Goal: Task Accomplishment & Management: Complete application form

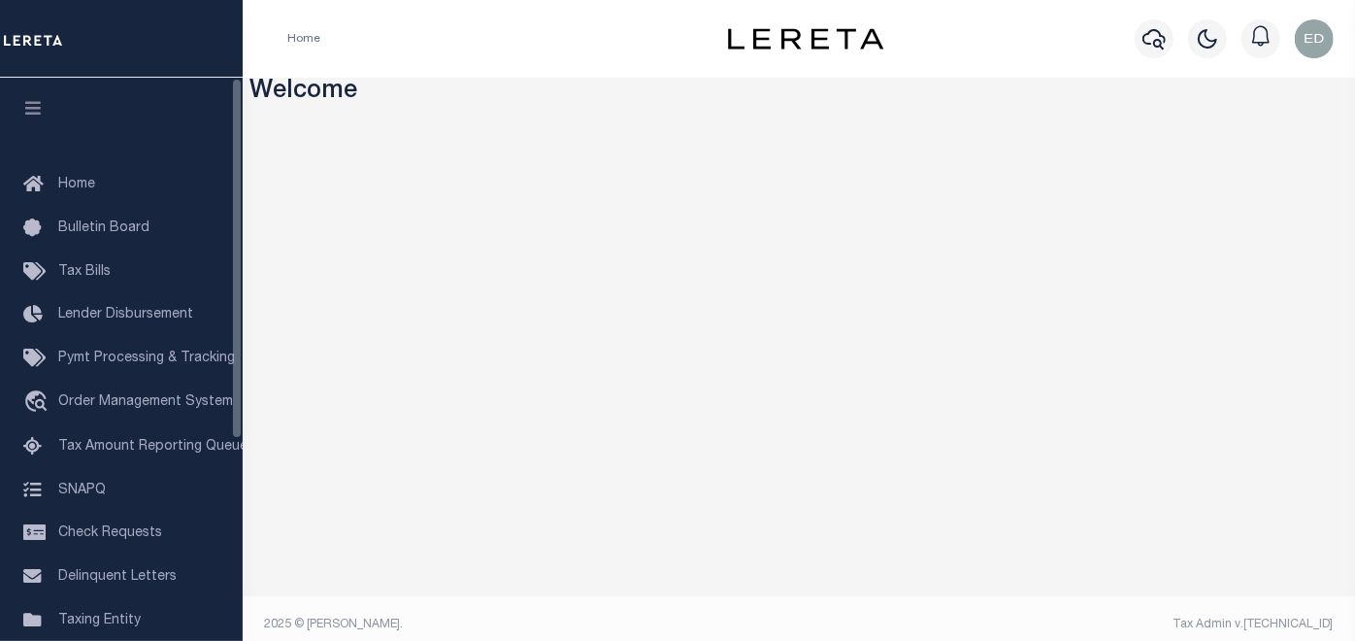
click at [37, 105] on icon "button" at bounding box center [33, 107] width 22 height 17
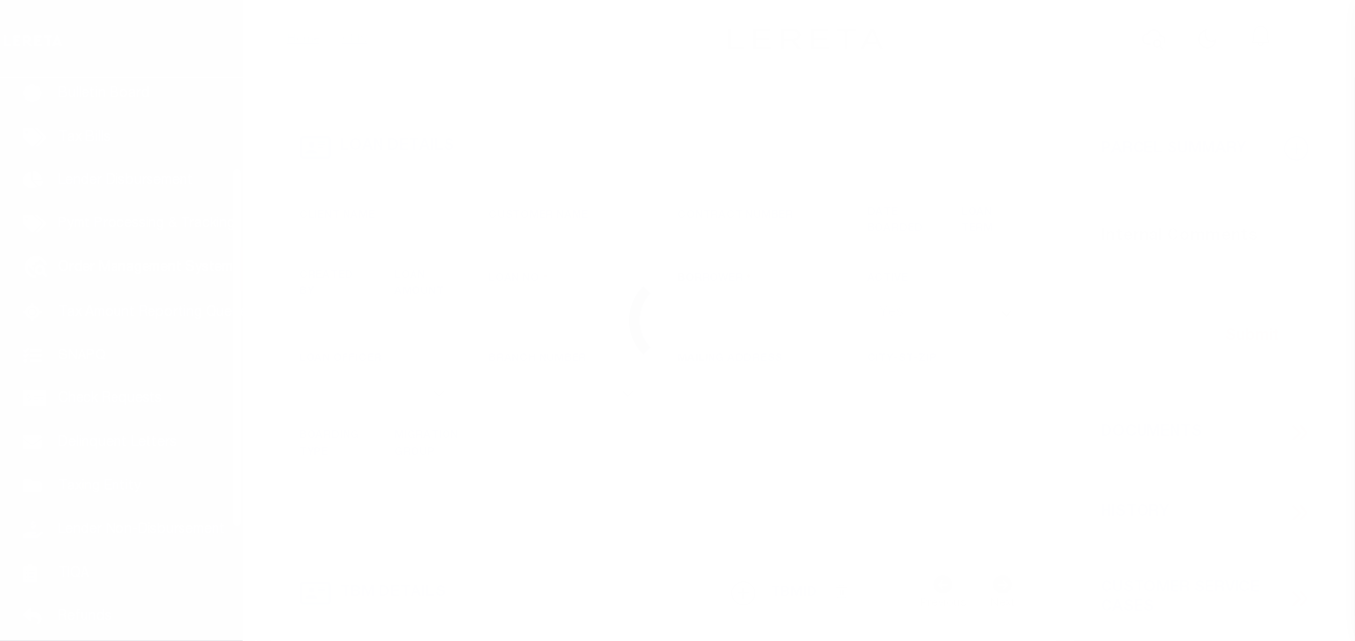
scroll to position [144, 0]
type input "LLEW-T0006"
type input "MICHAEL SCOTT"
select select
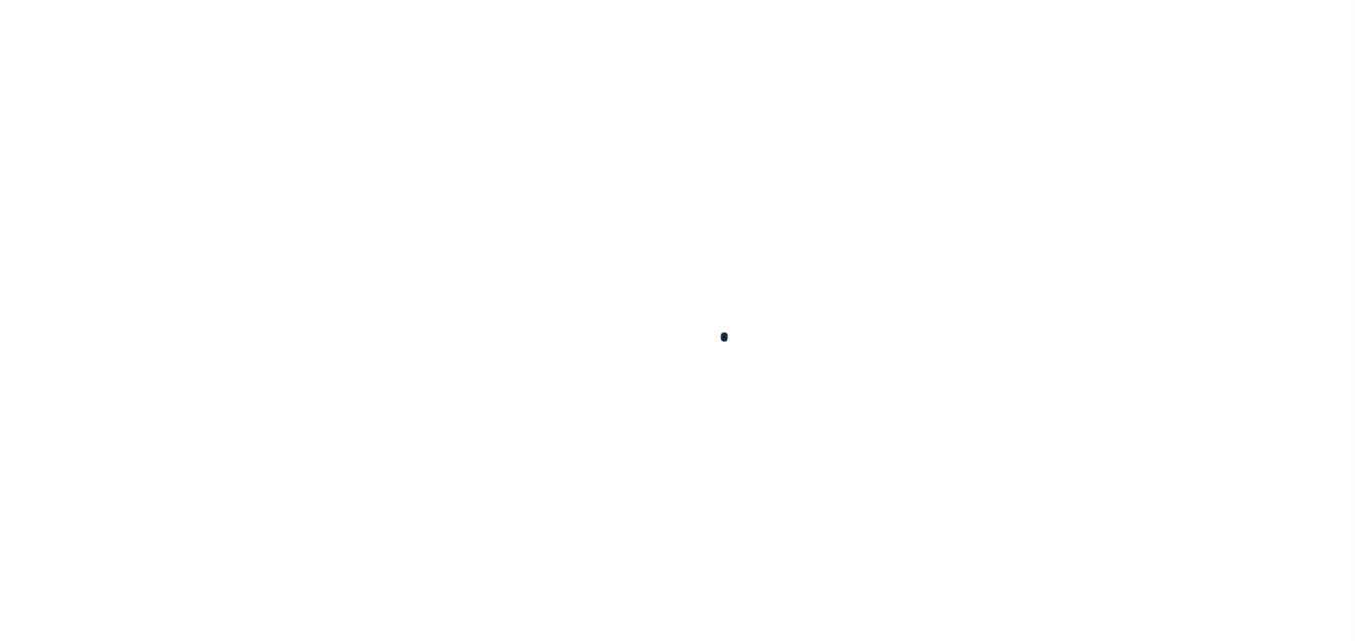
type input "136 E RAILROAD AVE"
type input "INDEPENDENCE LA 70443-2708"
type input "[DATE]"
select select "10"
select select "Escrow"
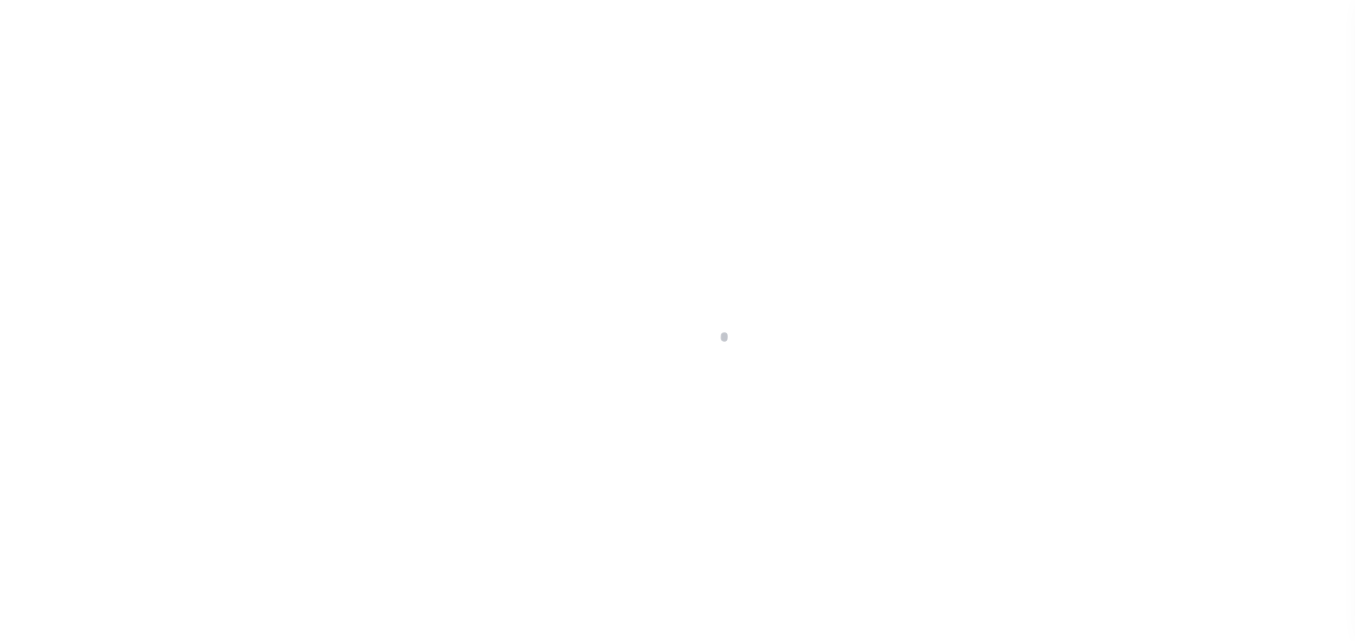
scroll to position [144, 0]
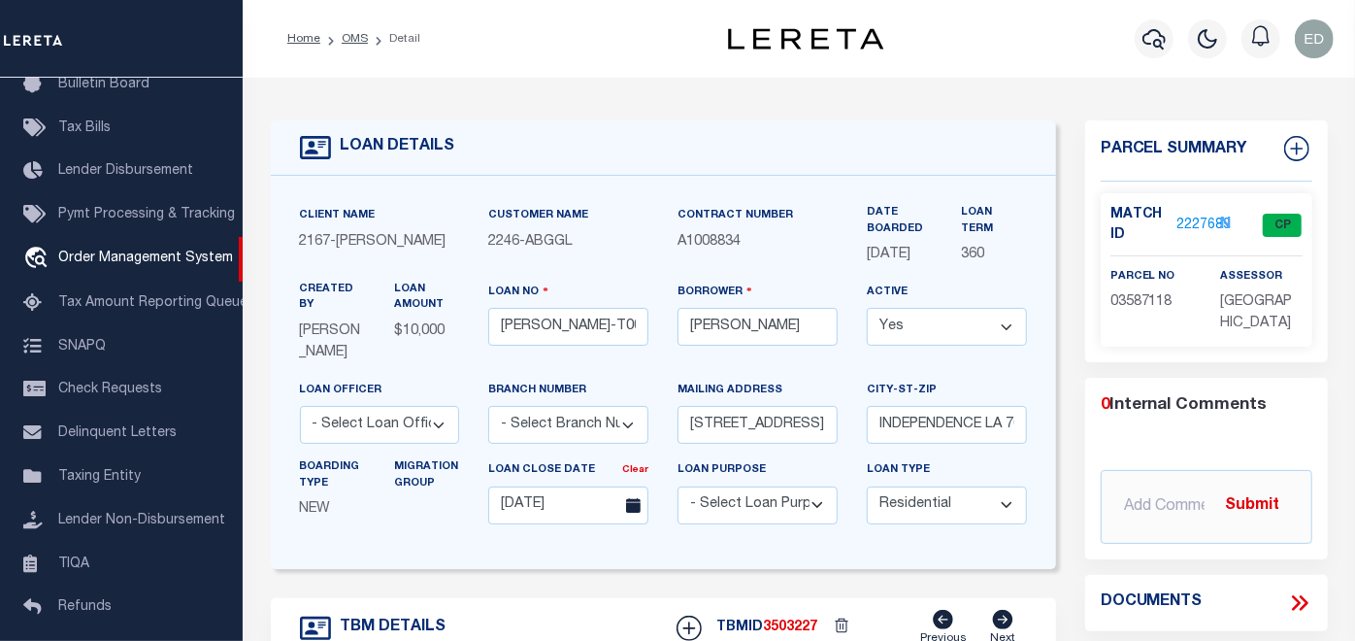
type input "[STREET_ADDRESS]"
select select
type input "INDEPENDENCE LA 70443-2708"
type input "LA"
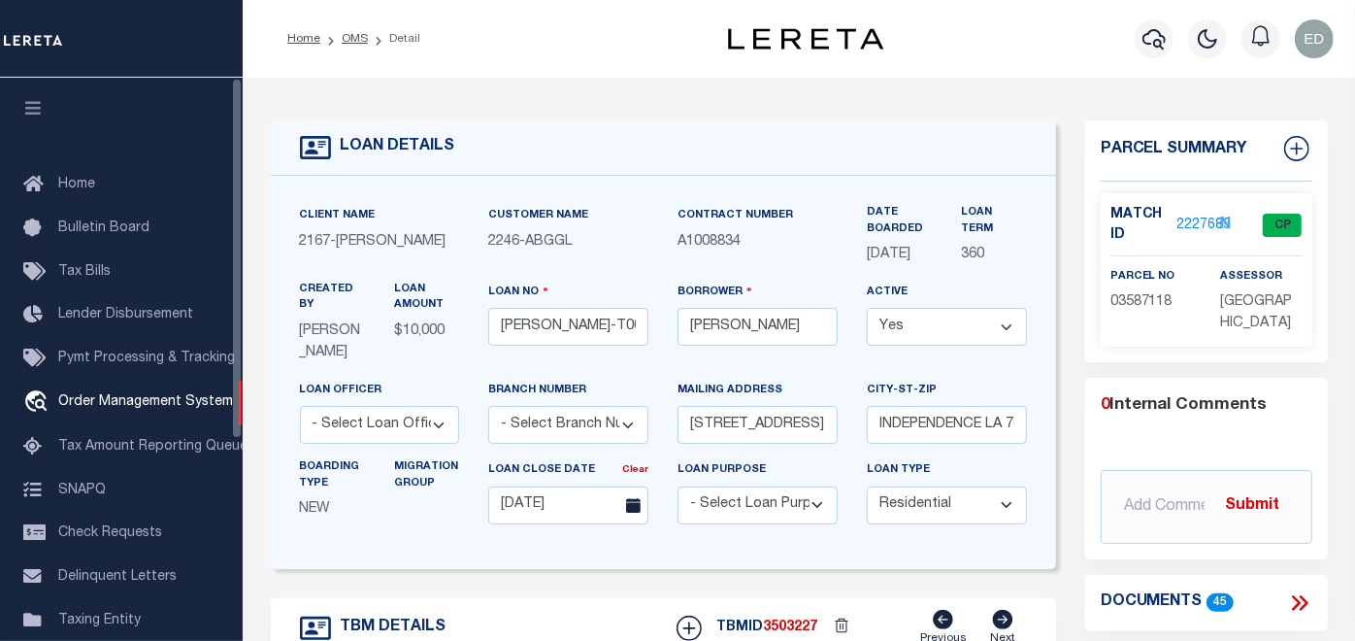
click at [43, 107] on icon "button" at bounding box center [33, 107] width 22 height 17
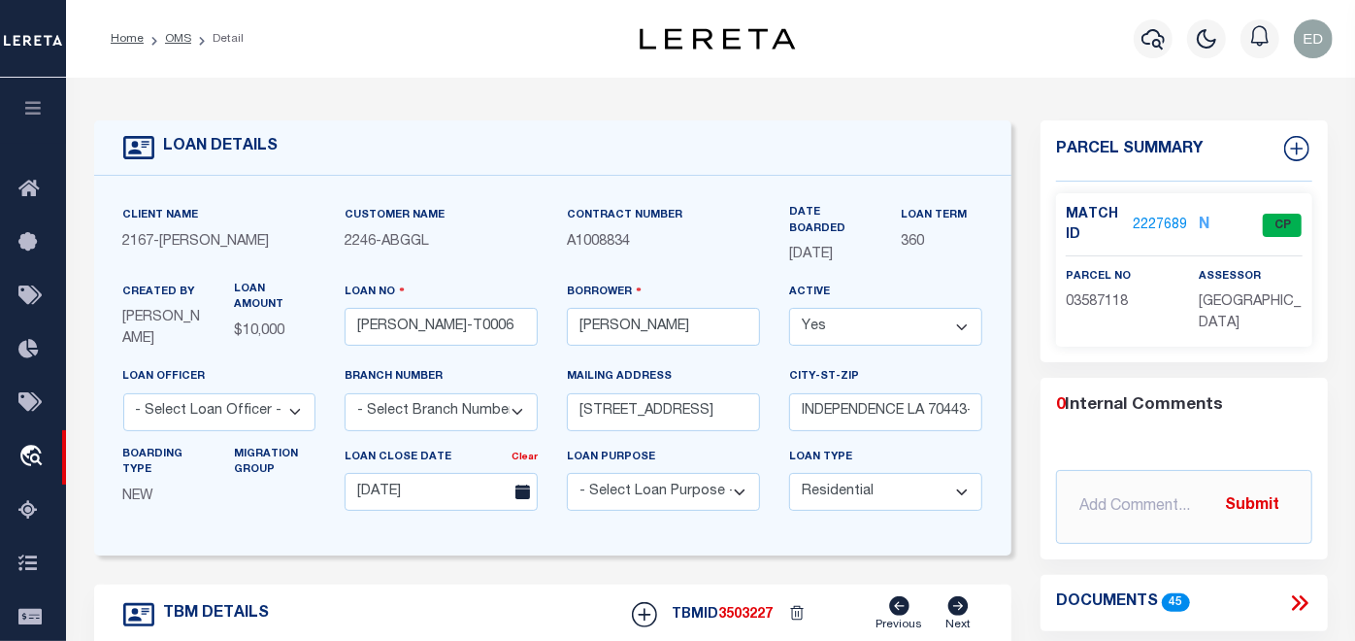
click at [1308, 600] on icon at bounding box center [1299, 602] width 25 height 25
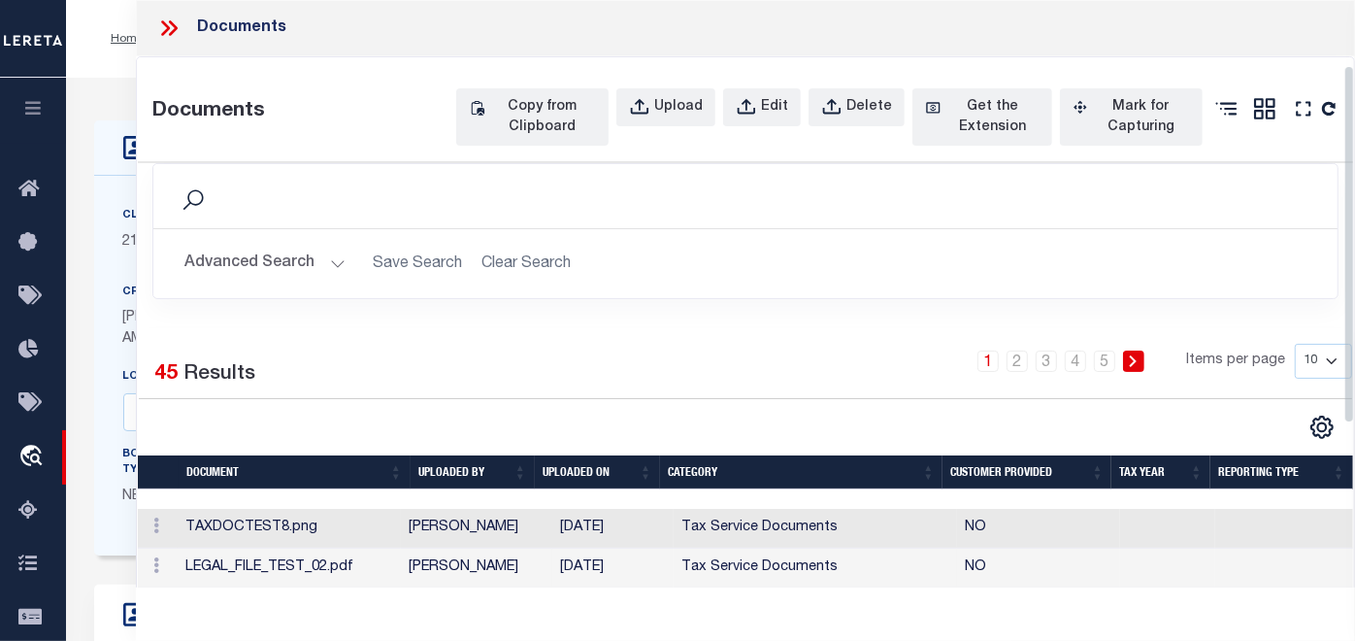
scroll to position [215, 0]
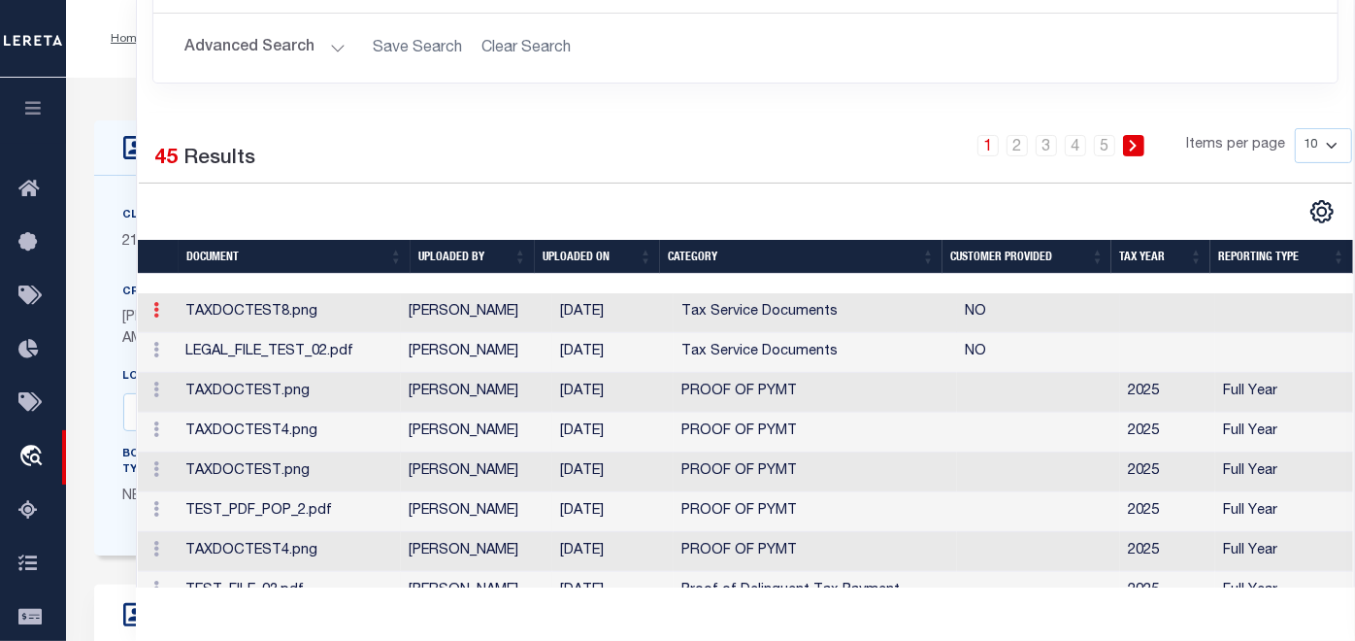
click at [153, 317] on icon at bounding box center [156, 310] width 6 height 16
click at [154, 317] on icon at bounding box center [156, 310] width 6 height 16
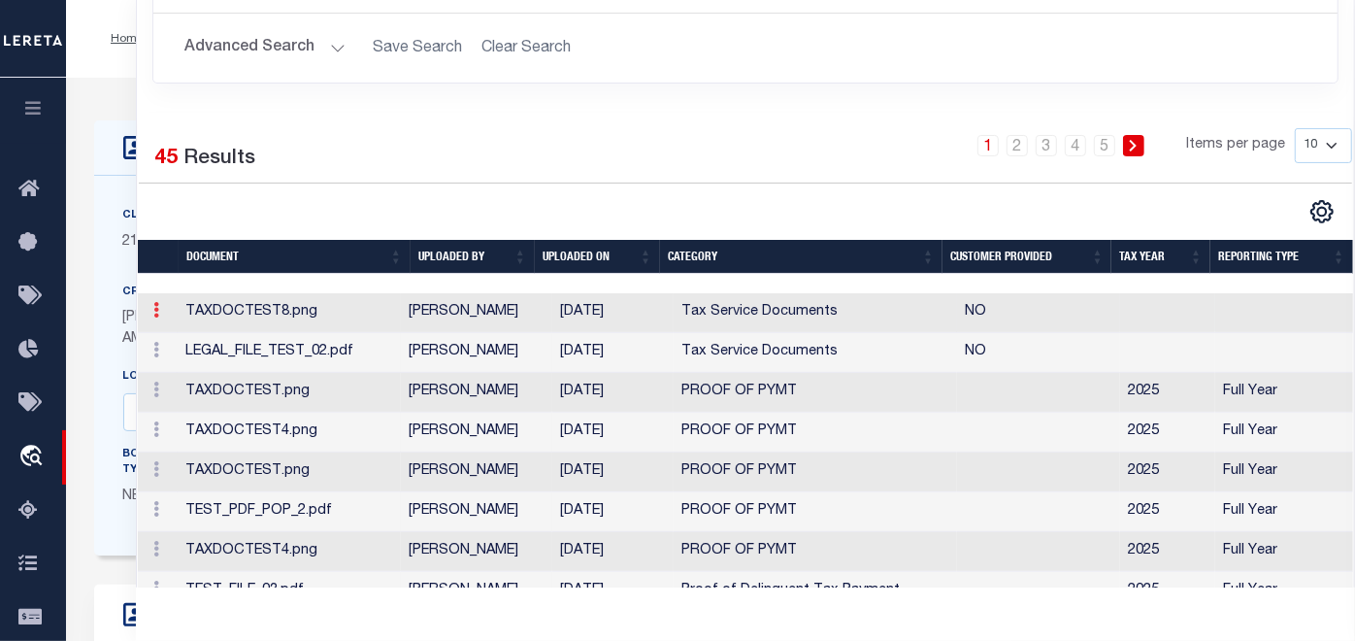
click at [154, 317] on icon at bounding box center [156, 310] width 6 height 16
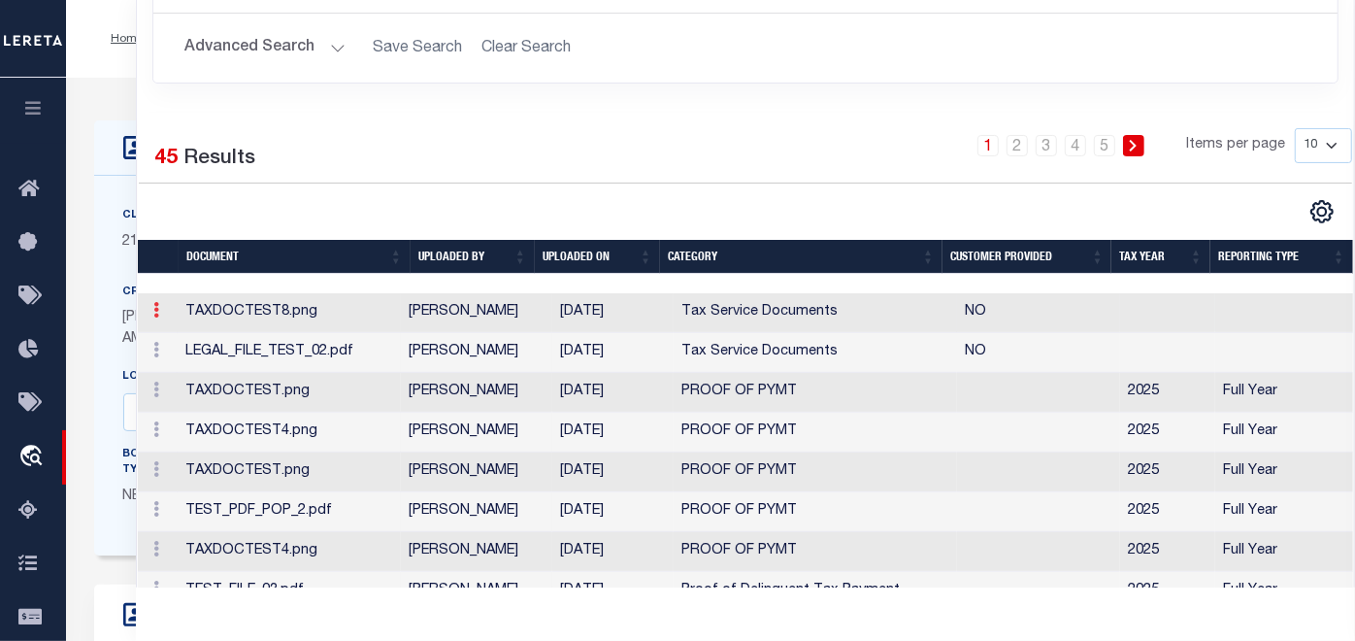
click at [154, 317] on icon at bounding box center [156, 310] width 6 height 16
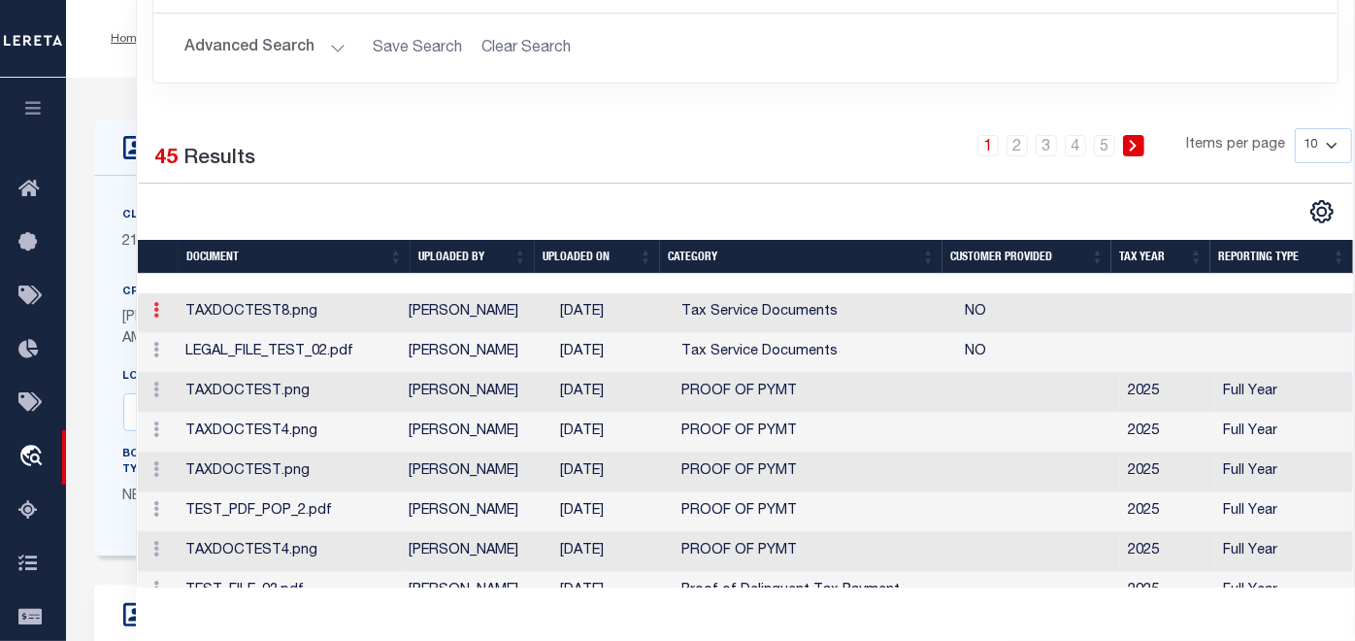
click at [154, 317] on icon at bounding box center [156, 310] width 6 height 16
click at [158, 320] on link at bounding box center [156, 313] width 21 height 16
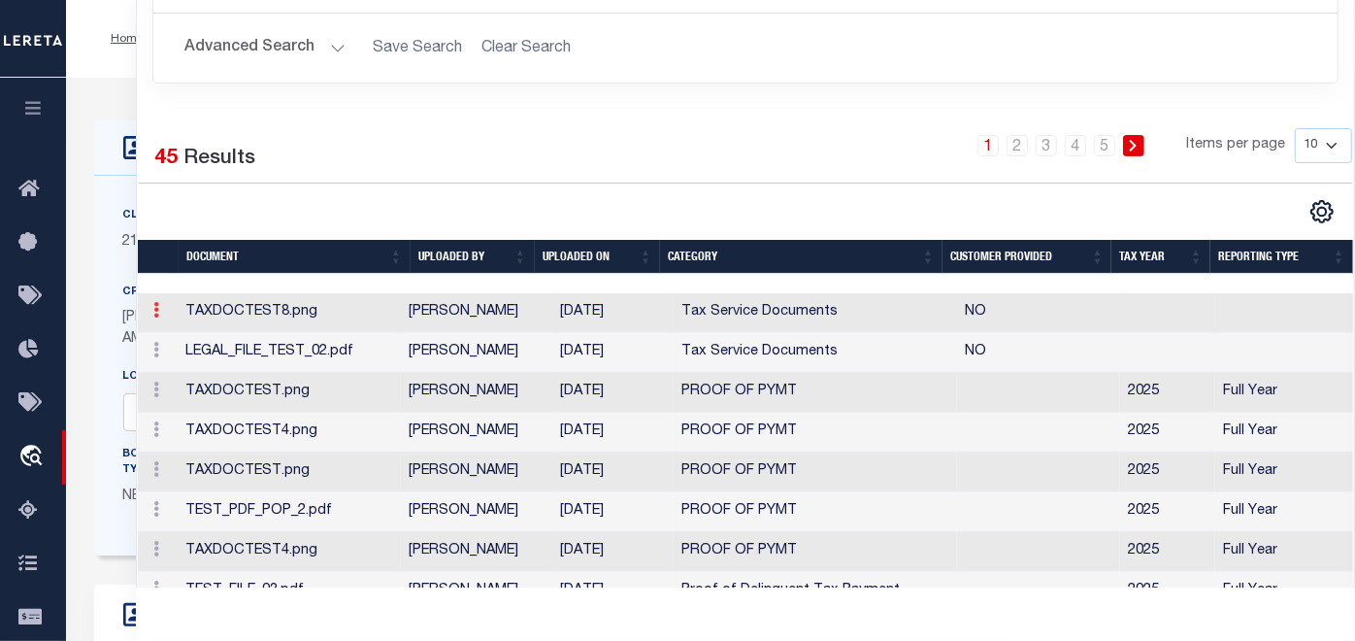
click at [154, 317] on icon at bounding box center [156, 310] width 6 height 16
click at [153, 357] on icon at bounding box center [156, 350] width 6 height 16
click at [159, 400] on link at bounding box center [156, 392] width 21 height 16
click at [155, 437] on icon at bounding box center [156, 429] width 6 height 16
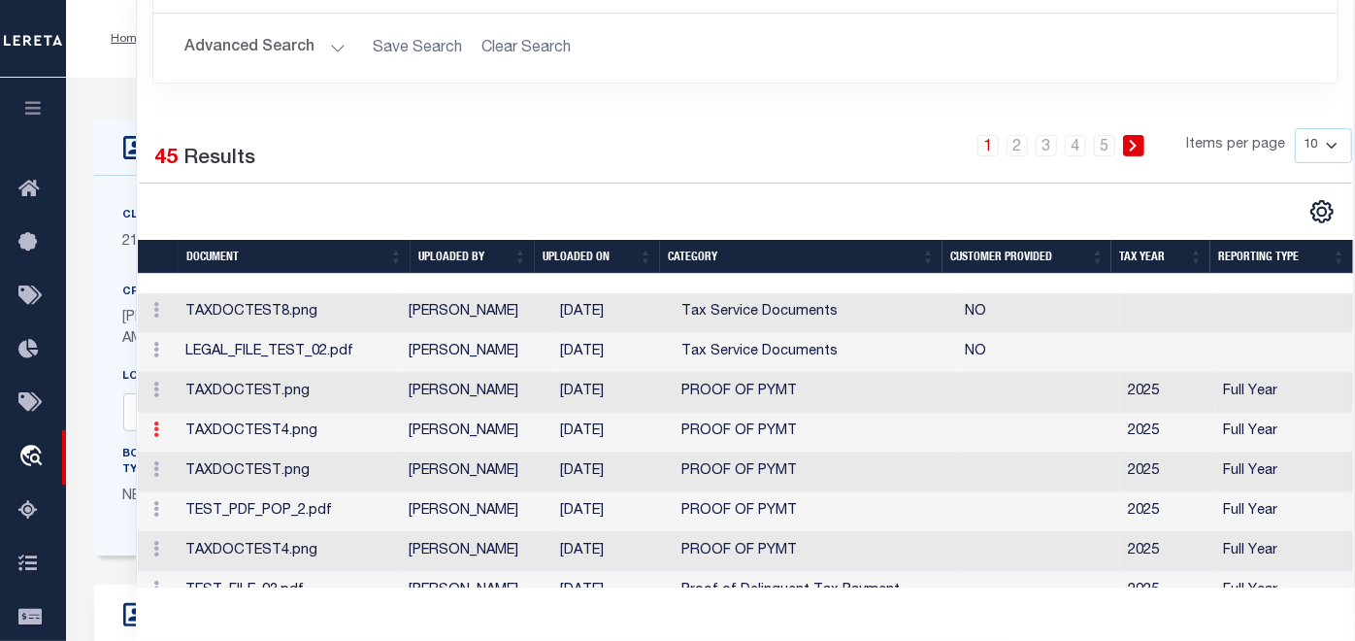
click at [155, 437] on icon at bounding box center [156, 429] width 6 height 16
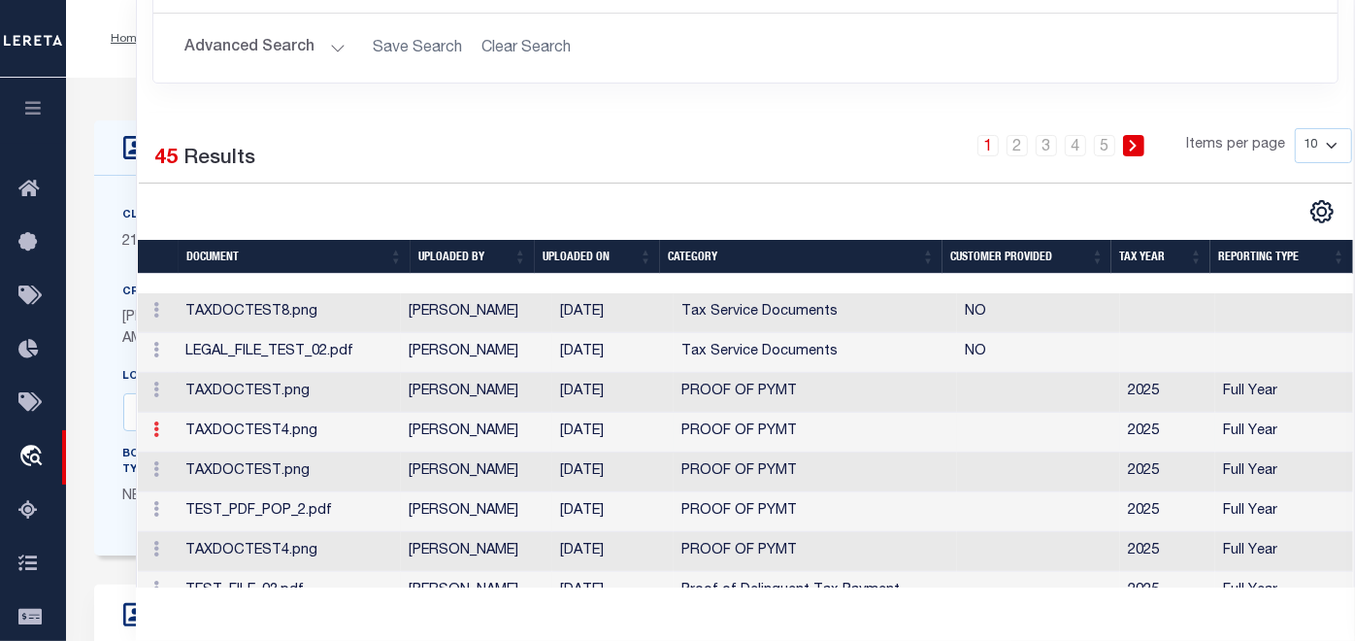
click at [155, 437] on icon at bounding box center [156, 429] width 6 height 16
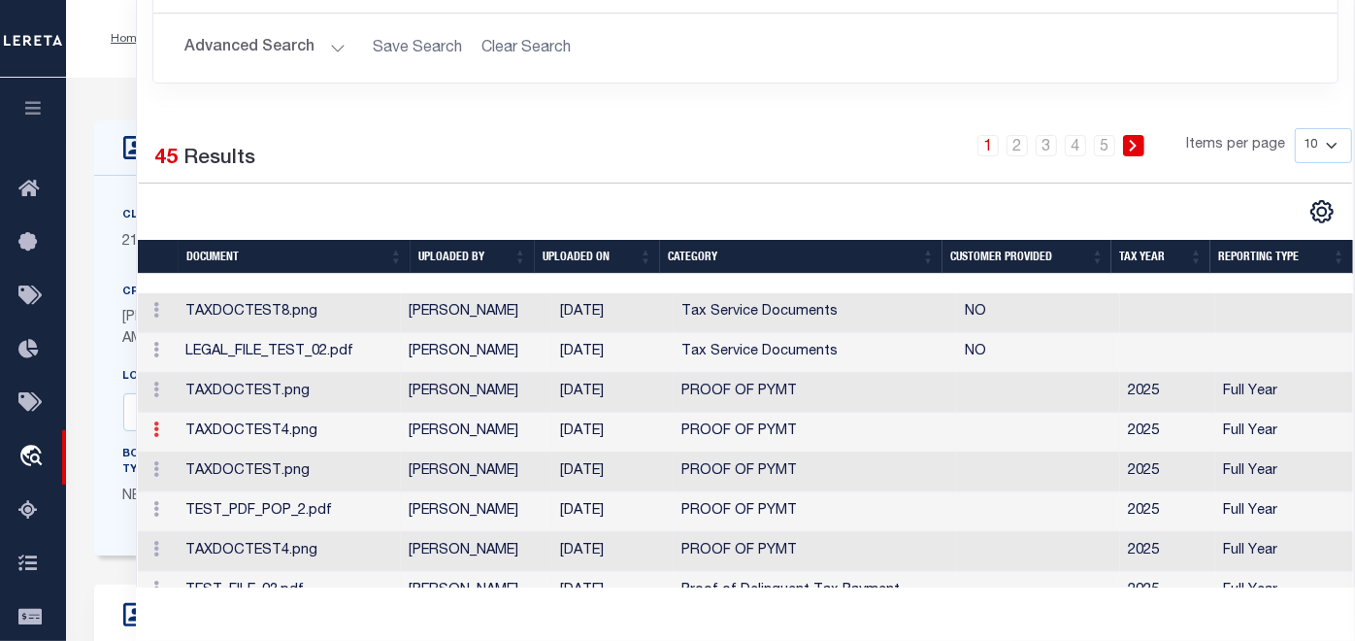
click at [154, 437] on icon at bounding box center [156, 429] width 6 height 16
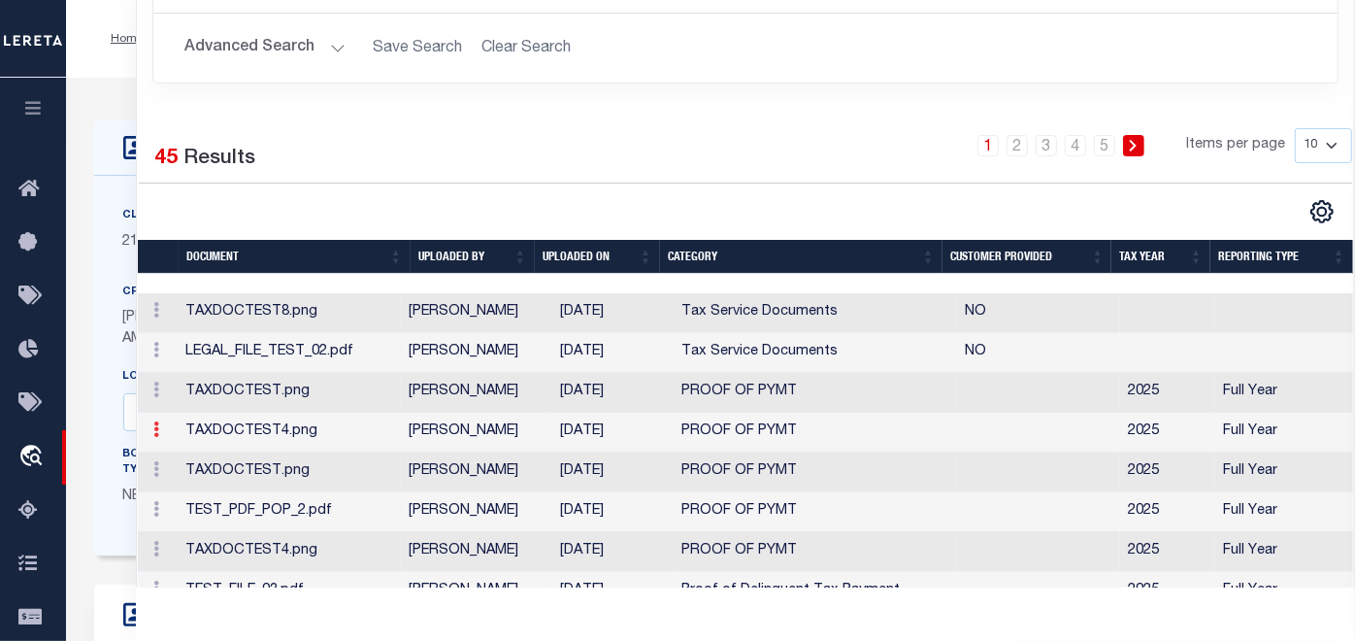
click at [154, 437] on icon at bounding box center [156, 429] width 6 height 16
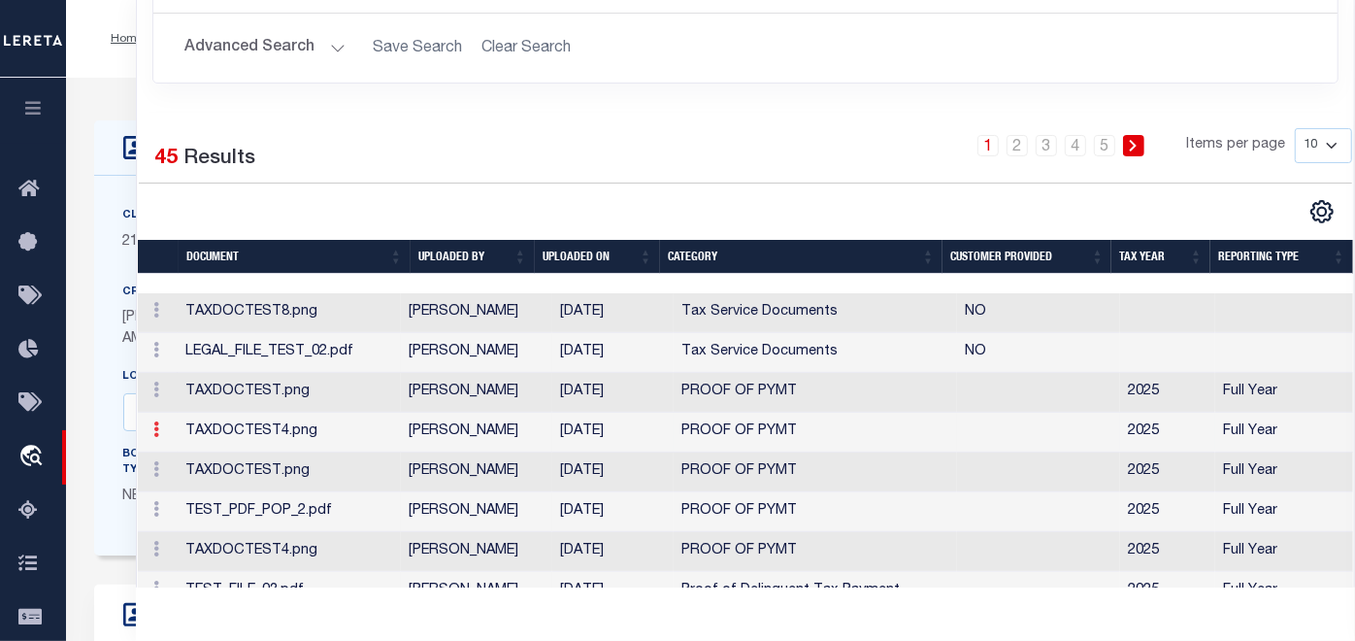
click at [154, 437] on icon at bounding box center [156, 429] width 6 height 16
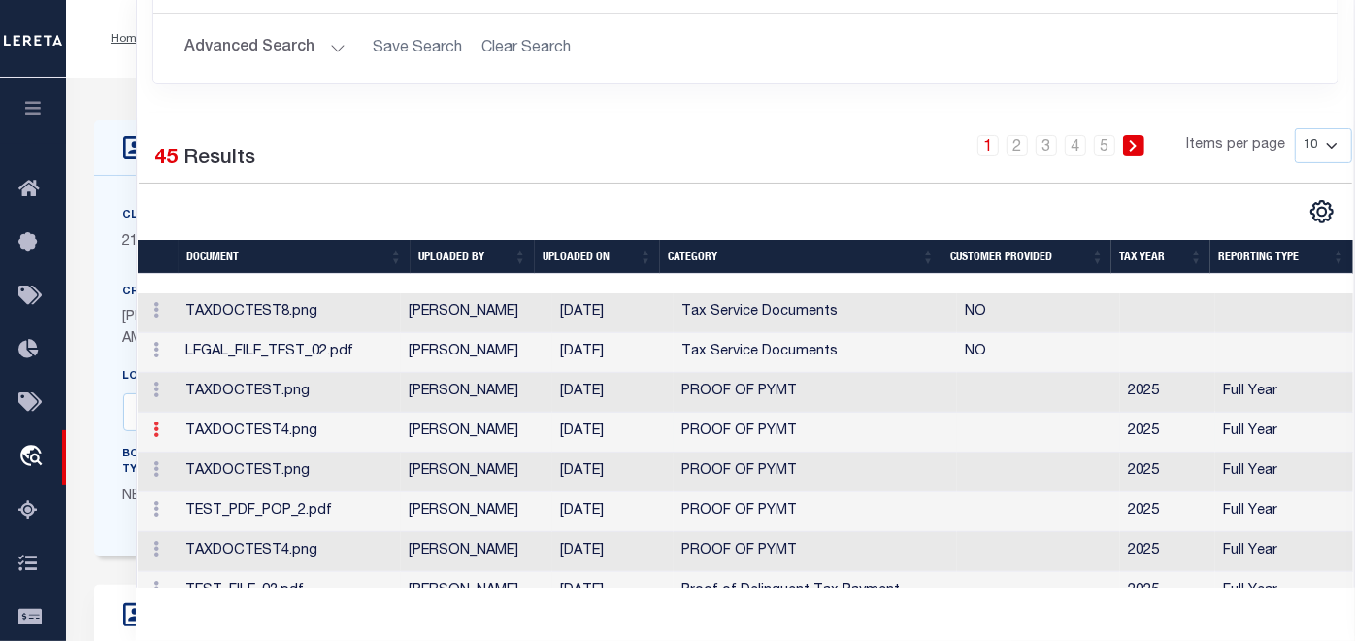
click at [154, 437] on icon at bounding box center [156, 429] width 6 height 16
click at [150, 320] on link at bounding box center [156, 313] width 21 height 16
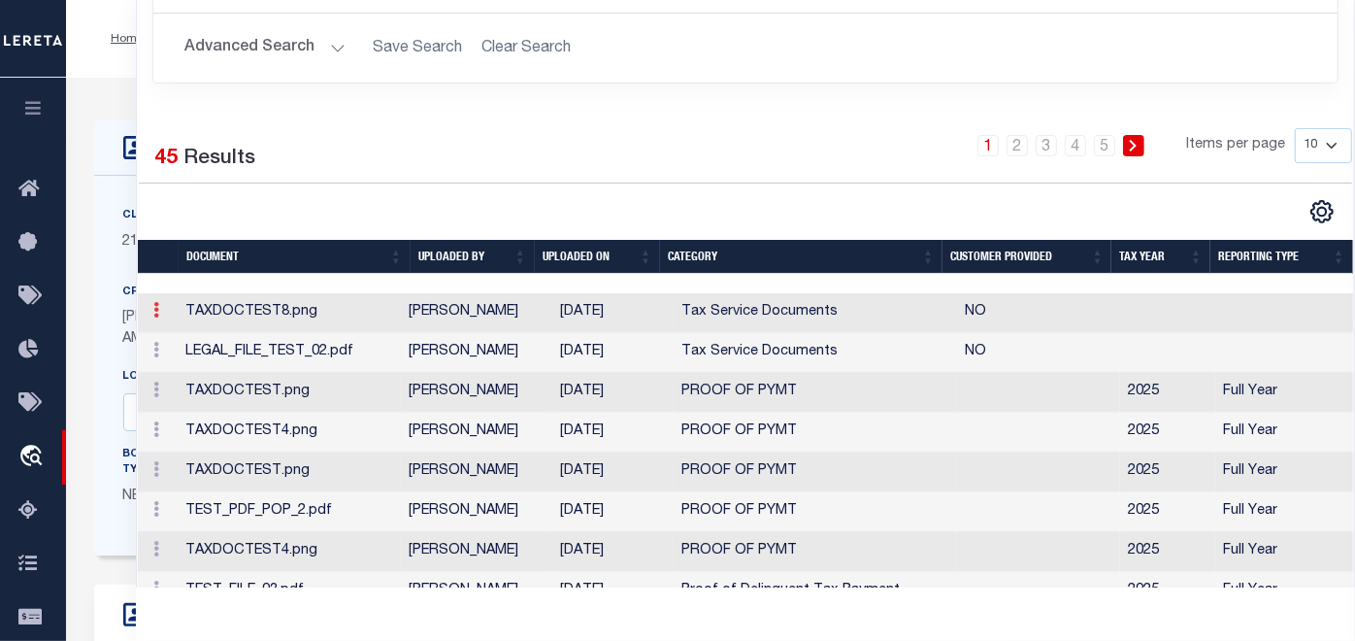
click at [151, 320] on link at bounding box center [156, 313] width 21 height 16
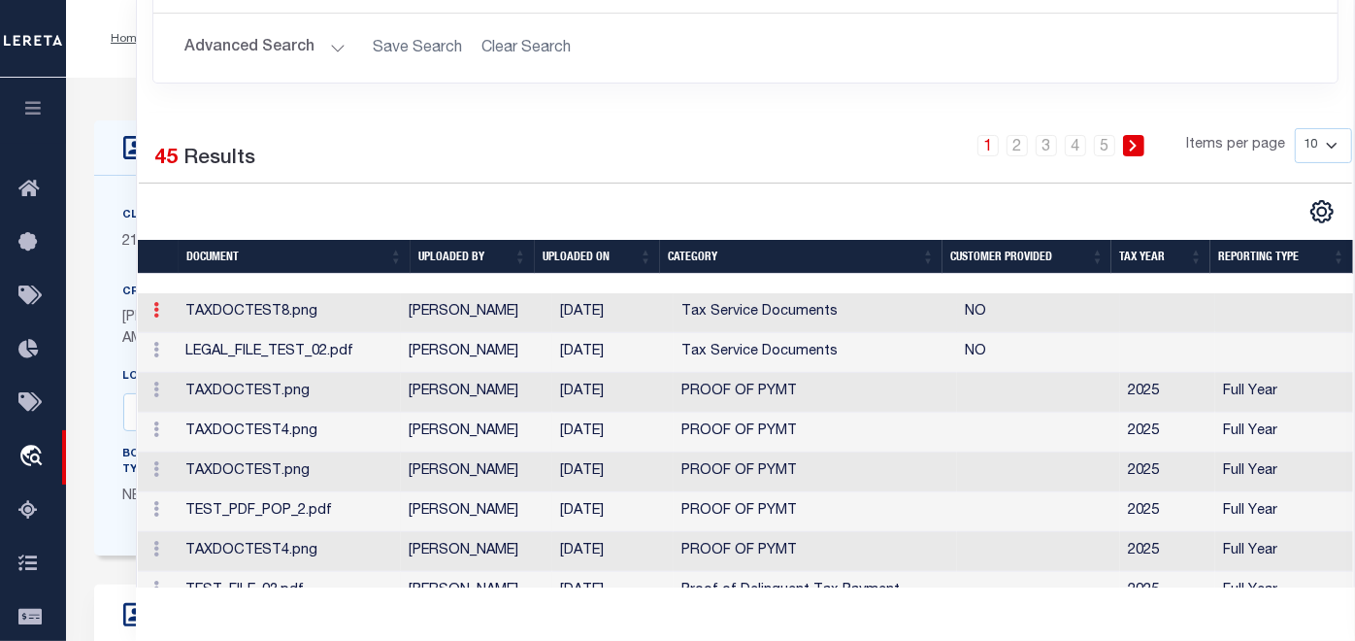
click at [151, 320] on link at bounding box center [156, 313] width 21 height 16
click at [154, 317] on icon at bounding box center [156, 310] width 6 height 16
click at [155, 317] on icon at bounding box center [156, 310] width 6 height 16
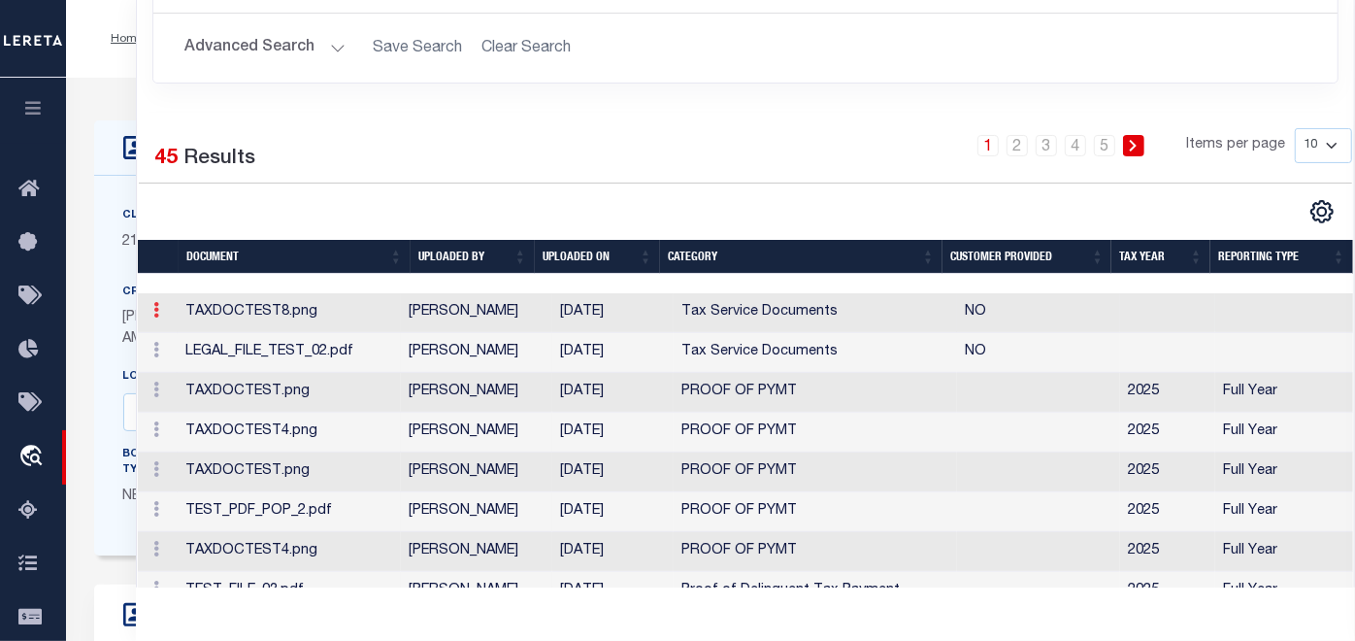
click at [153, 317] on icon at bounding box center [156, 310] width 6 height 16
click at [150, 320] on link at bounding box center [156, 313] width 21 height 16
click at [149, 320] on link at bounding box center [156, 313] width 21 height 16
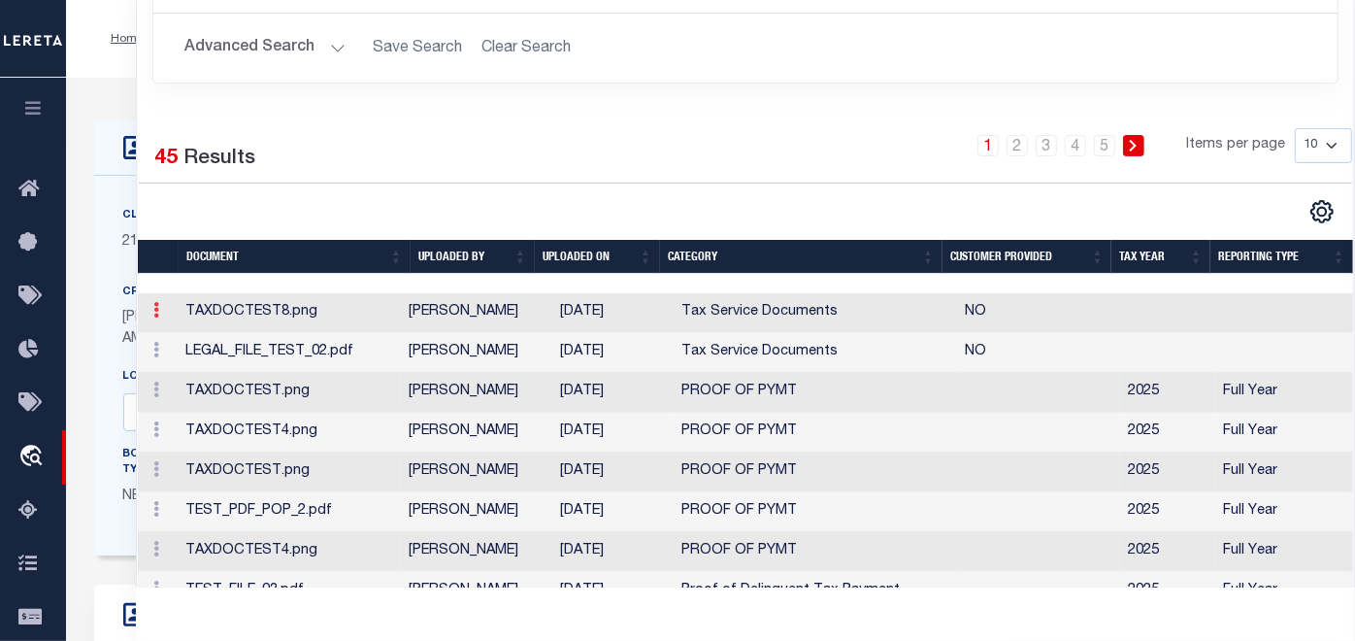
click at [149, 320] on link at bounding box center [156, 313] width 21 height 16
click at [148, 320] on link at bounding box center [156, 313] width 21 height 16
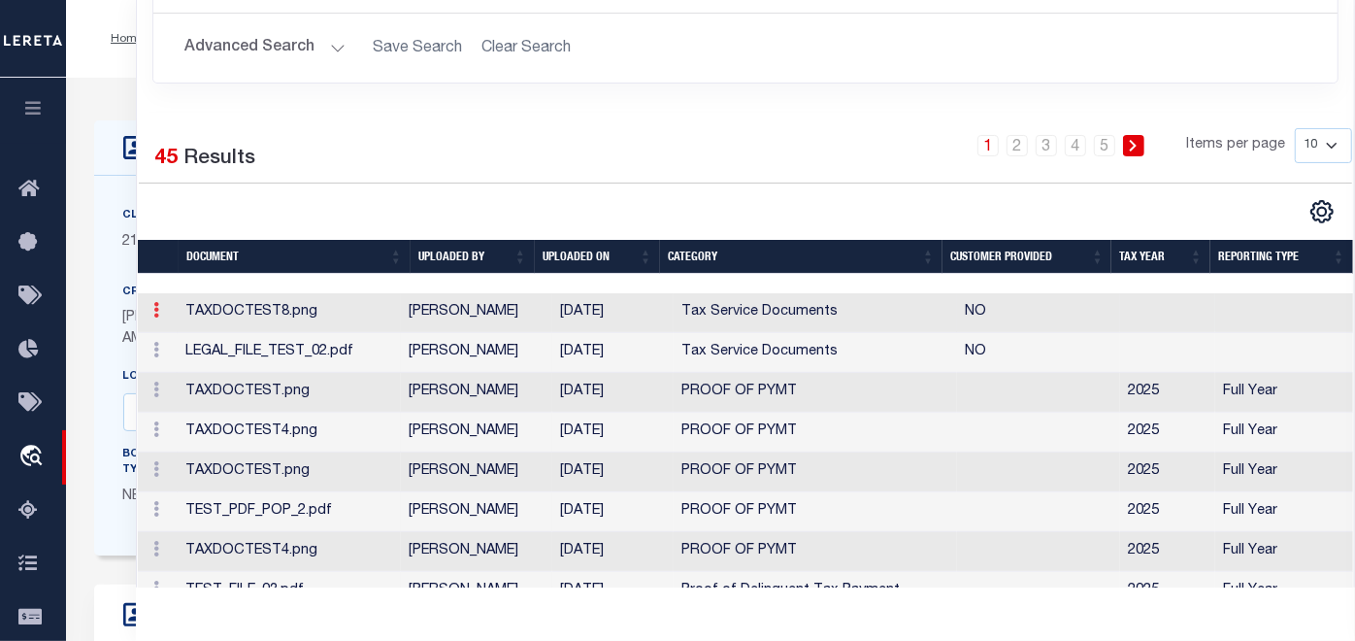
click at [148, 320] on link at bounding box center [156, 313] width 21 height 16
click at [147, 320] on link at bounding box center [156, 313] width 21 height 16
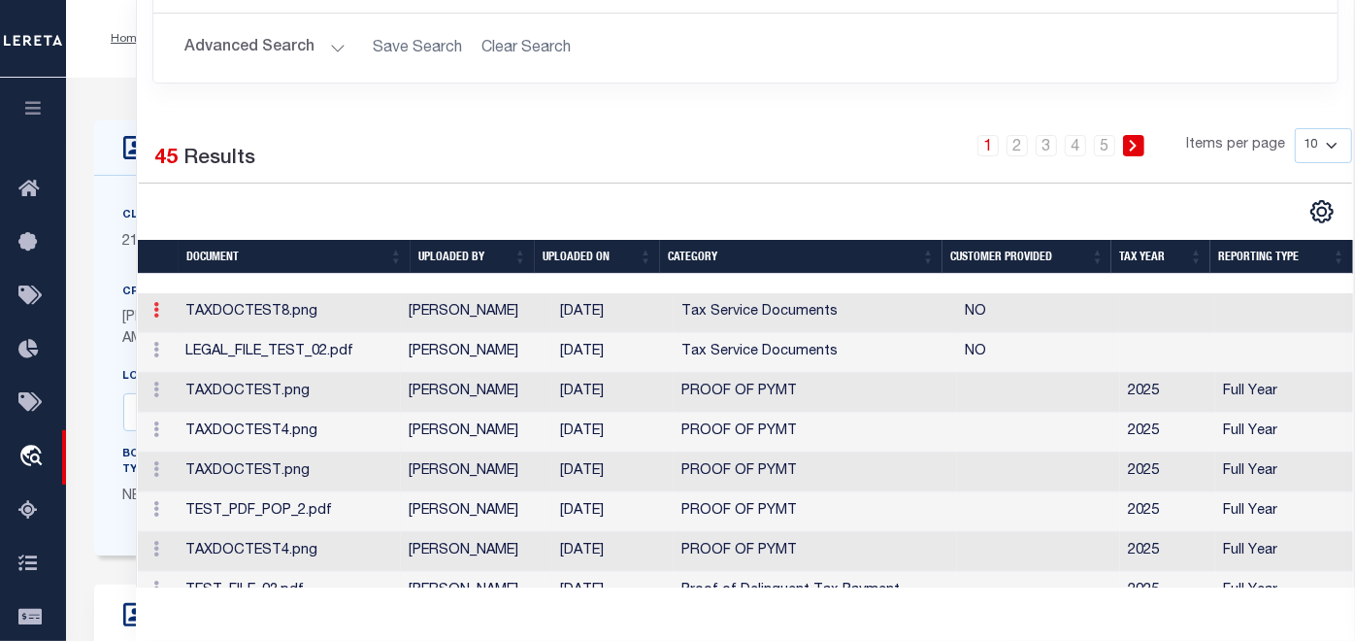
click at [147, 320] on link at bounding box center [156, 313] width 21 height 16
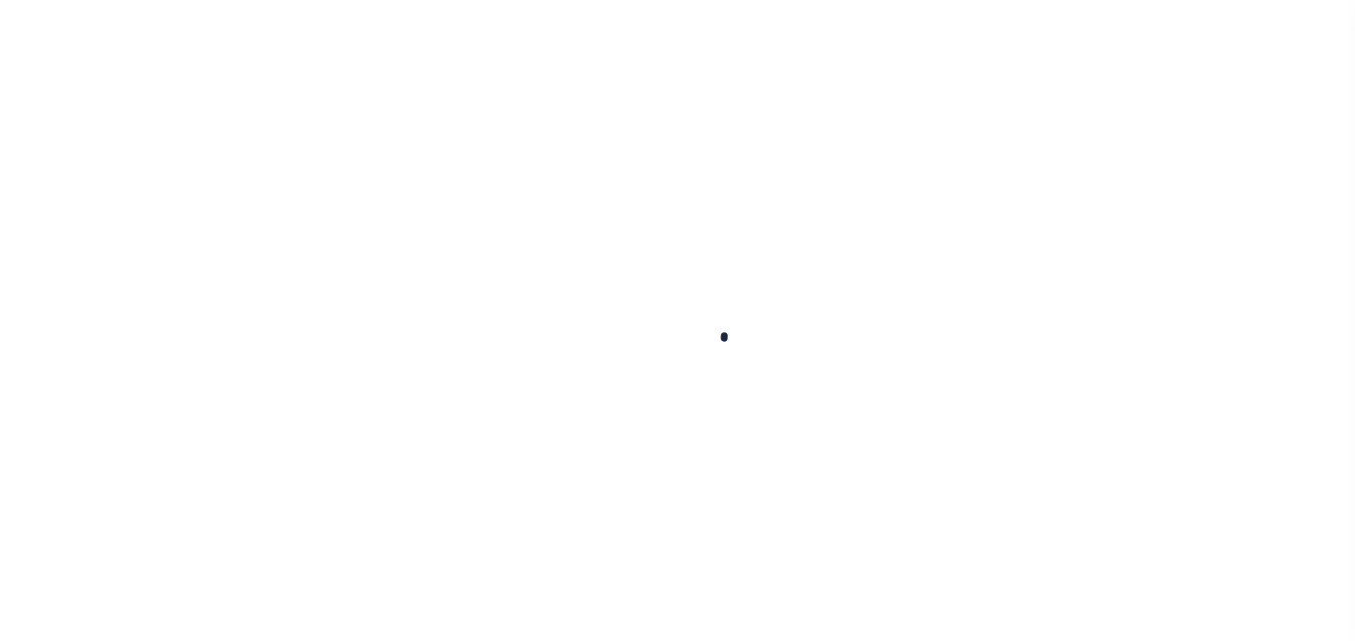
type input "[PERSON_NAME]-T0006"
type input "[PERSON_NAME]"
select select
type input "[STREET_ADDRESS]"
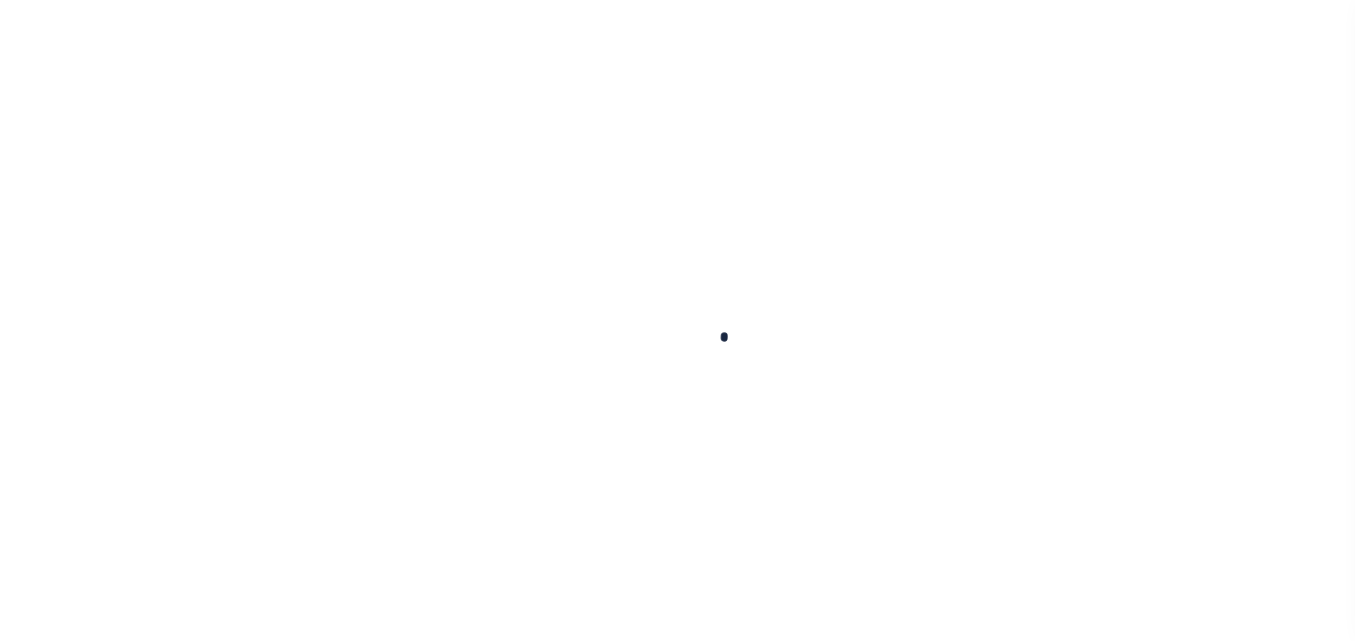
type input "INDEPENDENCE LA 70443-2708"
type input "[DATE]"
select select "10"
select select "Escrow"
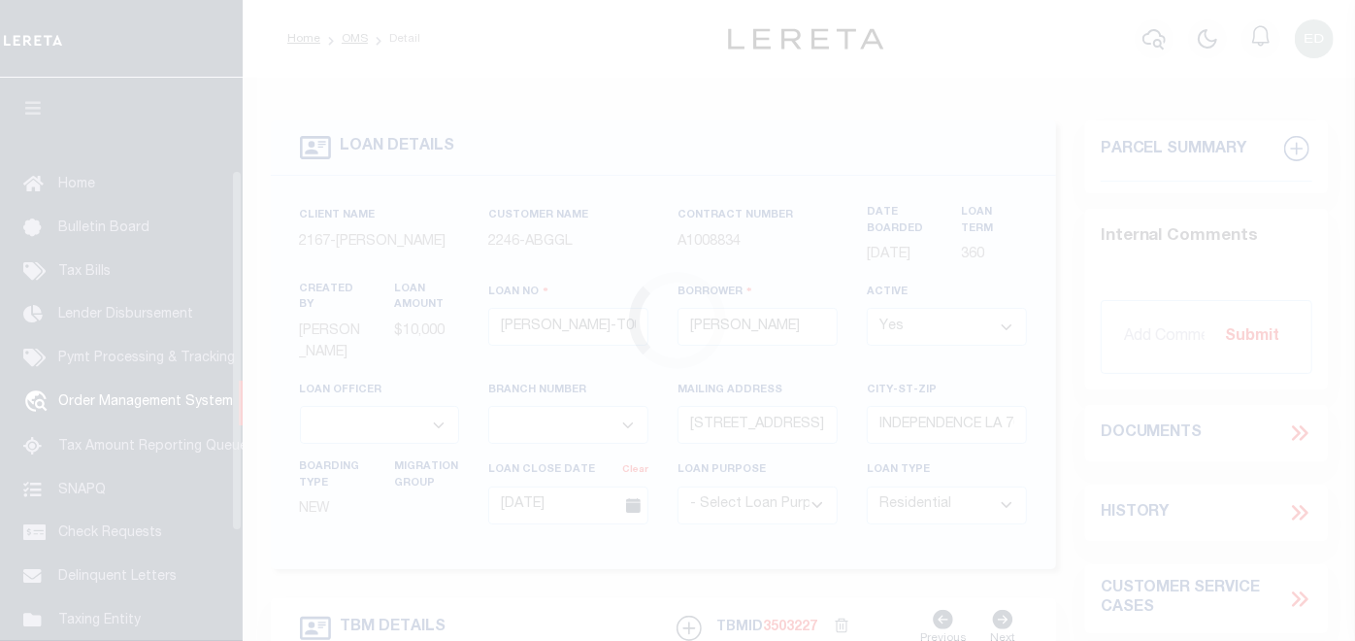
scroll to position [144, 0]
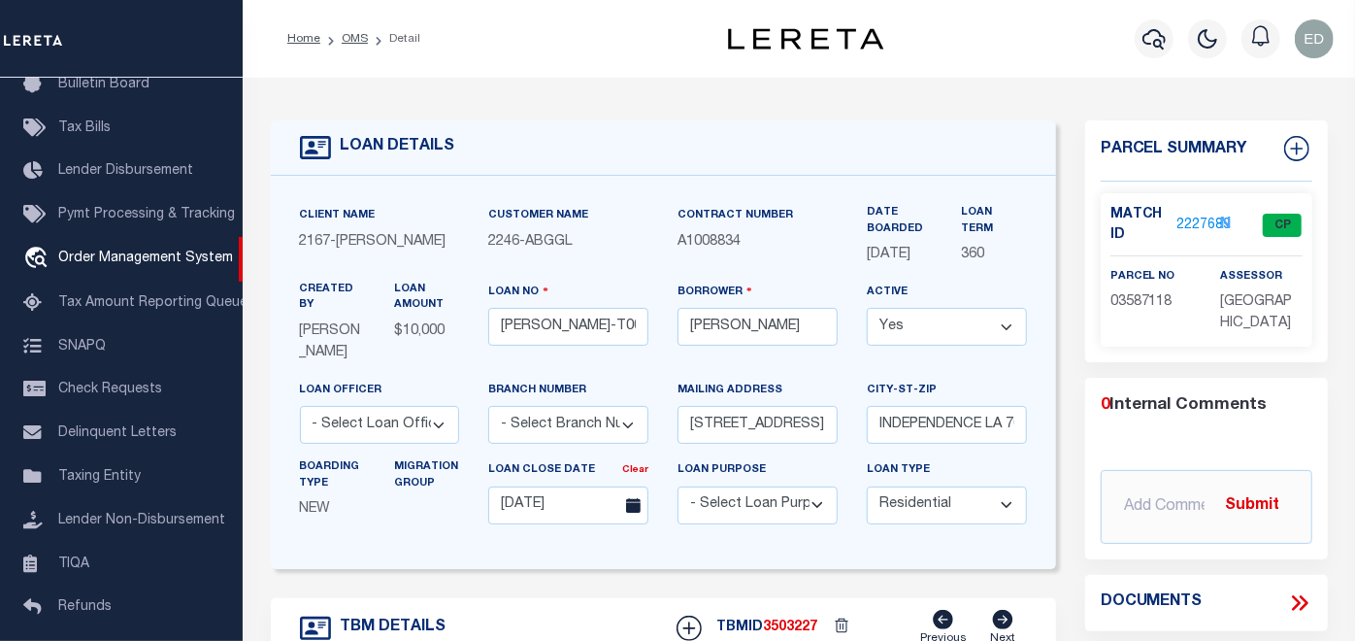
type input "[STREET_ADDRESS]"
select select
type input "INDEPENDENCE LA 70443-2708"
type input "LA"
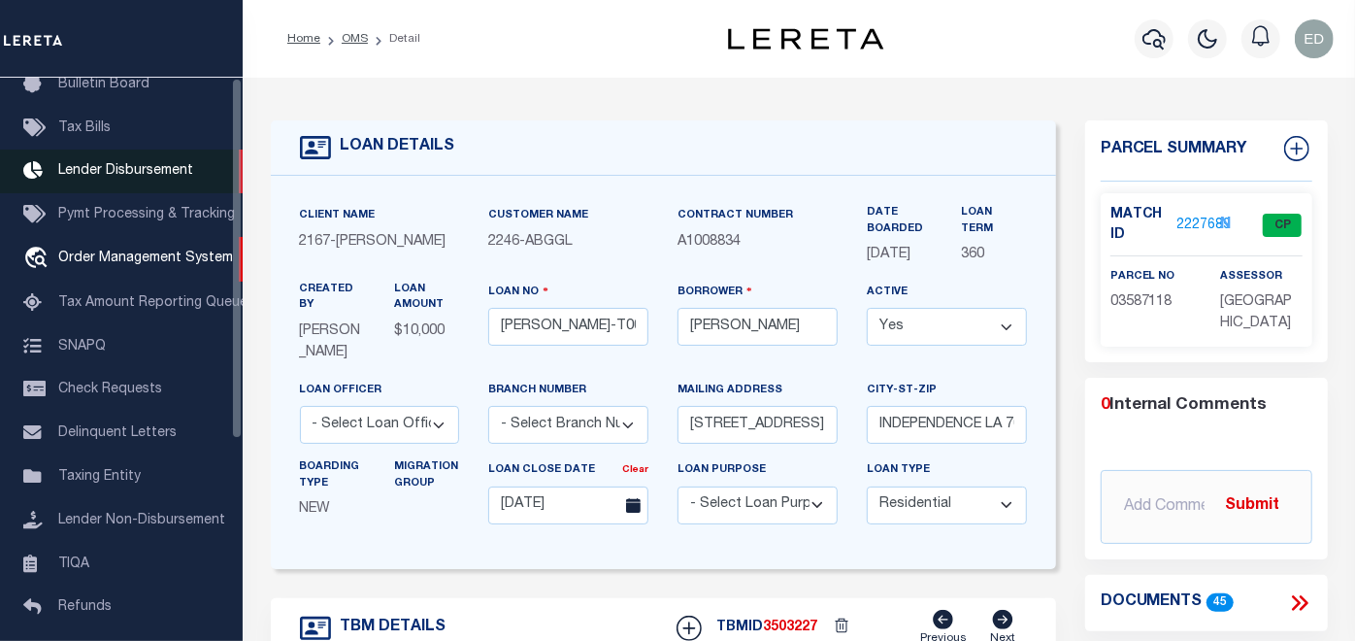
scroll to position [0, 0]
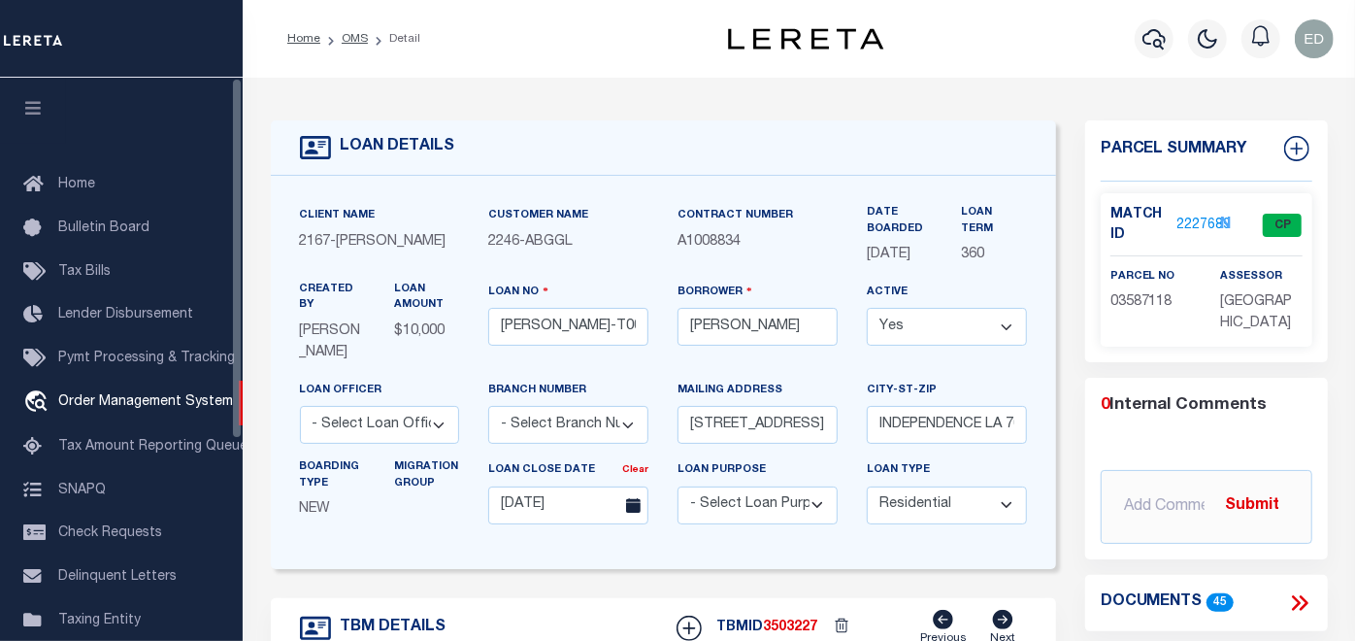
click at [41, 116] on icon "button" at bounding box center [33, 107] width 22 height 17
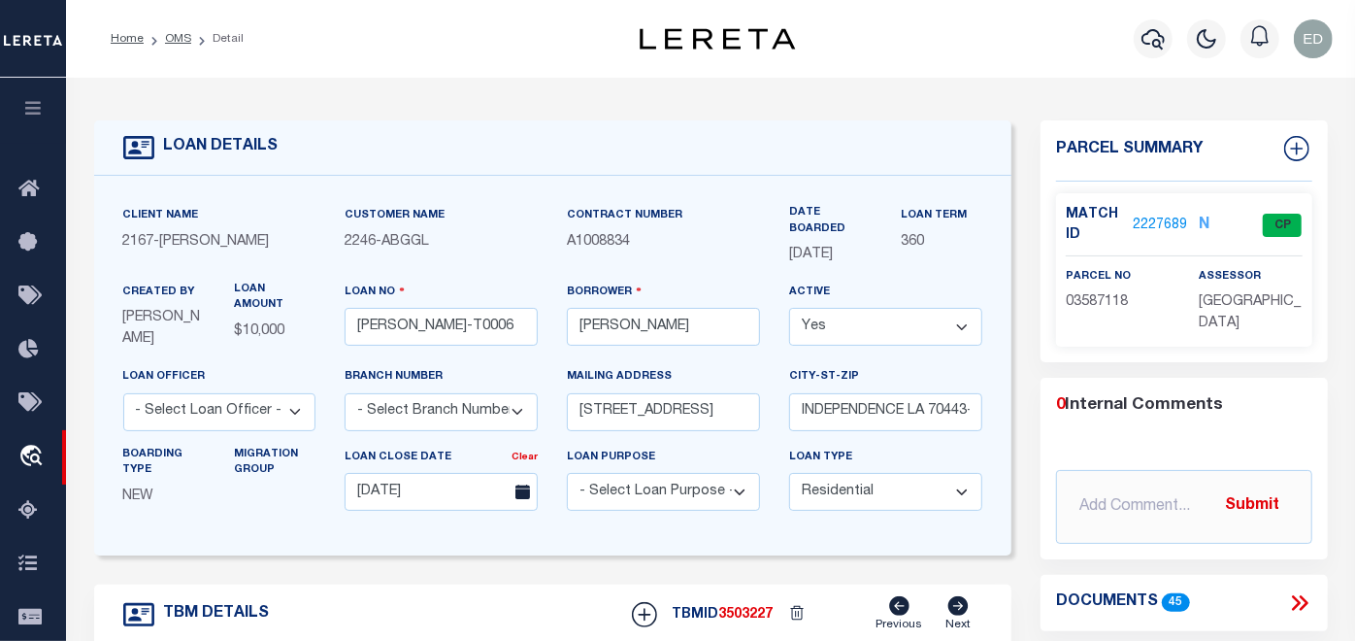
scroll to position [108, 0]
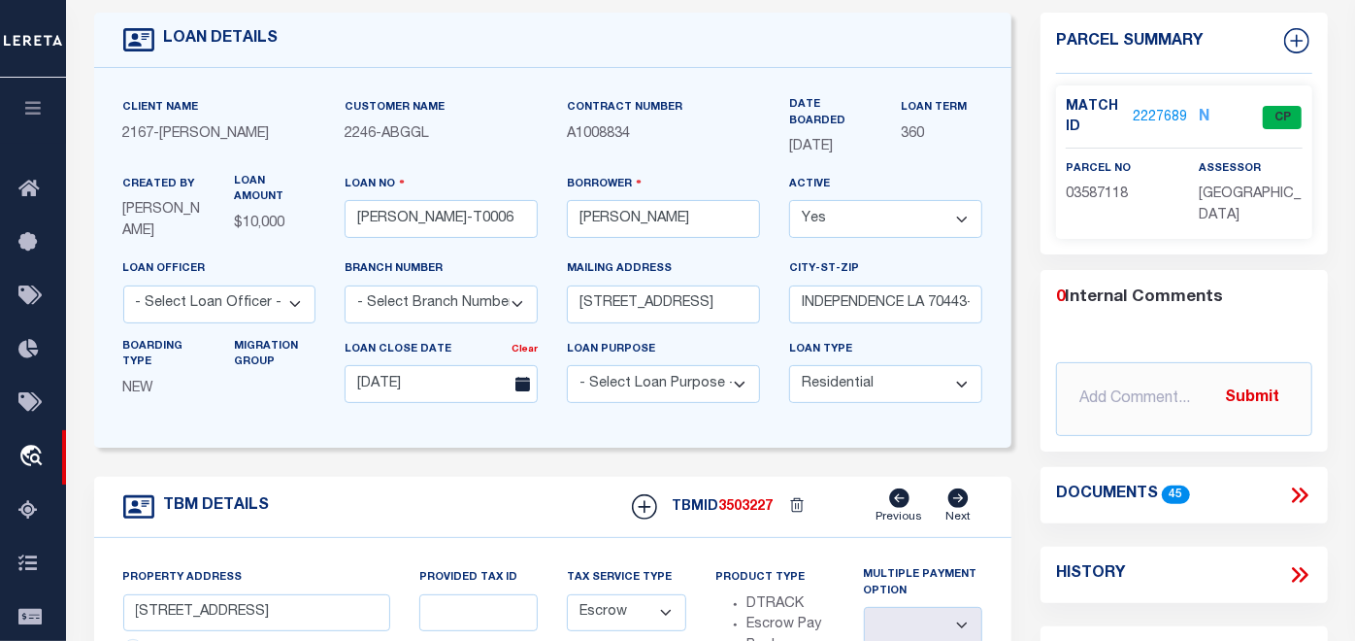
click at [1295, 483] on icon at bounding box center [1299, 494] width 25 height 25
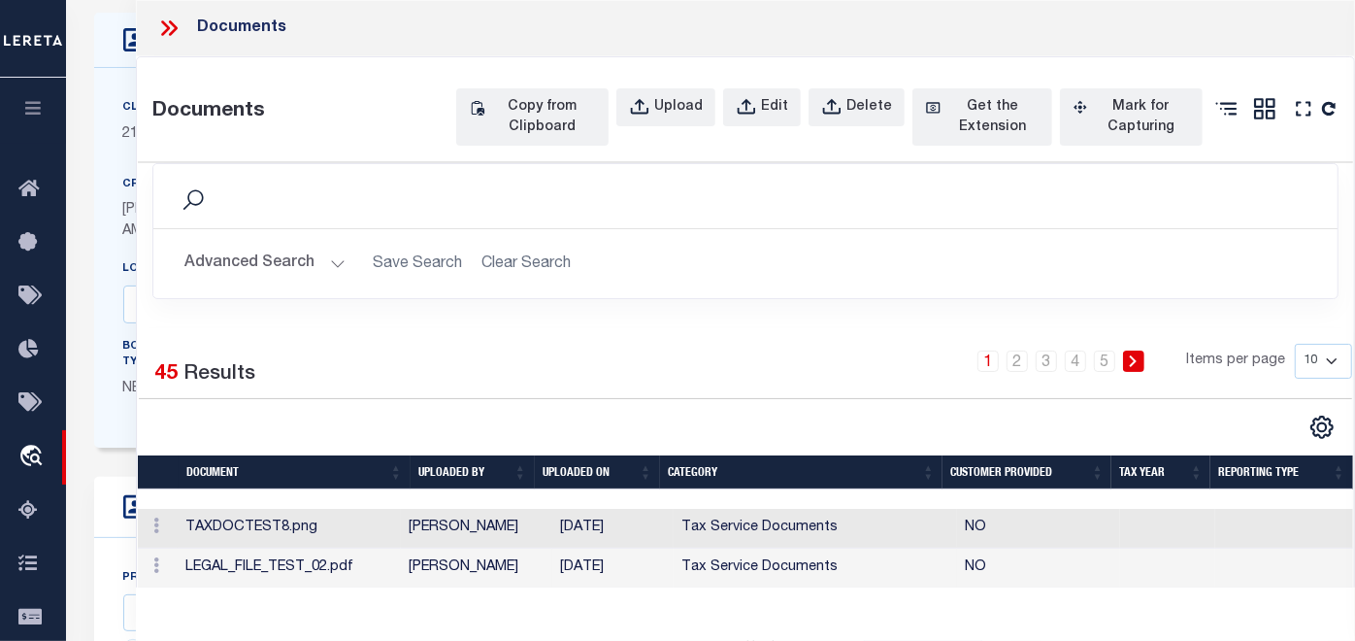
scroll to position [215, 0]
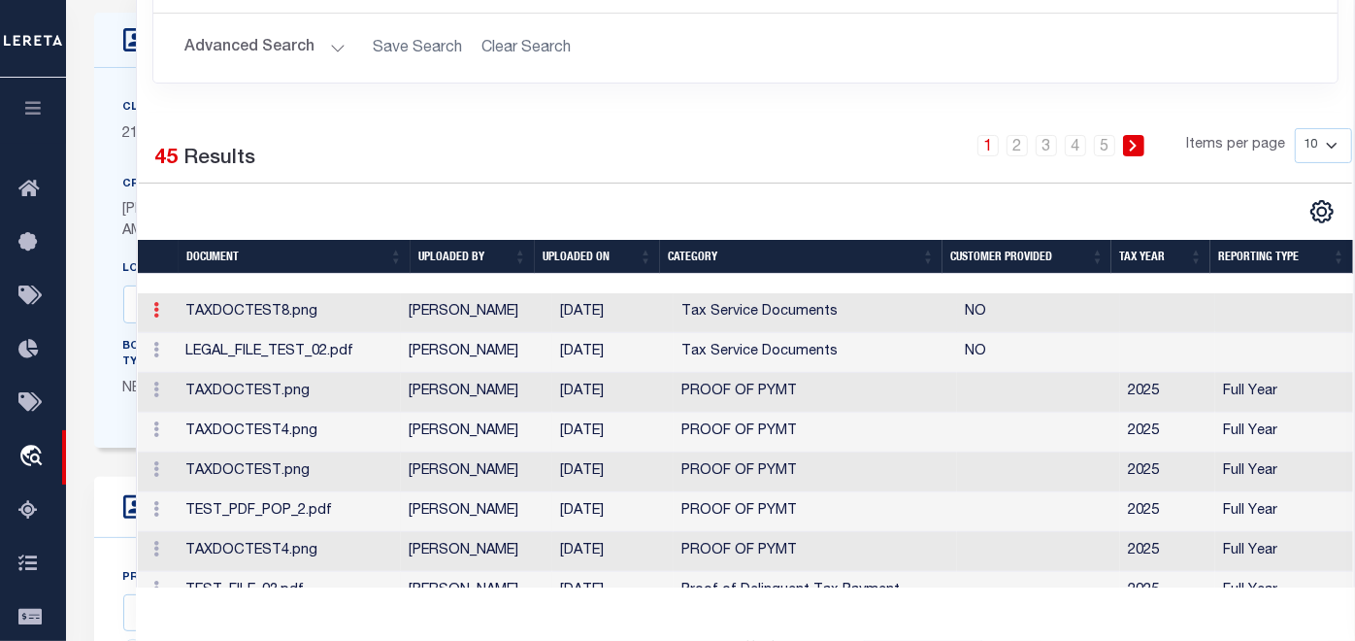
click at [153, 317] on icon at bounding box center [156, 310] width 6 height 16
click at [155, 317] on icon at bounding box center [156, 310] width 6 height 16
click at [157, 357] on icon at bounding box center [156, 350] width 6 height 16
click at [155, 317] on icon at bounding box center [156, 310] width 6 height 16
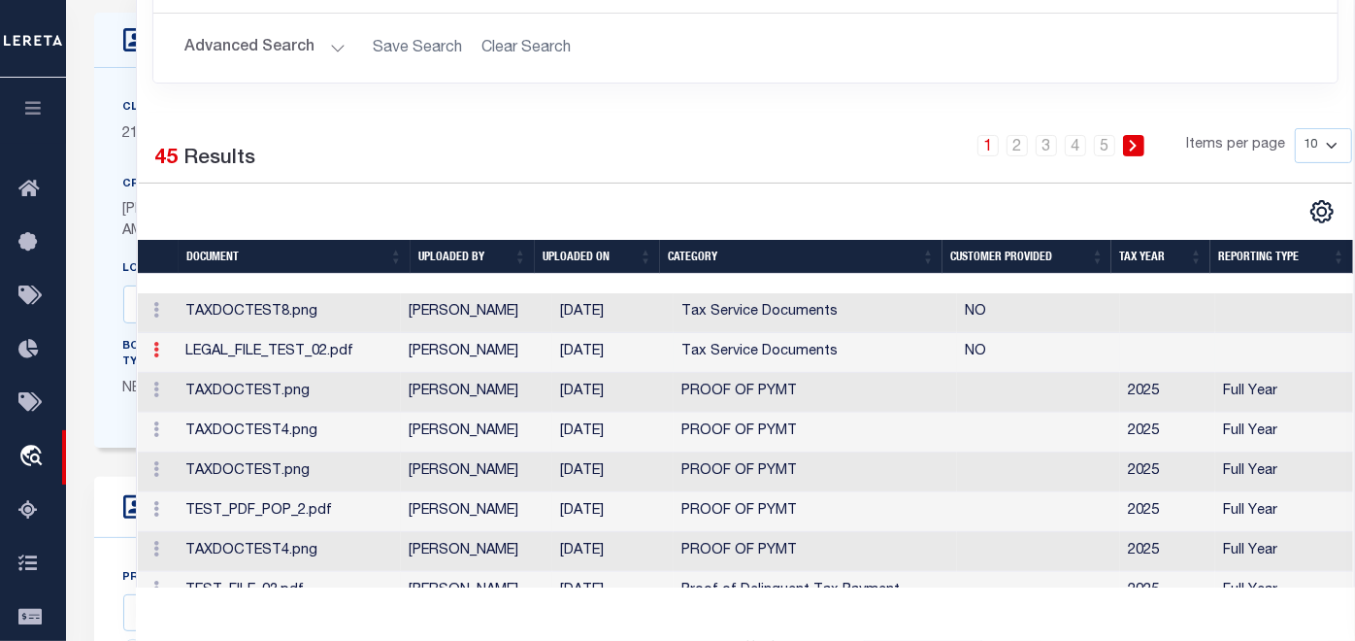
click at [159, 360] on link at bounding box center [156, 353] width 21 height 16
click at [157, 357] on icon at bounding box center [156, 350] width 6 height 16
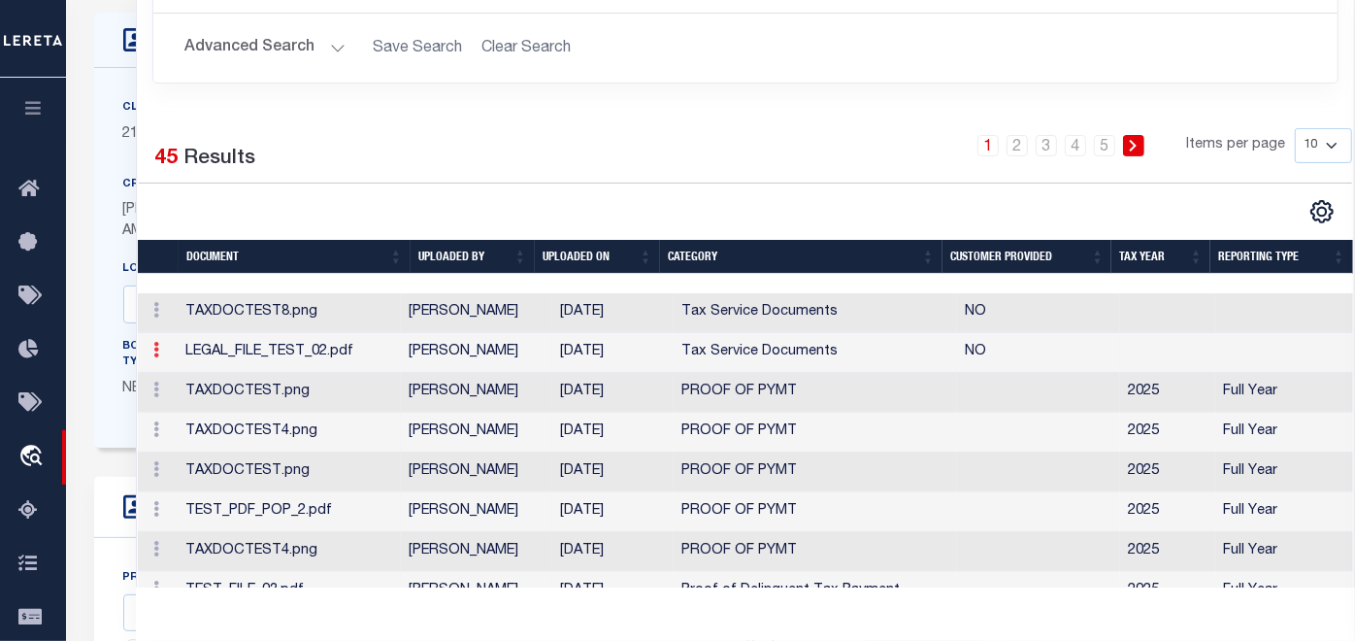
click at [157, 357] on icon at bounding box center [156, 350] width 6 height 16
click at [158, 400] on link at bounding box center [156, 392] width 21 height 16
click at [153, 437] on icon at bounding box center [156, 429] width 6 height 16
click at [154, 404] on div "ACTIONS View Edit History Delete" at bounding box center [154, 391] width 17 height 23
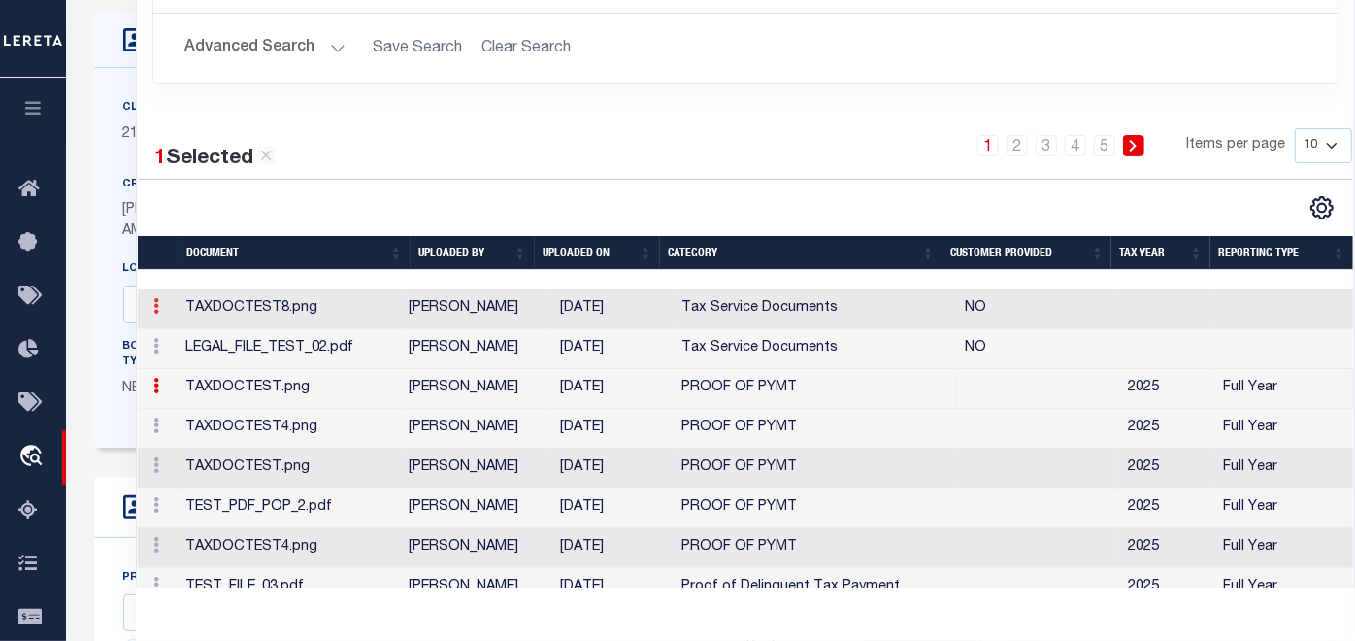
click at [154, 314] on icon at bounding box center [156, 306] width 6 height 16
click at [153, 314] on icon at bounding box center [156, 306] width 6 height 16
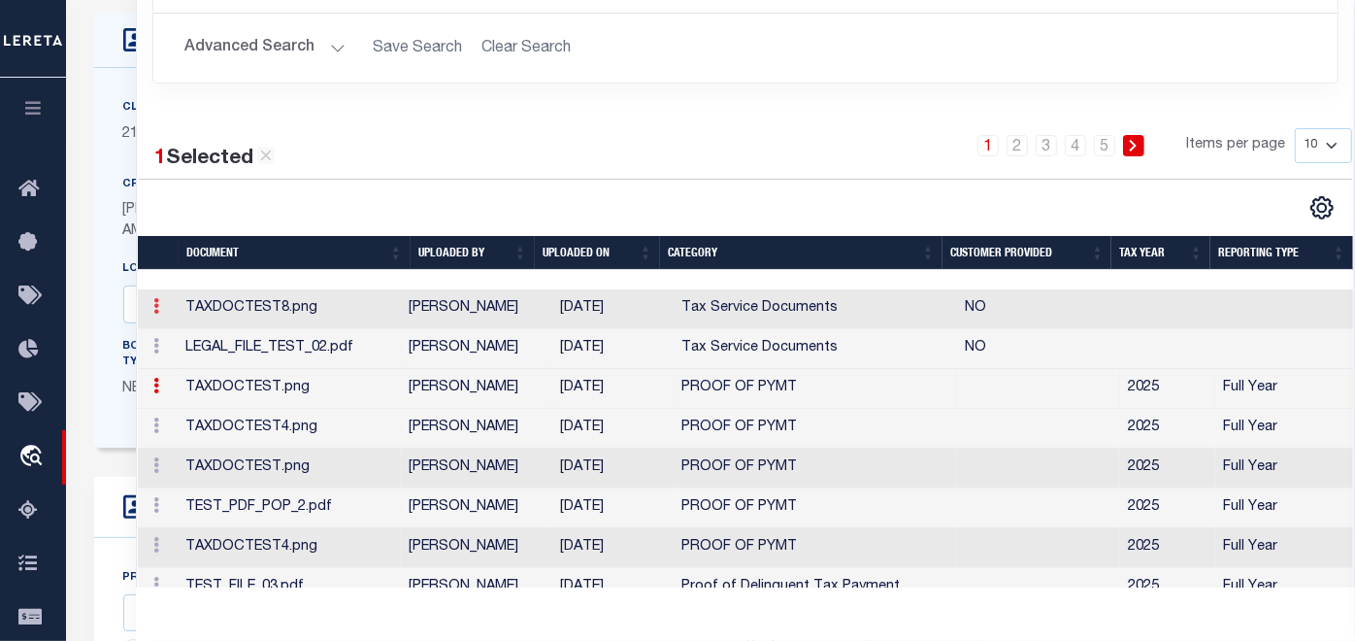
click at [153, 314] on icon at bounding box center [156, 306] width 6 height 16
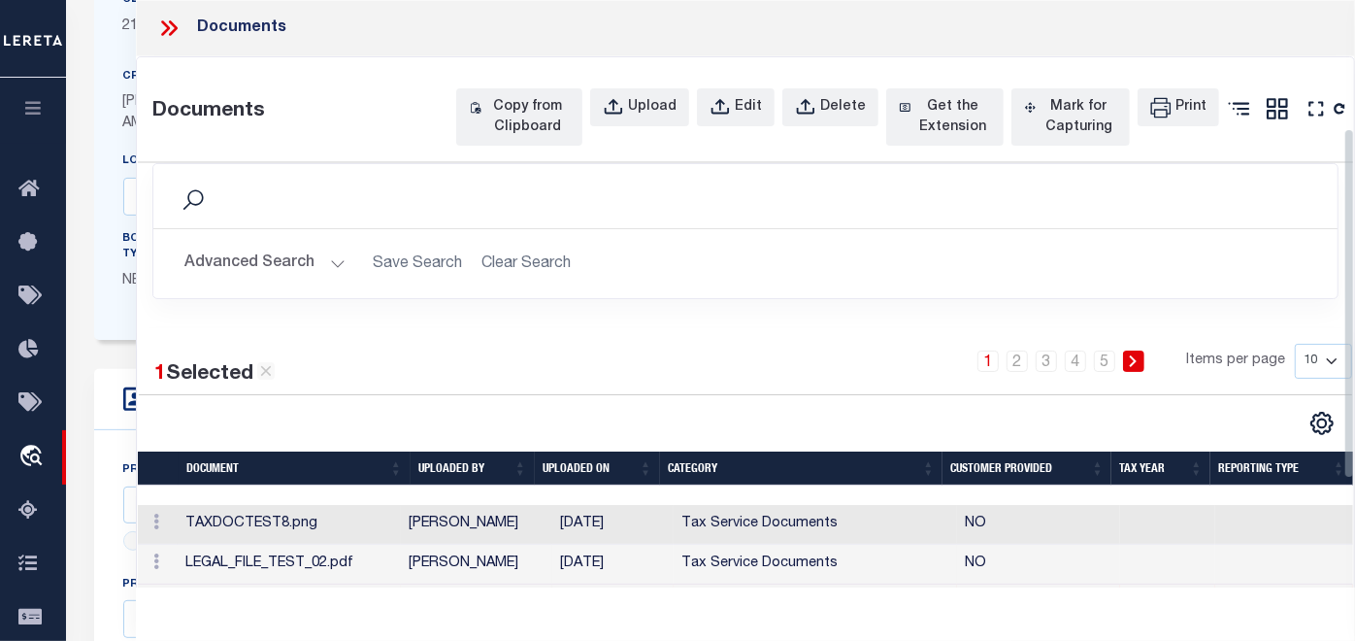
scroll to position [396, 0]
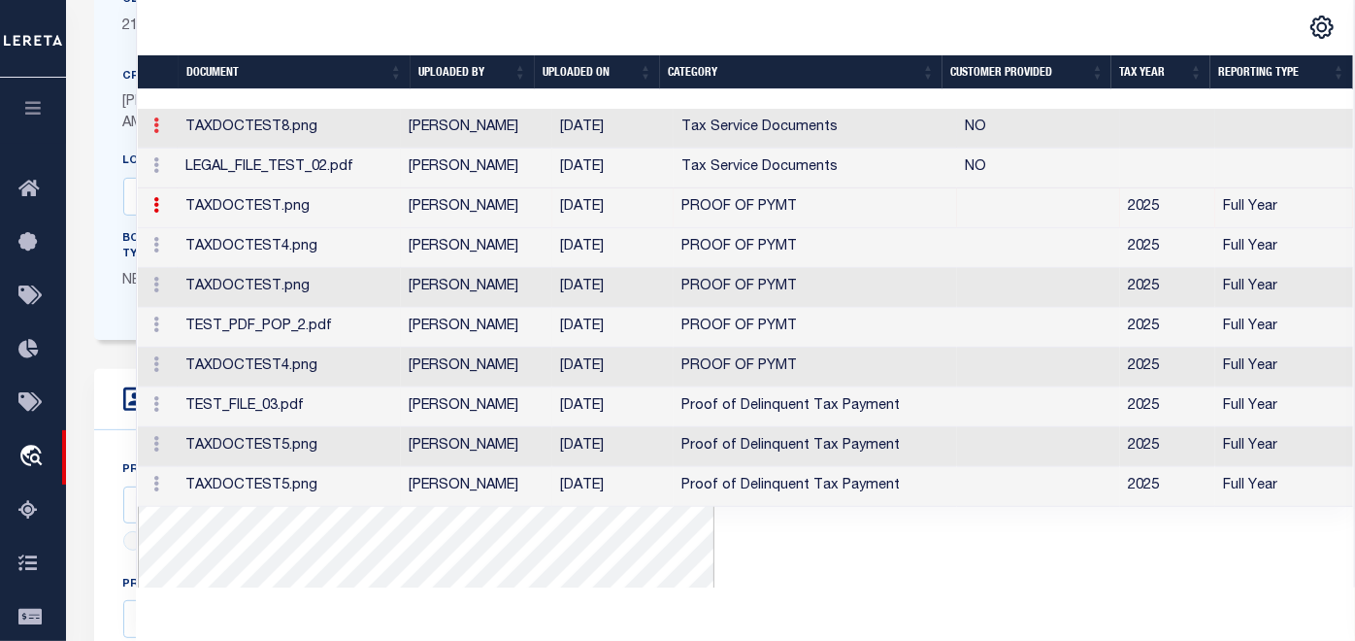
click at [157, 133] on icon at bounding box center [156, 125] width 6 height 16
click at [189, 171] on h6 "ACTIONS" at bounding box center [193, 156] width 93 height 30
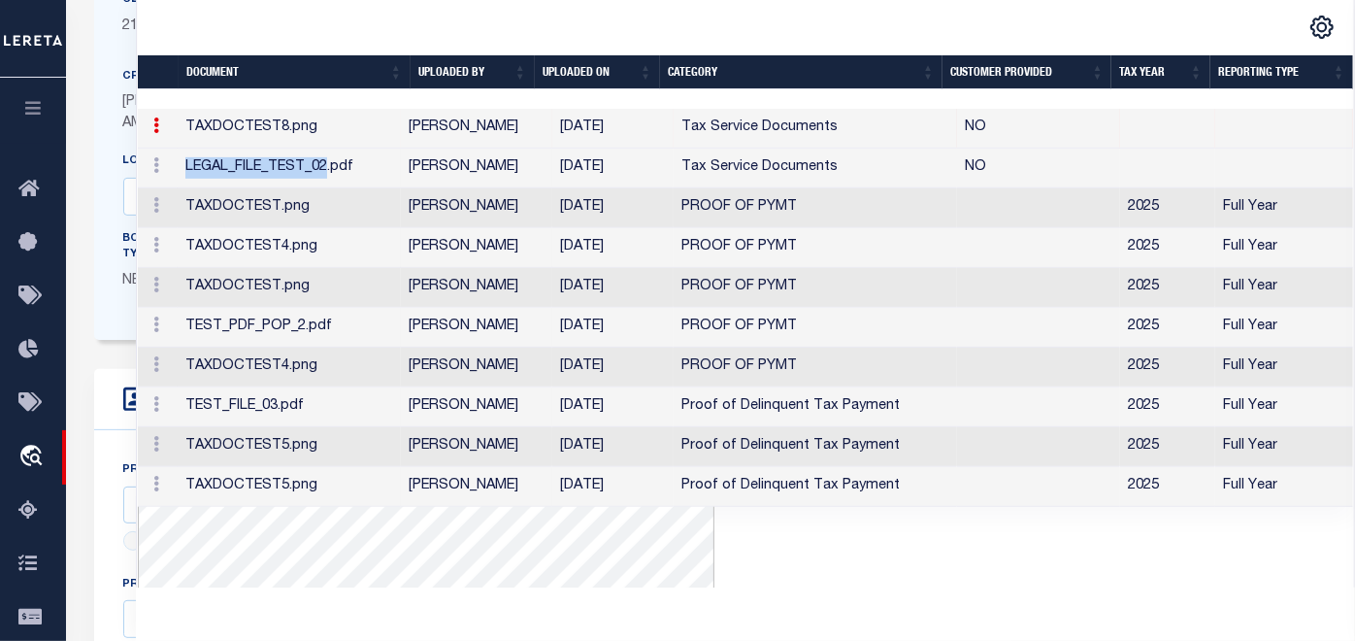
click at [189, 188] on td "LEGAL_FILE_TEST_02.pdf" at bounding box center [289, 169] width 223 height 40
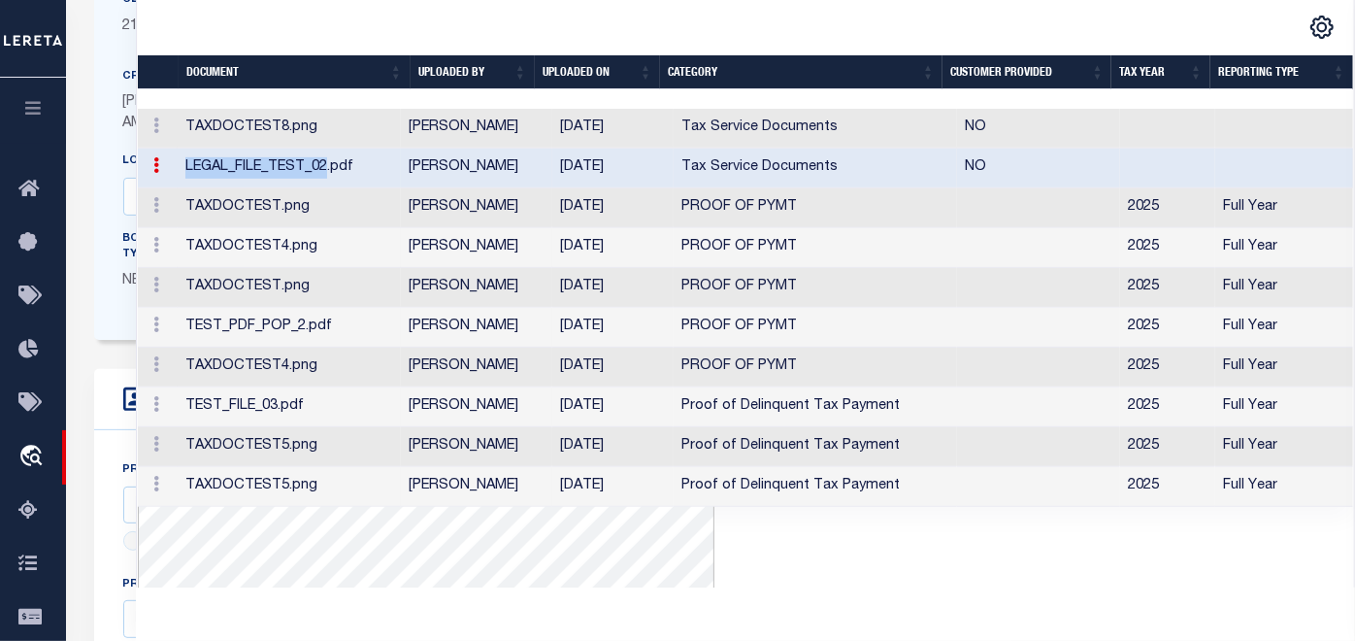
drag, startPoint x: 189, startPoint y: 210, endPoint x: 166, endPoint y: 223, distance: 27.0
click td "ACTIONS View Edit History Delete"
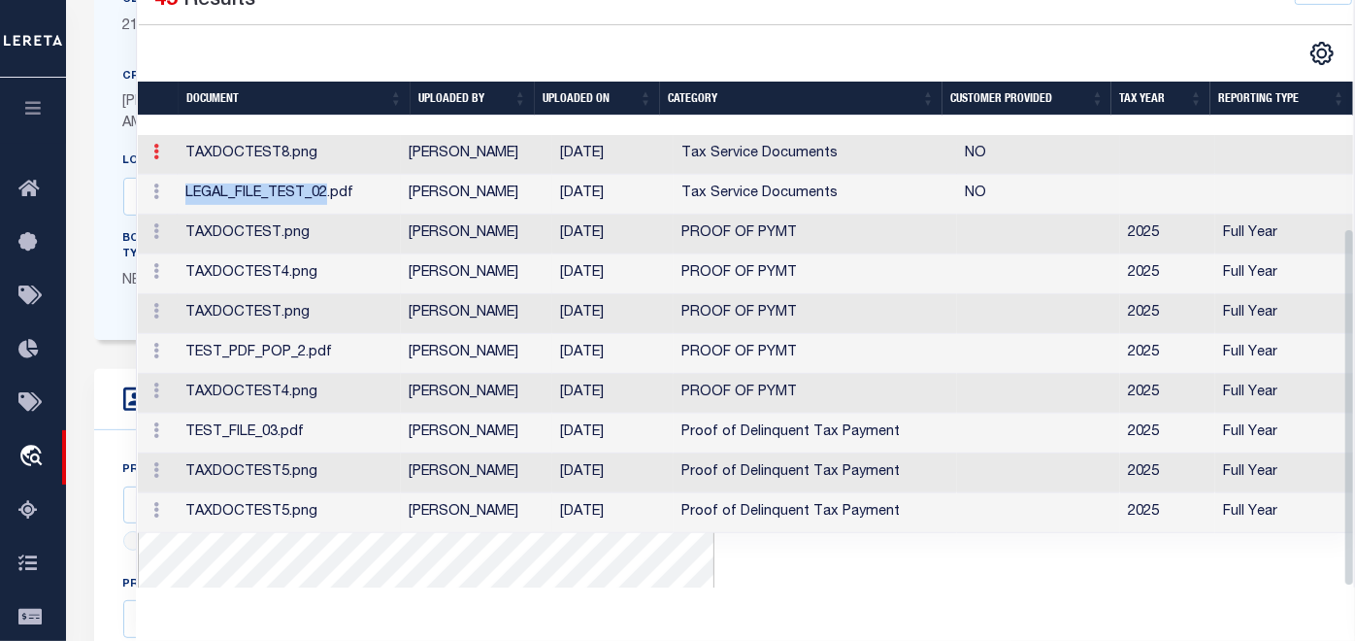
click link
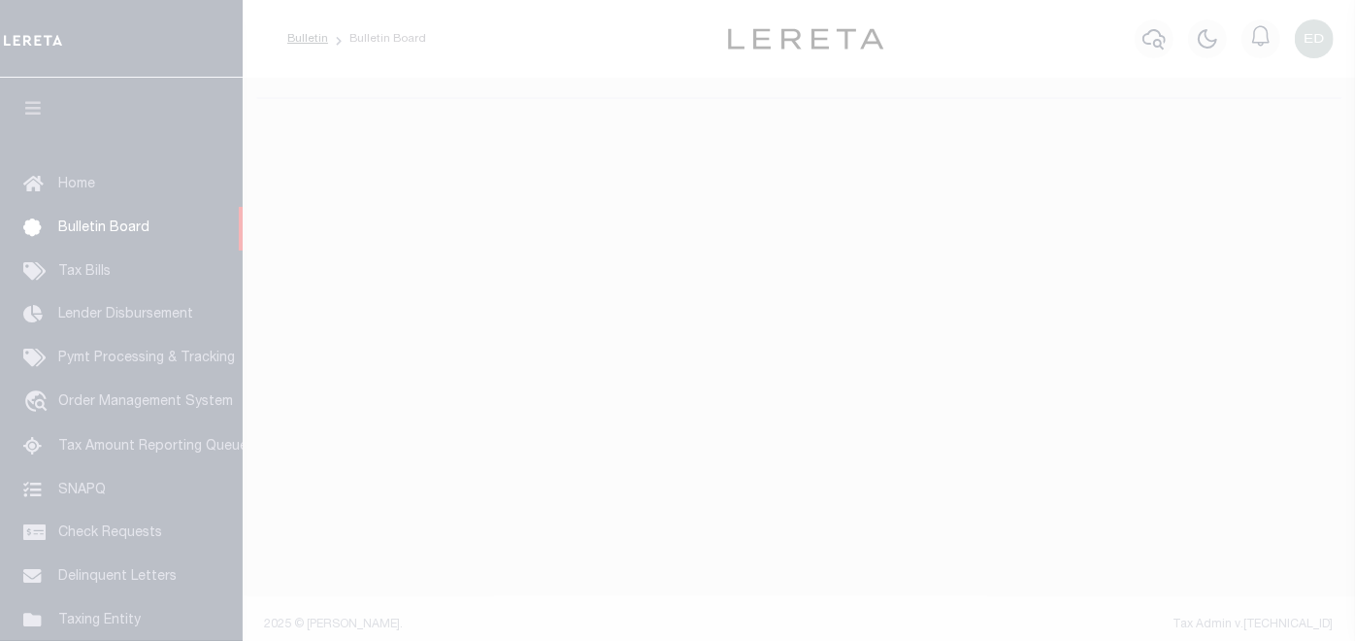
select select "50"
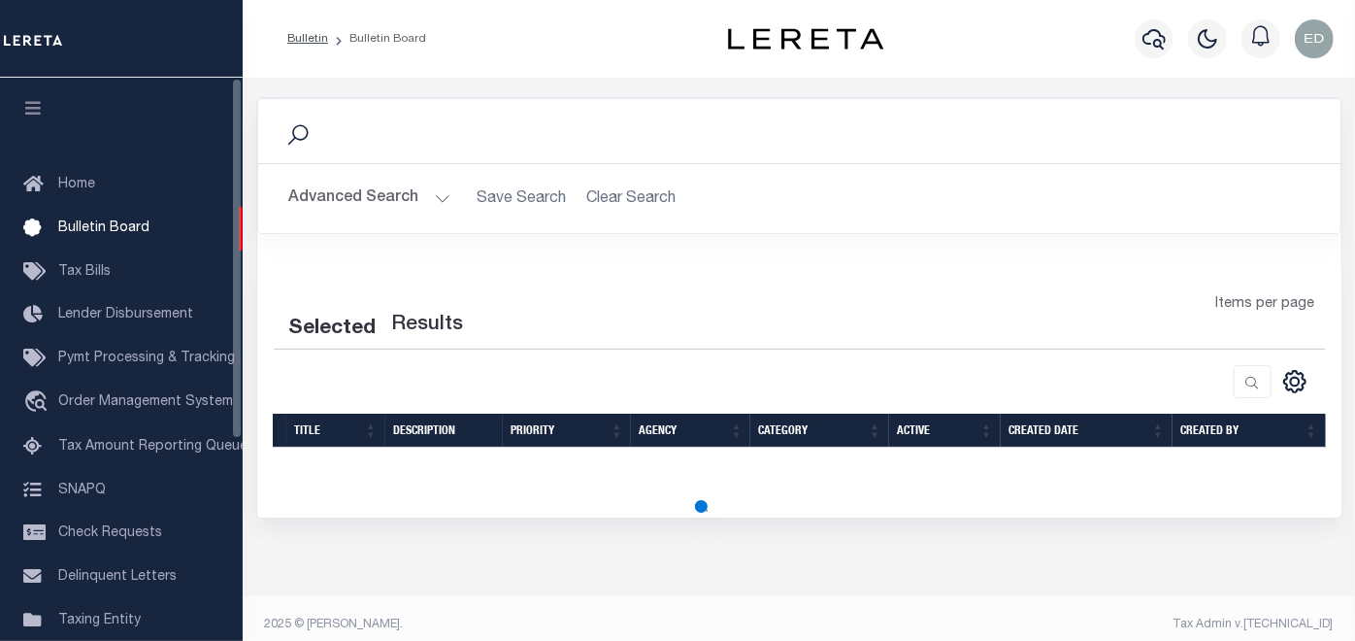
select select "50"
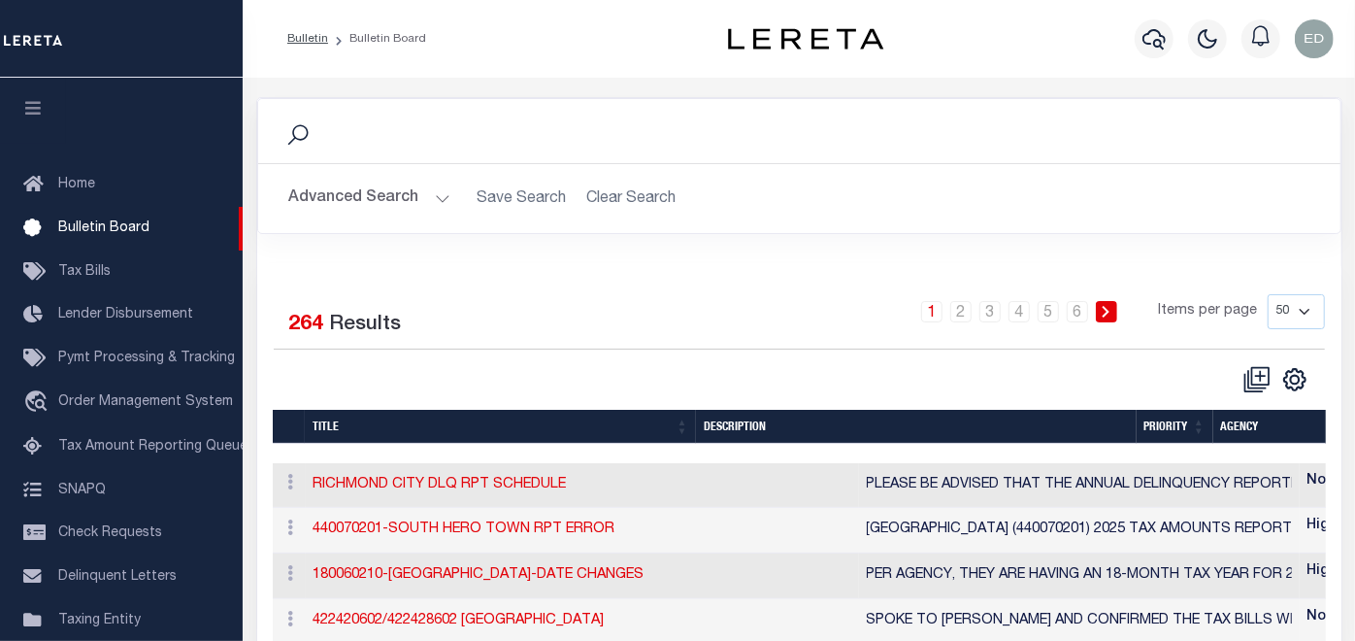
scroll to position [108, 0]
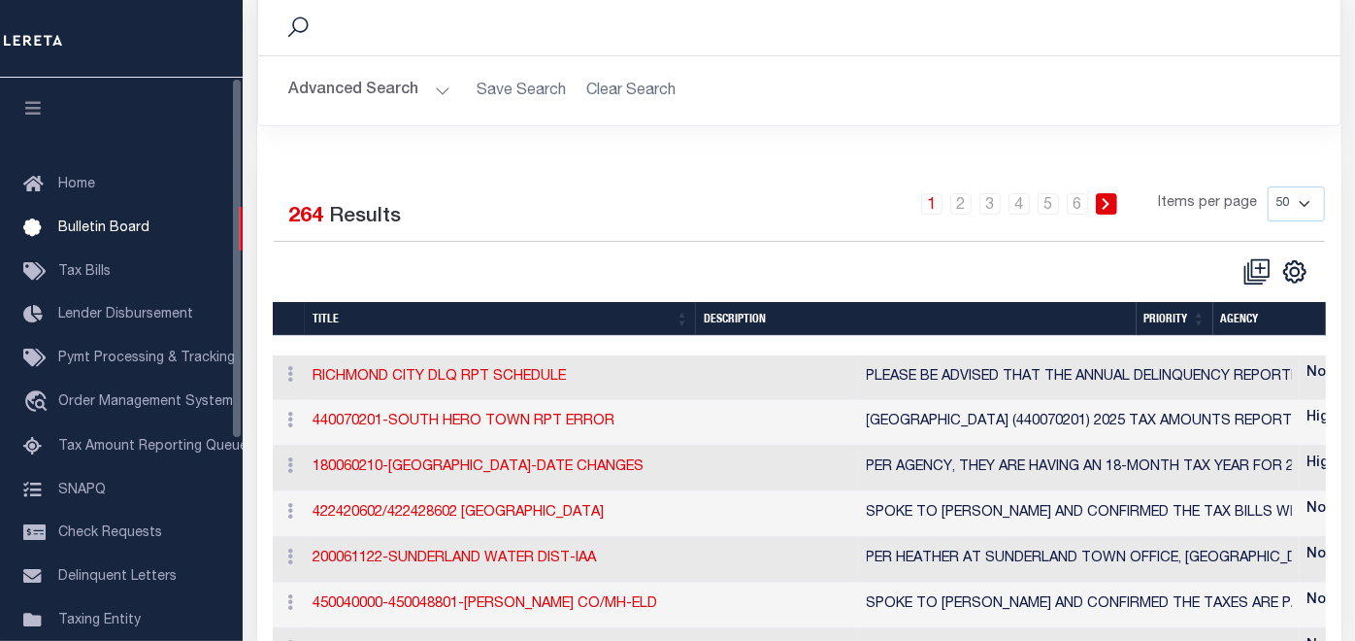
click at [27, 109] on icon "button" at bounding box center [33, 107] width 22 height 17
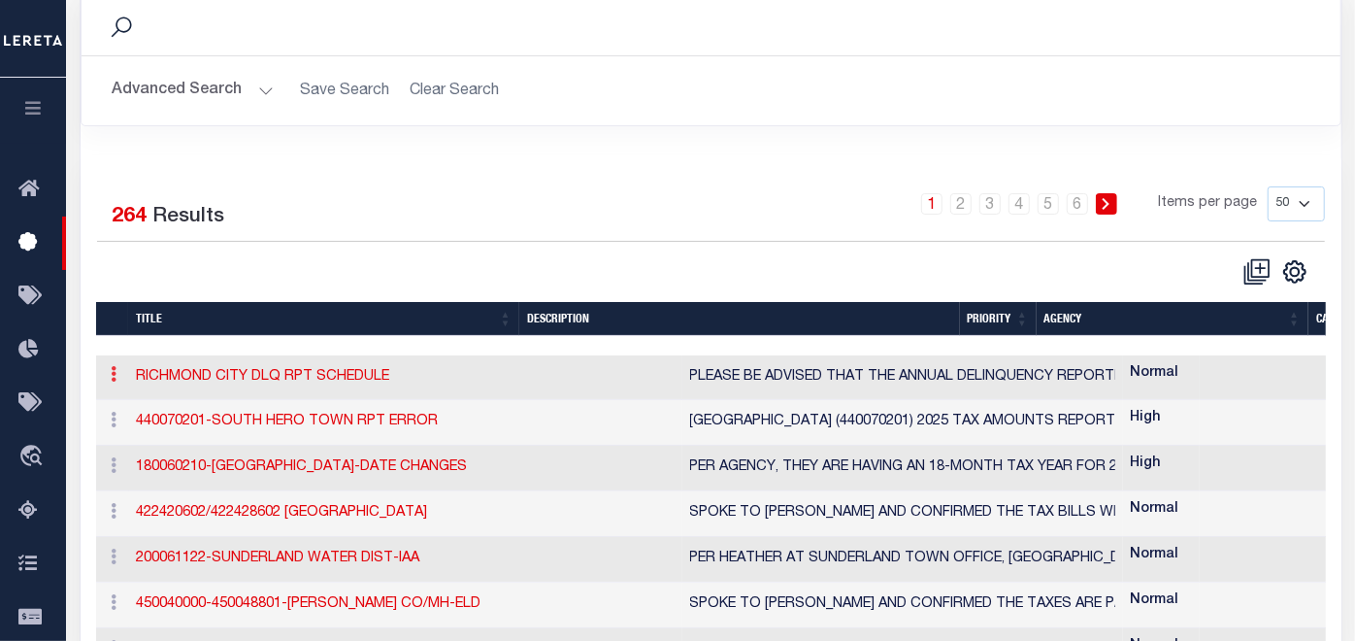
click at [116, 372] on link at bounding box center [114, 377] width 21 height 16
click at [116, 374] on icon at bounding box center [115, 374] width 6 height 16
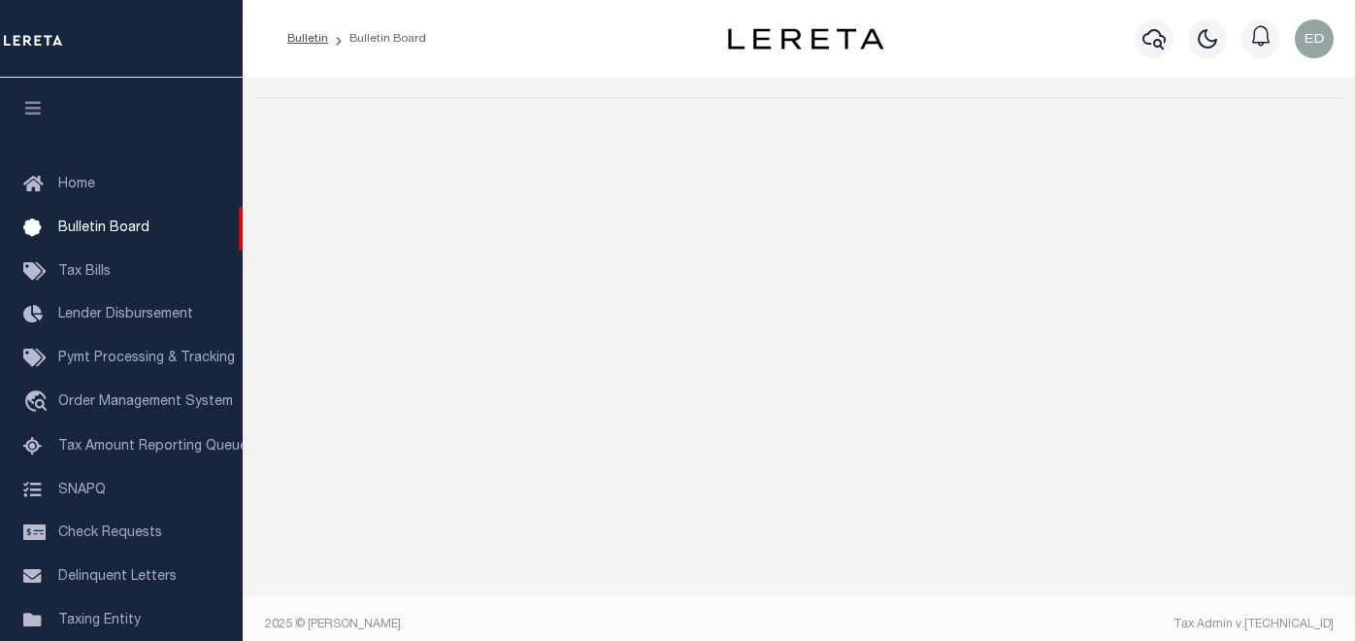
select select "50"
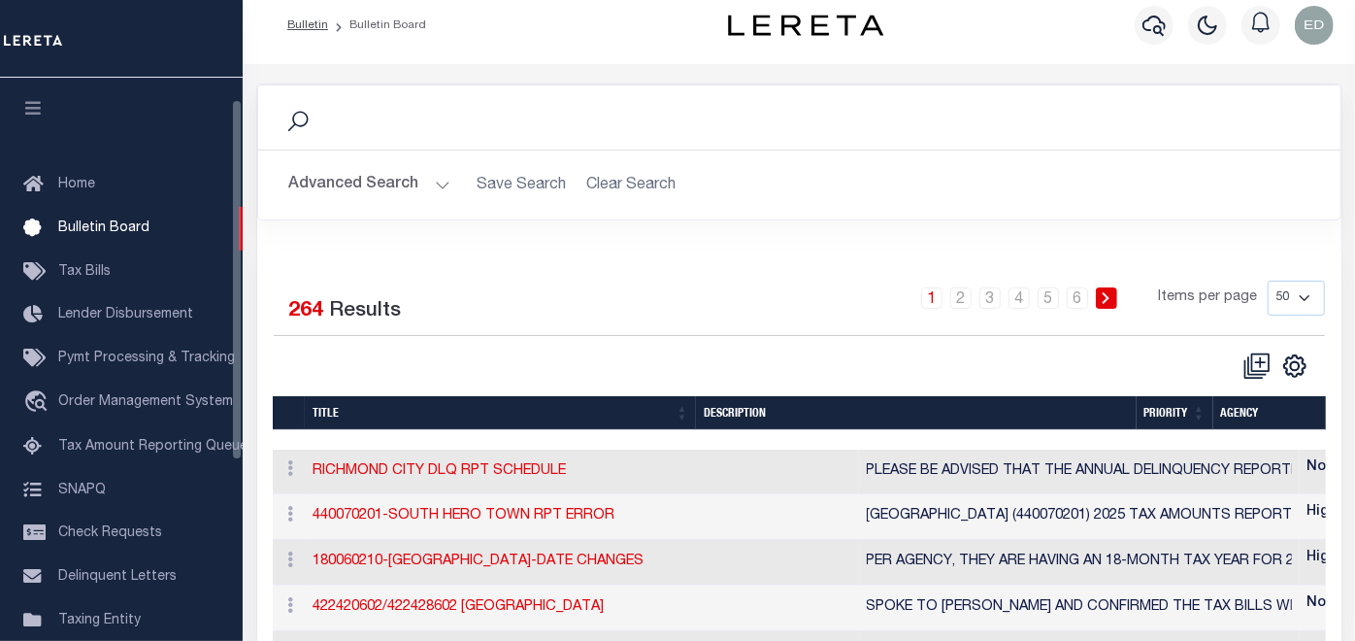
scroll to position [34, 0]
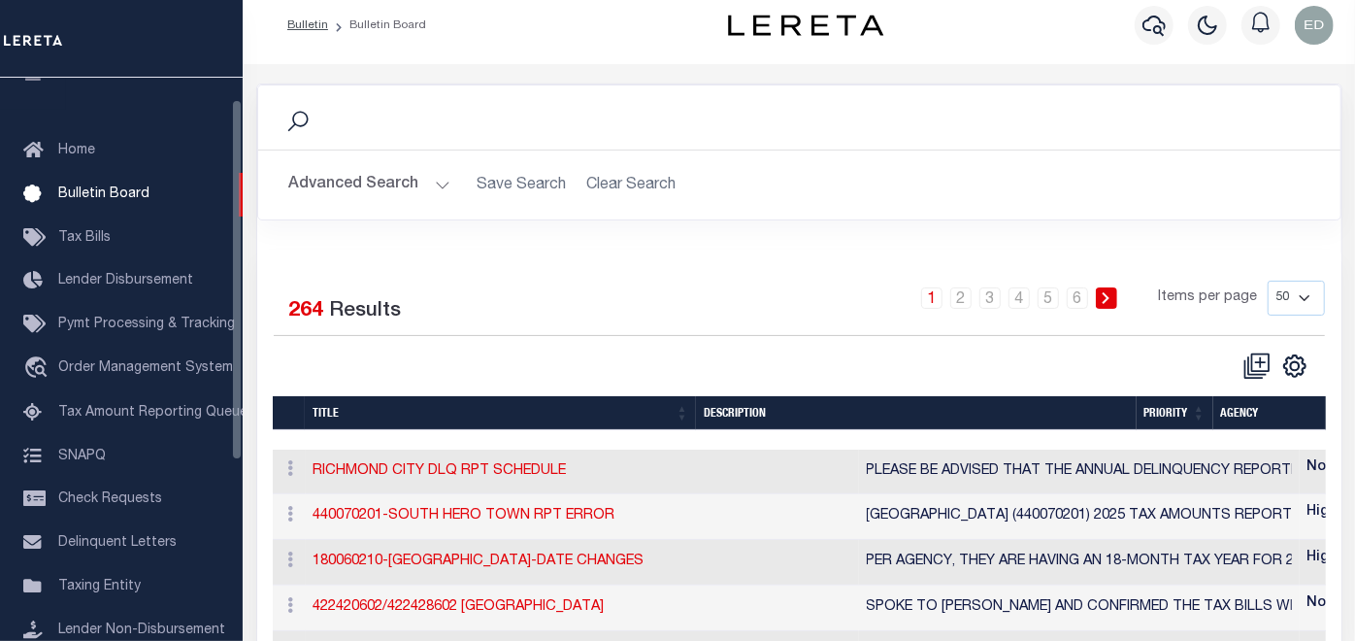
click at [36, 80] on icon "button" at bounding box center [33, 73] width 22 height 17
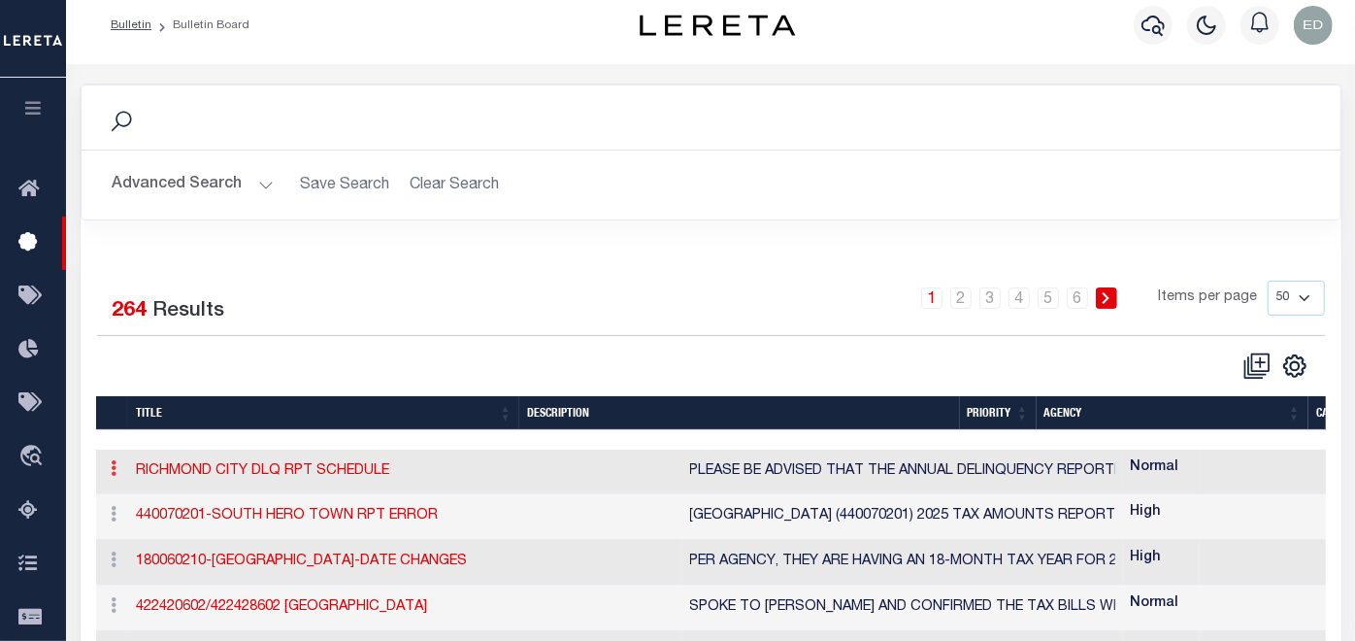
click at [112, 471] on icon at bounding box center [115, 468] width 6 height 16
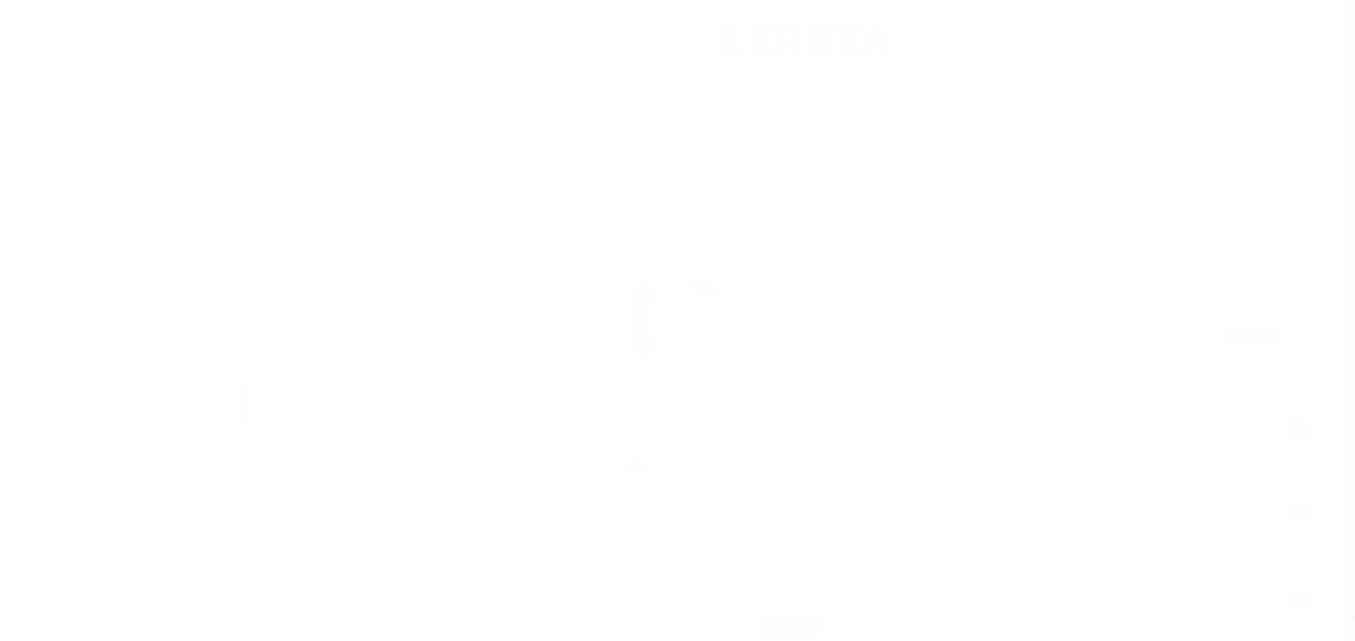
select select "10"
select select "Escrow"
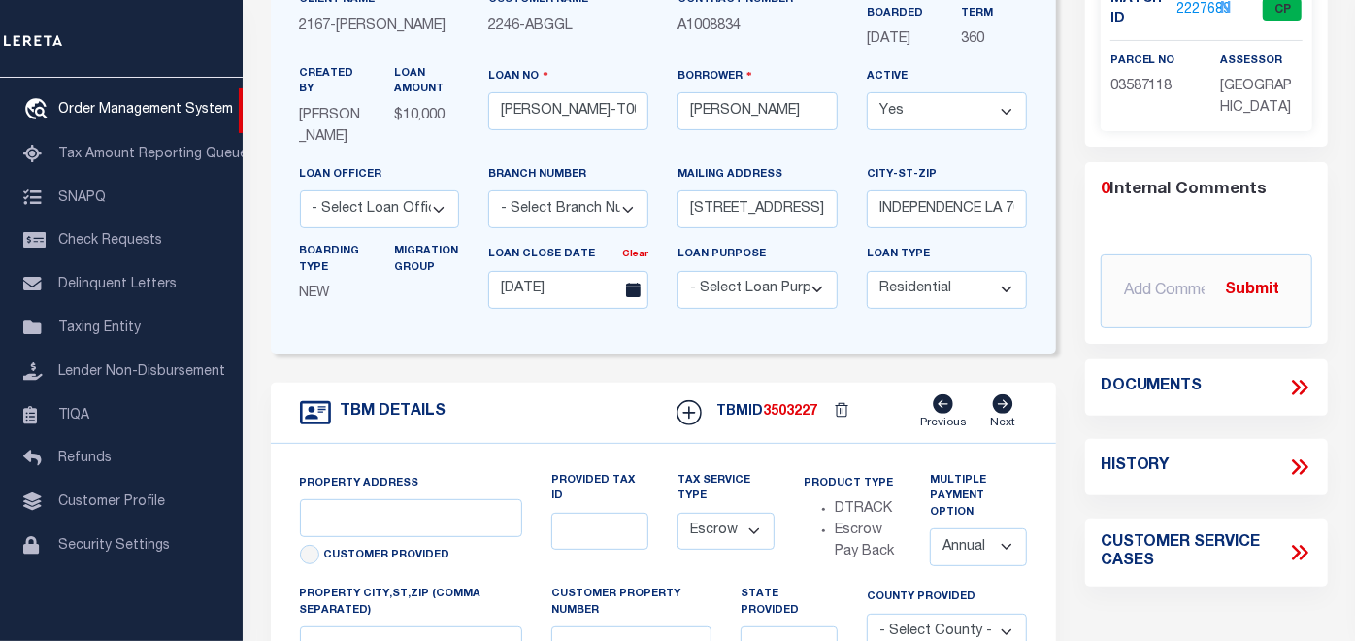
type input "[STREET_ADDRESS]"
select select
type input "INDEPENDENCE LA 70443-2708"
type input "LA"
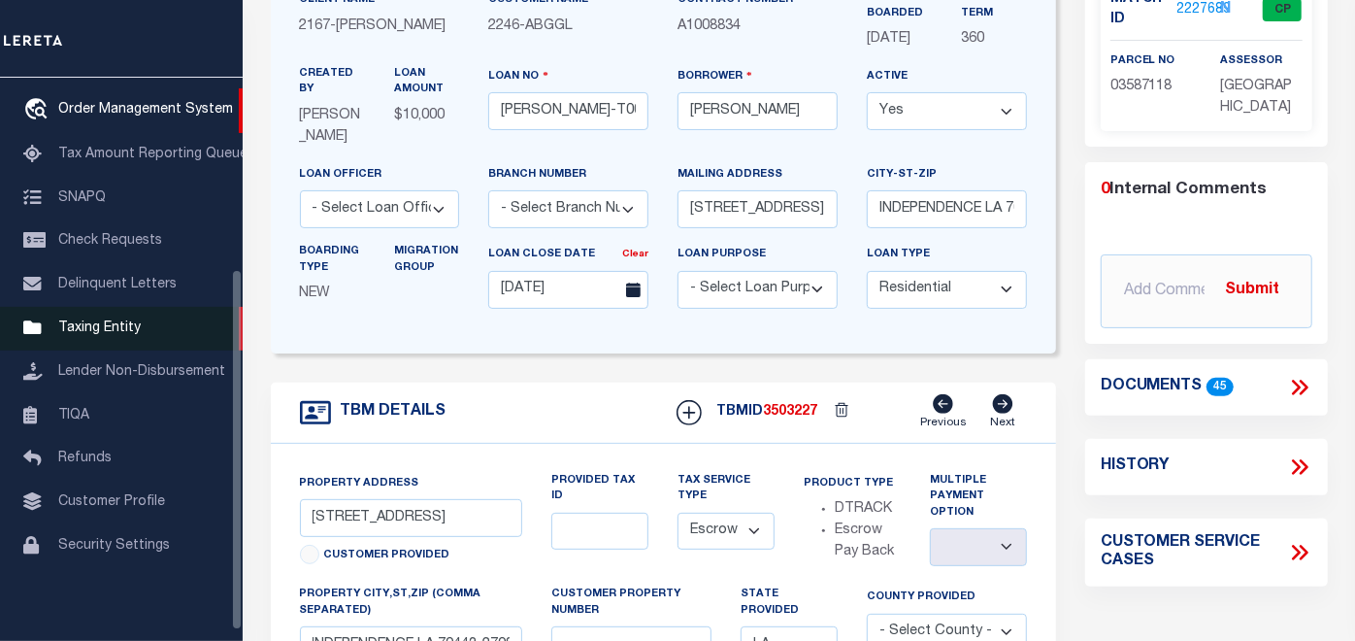
scroll to position [0, 0]
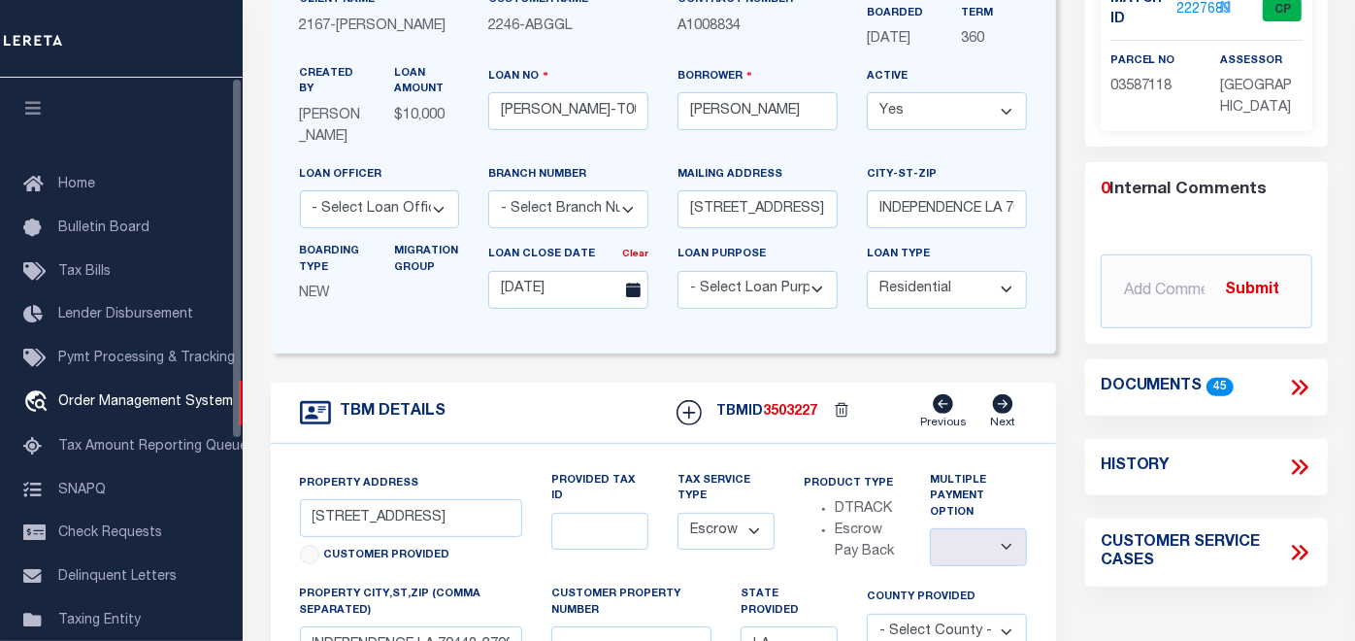
click at [23, 106] on icon "button" at bounding box center [33, 107] width 22 height 17
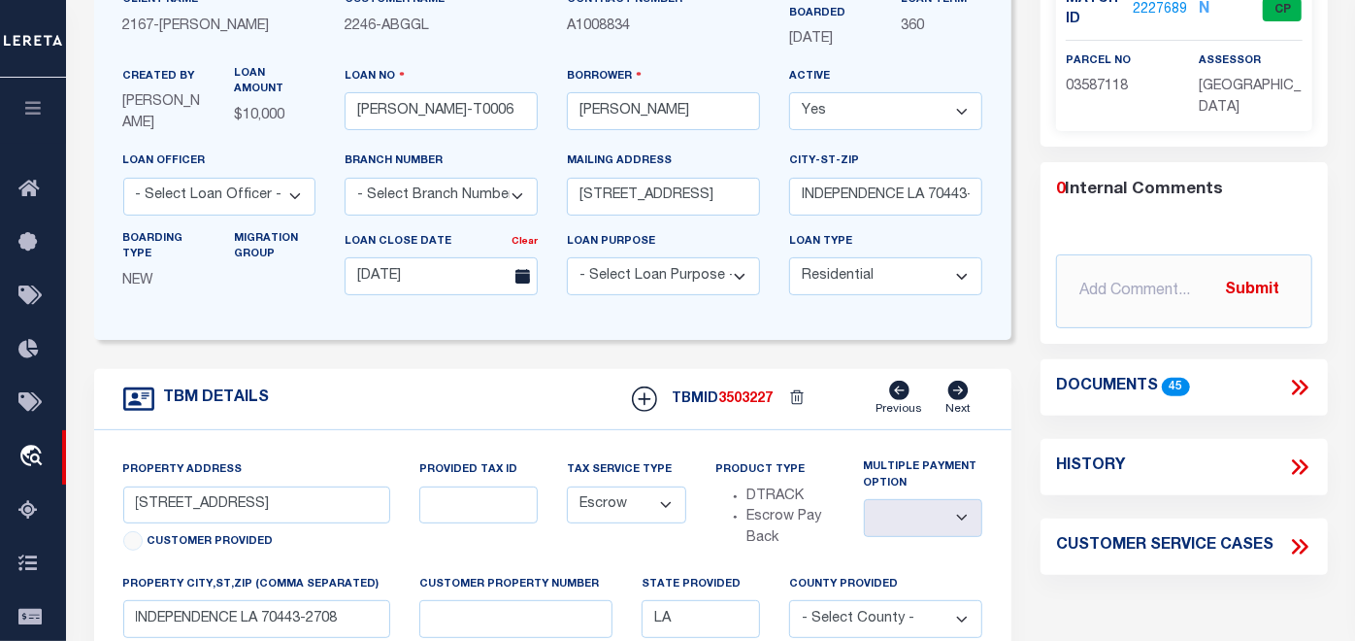
click at [1294, 382] on icon at bounding box center [1299, 387] width 25 height 25
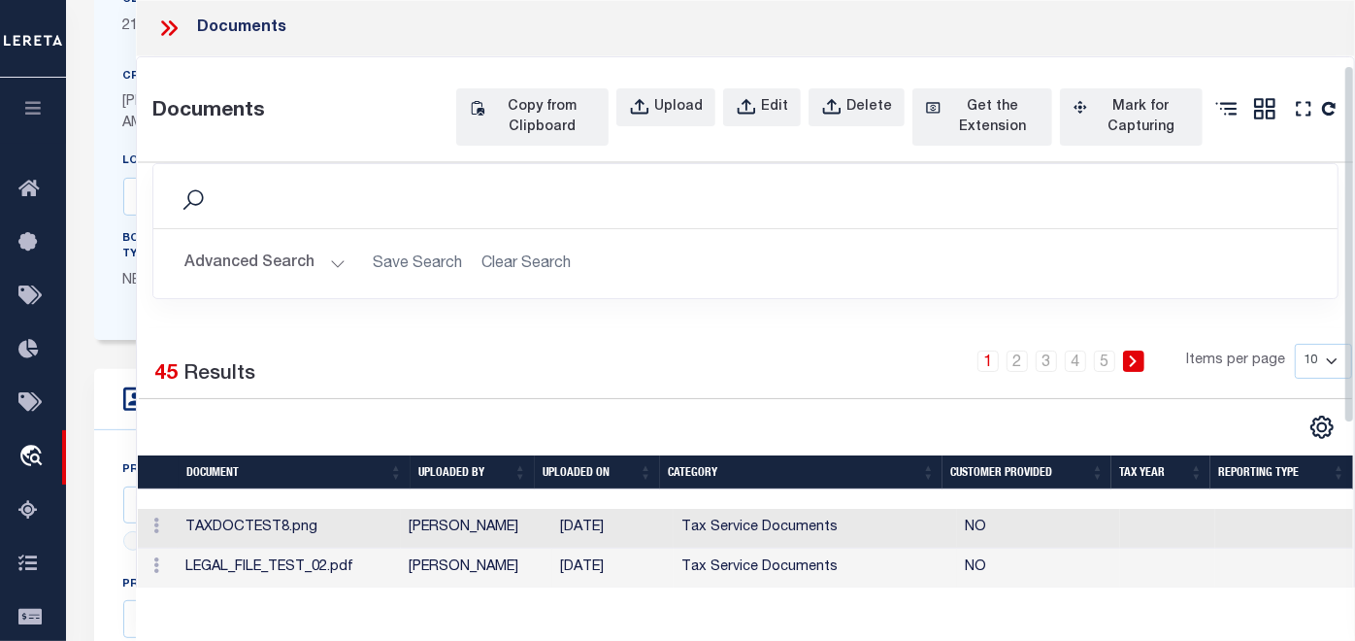
scroll to position [215, 0]
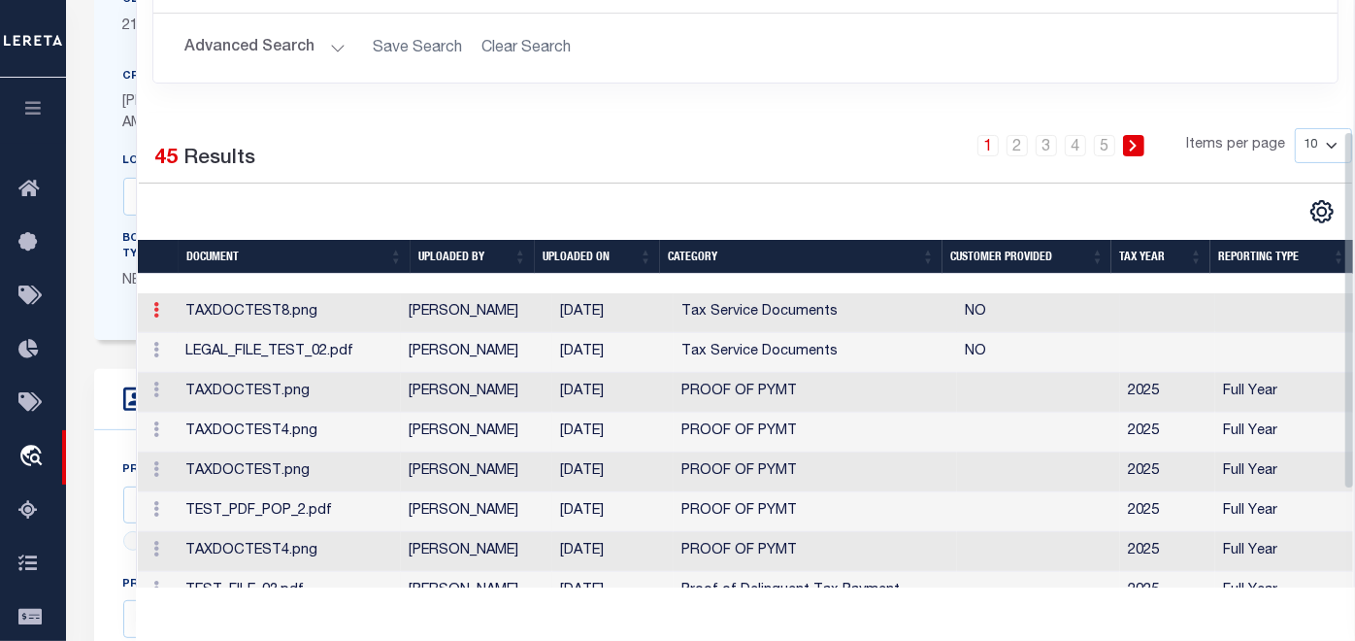
click at [155, 317] on icon at bounding box center [156, 310] width 6 height 16
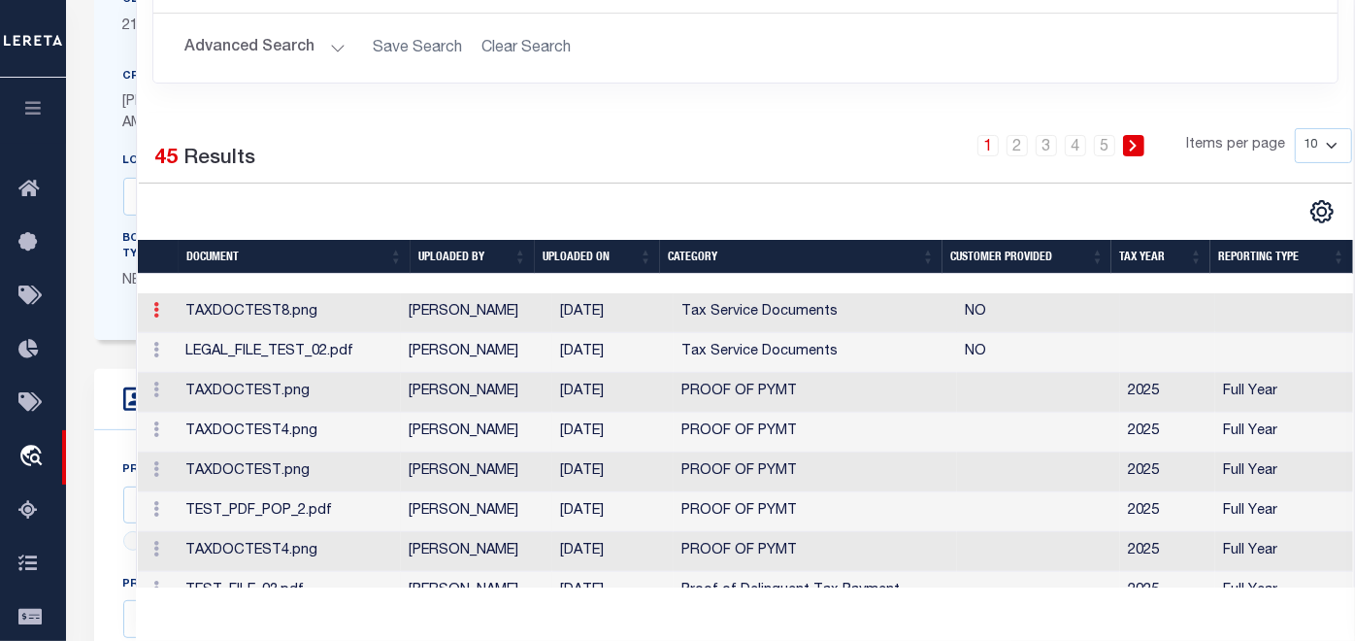
click at [155, 317] on icon at bounding box center [156, 310] width 6 height 16
click at [150, 320] on link at bounding box center [156, 313] width 21 height 16
click at [153, 317] on icon at bounding box center [156, 310] width 6 height 16
click at [271, 224] on div at bounding box center [442, 211] width 607 height 25
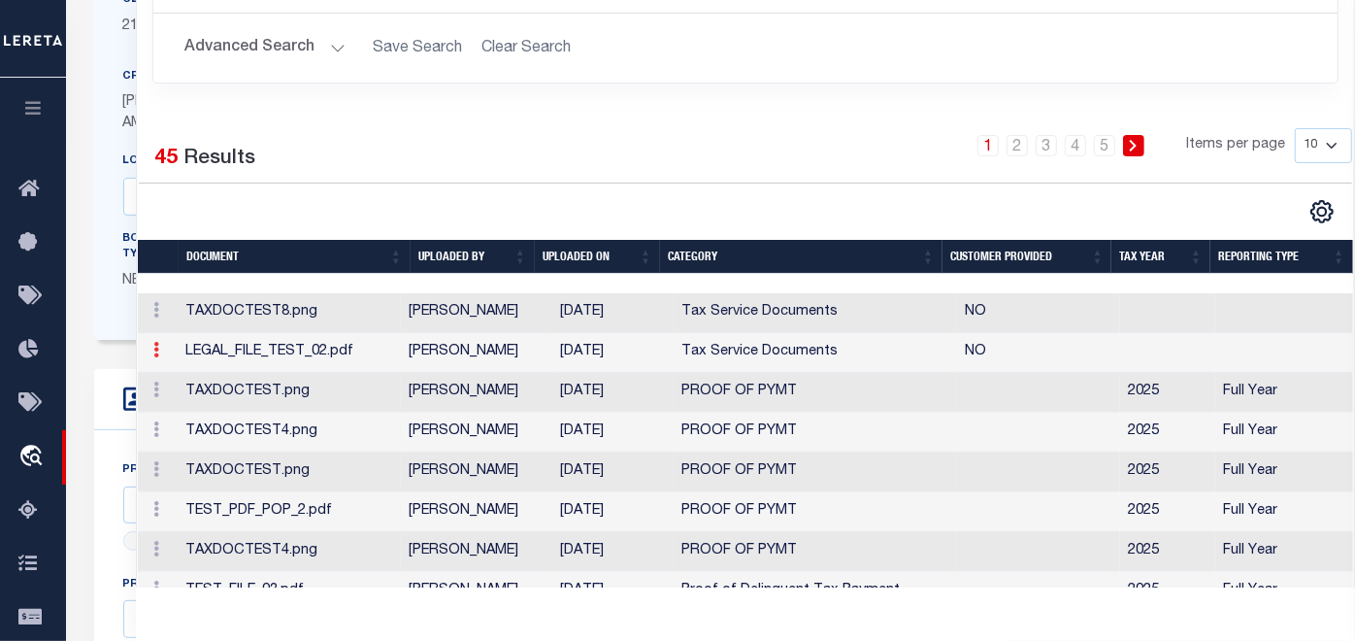
click at [156, 357] on icon at bounding box center [156, 350] width 6 height 16
click at [154, 317] on icon at bounding box center [156, 310] width 6 height 16
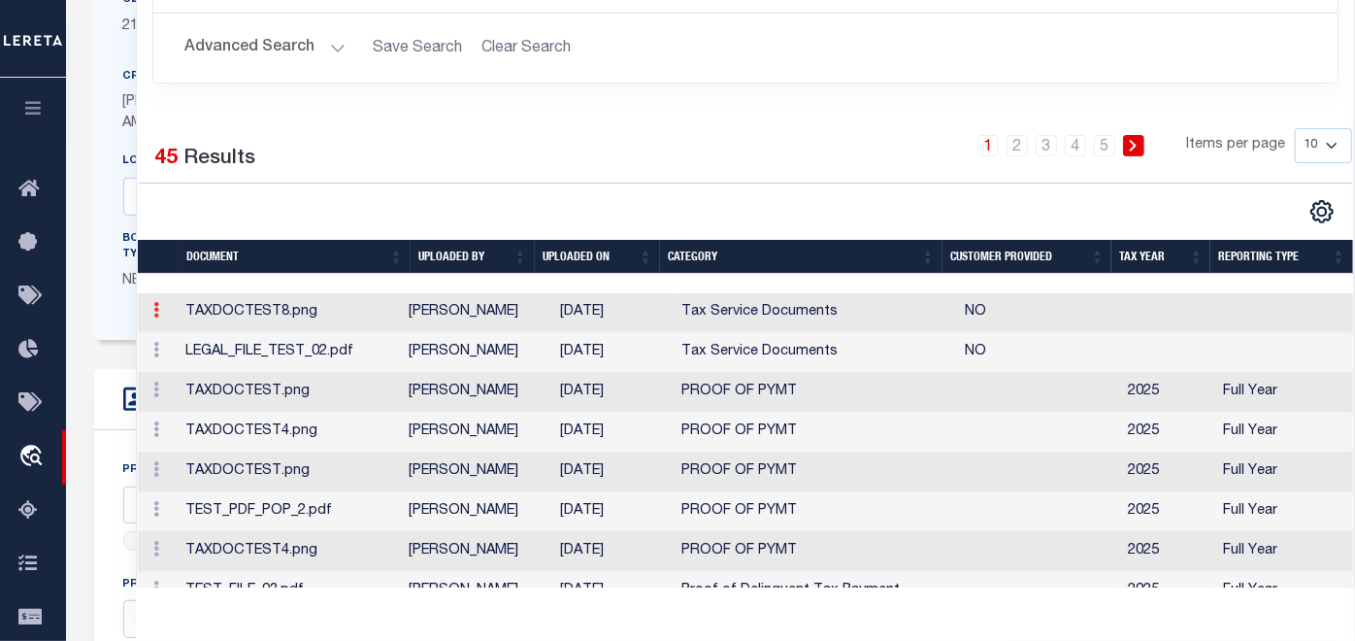
click at [154, 317] on icon at bounding box center [156, 310] width 6 height 16
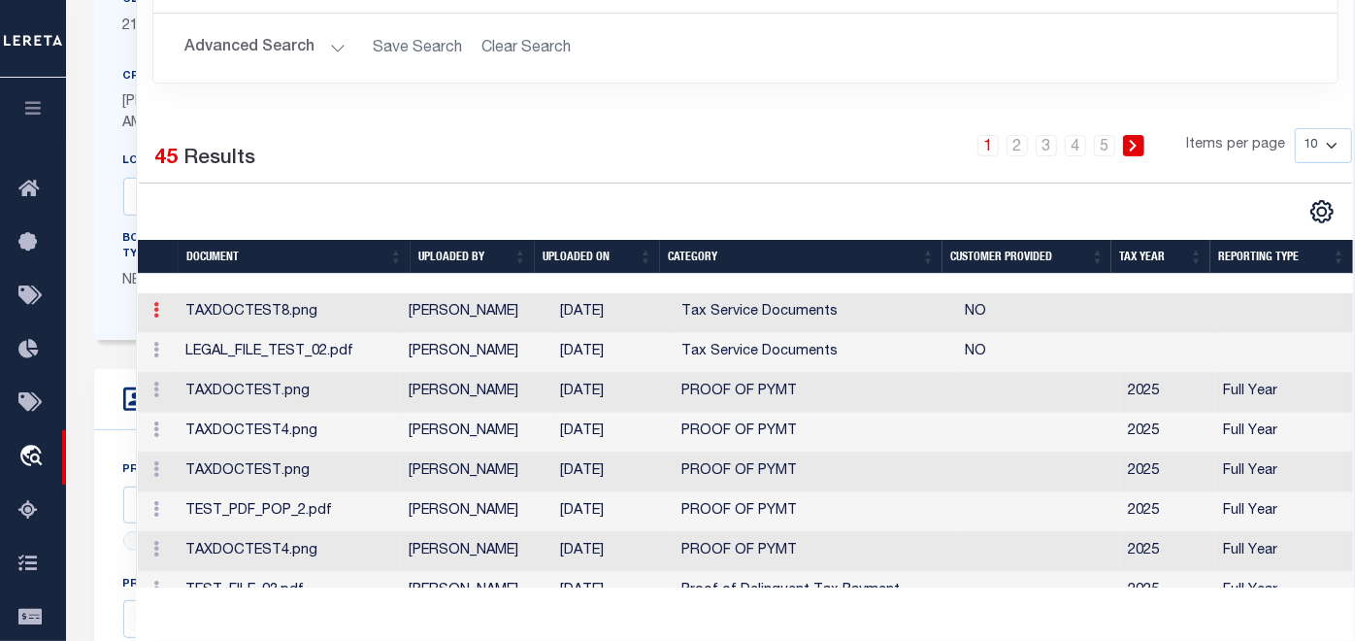
click at [154, 317] on icon at bounding box center [156, 310] width 6 height 16
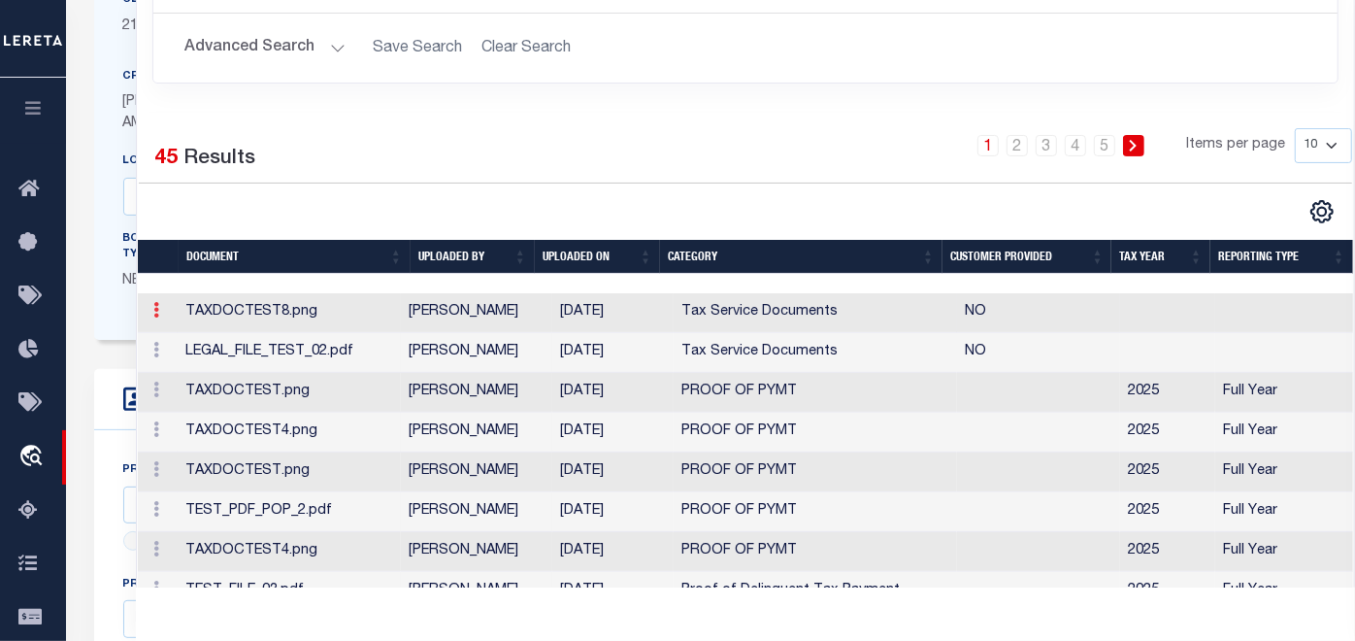
click at [154, 317] on icon at bounding box center [156, 310] width 6 height 16
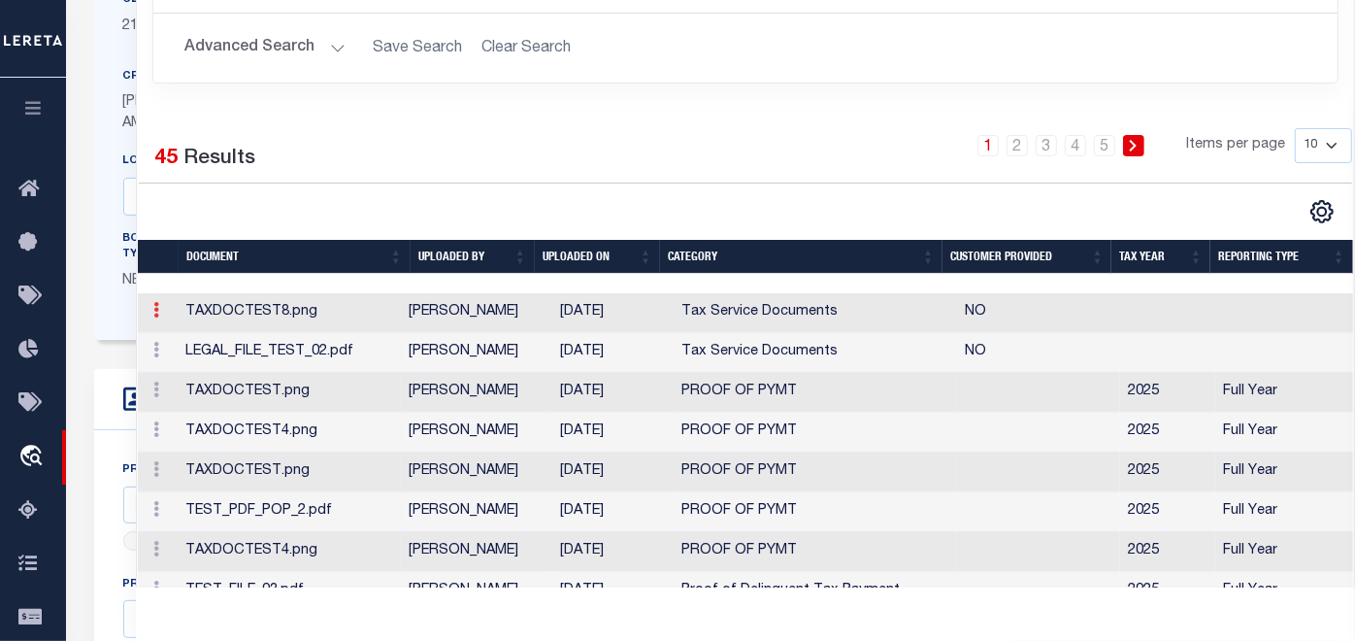
click at [154, 317] on icon at bounding box center [156, 310] width 6 height 16
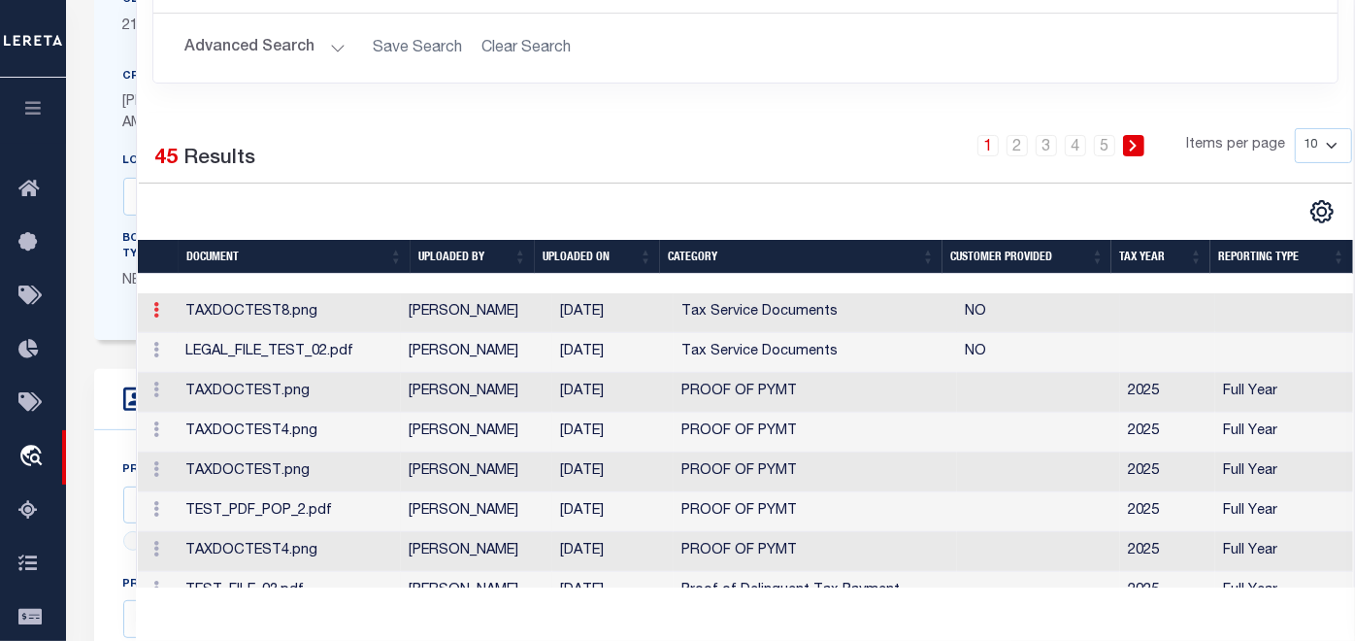
click at [154, 317] on icon at bounding box center [156, 310] width 6 height 16
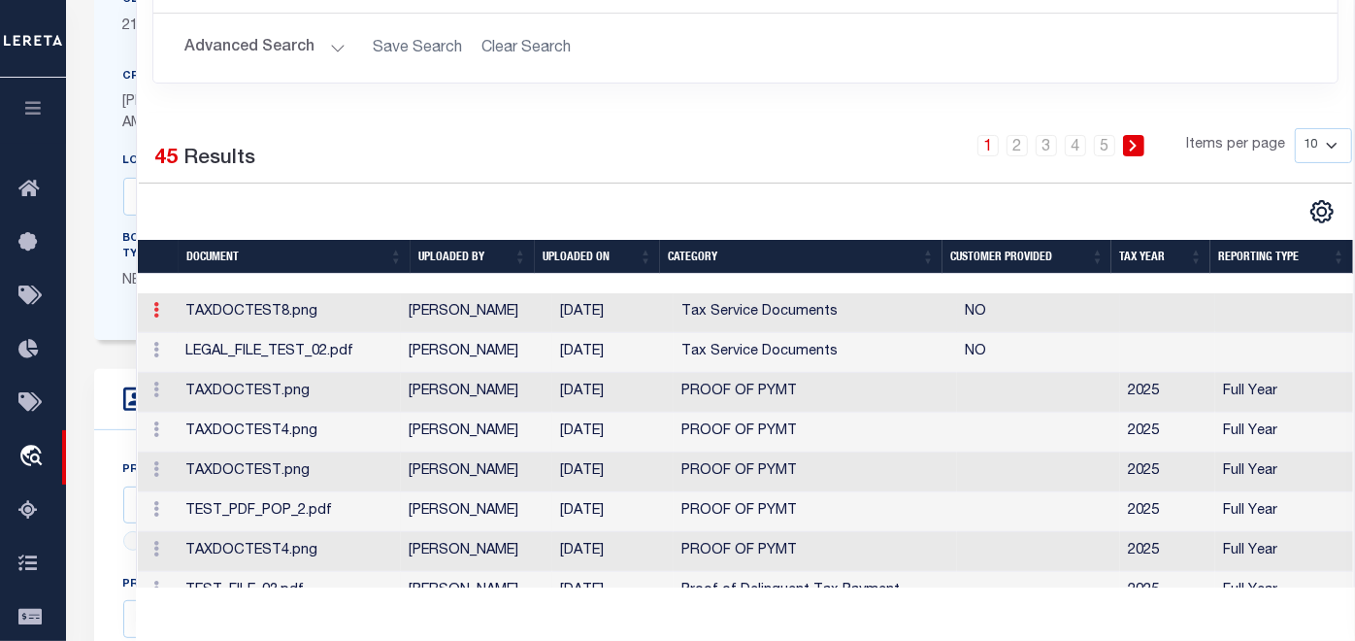
click at [154, 317] on icon at bounding box center [156, 310] width 6 height 16
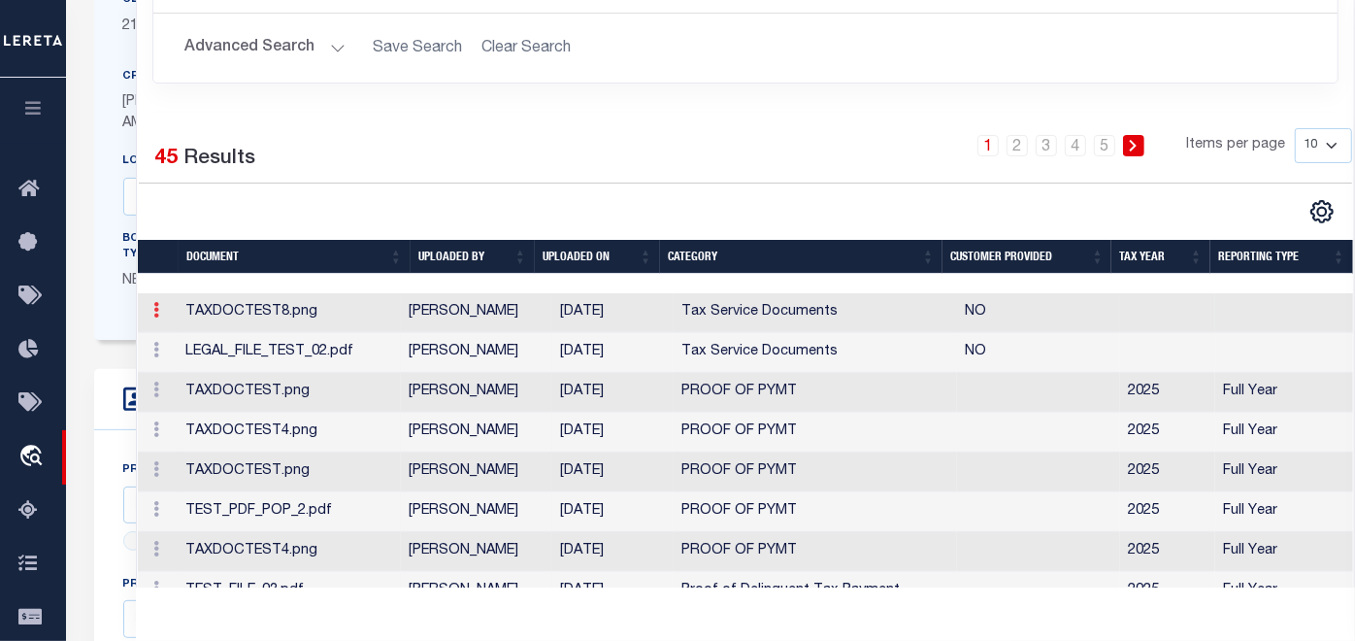
click at [154, 317] on icon at bounding box center [156, 310] width 6 height 16
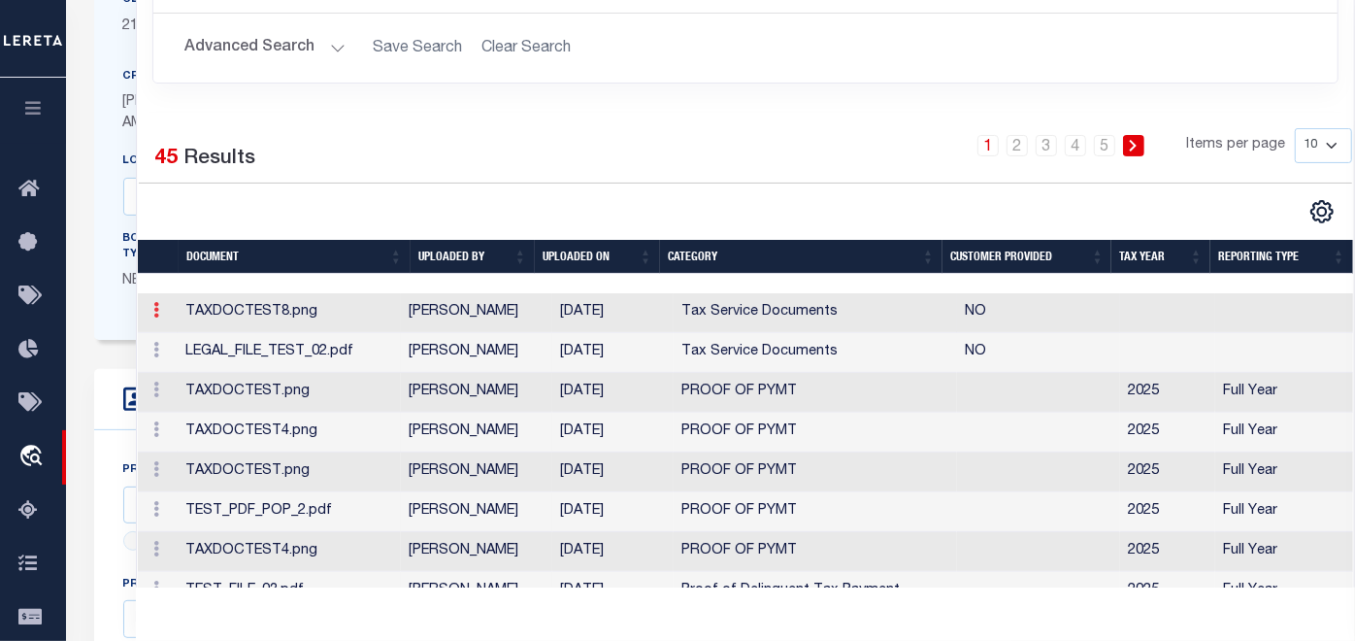
click at [154, 317] on icon at bounding box center [156, 310] width 6 height 16
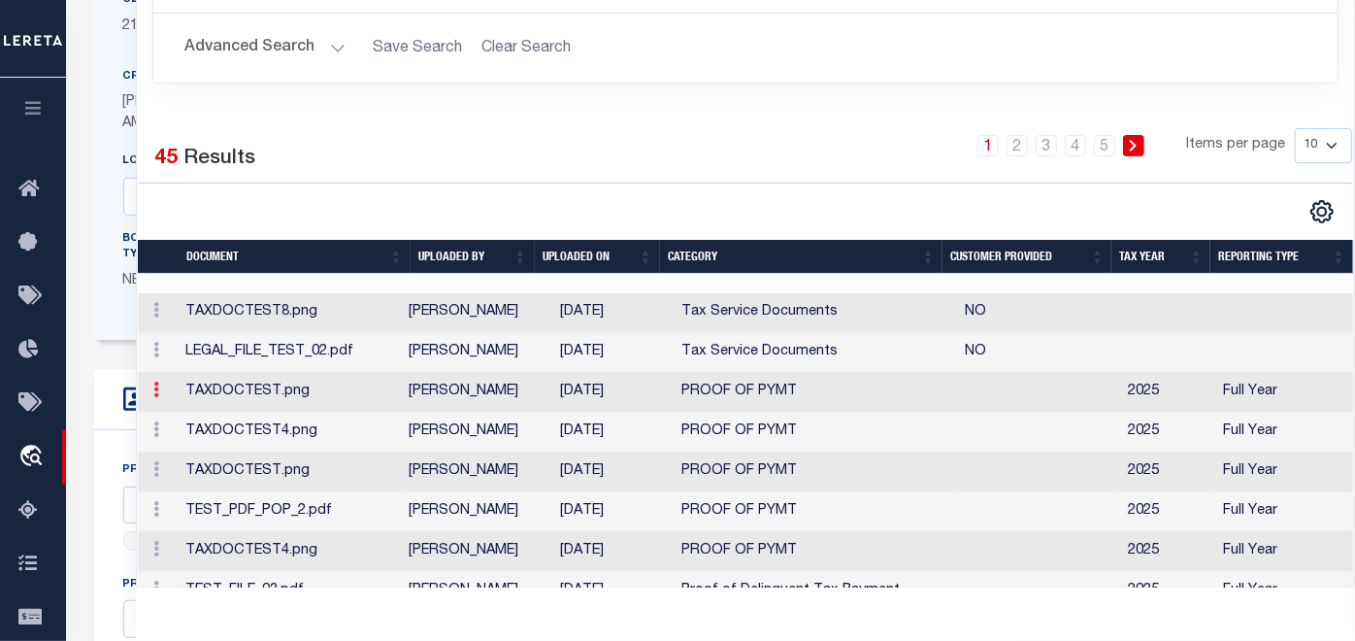
click at [153, 397] on icon at bounding box center [156, 389] width 6 height 16
drag, startPoint x: 155, startPoint y: 461, endPoint x: 158, endPoint y: 446, distance: 14.8
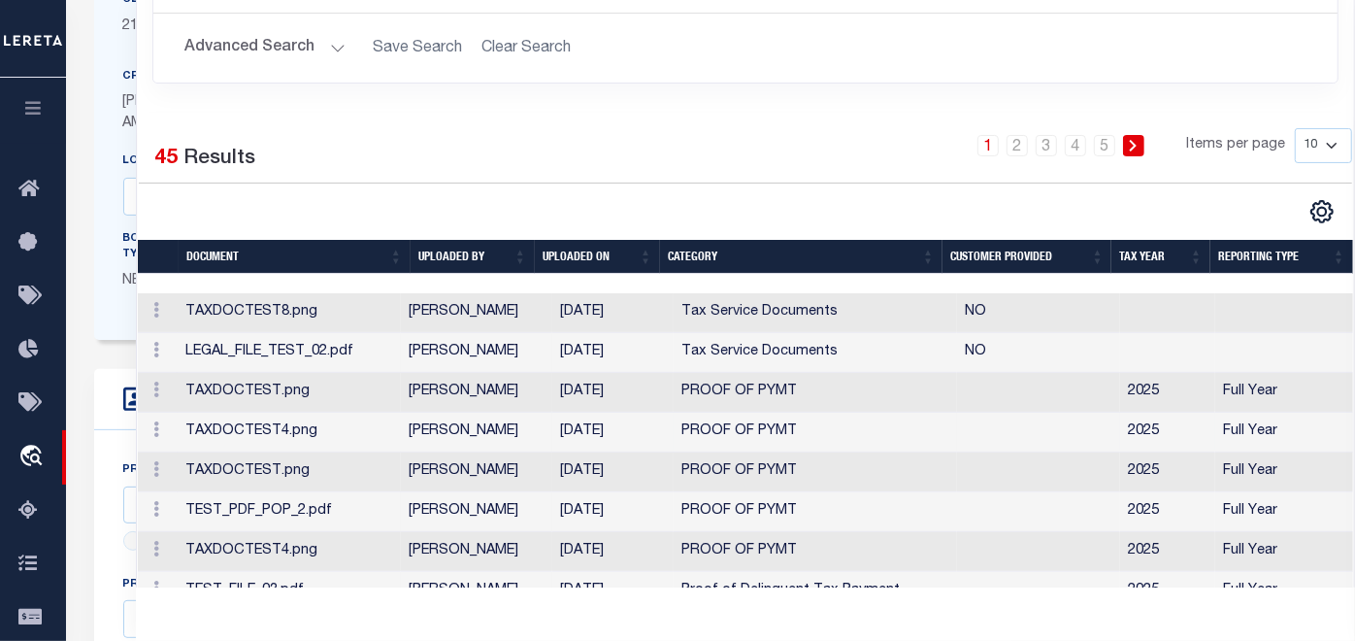
click at [156, 437] on icon at bounding box center [156, 429] width 6 height 16
click at [158, 400] on link at bounding box center [156, 392] width 21 height 16
click at [156, 357] on icon at bounding box center [156, 350] width 6 height 16
click at [161, 320] on link at bounding box center [156, 313] width 21 height 16
click at [160, 320] on link at bounding box center [156, 313] width 21 height 16
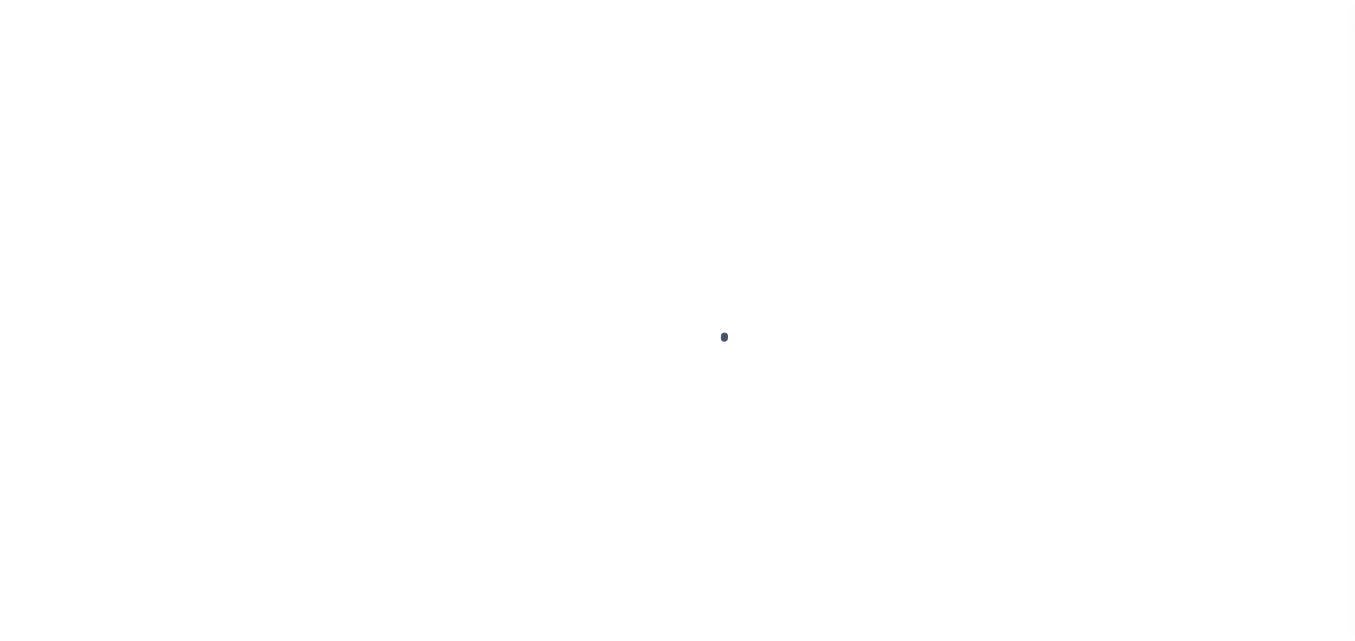
scroll to position [215, 0]
type input "[PERSON_NAME]-T0006"
type input "[PERSON_NAME]"
select select
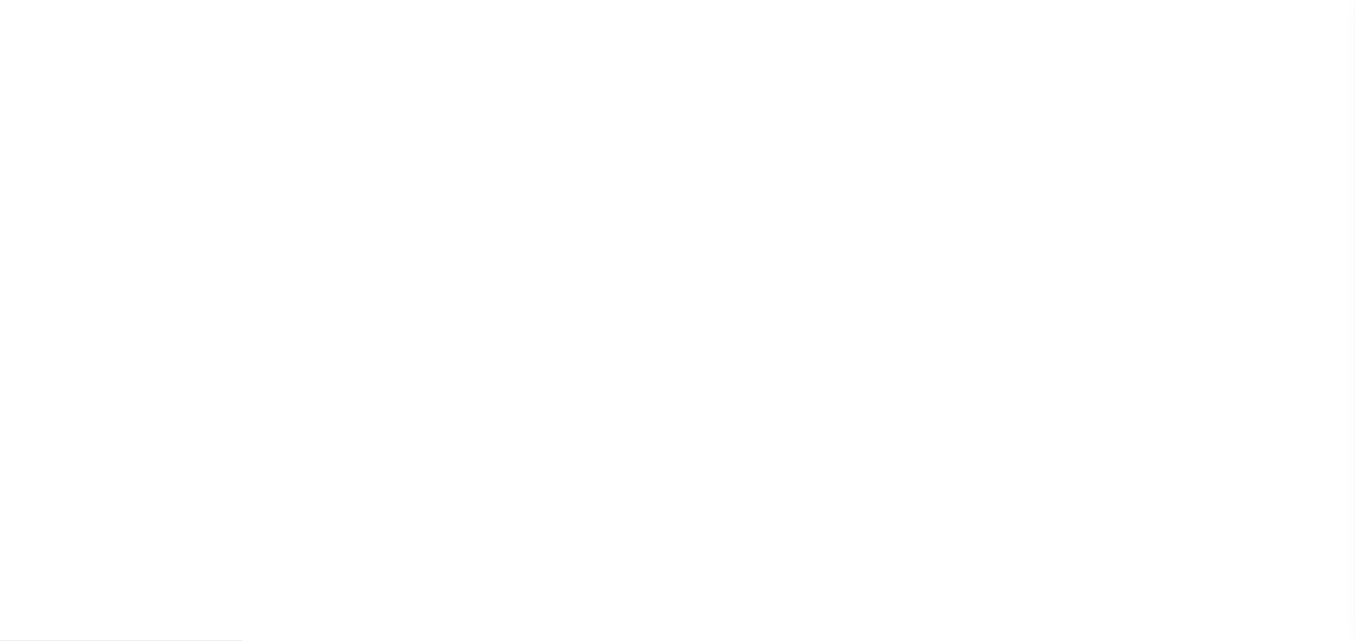
type input "[STREET_ADDRESS]"
type input "INDEPENDENCE LA 70443-2708"
type input "[DATE]"
select select "10"
select select "Escrow"
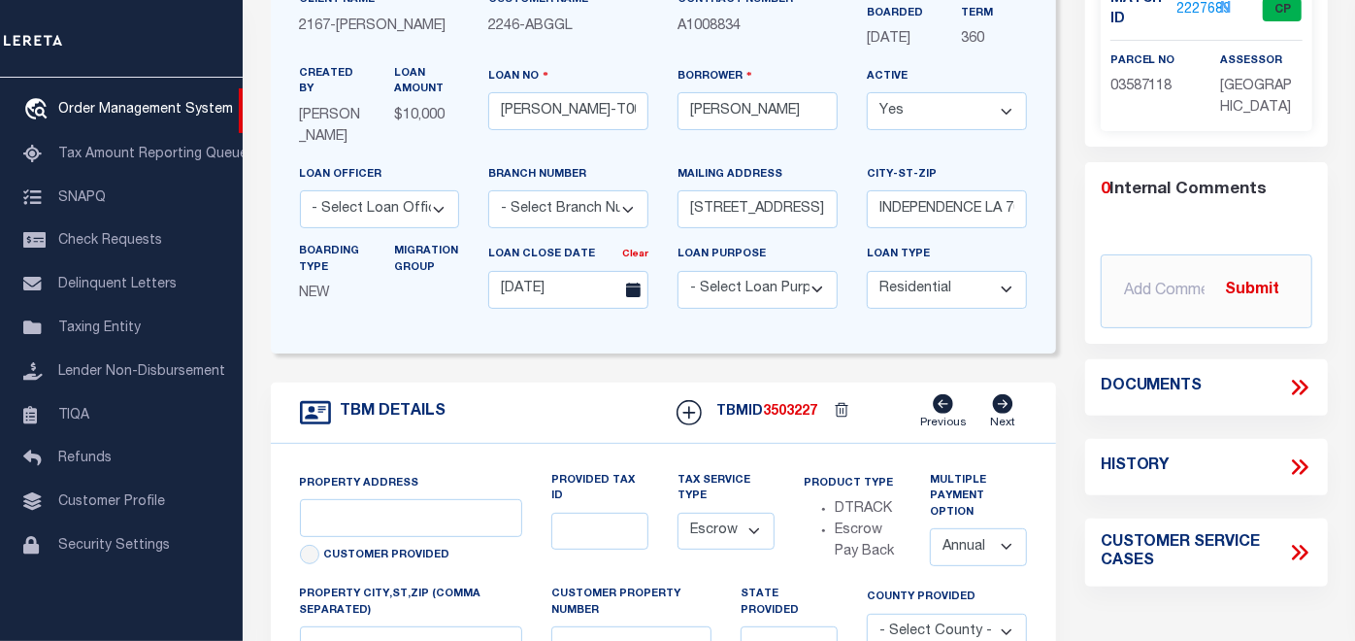
type input "[STREET_ADDRESS]"
select select
type input "INDEPENDENCE LA 70443-2708"
type input "LA"
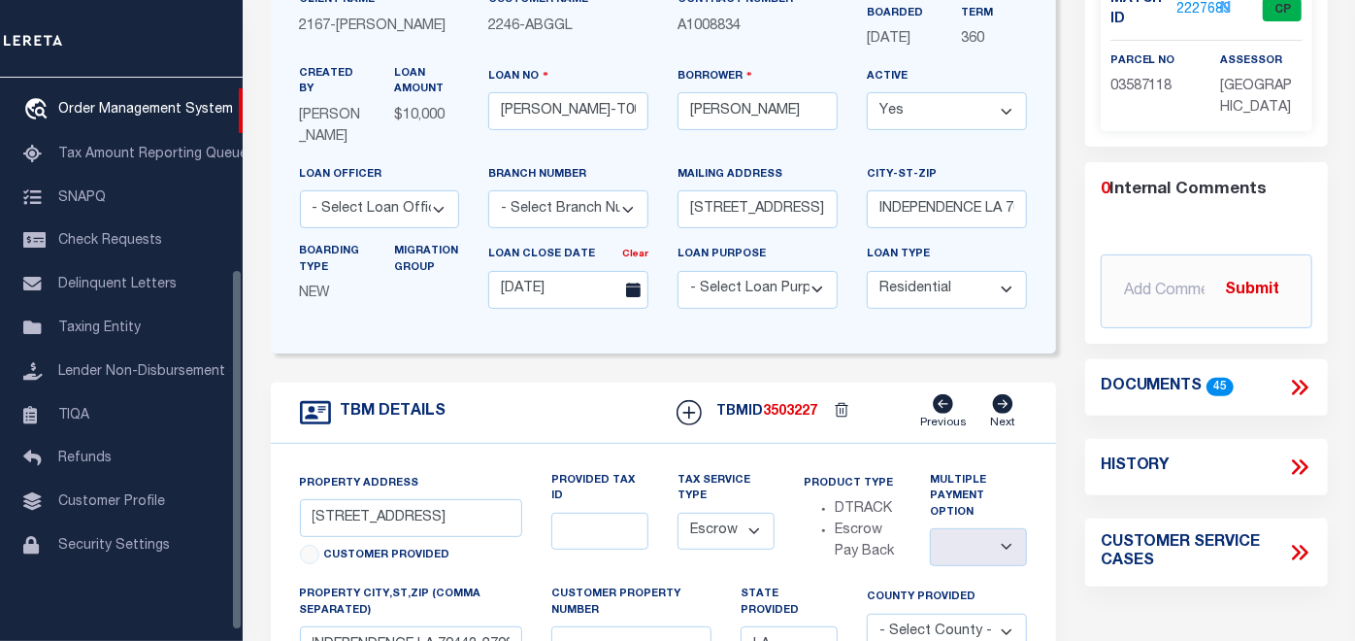
scroll to position [0, 0]
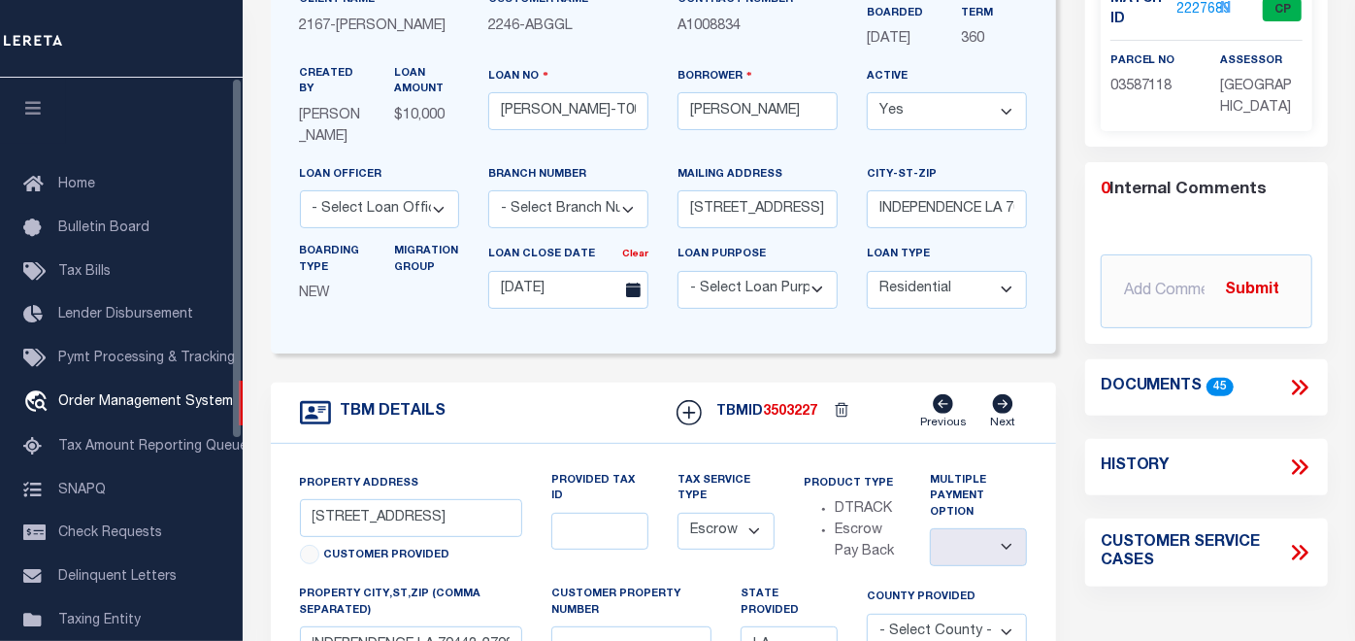
click at [30, 109] on icon "button" at bounding box center [33, 107] width 22 height 17
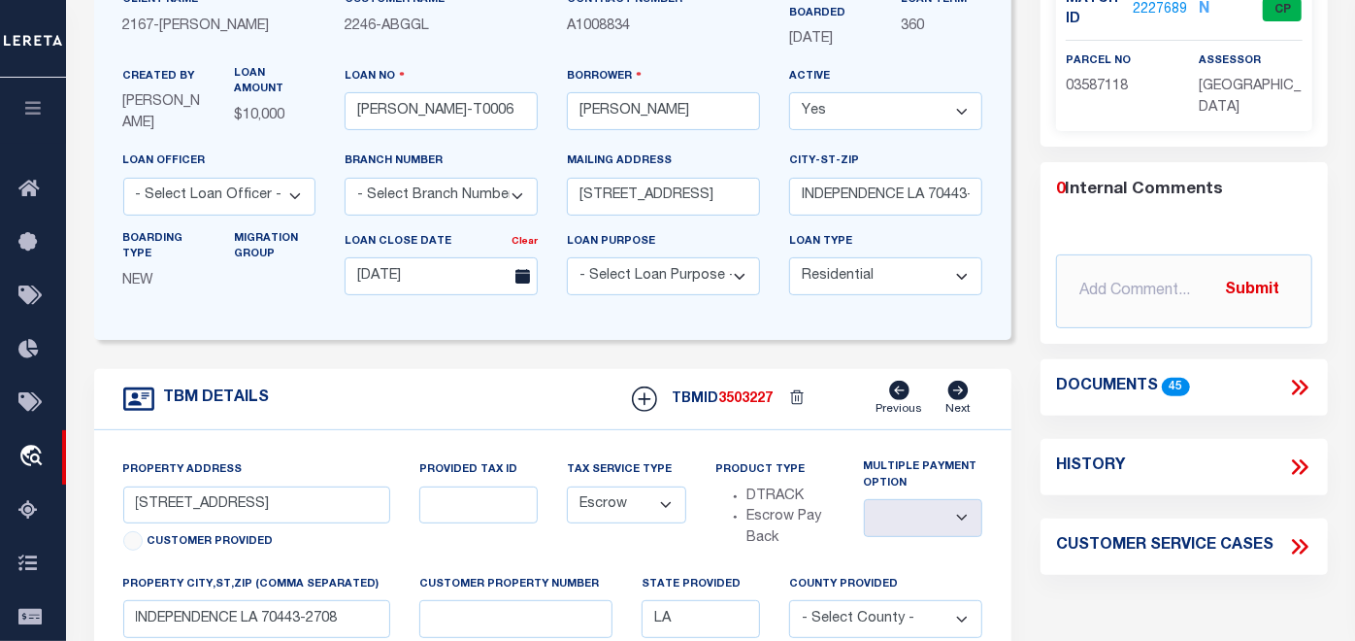
click at [1036, 326] on div "Parcel Summary Match ID 2227689 N parcel no 03587118 assessor 0" at bounding box center [1183, 459] width 315 height 1108
click at [1292, 388] on icon at bounding box center [1299, 387] width 25 height 25
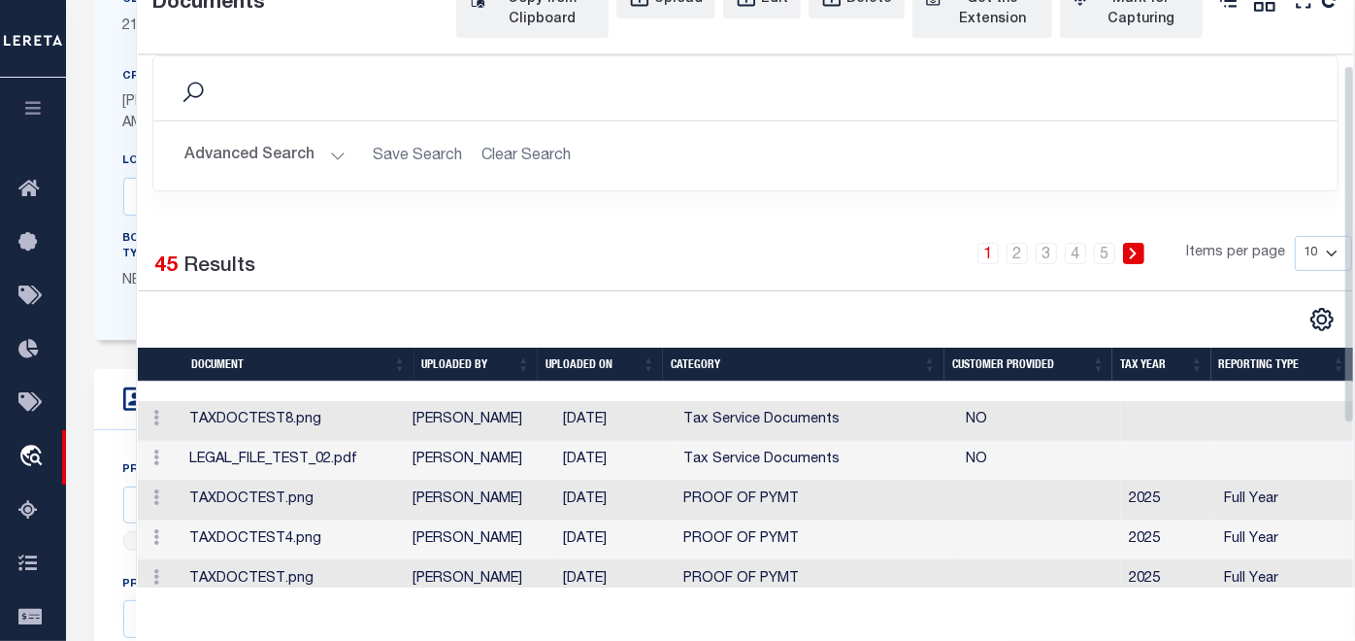
scroll to position [15, 0]
click at [157, 425] on icon at bounding box center [156, 418] width 6 height 16
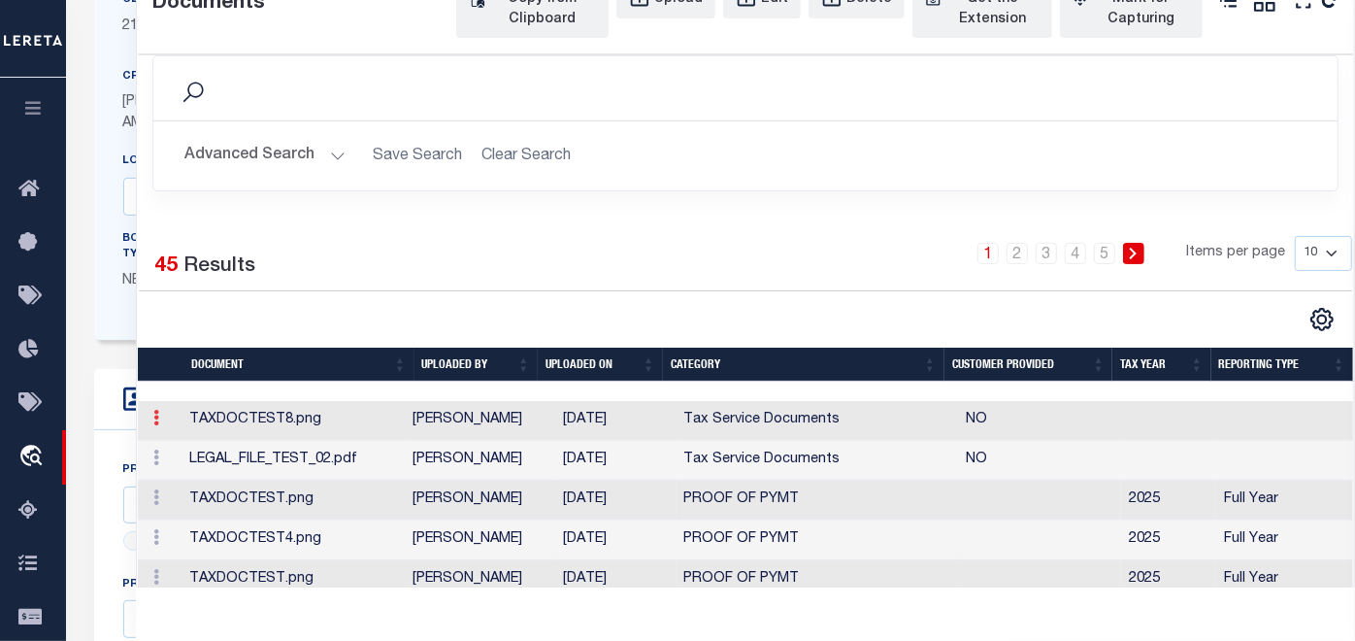
click at [157, 425] on icon at bounding box center [156, 418] width 6 height 16
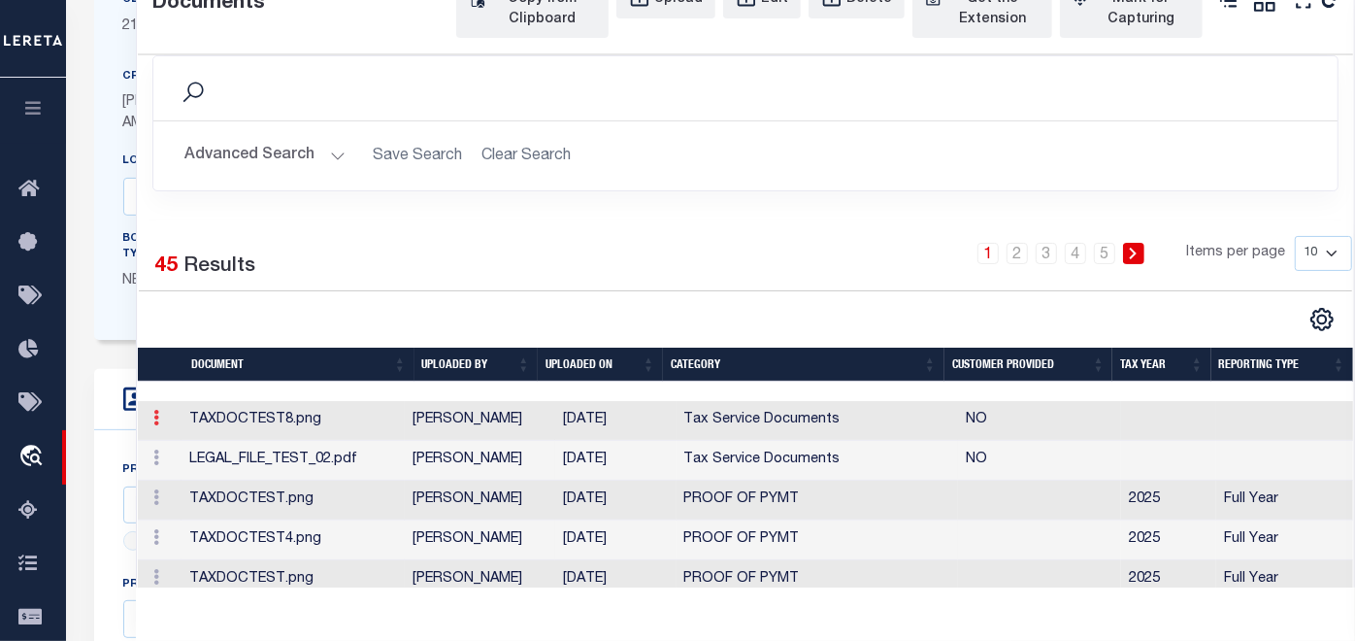
click at [157, 425] on icon at bounding box center [156, 418] width 6 height 16
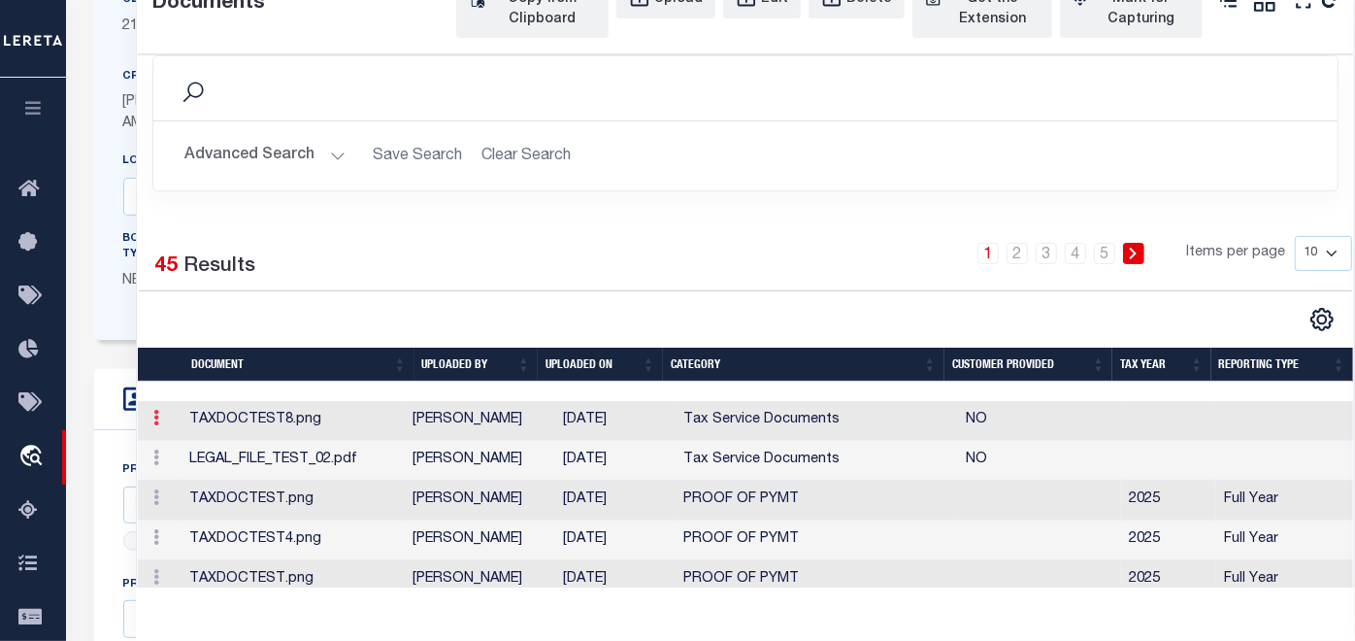
click at [157, 425] on icon at bounding box center [156, 418] width 6 height 16
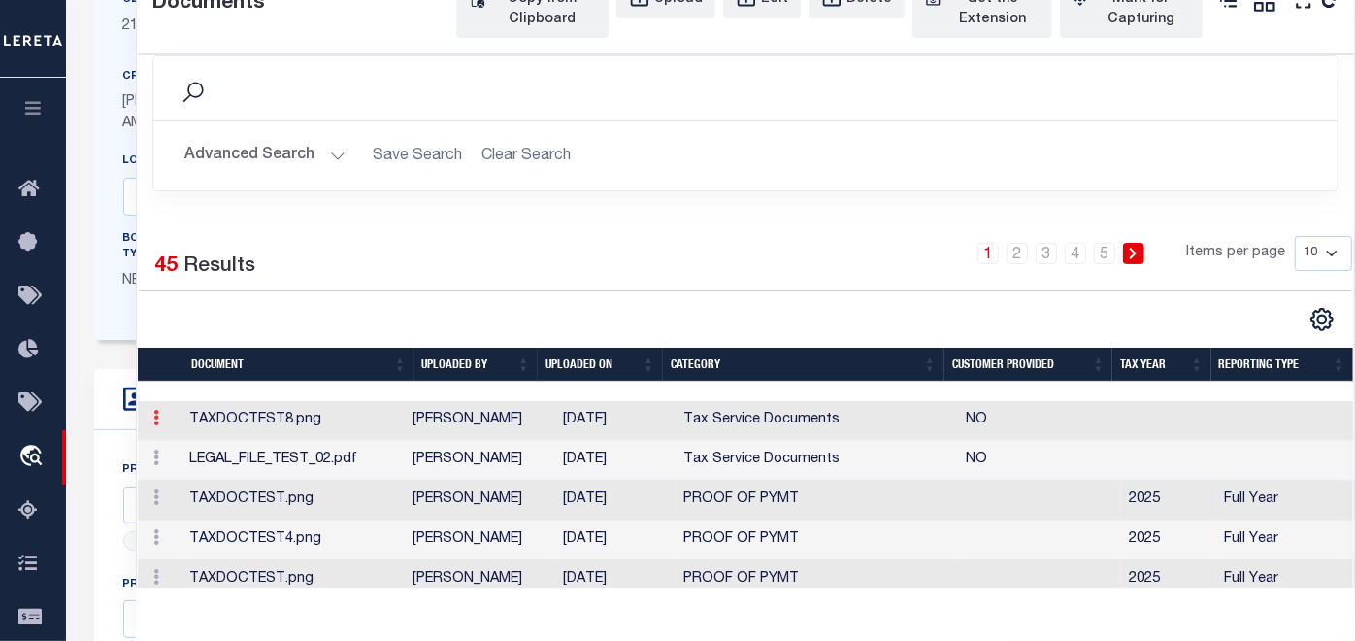
click at [157, 425] on icon at bounding box center [156, 418] width 6 height 16
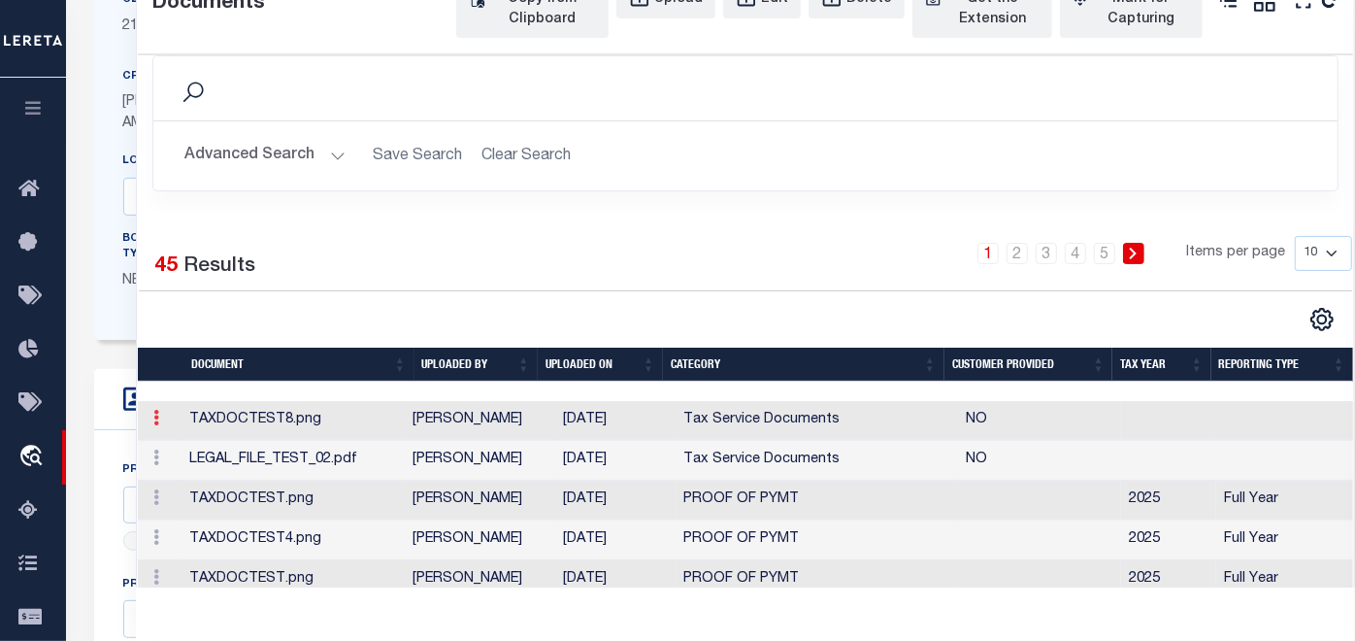
click at [157, 425] on icon at bounding box center [156, 418] width 6 height 16
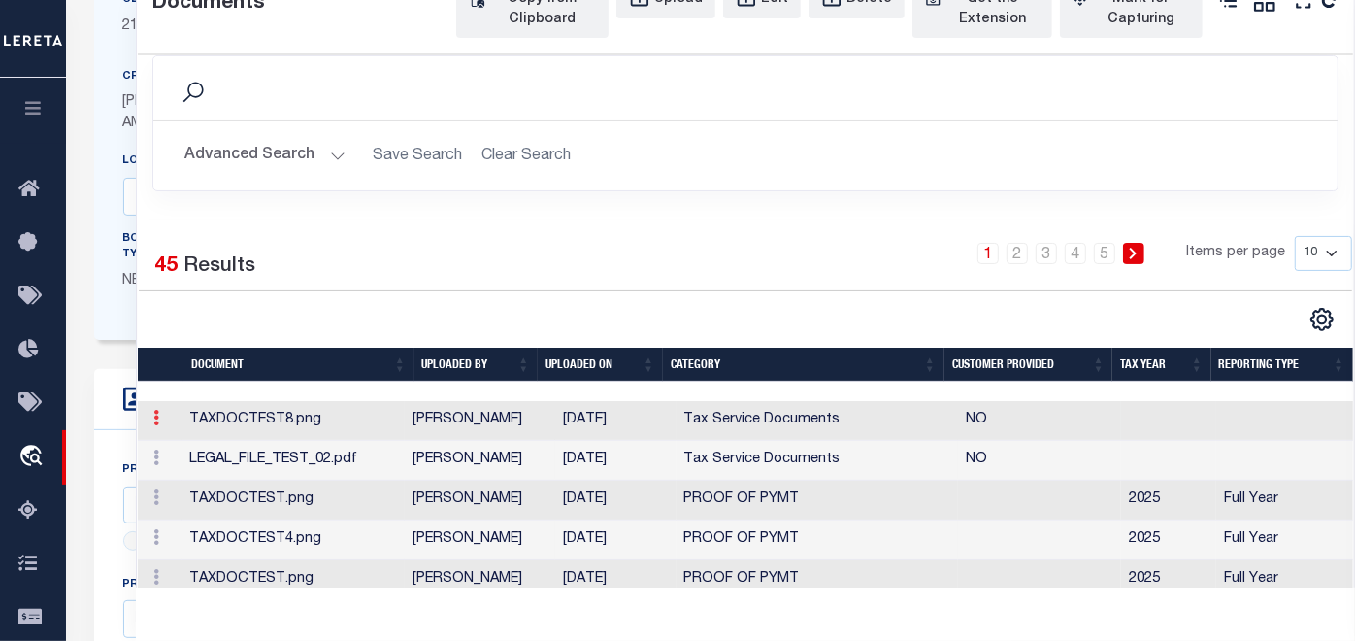
click at [157, 425] on icon at bounding box center [156, 418] width 6 height 16
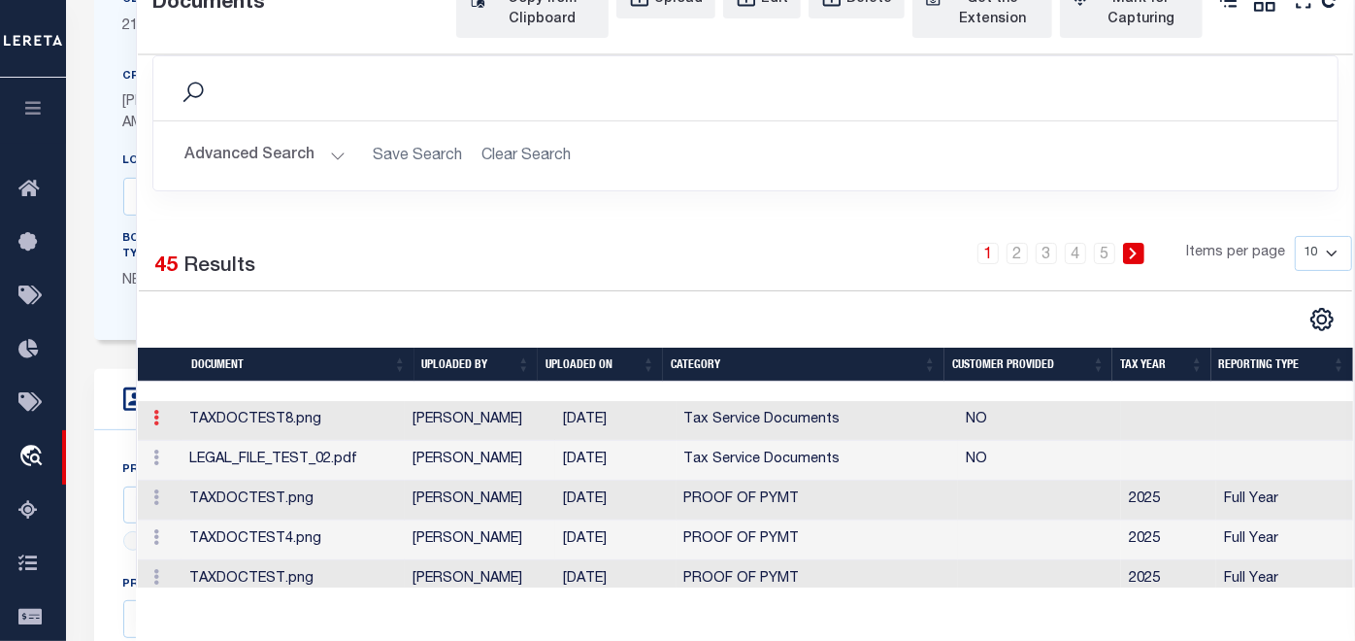
click at [157, 425] on icon at bounding box center [156, 418] width 6 height 16
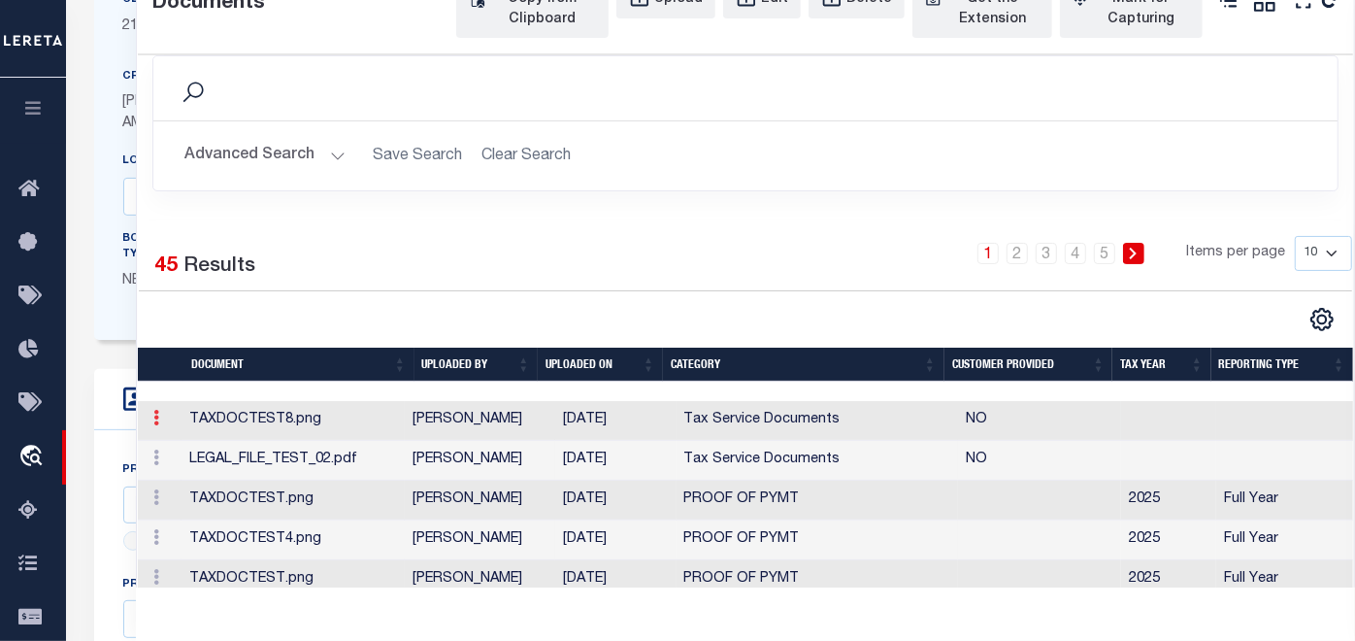
click at [157, 425] on icon at bounding box center [156, 418] width 6 height 16
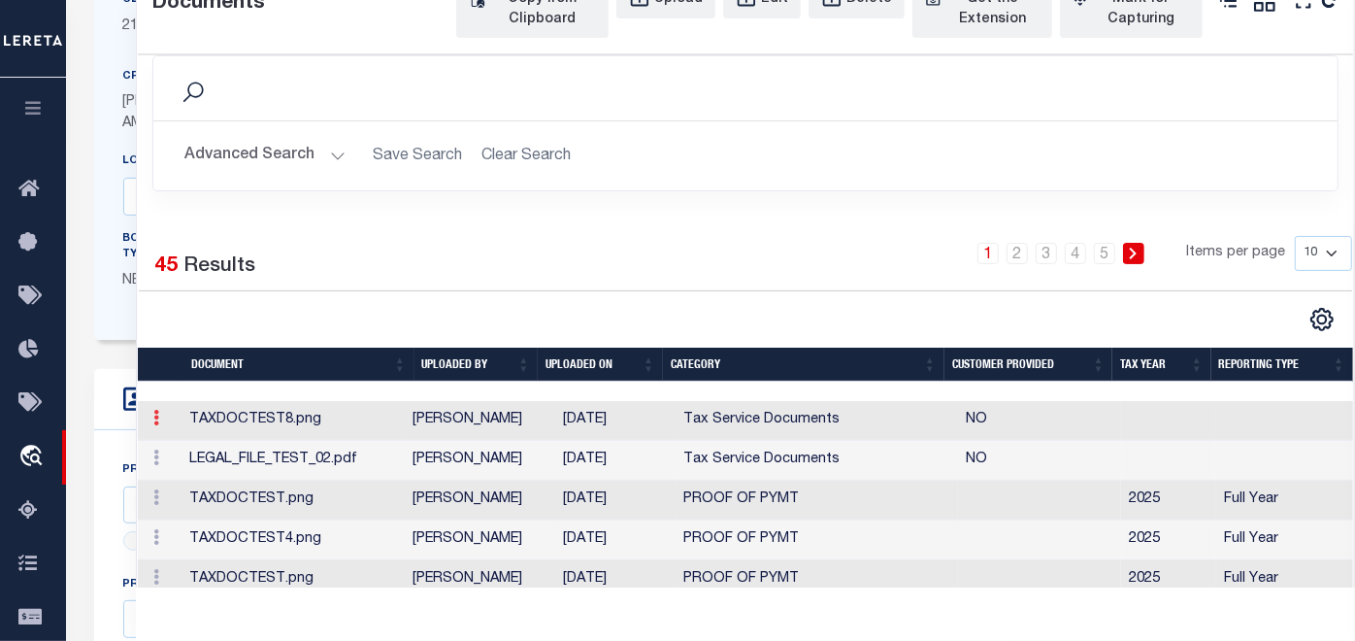
click at [157, 425] on icon at bounding box center [156, 418] width 6 height 16
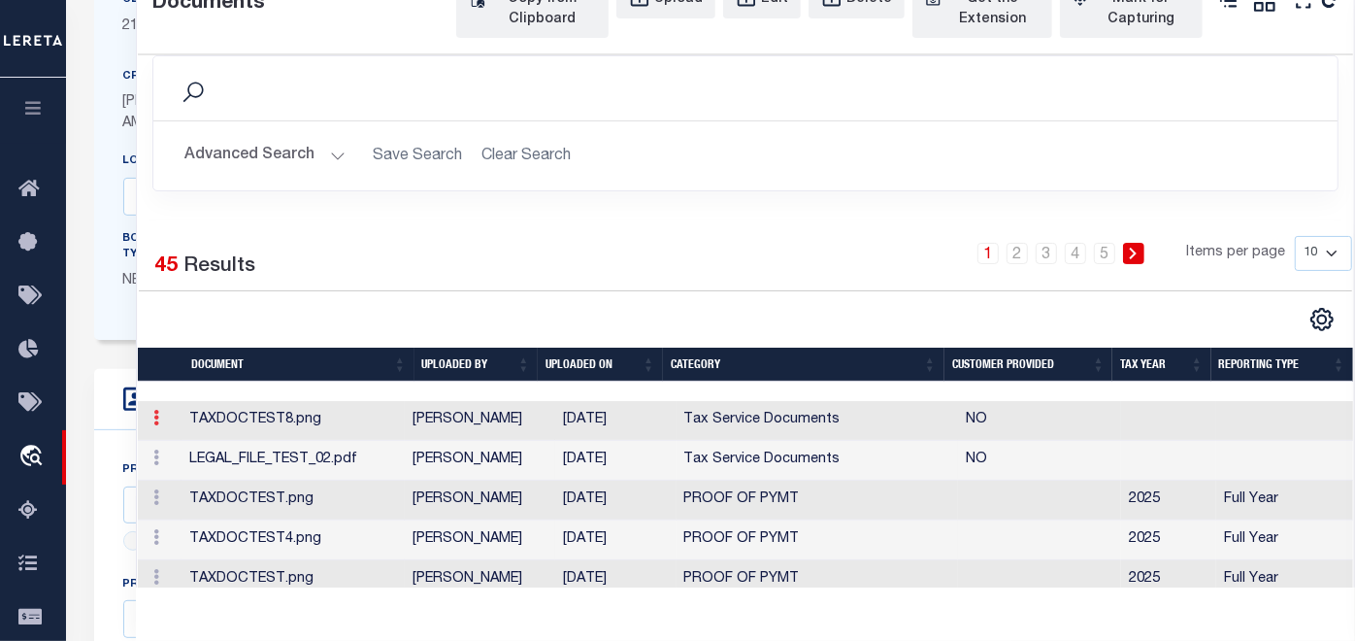
click at [157, 425] on icon at bounding box center [156, 418] width 6 height 16
click at [185, 465] on link "Edit" at bounding box center [183, 449] width 72 height 32
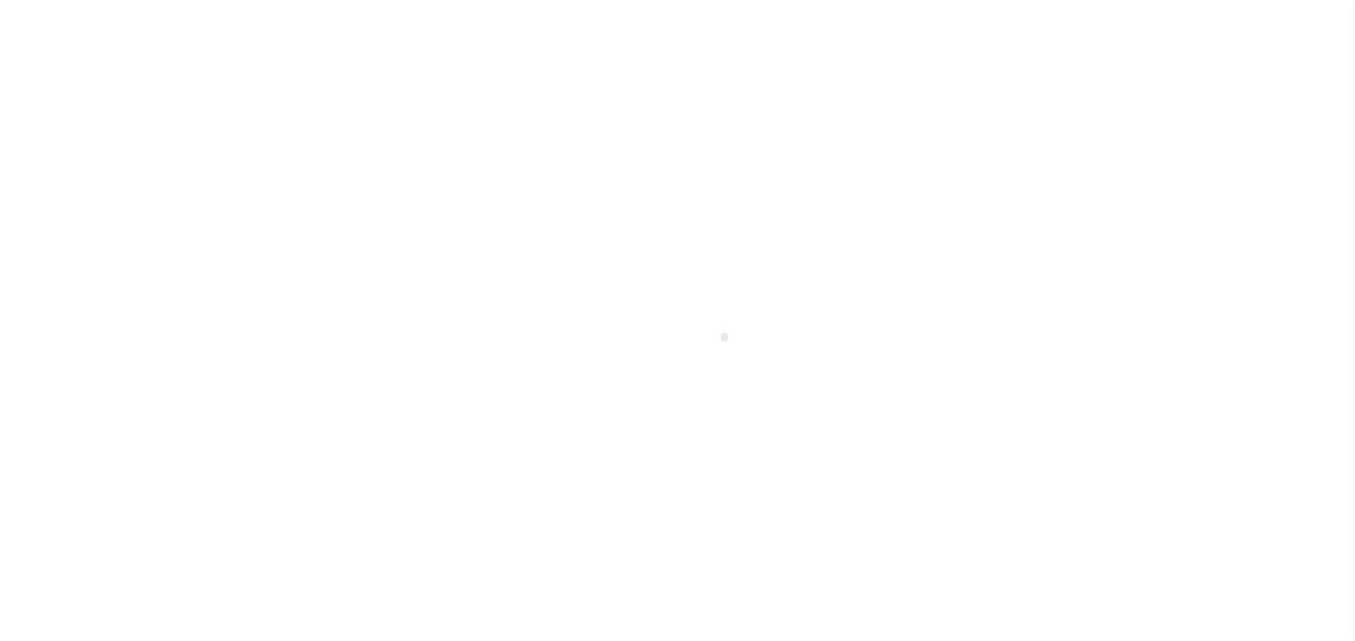
type input "[PERSON_NAME]-T0006"
type input "[PERSON_NAME]"
select select
type input "[STREET_ADDRESS]"
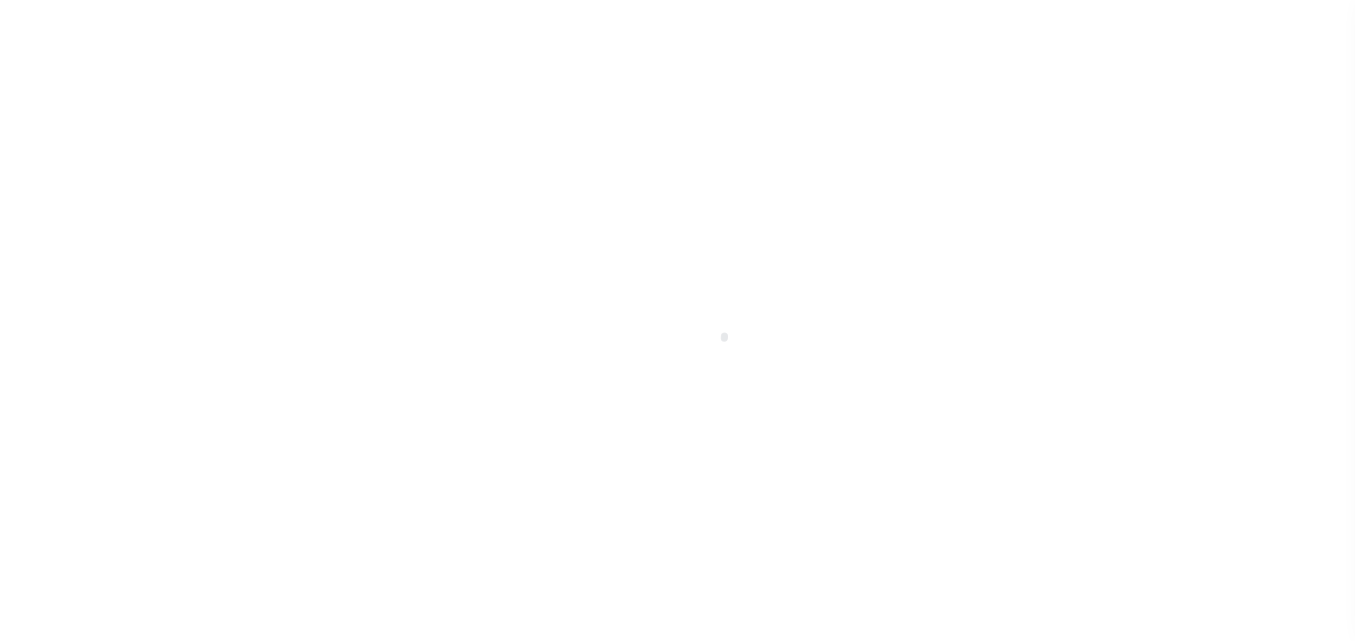
type input "INDEPENDENCE LA 70443-2708"
type input "[DATE]"
select select "10"
select select "Escrow"
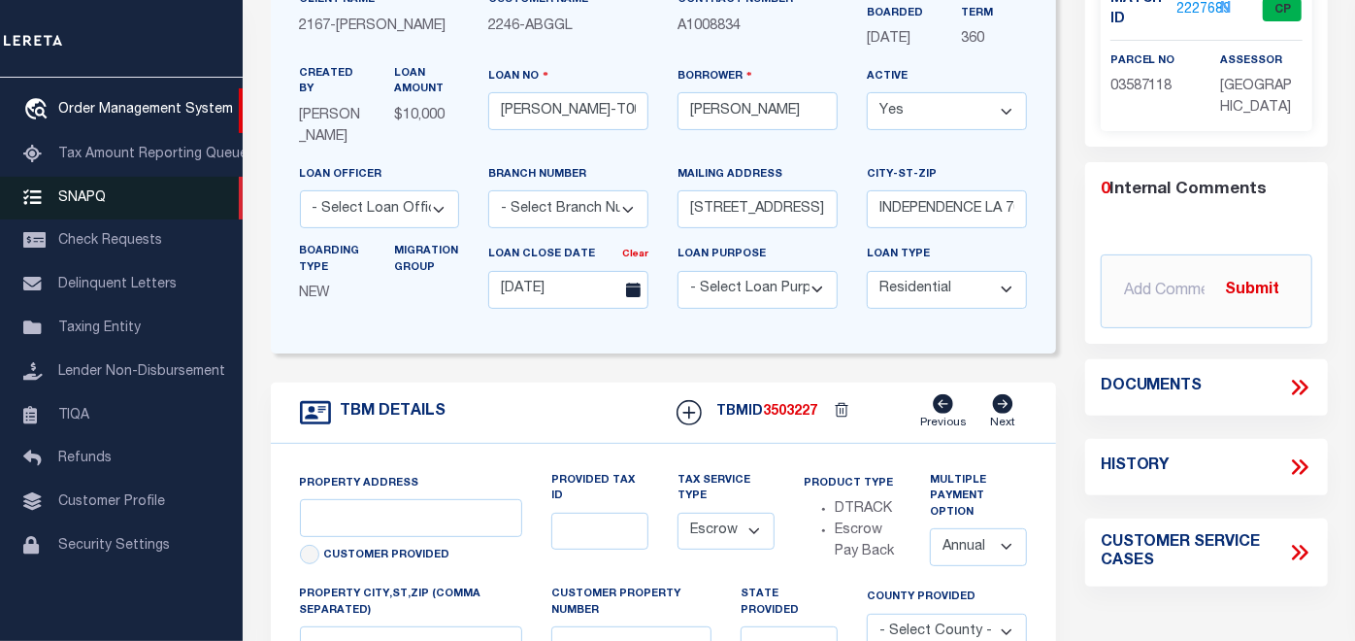
type input "[STREET_ADDRESS]"
select select
type input "INDEPENDENCE LA 70443-2708"
type input "LA"
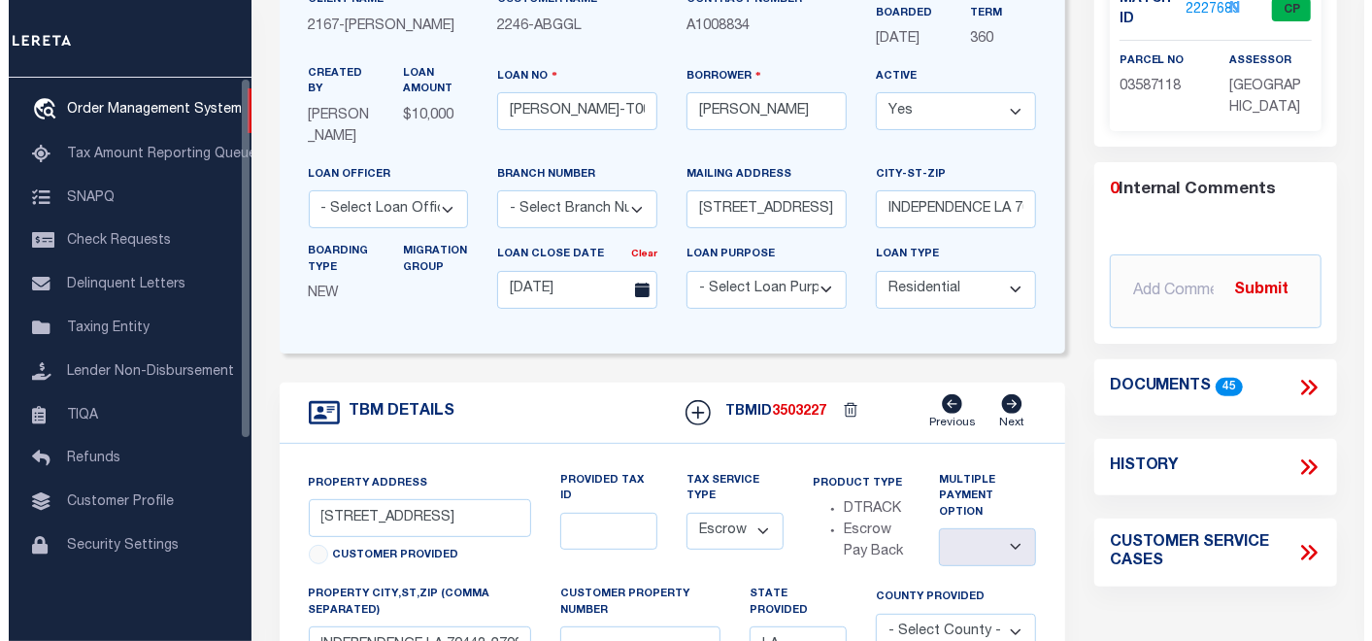
scroll to position [0, 0]
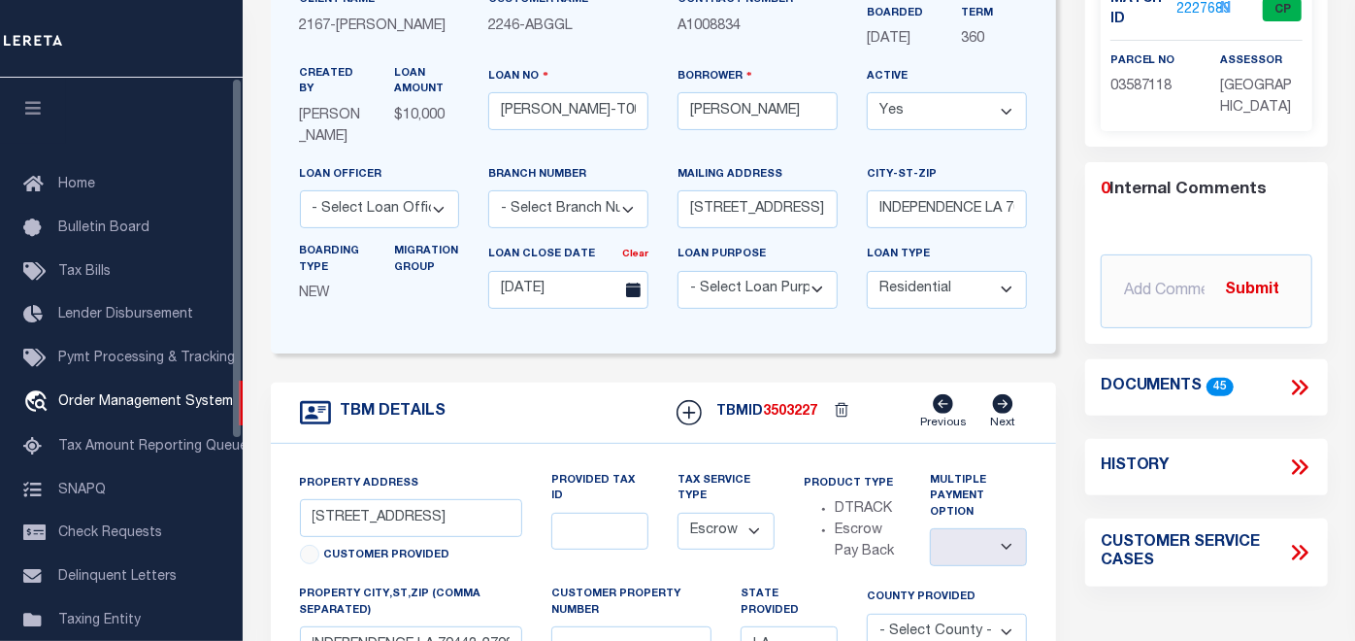
click at [41, 91] on button "button" at bounding box center [33, 111] width 66 height 66
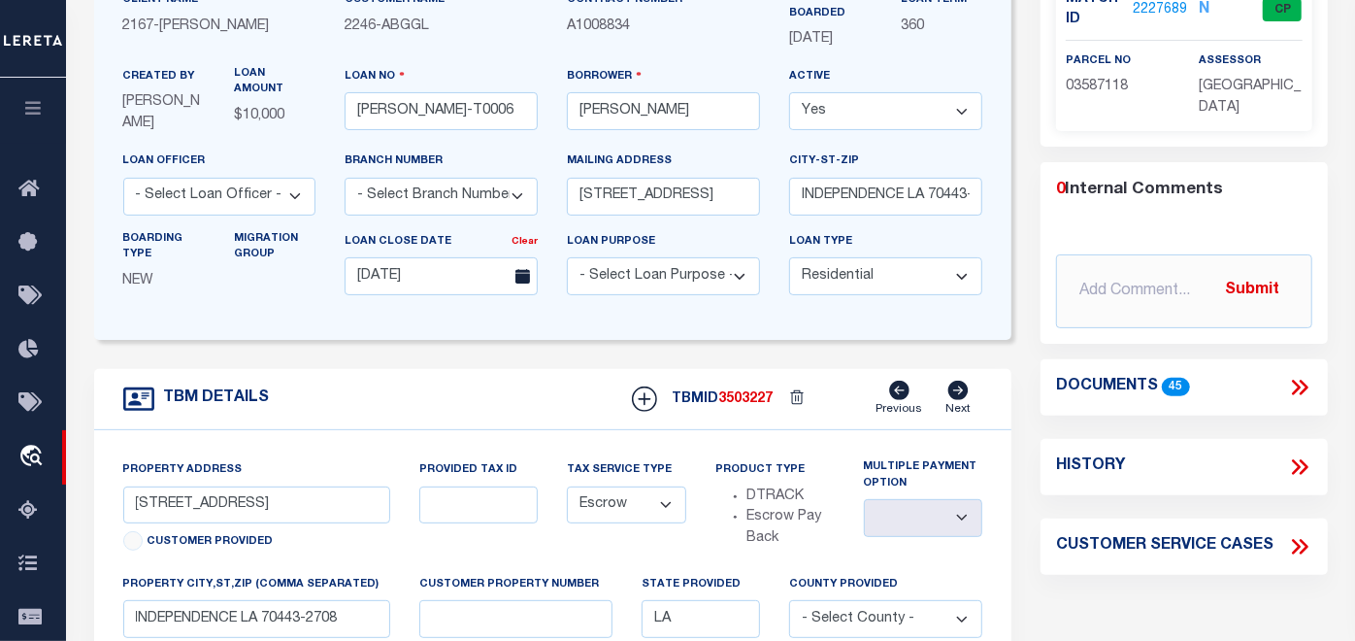
click at [41, 105] on icon "button" at bounding box center [33, 107] width 22 height 17
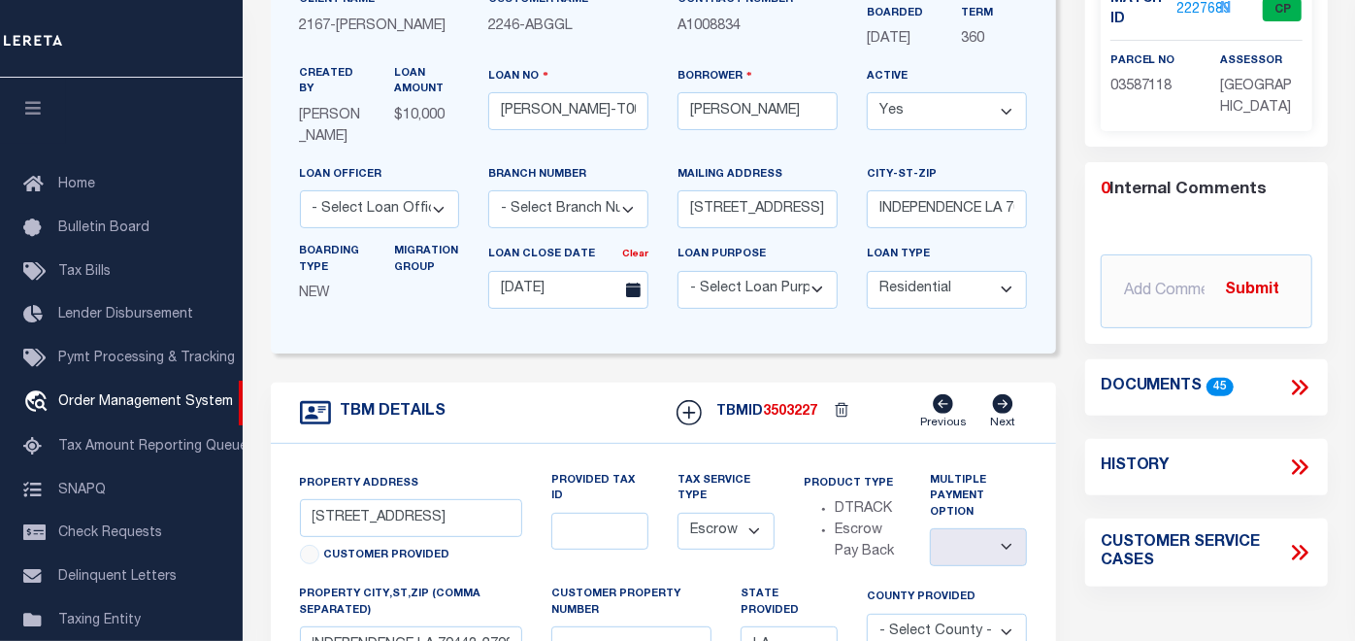
click at [41, 105] on icon "button" at bounding box center [33, 107] width 22 height 17
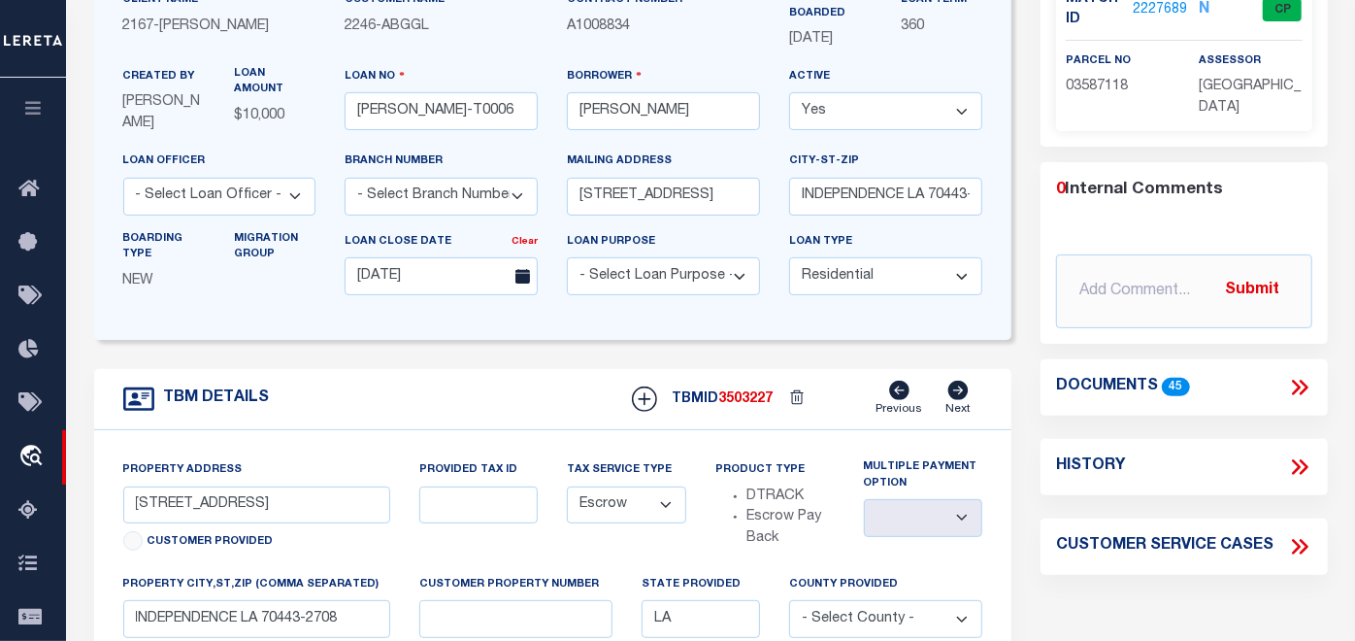
click at [1306, 390] on icon at bounding box center [1299, 387] width 25 height 25
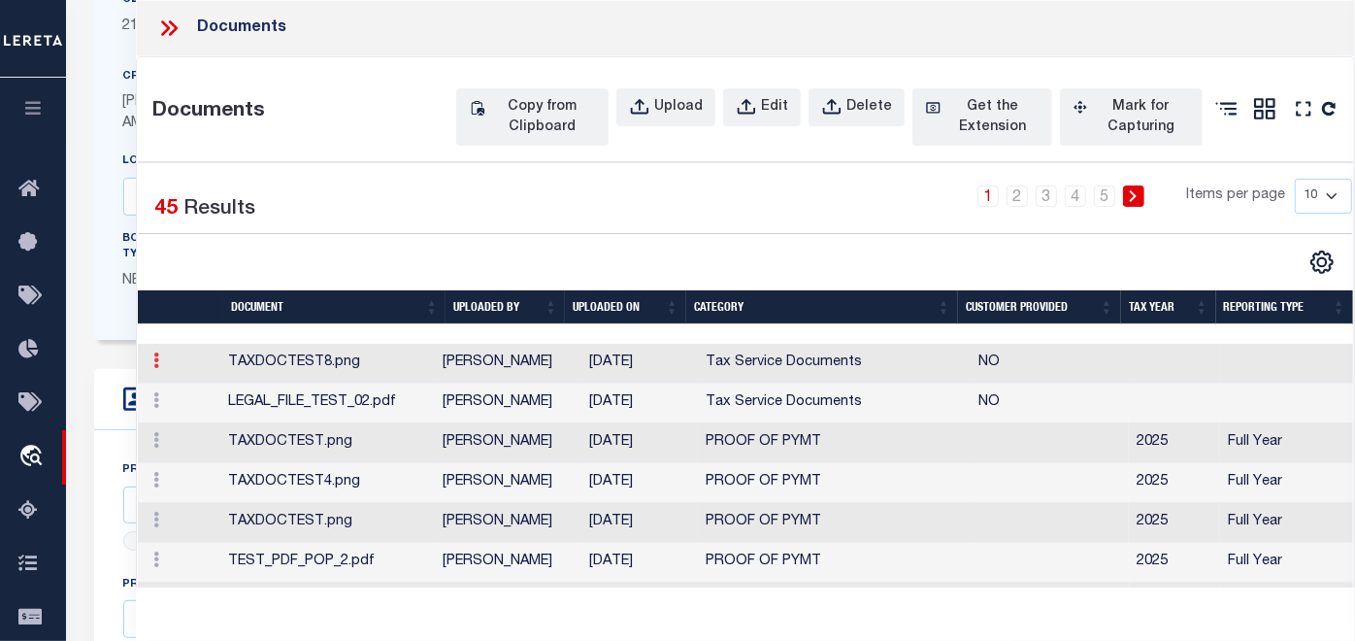
click at [157, 368] on icon at bounding box center [156, 360] width 6 height 16
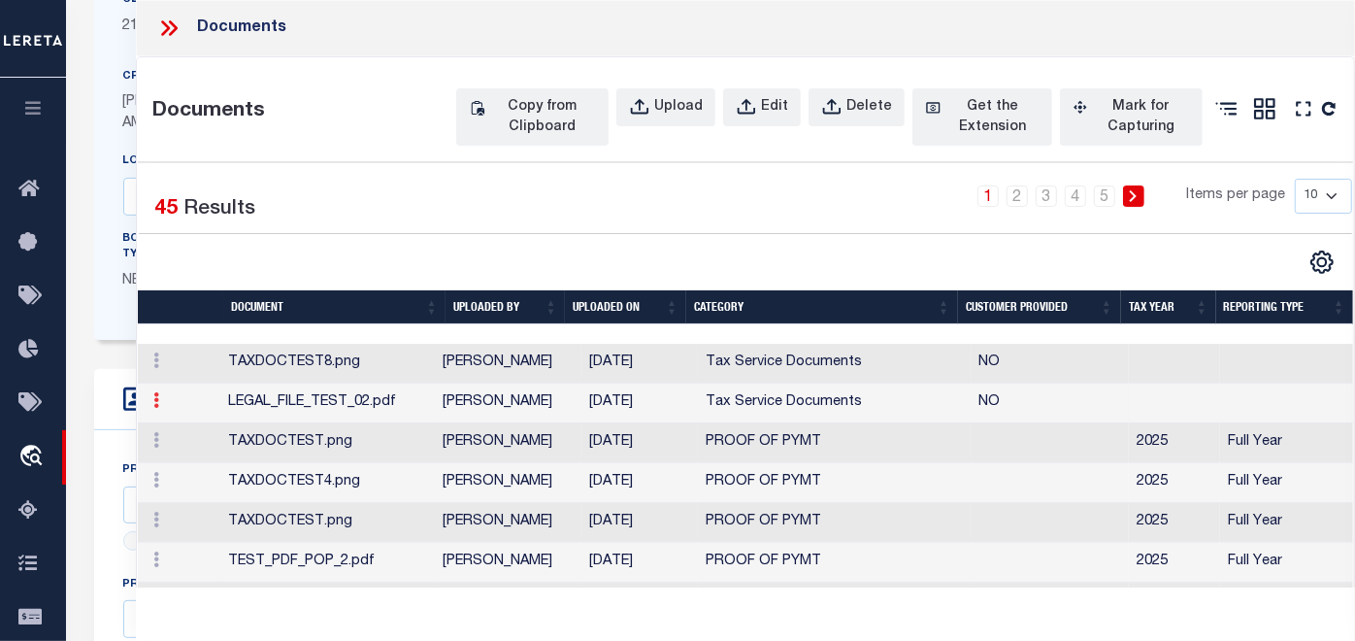
click at [155, 408] on icon at bounding box center [156, 400] width 6 height 16
drag, startPoint x: 50, startPoint y: 374, endPoint x: 156, endPoint y: 392, distance: 107.4
click at [156, 368] on icon at bounding box center [156, 360] width 6 height 16
click at [180, 408] on link "Edit" at bounding box center [183, 392] width 72 height 32
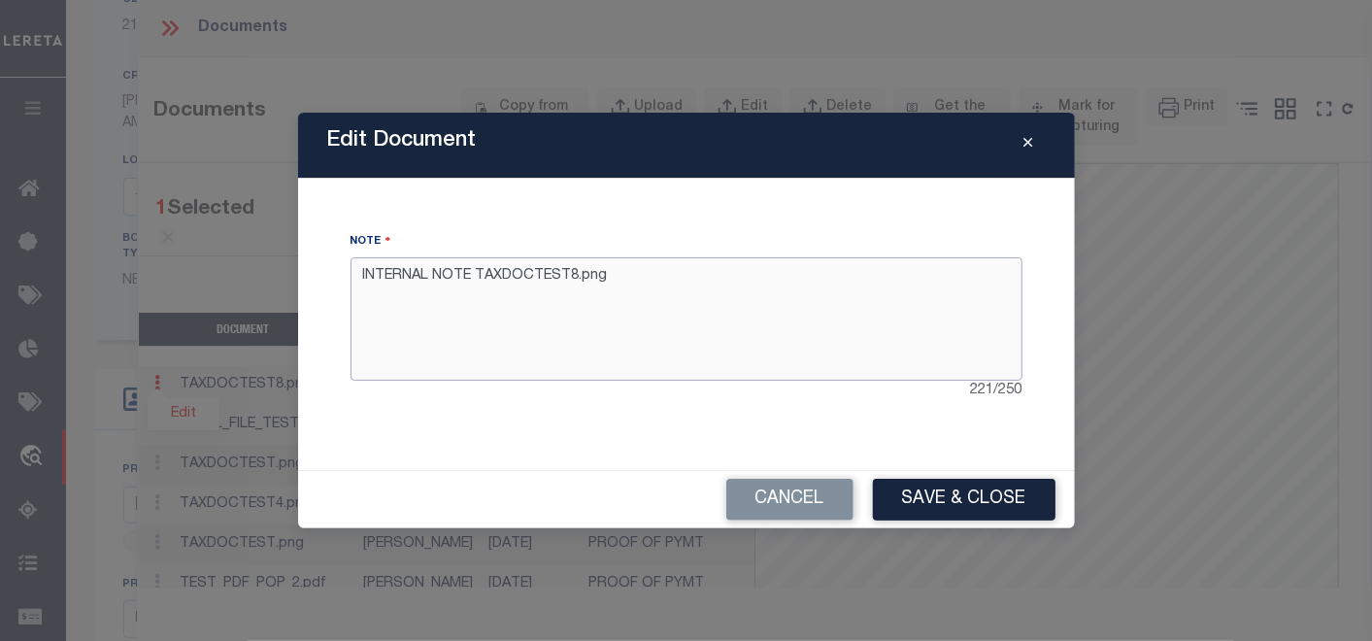
click at [486, 281] on textarea "INTERNAL NOTE TAXDOCTEST8.png" at bounding box center [686, 318] width 672 height 122
click at [526, 336] on textarea "INTERNAL NOTE TAXDOCTEST8.png" at bounding box center [686, 318] width 672 height 122
click at [489, 278] on textarea "INTERNAL NOTE TAXDOCTEST8.png" at bounding box center [686, 318] width 672 height 122
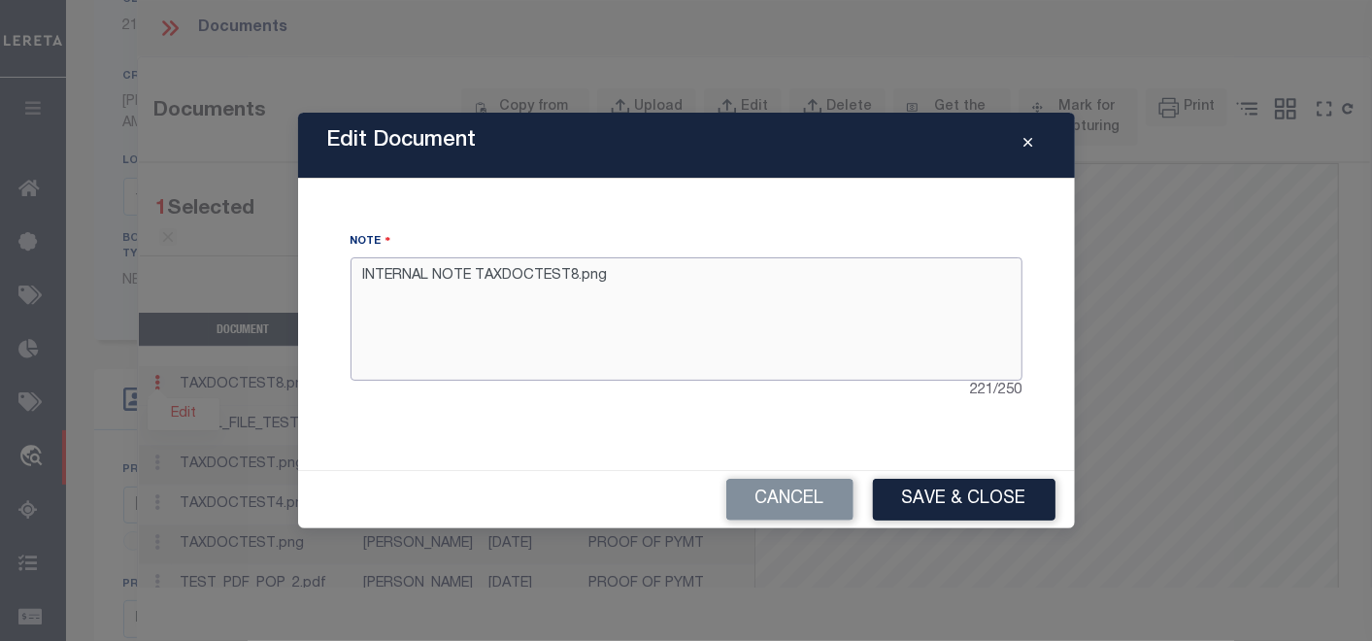
click at [489, 278] on textarea "INTERNAL NOTE TAXDOCTEST8.png" at bounding box center [686, 318] width 672 height 122
click at [482, 277] on textarea "INTERNAL NOTE TAXDOCTEST8.png" at bounding box center [686, 318] width 672 height 122
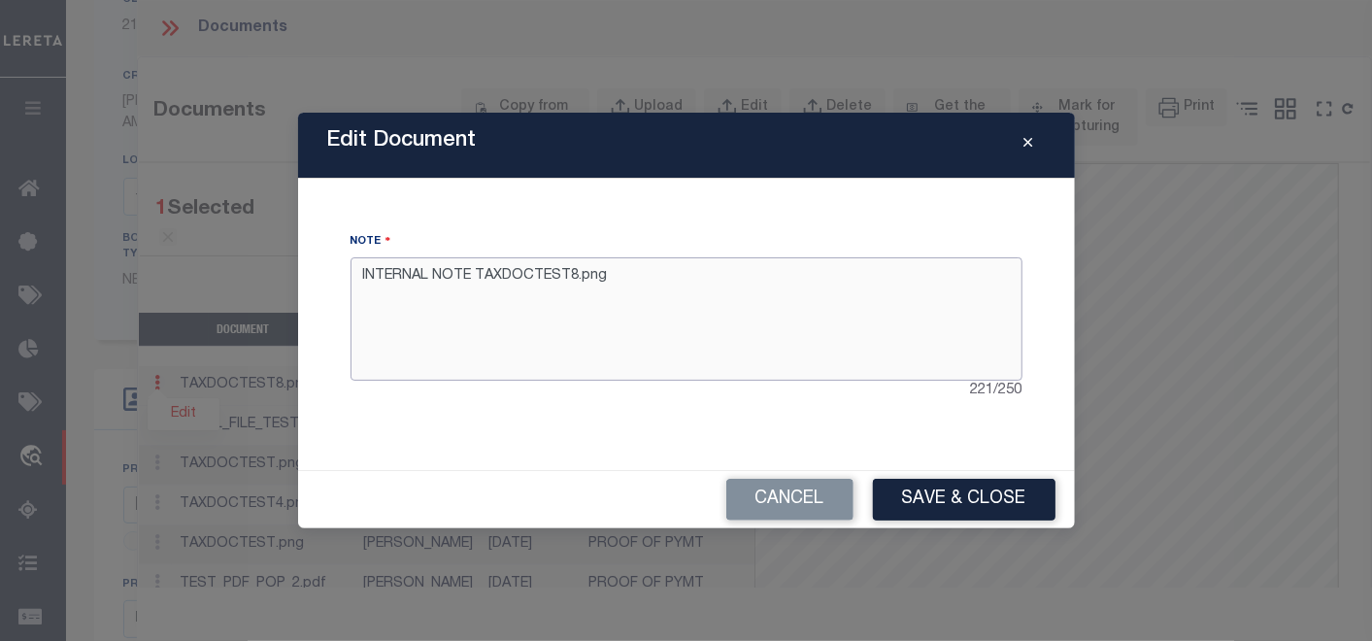
click at [493, 276] on textarea "INTERNAL NOTE TAXDOCTEST8.png" at bounding box center [686, 318] width 672 height 122
click at [485, 278] on textarea "INTERNAL NOTE TAXDOCTEST8.png" at bounding box center [686, 318] width 672 height 122
click at [486, 278] on textarea "INTERNAL NOTE TAXDOCTEST8.png" at bounding box center [686, 318] width 672 height 122
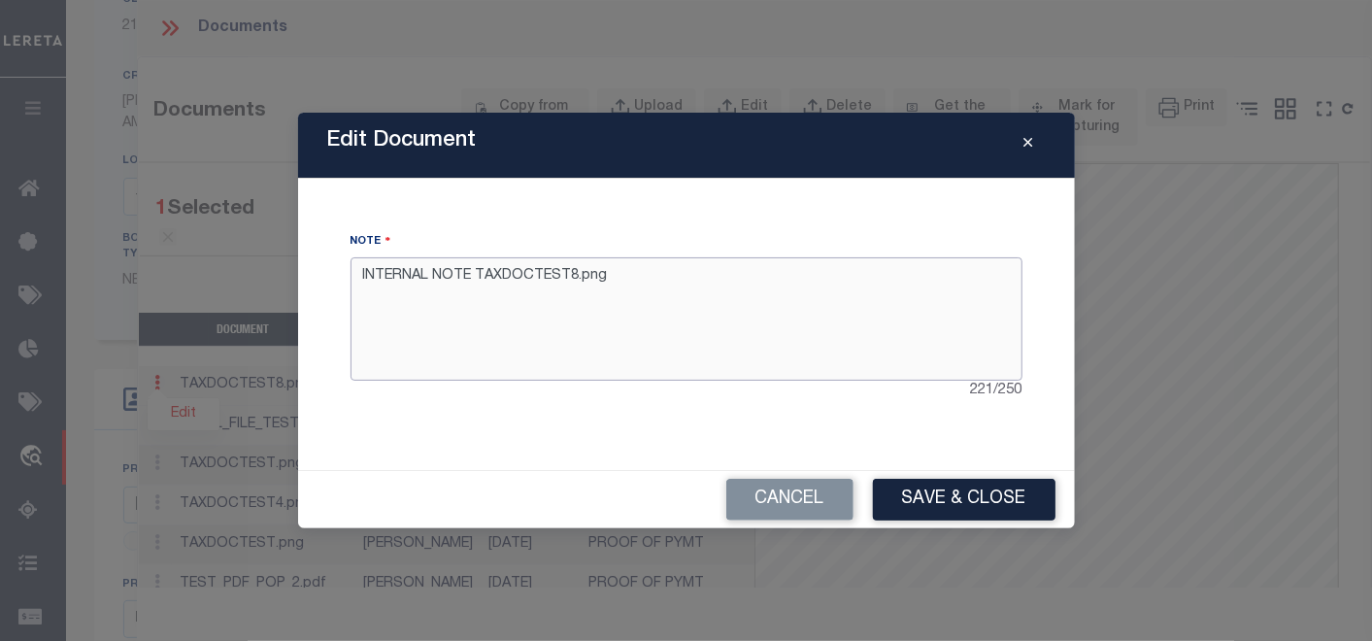
click at [486, 278] on textarea "INTERNAL NOTE TAXDOCTEST8.png" at bounding box center [686, 318] width 672 height 122
click at [477, 277] on textarea "INTERNAL NOTE TAXDOCTEST8.png" at bounding box center [686, 318] width 672 height 122
click at [502, 278] on textarea "INTERNAL NOTE TAXDOCTEST8.png" at bounding box center [686, 318] width 672 height 122
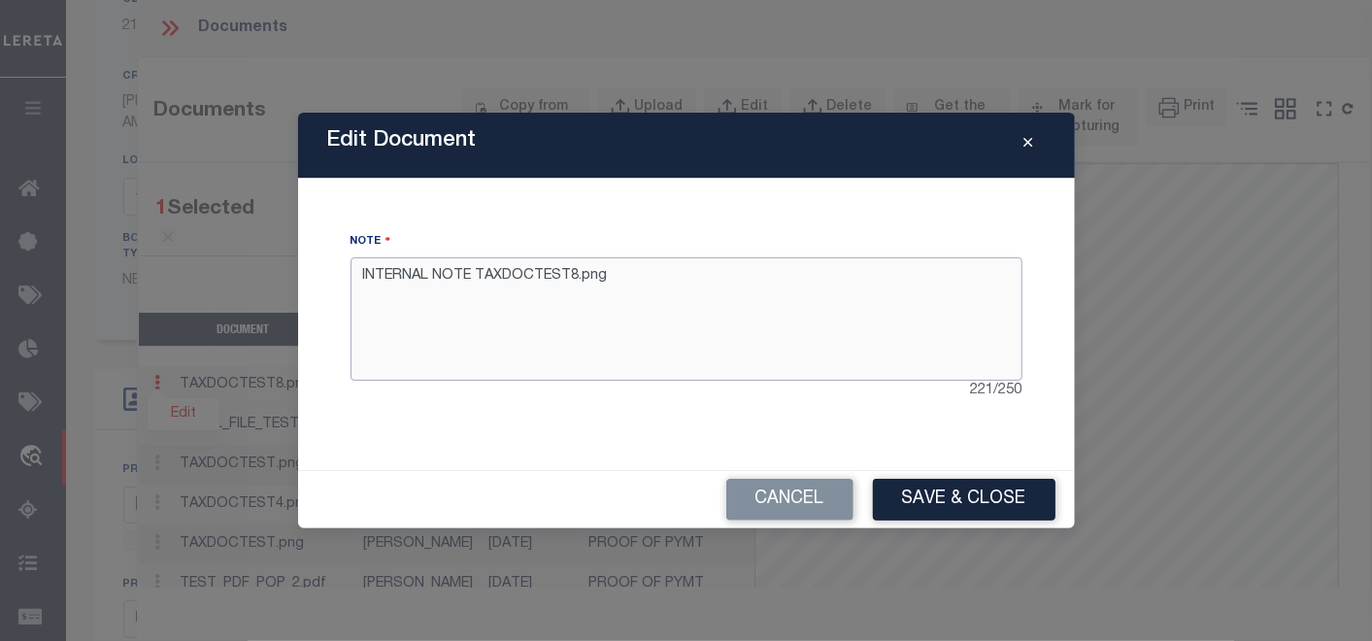
click at [502, 278] on textarea "INTERNAL NOTE TAXDOCTEST8.png" at bounding box center [686, 318] width 672 height 122
click at [486, 280] on textarea "INTERNAL NOTE TAXDOCTEST8.png" at bounding box center [686, 318] width 672 height 122
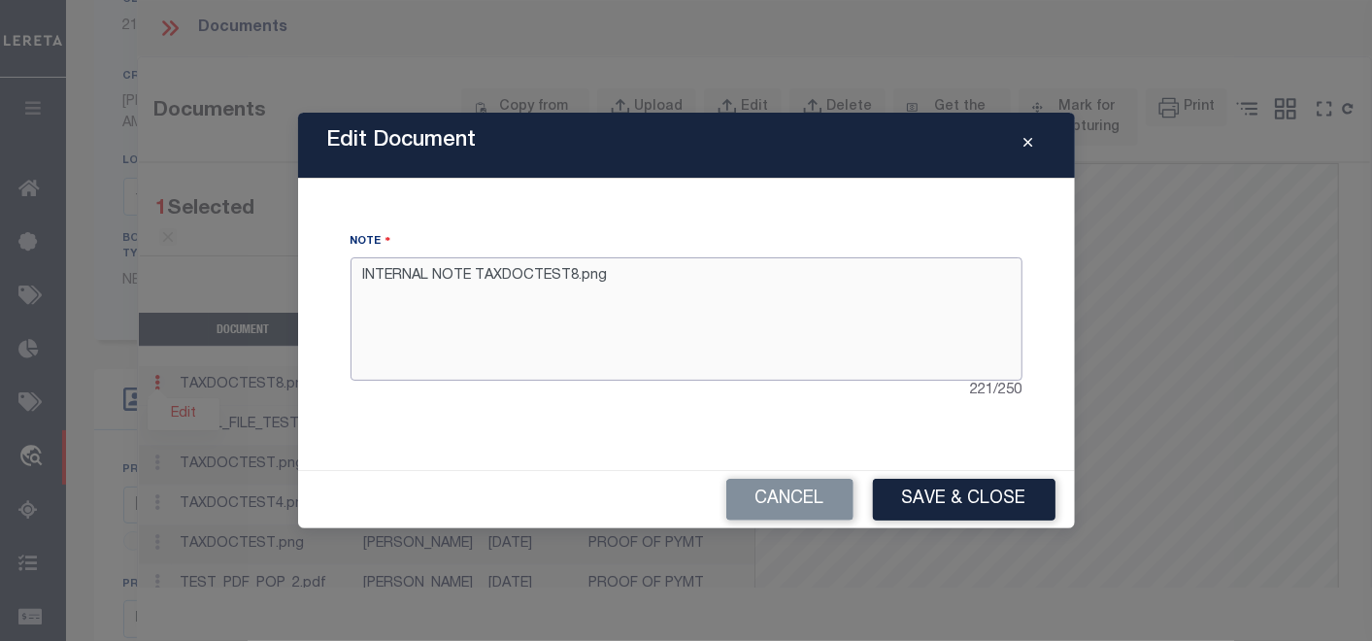
click at [496, 280] on textarea "INTERNAL NOTE TAXDOCTEST8.png" at bounding box center [686, 318] width 672 height 122
click at [485, 281] on textarea "INTERNAL NOTE TAXDOCTEST8.png" at bounding box center [686, 318] width 672 height 122
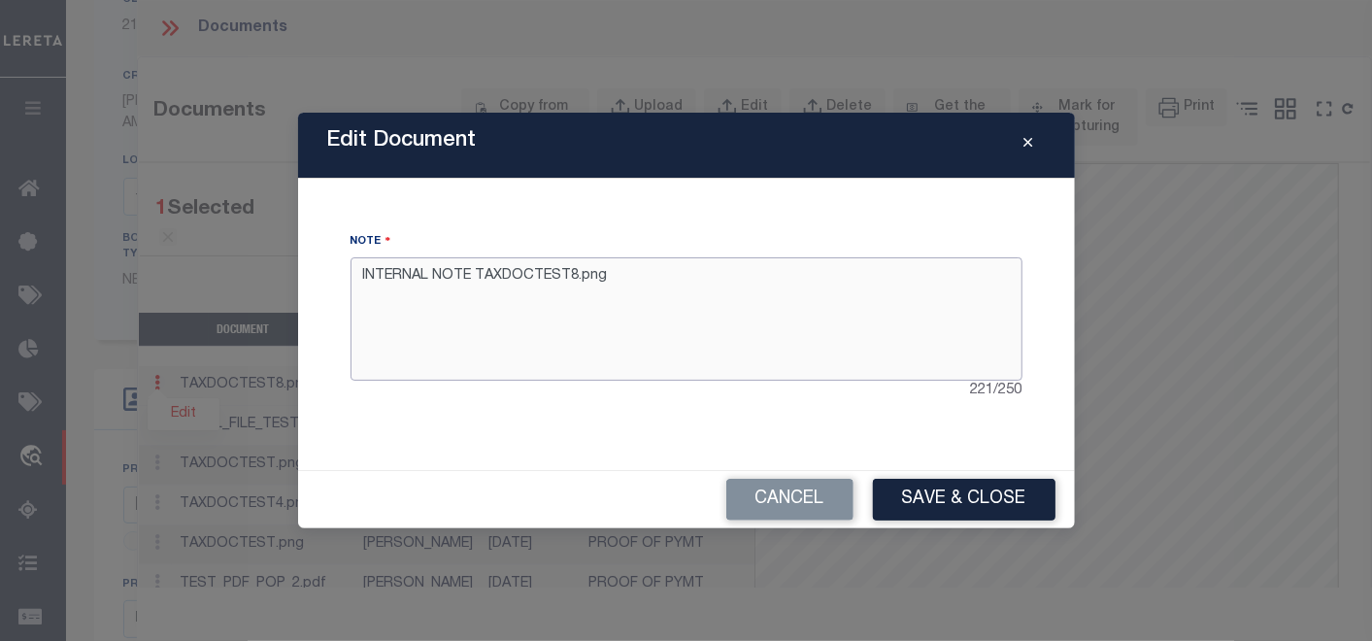
click at [485, 281] on textarea "INTERNAL NOTE TAXDOCTEST8.png" at bounding box center [686, 318] width 672 height 122
click at [486, 281] on textarea "INTERNAL NOTE TAXDOCTEST8.png" at bounding box center [686, 318] width 672 height 122
click at [661, 296] on textarea "INTERNAL NOTE TAXDOCTEST8.png" at bounding box center [686, 318] width 672 height 122
type textarea "INTERNAL NOTE TAXDOCTEST8.png Edited"
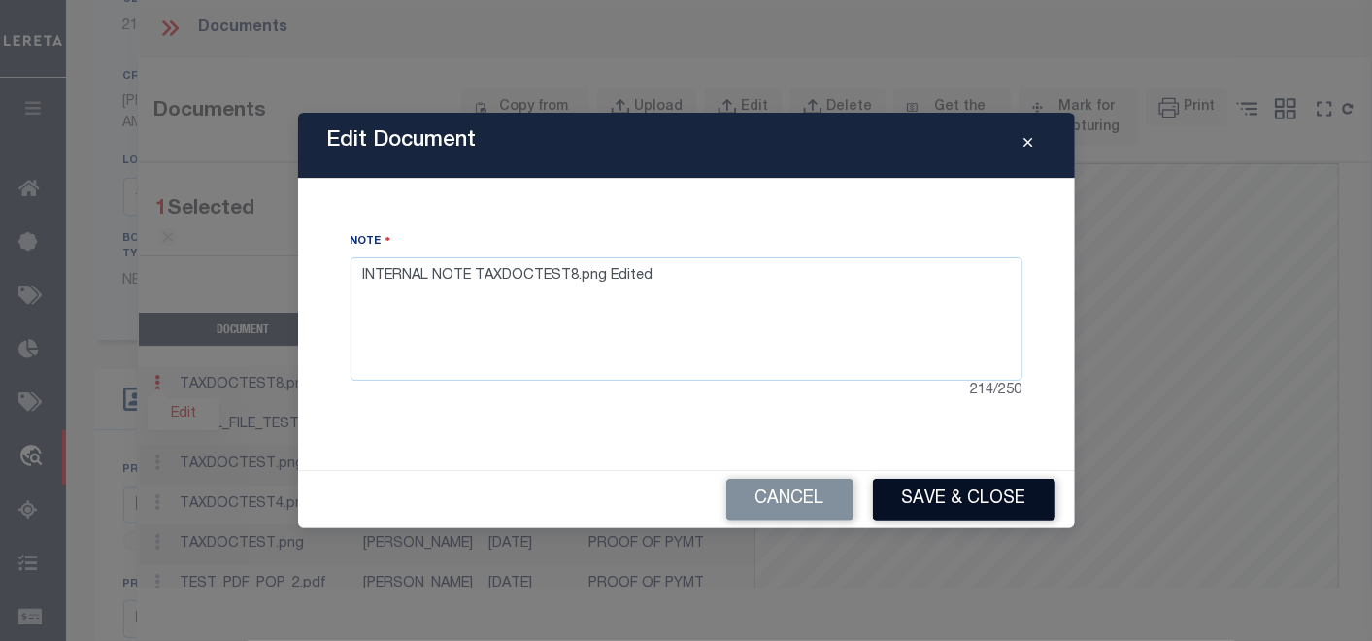
click at [928, 494] on button "Save & Close" at bounding box center [964, 500] width 182 height 42
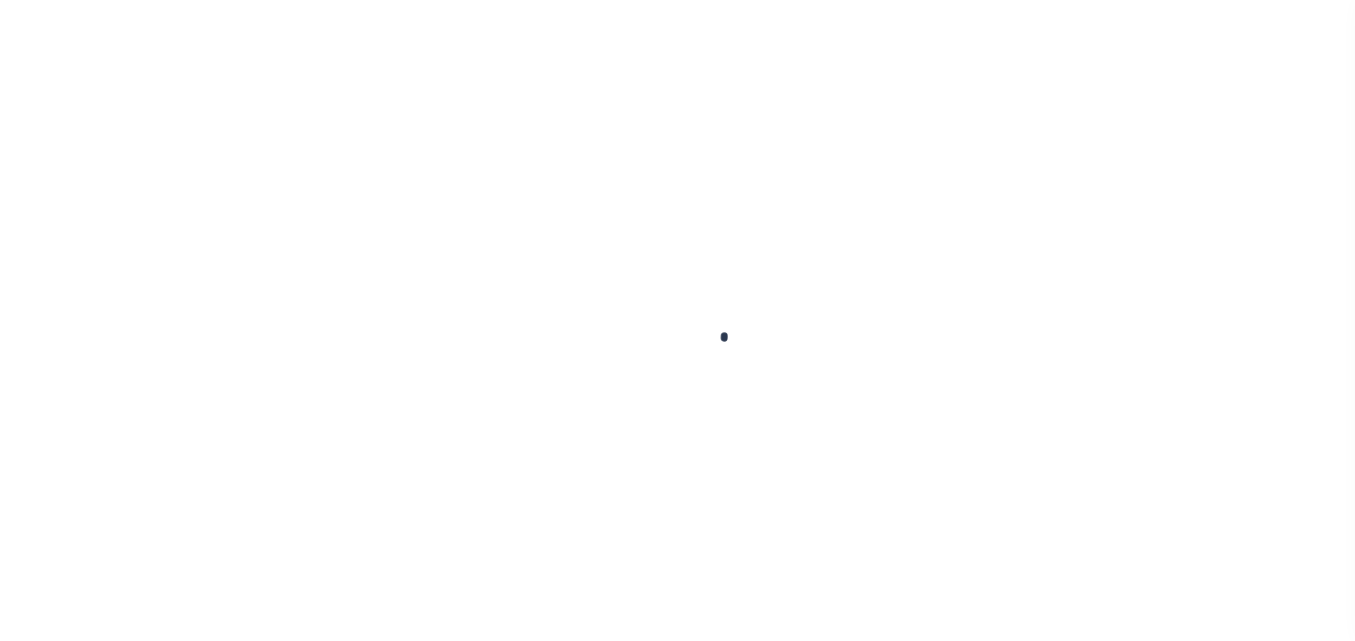
scroll to position [313, 0]
type input "[PERSON_NAME]-T0006"
type input "[PERSON_NAME]"
select select
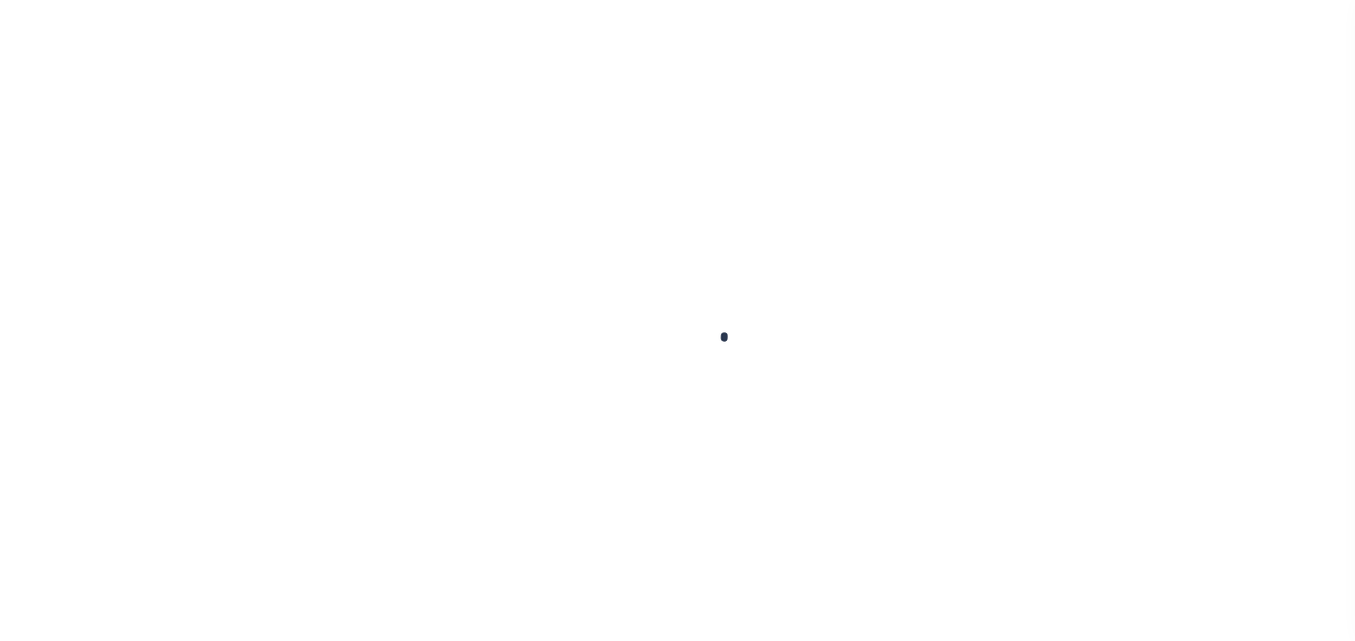
type input "[STREET_ADDRESS]"
type input "INDEPENDENCE LA 70443-2708"
type input "[DATE]"
select select "10"
select select "Escrow"
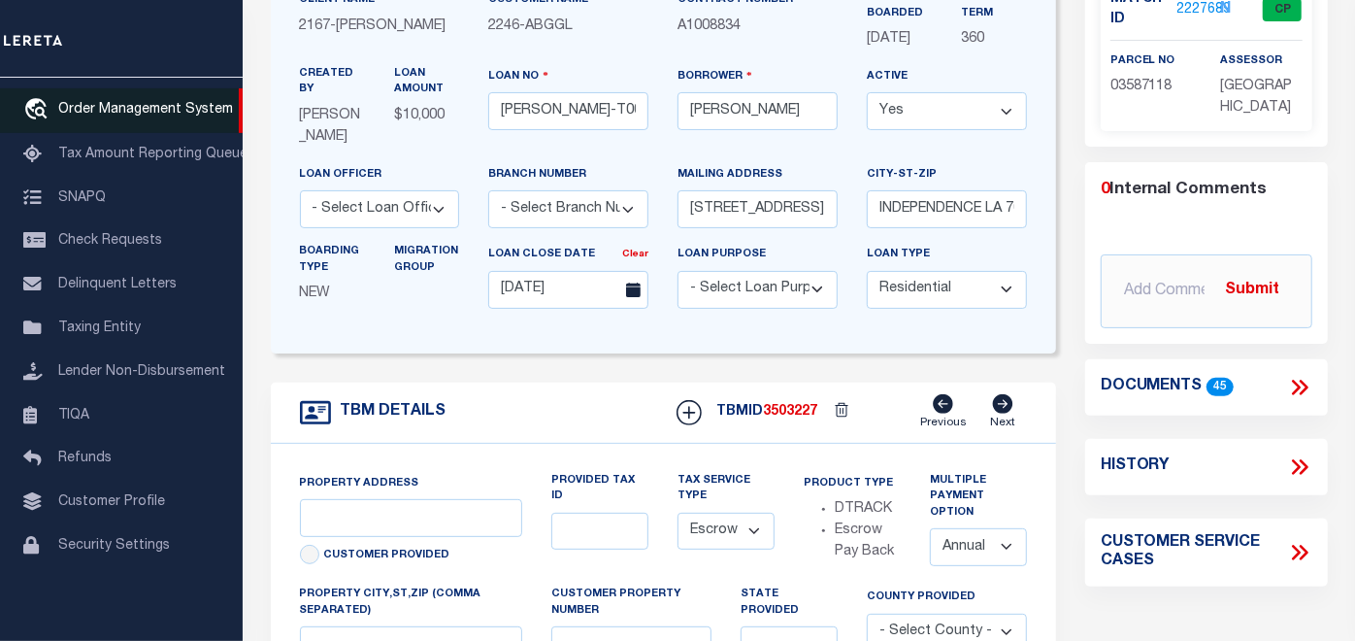
type input "[STREET_ADDRESS]"
select select
type input "INDEPENDENCE LA 70443-2708"
type input "LA"
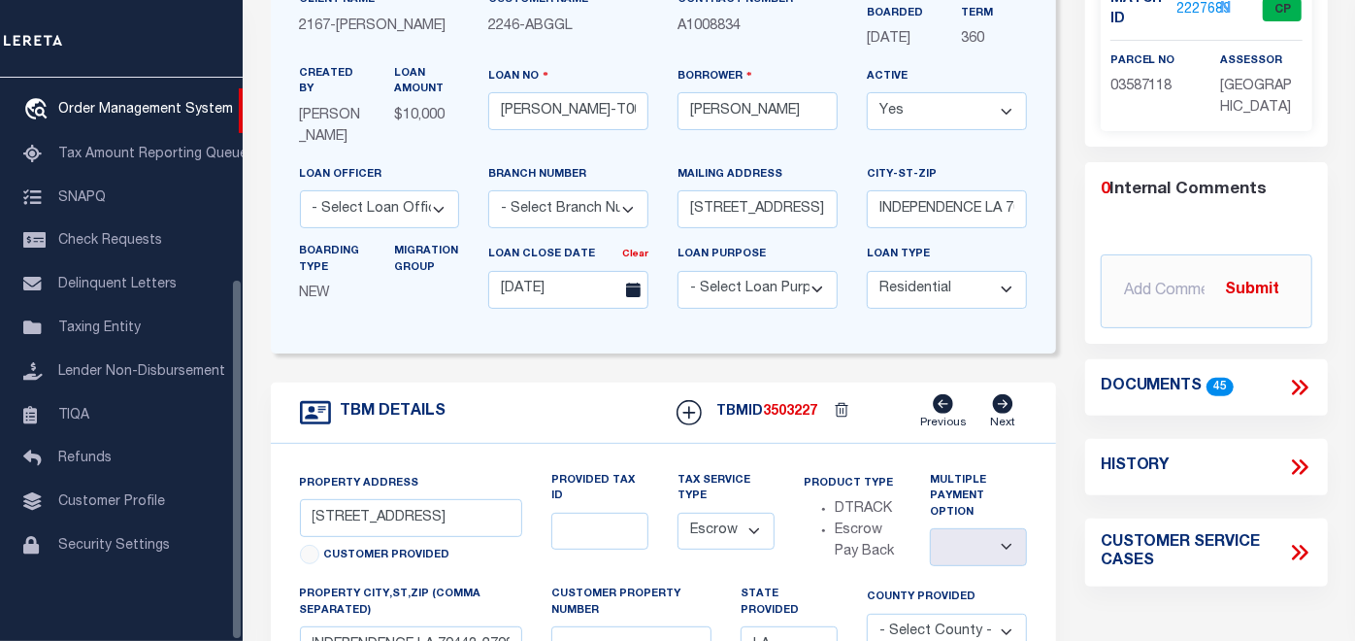
scroll to position [0, 0]
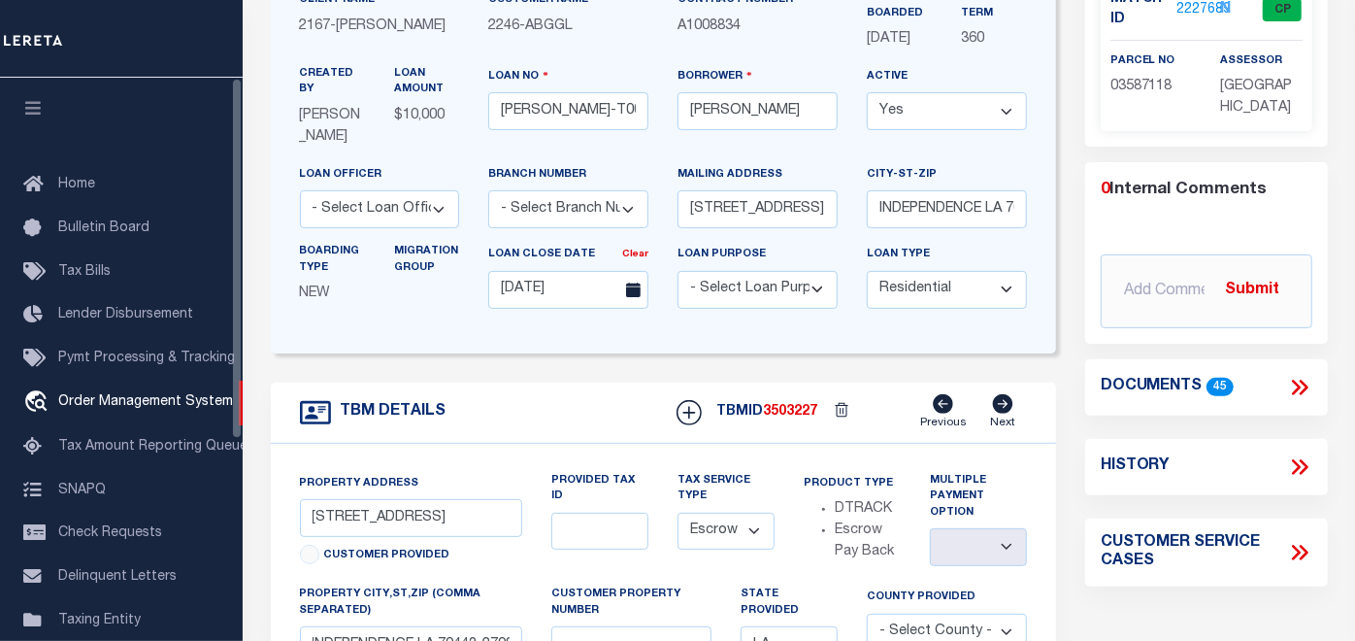
drag, startPoint x: 44, startPoint y: 105, endPoint x: 1162, endPoint y: 357, distance: 1146.3
click at [42, 105] on icon "button" at bounding box center [33, 107] width 22 height 17
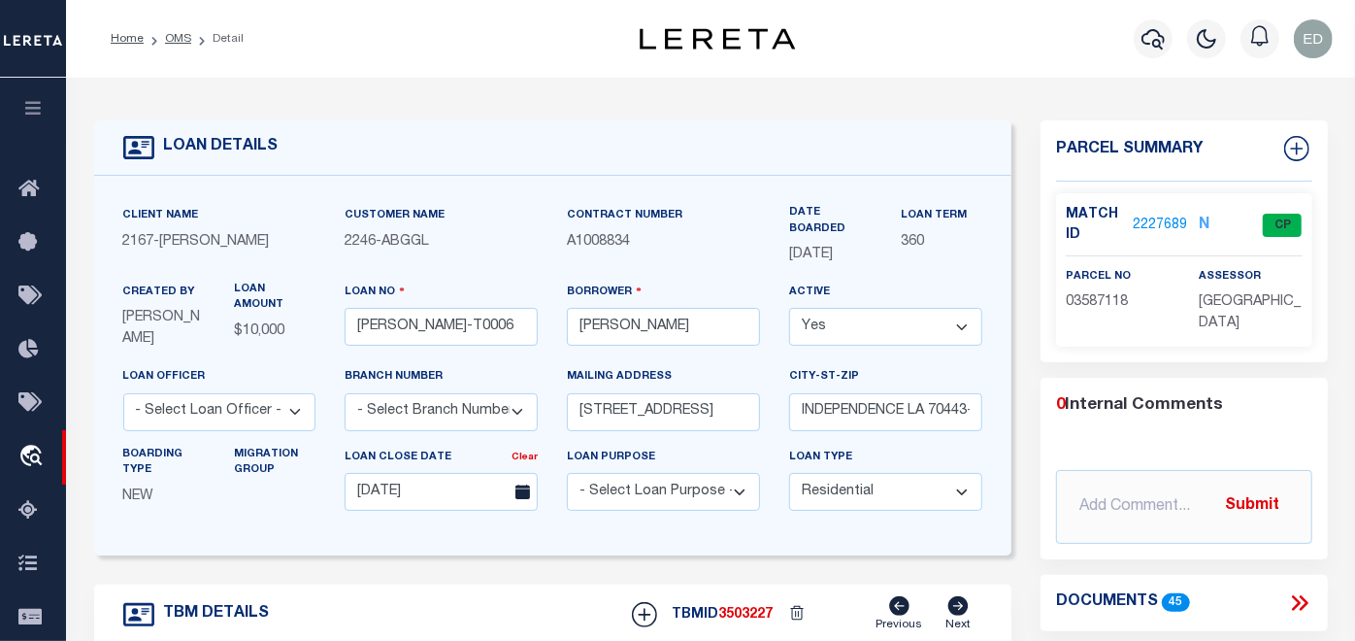
click at [1299, 596] on icon at bounding box center [1299, 602] width 25 height 25
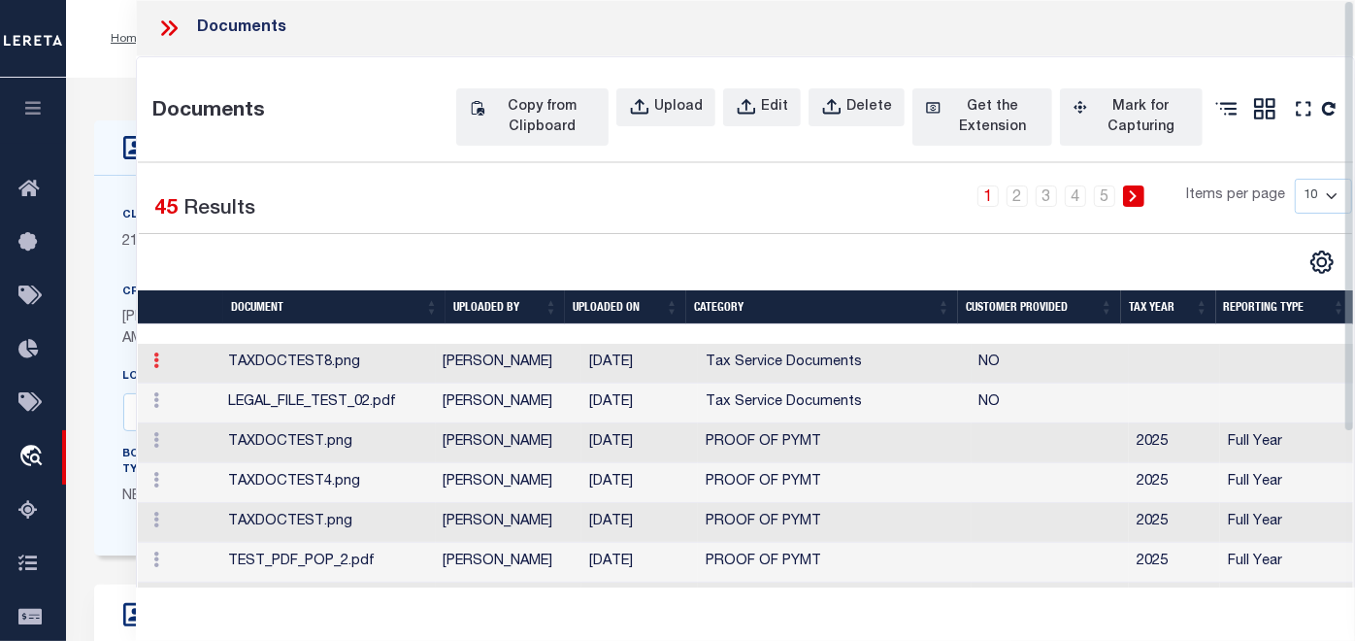
click at [155, 368] on icon at bounding box center [156, 360] width 6 height 16
click at [177, 408] on link "Edit" at bounding box center [183, 392] width 72 height 32
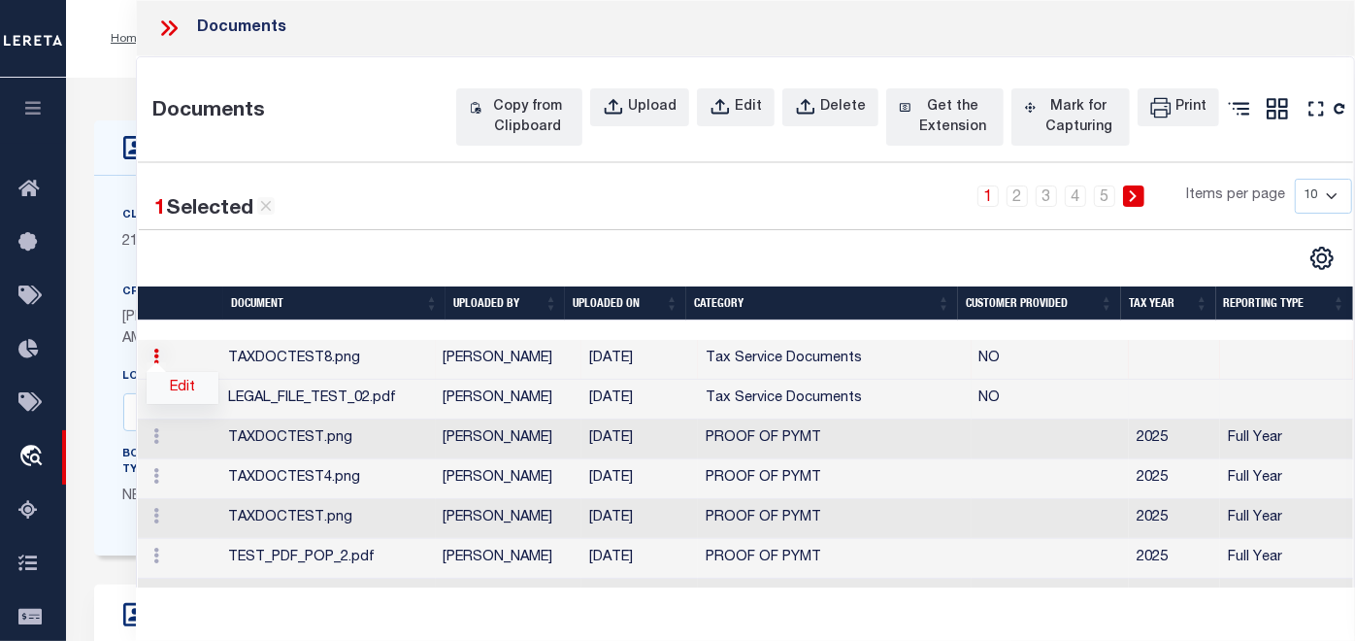
click at [180, 404] on link "Edit" at bounding box center [183, 388] width 72 height 32
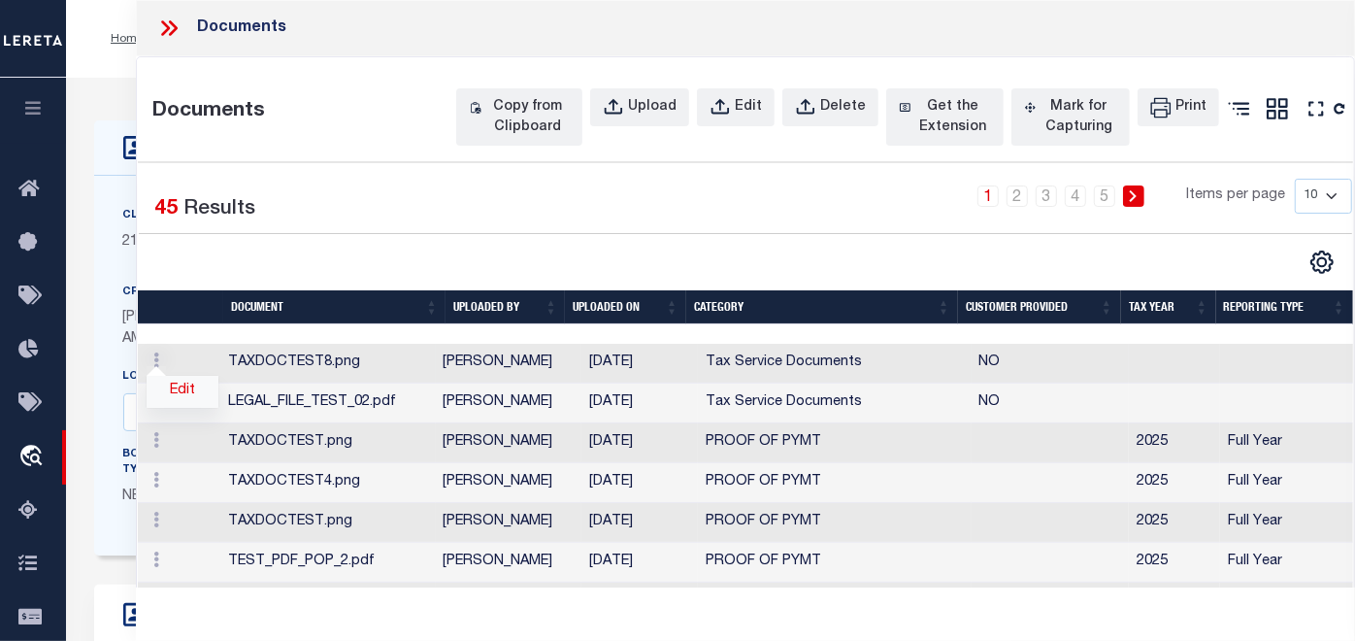
click at [182, 408] on link "Edit" at bounding box center [183, 392] width 72 height 32
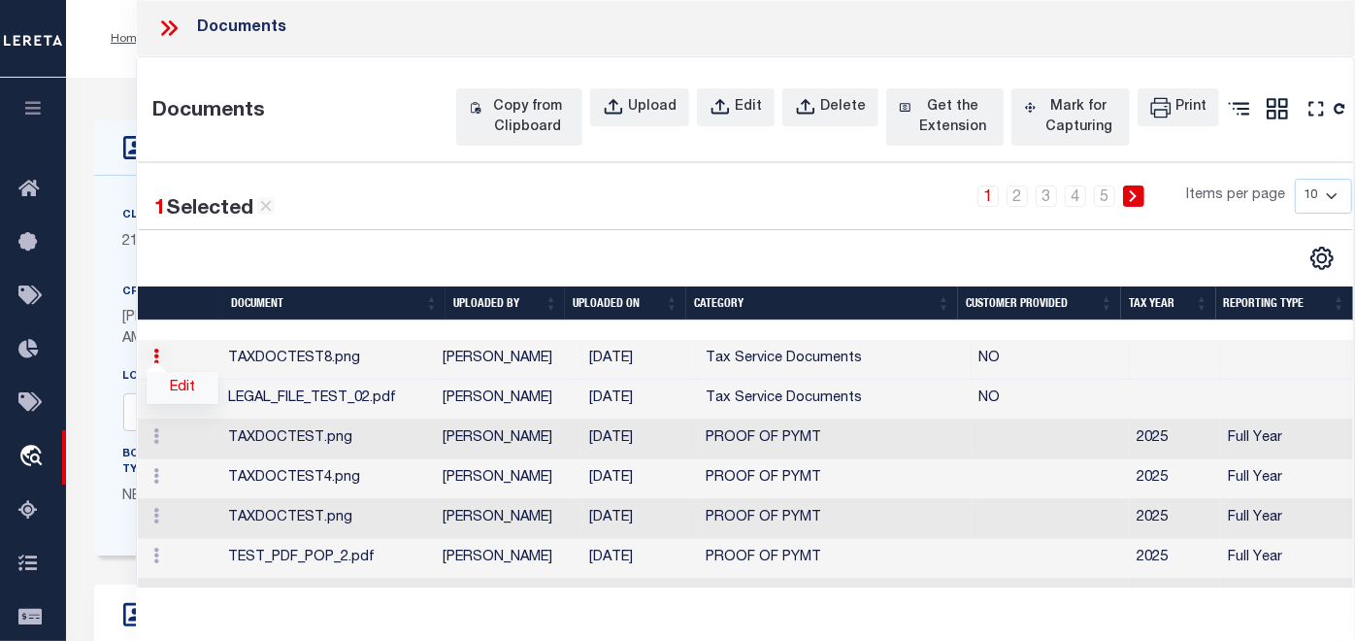
click at [182, 404] on link "Edit" at bounding box center [183, 388] width 72 height 32
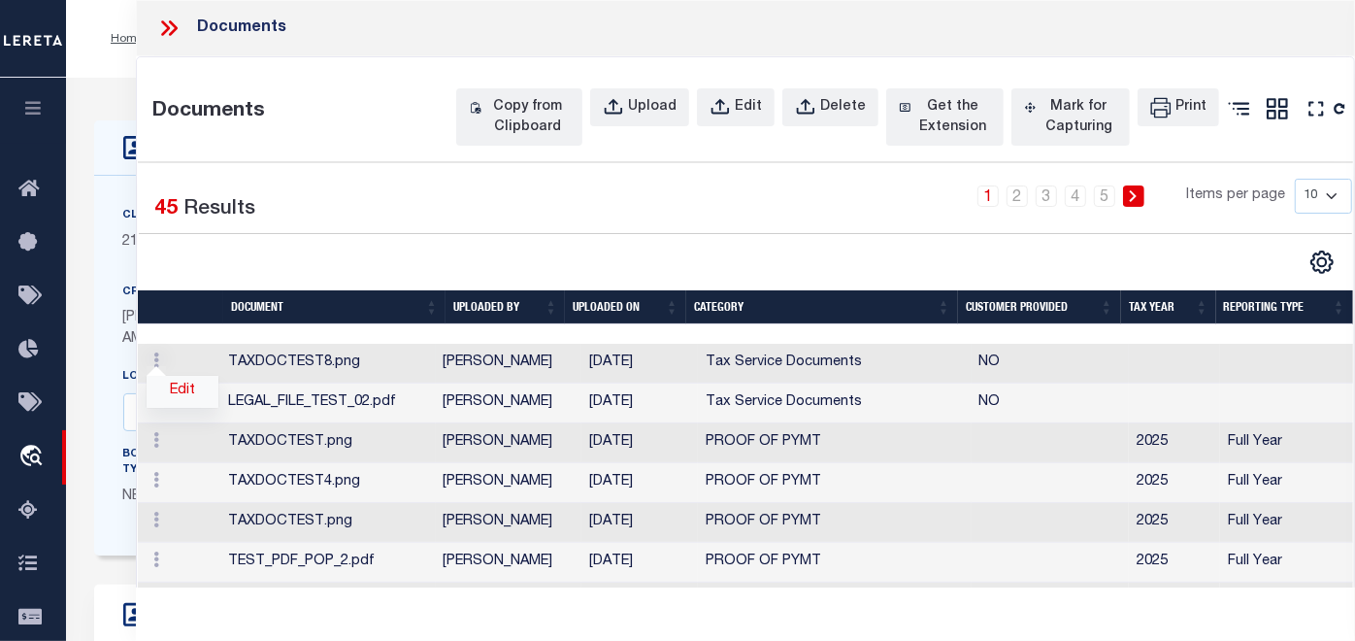
click at [181, 408] on link "Edit" at bounding box center [183, 392] width 72 height 32
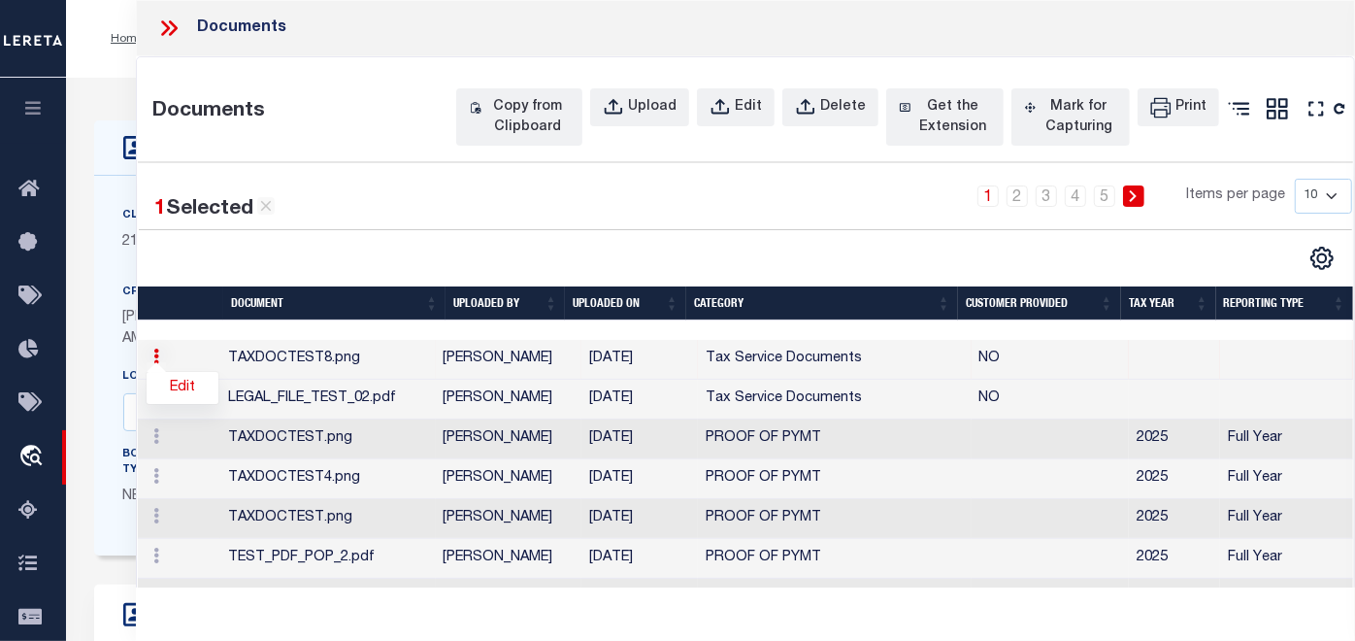
click at [149, 367] on link at bounding box center [156, 359] width 21 height 16
click at [173, 404] on link "Edit" at bounding box center [183, 388] width 72 height 32
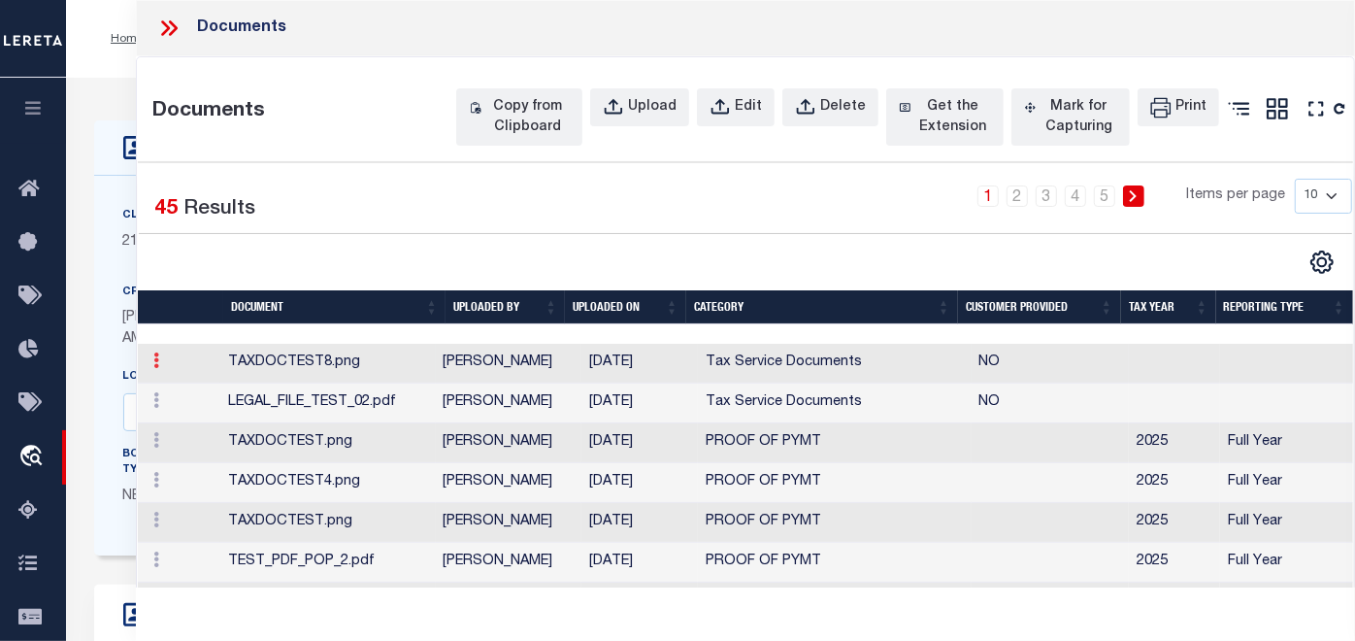
click at [149, 371] on link at bounding box center [156, 363] width 21 height 16
click at [179, 408] on link "Edit" at bounding box center [183, 392] width 72 height 32
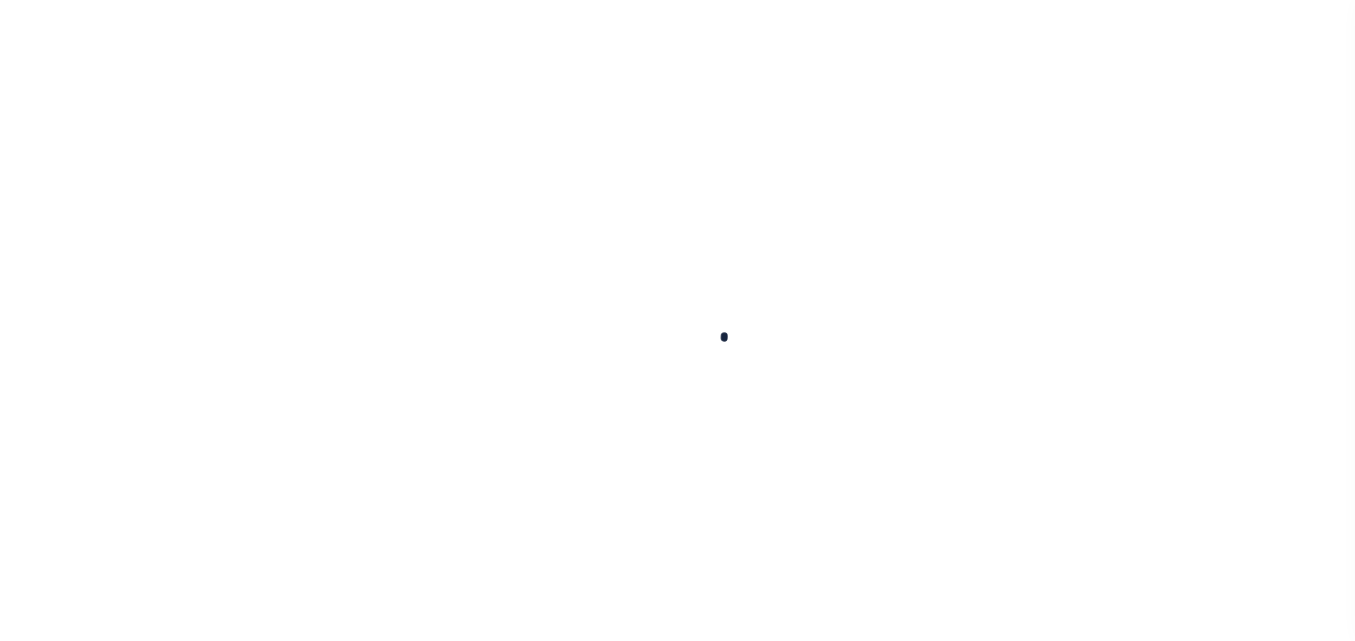
type input "[PERSON_NAME]-T0006"
type input "[PERSON_NAME]"
select select
type input "[STREET_ADDRESS]"
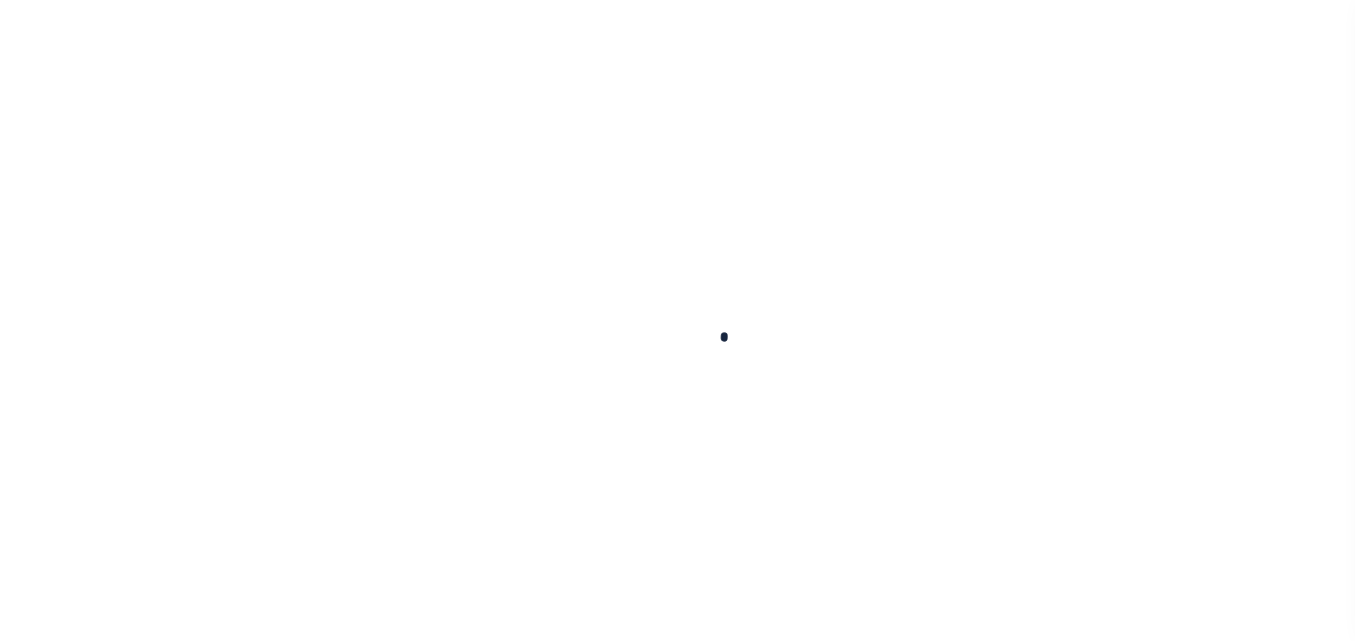
type input "INDEPENDENCE LA 70443-2708"
type input "[DATE]"
select select "10"
select select "Escrow"
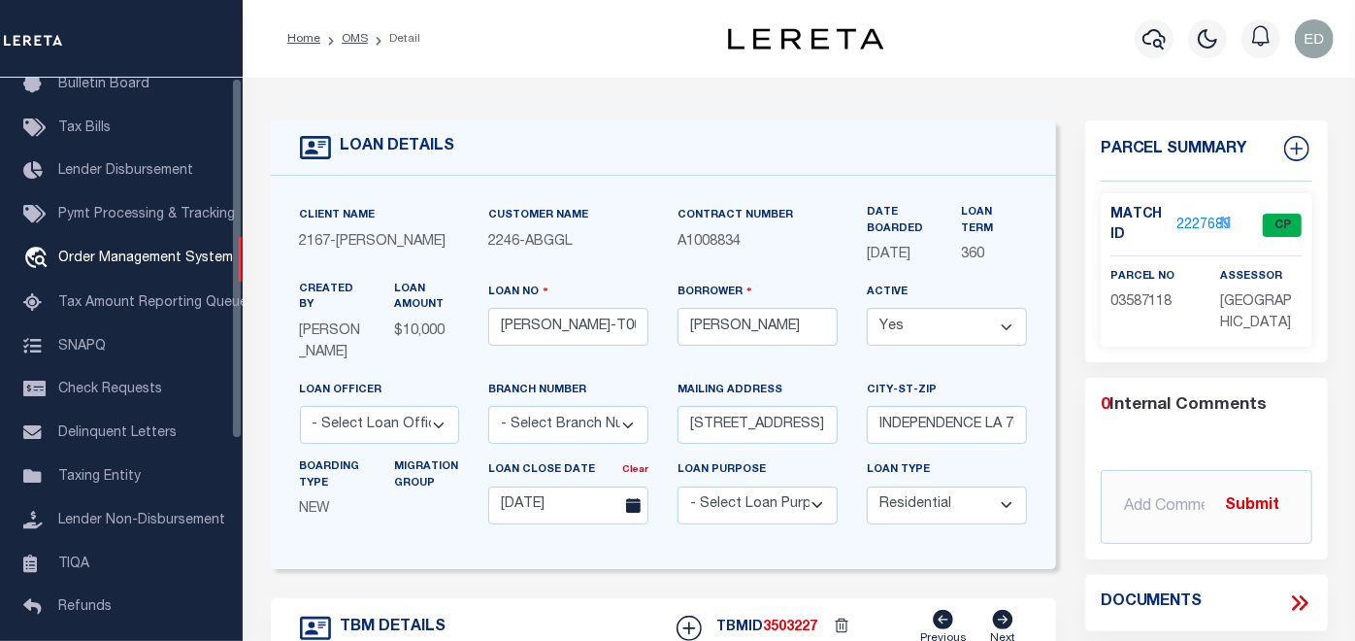
type input "[STREET_ADDRESS]"
select select
type input "INDEPENDENCE LA 70443-2708"
type input "LA"
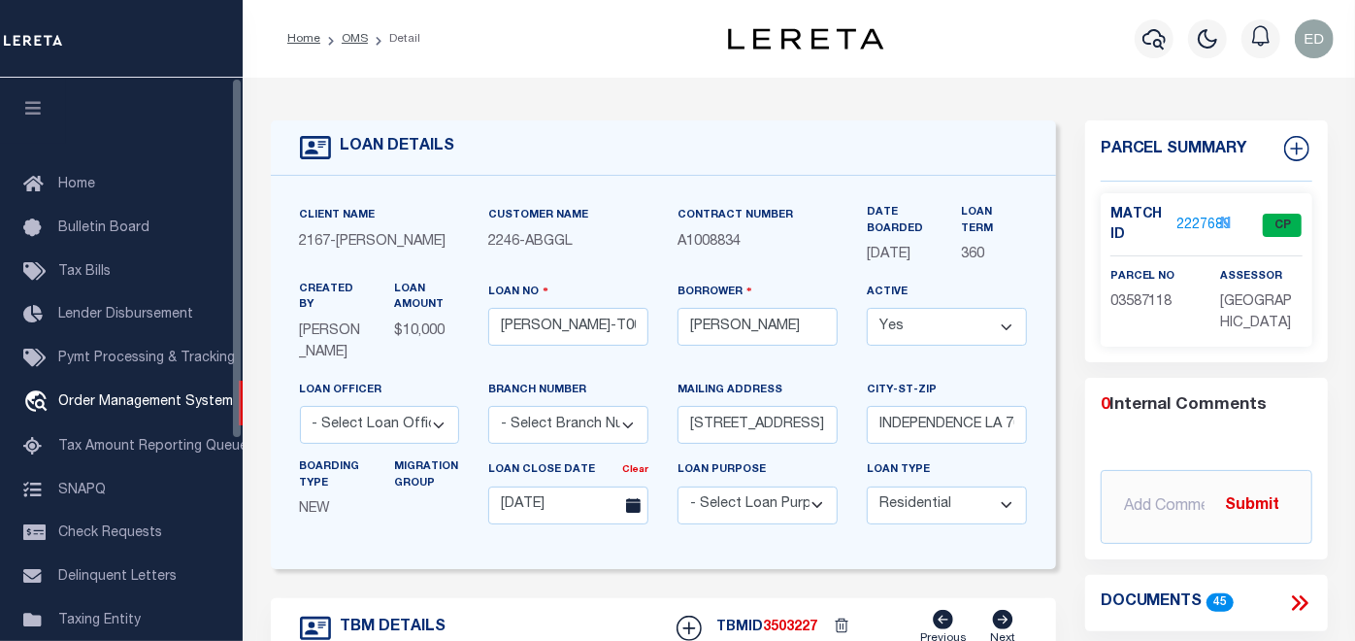
click at [47, 117] on button "button" at bounding box center [33, 111] width 66 height 66
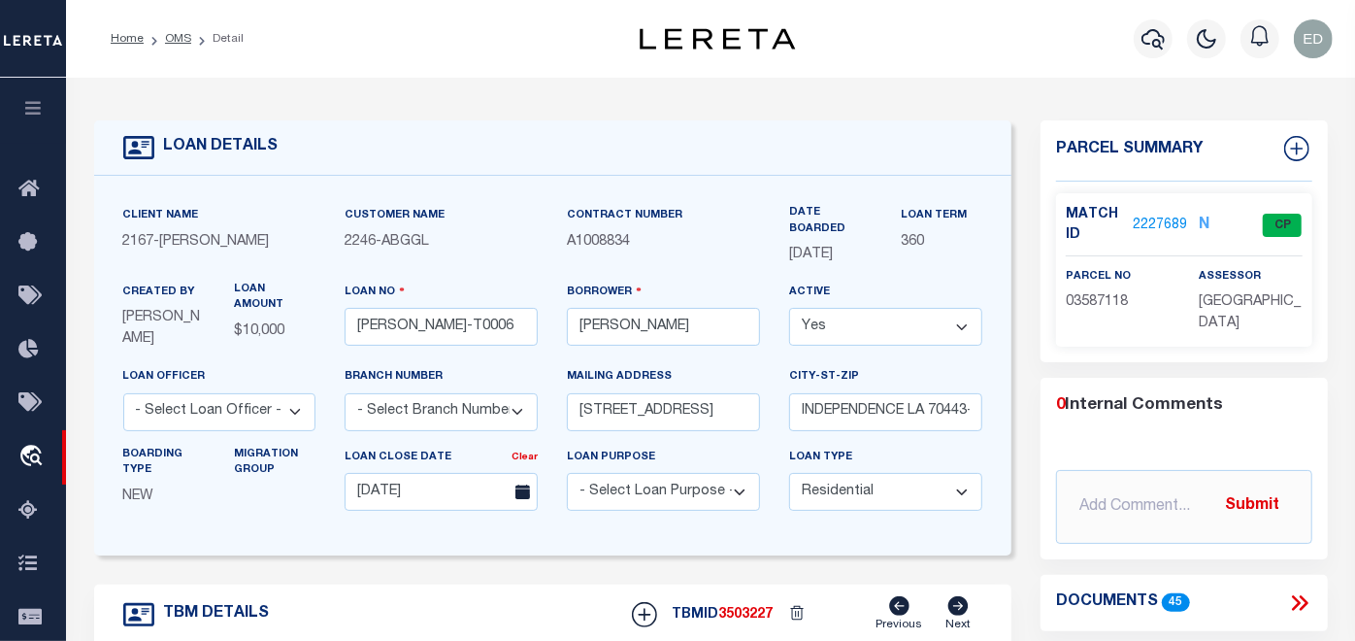
click at [1300, 596] on icon at bounding box center [1303, 603] width 9 height 16
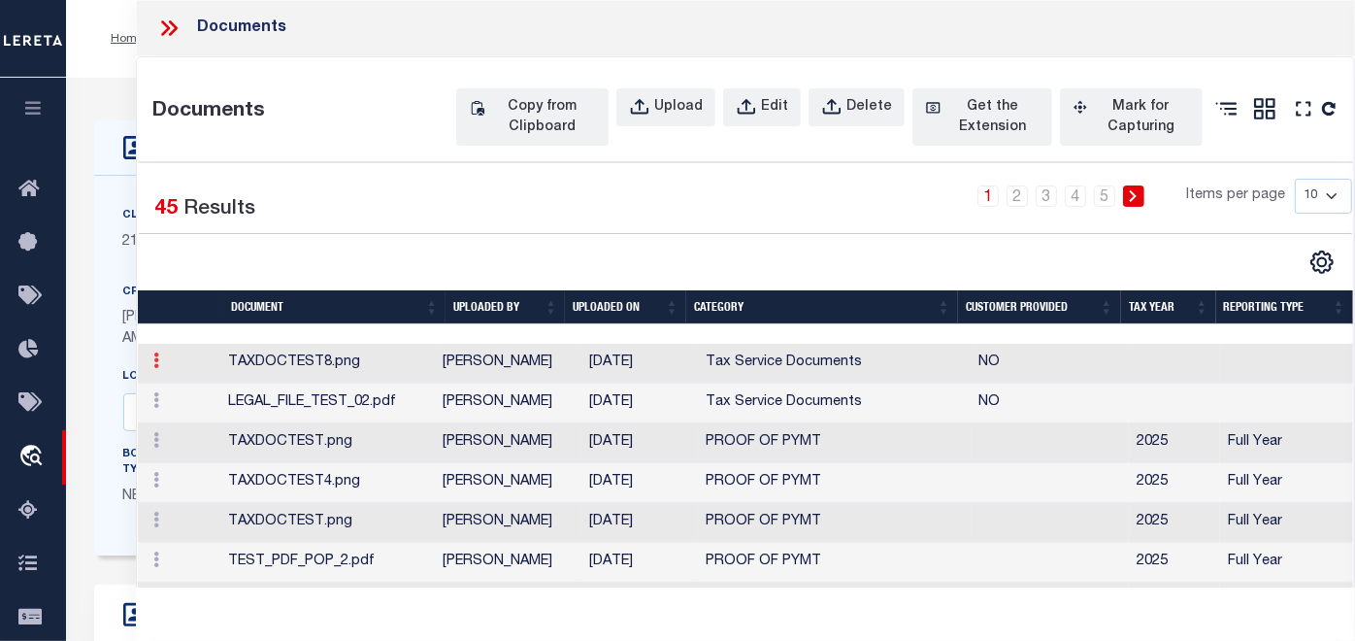
click at [155, 368] on icon at bounding box center [156, 360] width 6 height 16
click at [147, 371] on link at bounding box center [156, 363] width 21 height 16
click at [177, 408] on link "Edit" at bounding box center [183, 392] width 72 height 32
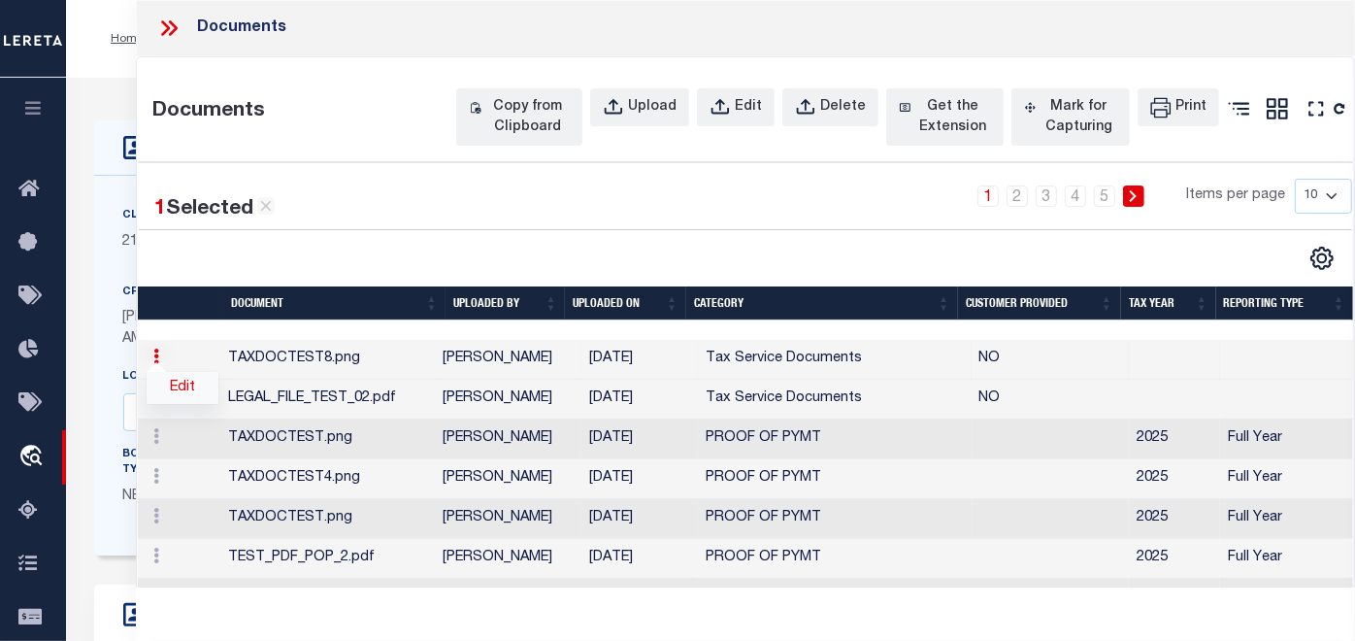
click at [184, 404] on link "Edit" at bounding box center [183, 388] width 72 height 32
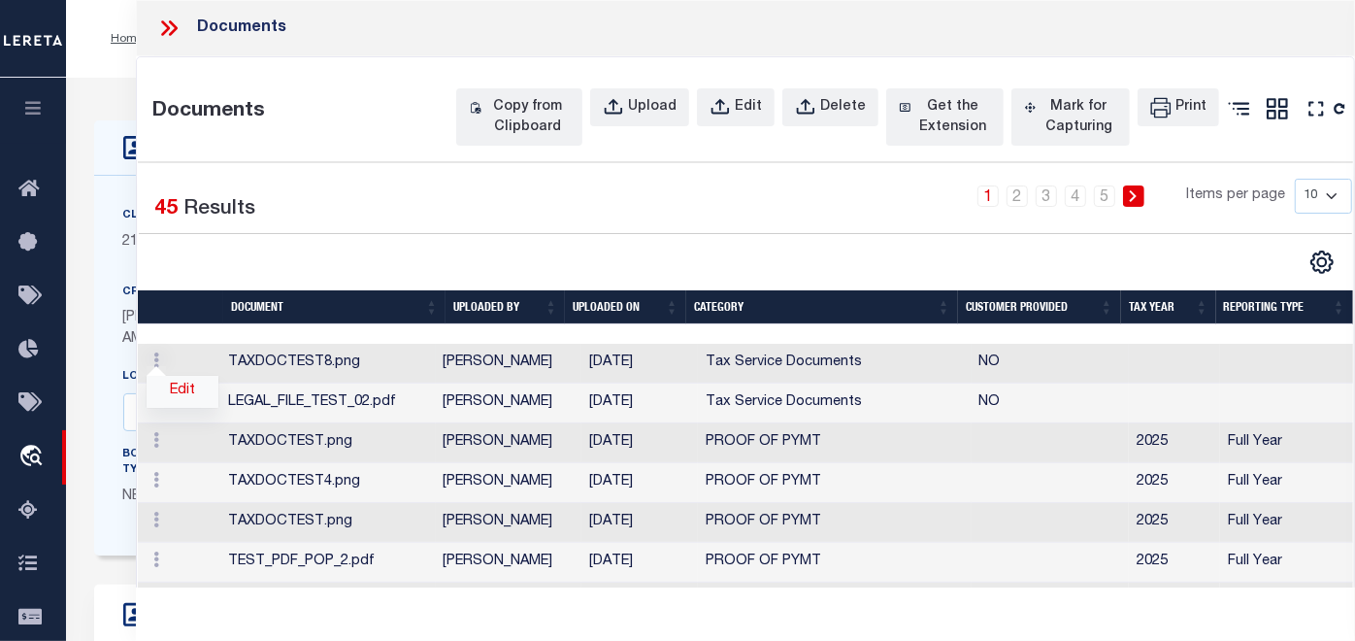
click at [181, 408] on link "Edit" at bounding box center [183, 392] width 72 height 32
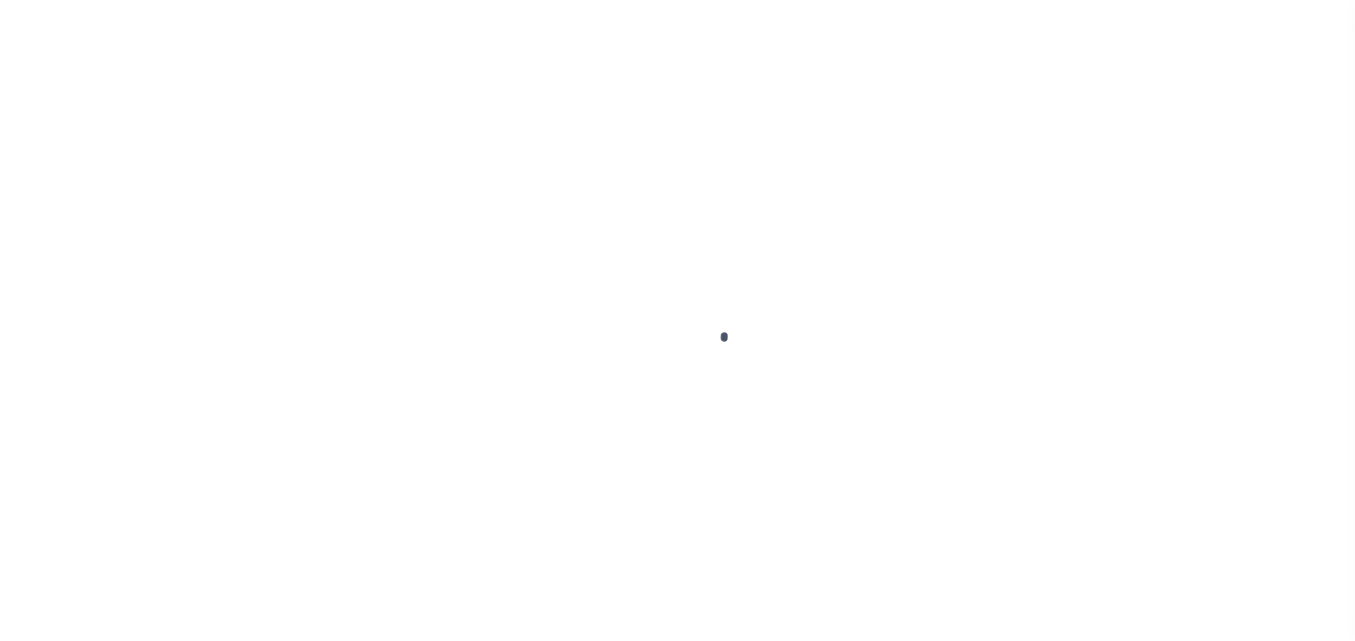
type input "[PERSON_NAME]-T0006"
type input "[PERSON_NAME]"
select select
type input "[STREET_ADDRESS]"
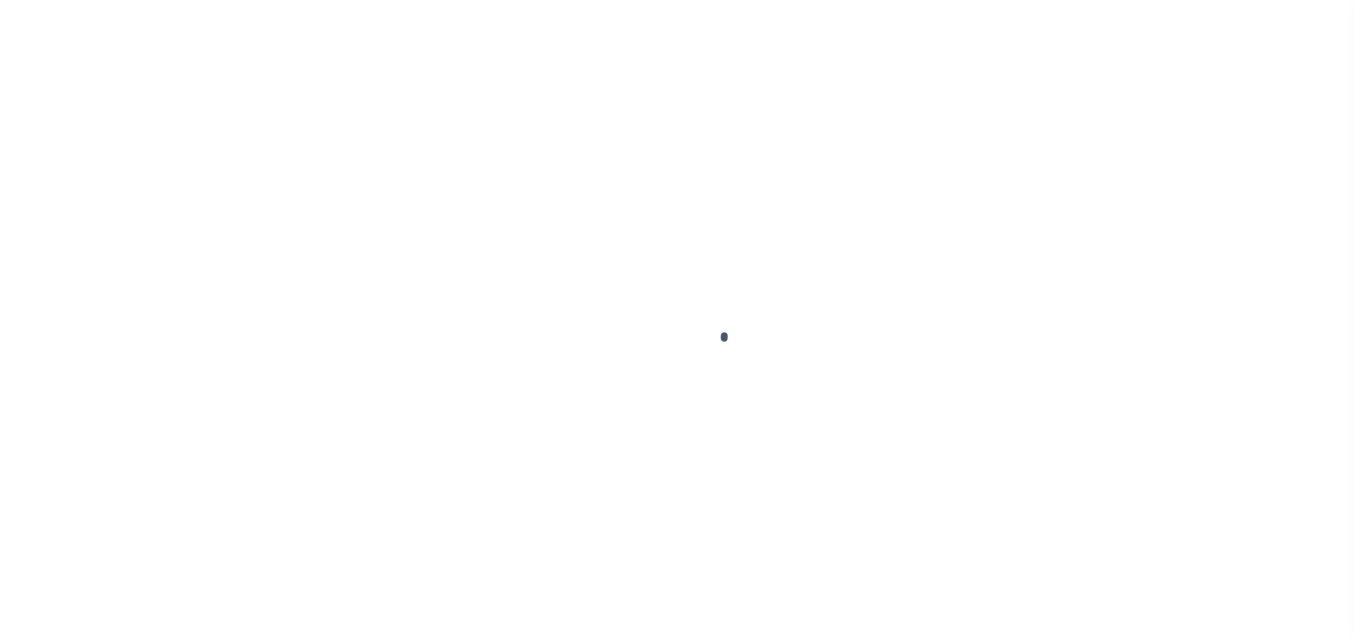
type input "INDEPENDENCE LA 70443-2708"
type input "[DATE]"
select select "10"
select select "Escrow"
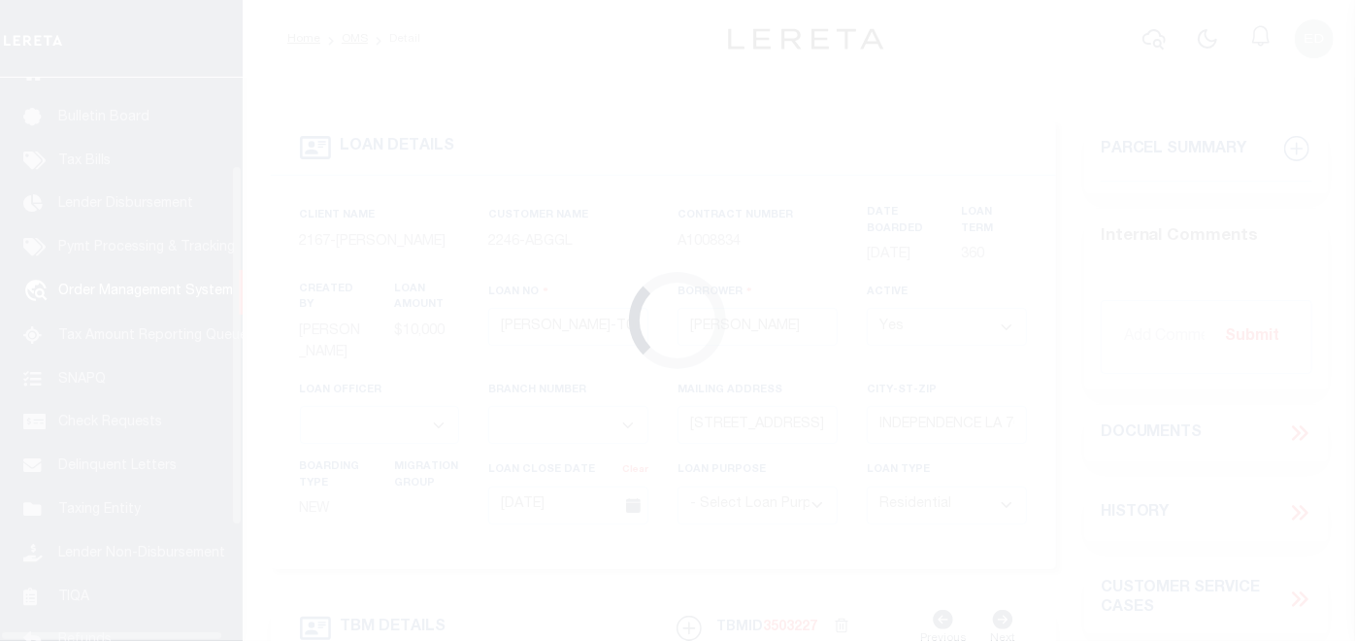
scroll to position [144, 0]
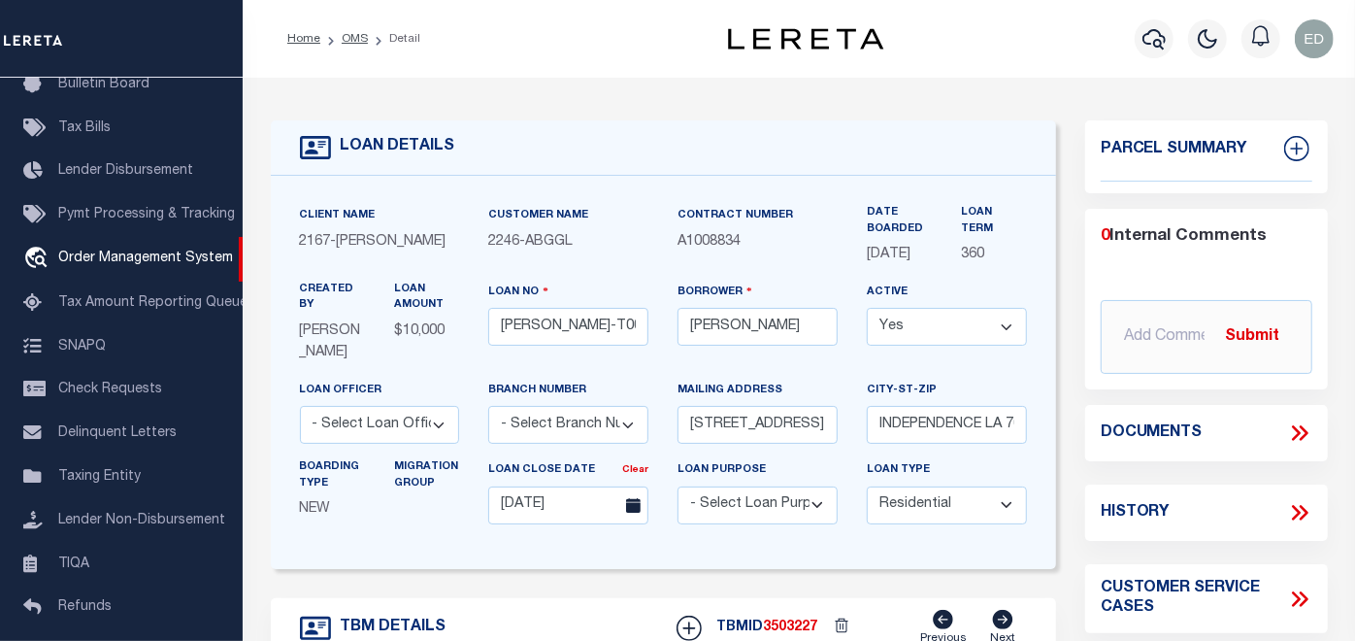
type input "[STREET_ADDRESS]"
select select
type input "INDEPENDENCE LA 70443-2708"
type input "LA"
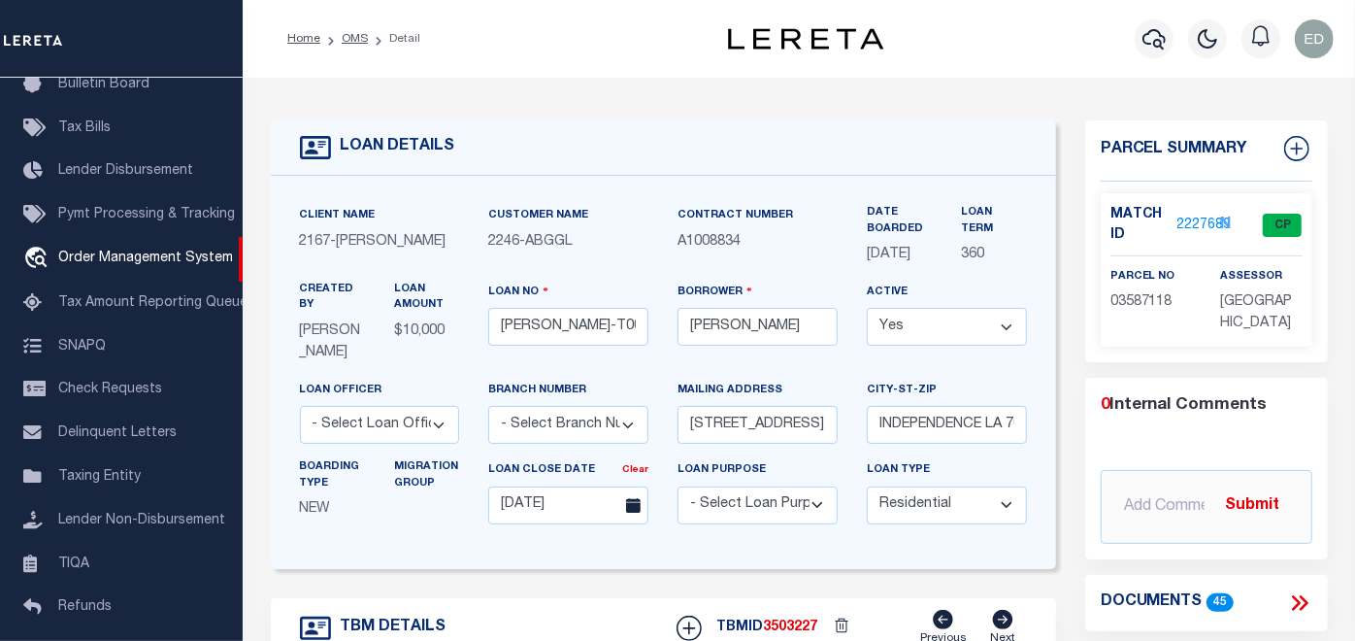
click at [1296, 602] on icon at bounding box center [1299, 602] width 25 height 25
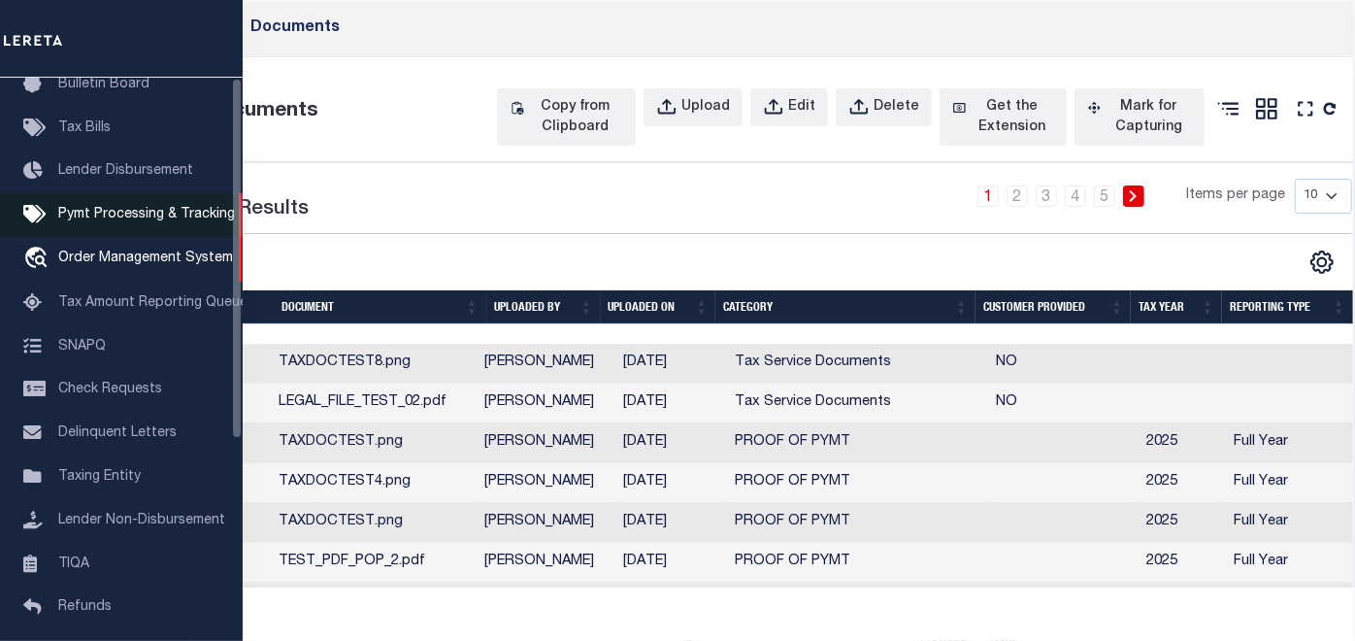
scroll to position [0, 0]
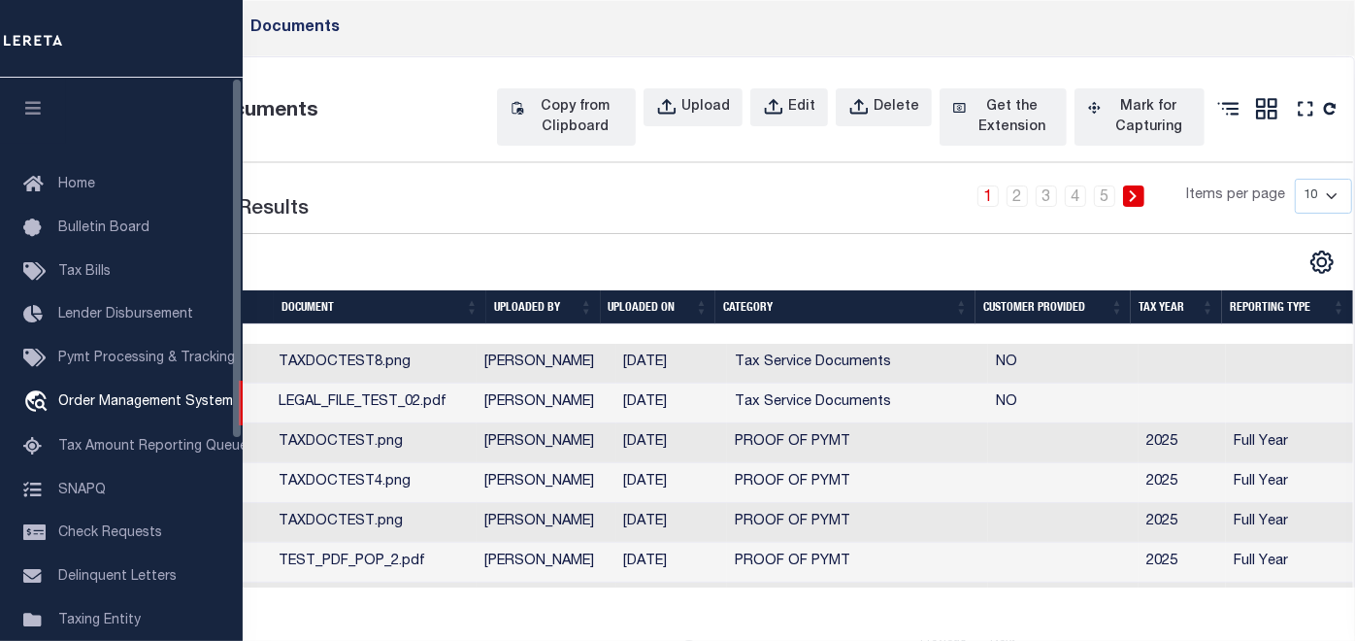
click at [30, 102] on icon "button" at bounding box center [33, 107] width 22 height 17
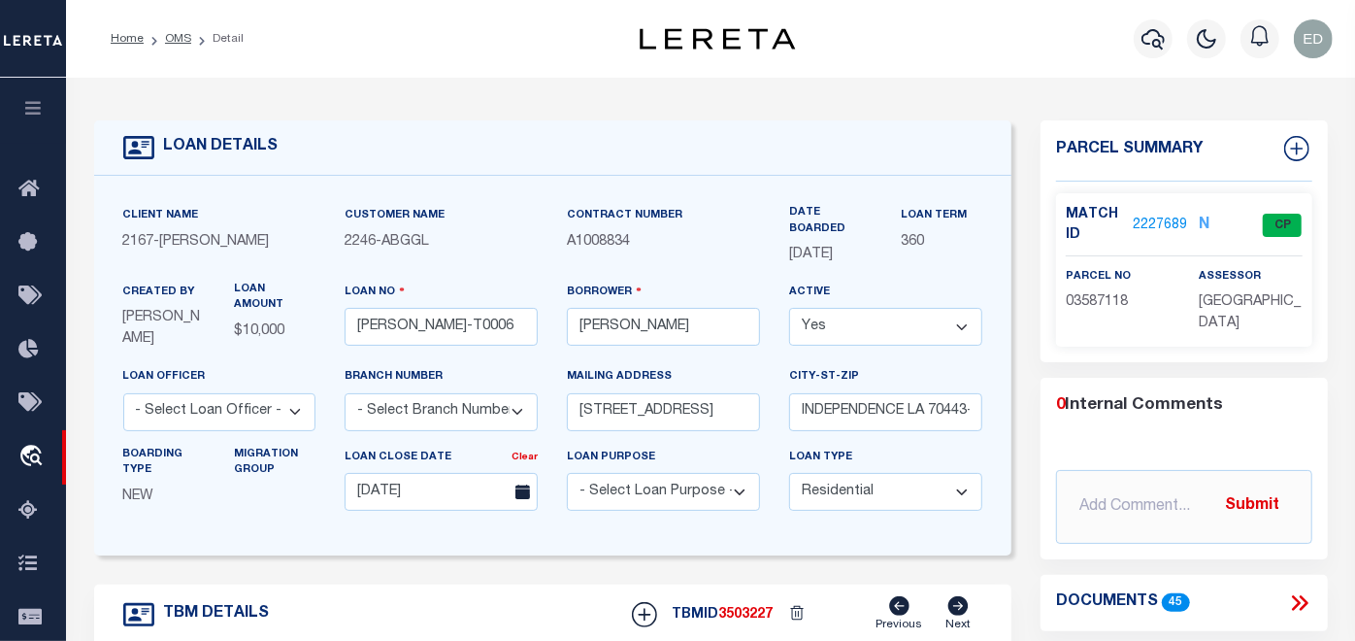
drag, startPoint x: 1305, startPoint y: 602, endPoint x: 984, endPoint y: 539, distance: 326.5
click at [1304, 602] on icon at bounding box center [1299, 602] width 25 height 25
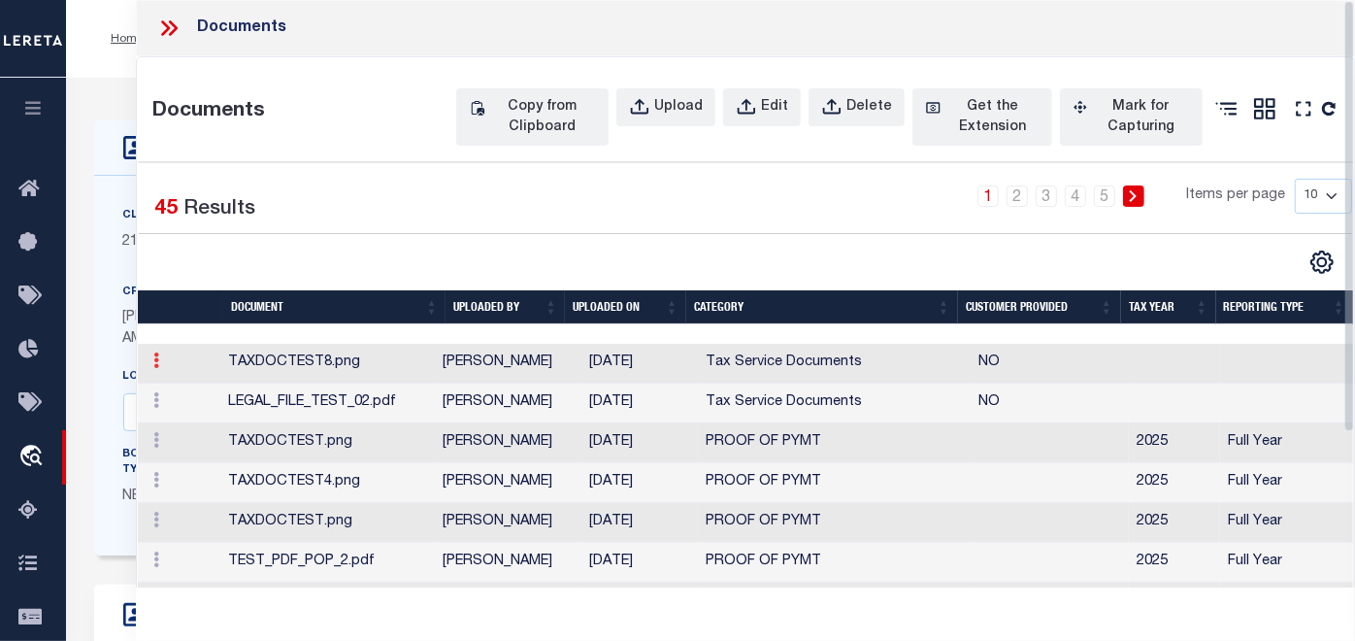
click at [154, 368] on icon at bounding box center [156, 360] width 6 height 16
click at [180, 408] on link "Edit" at bounding box center [183, 392] width 72 height 32
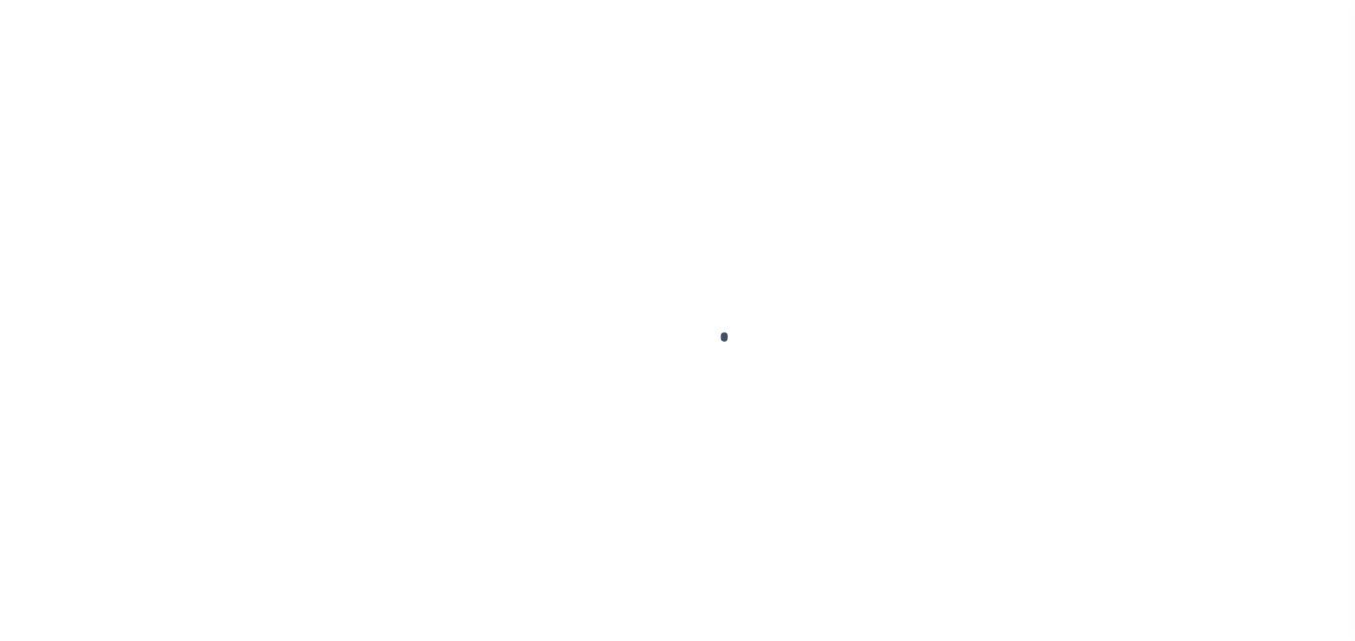
type input "[PERSON_NAME]-T0006"
type input "[PERSON_NAME]"
select select
type input "[STREET_ADDRESS]"
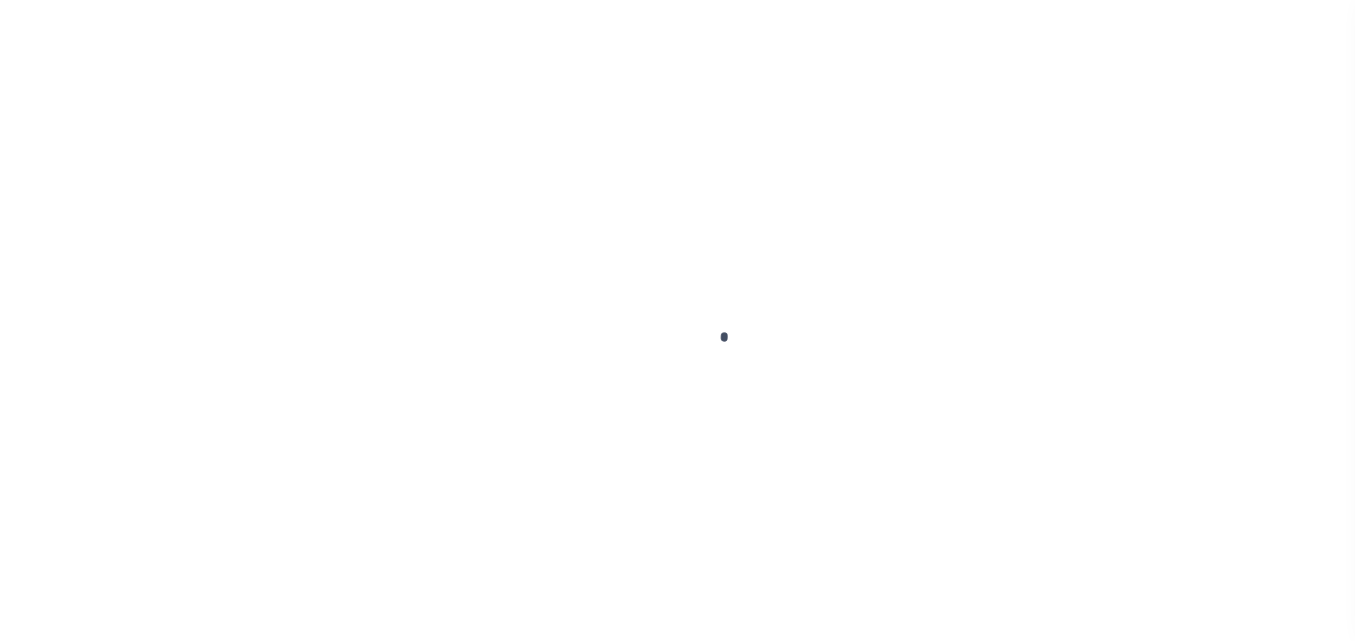
type input "INDEPENDENCE LA 70443-2708"
type input "08/16/2025"
select select "10"
select select "Escrow"
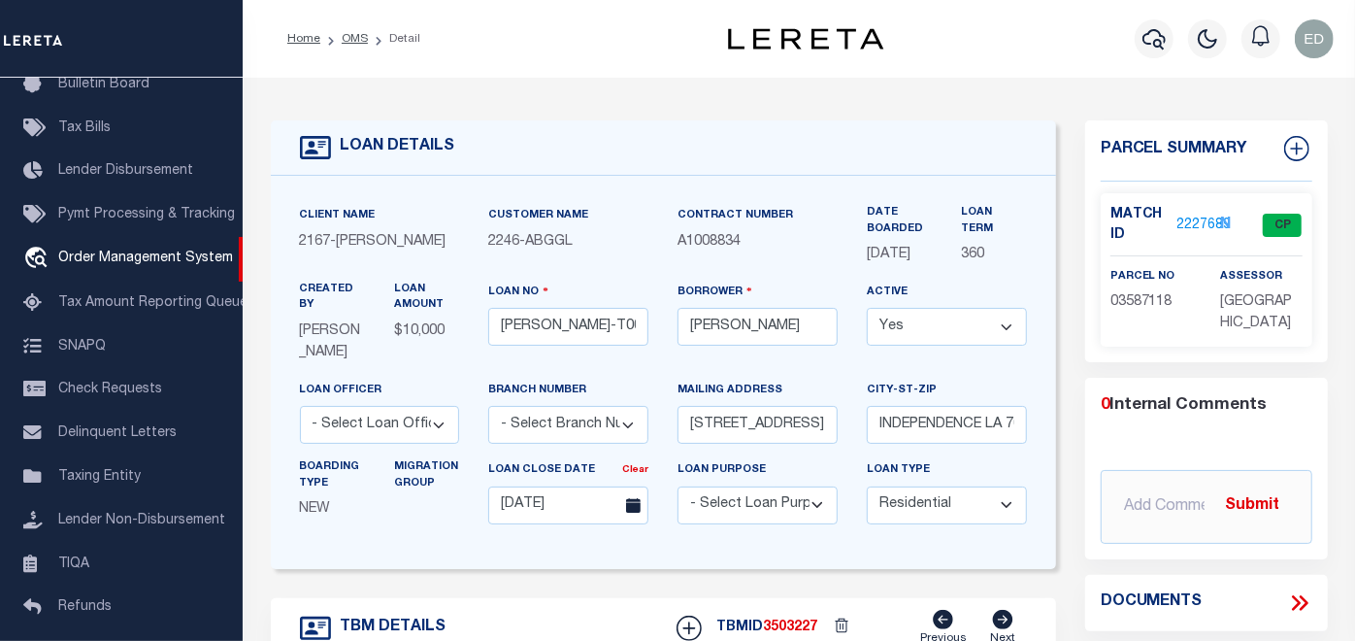
type input "[STREET_ADDRESS]"
select select
type input "INDEPENDENCE LA 70443-2708"
type input "LA"
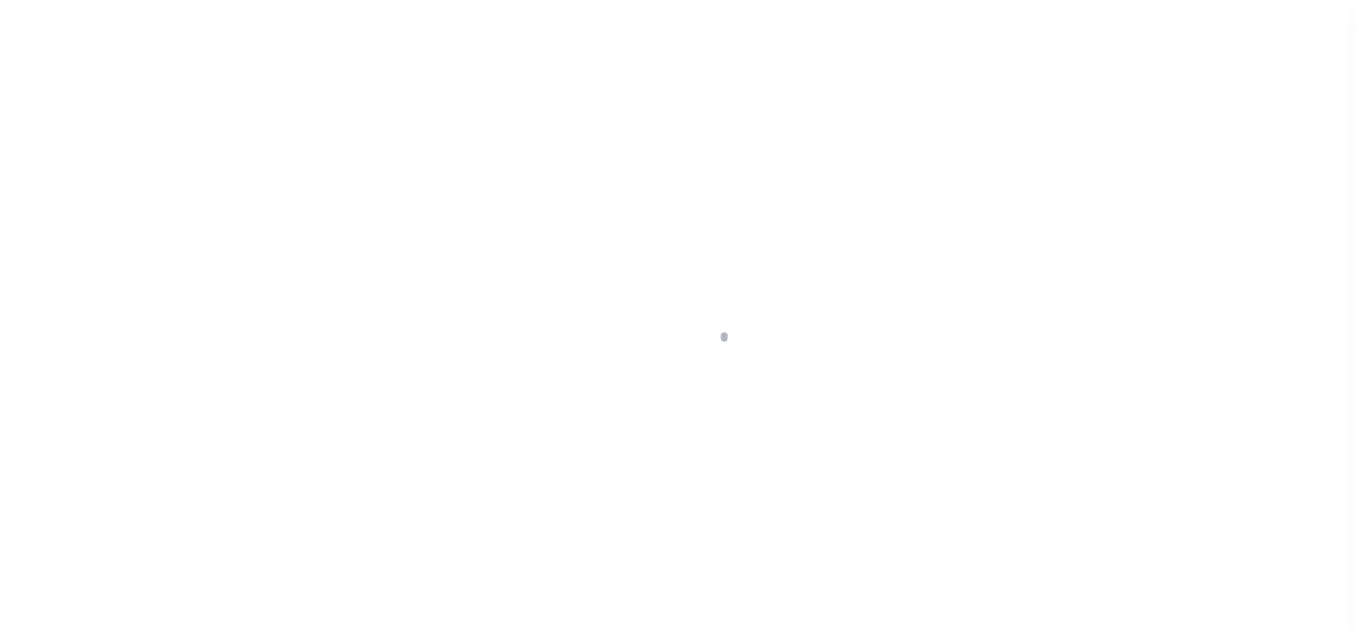
type input "[PERSON_NAME]-T0006"
type input "[PERSON_NAME]"
select select
type input "[STREET_ADDRESS]"
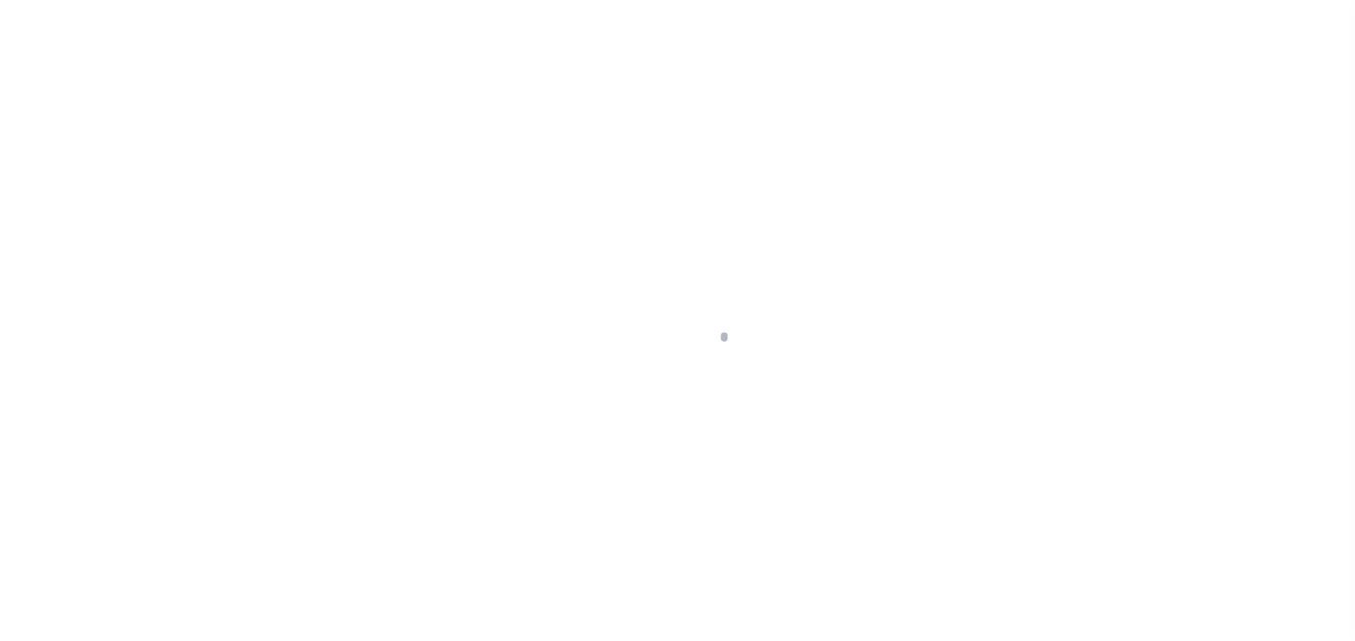
type input "INDEPENDENCE LA 70443-2708"
type input "[DATE]"
select select "10"
select select "Escrow"
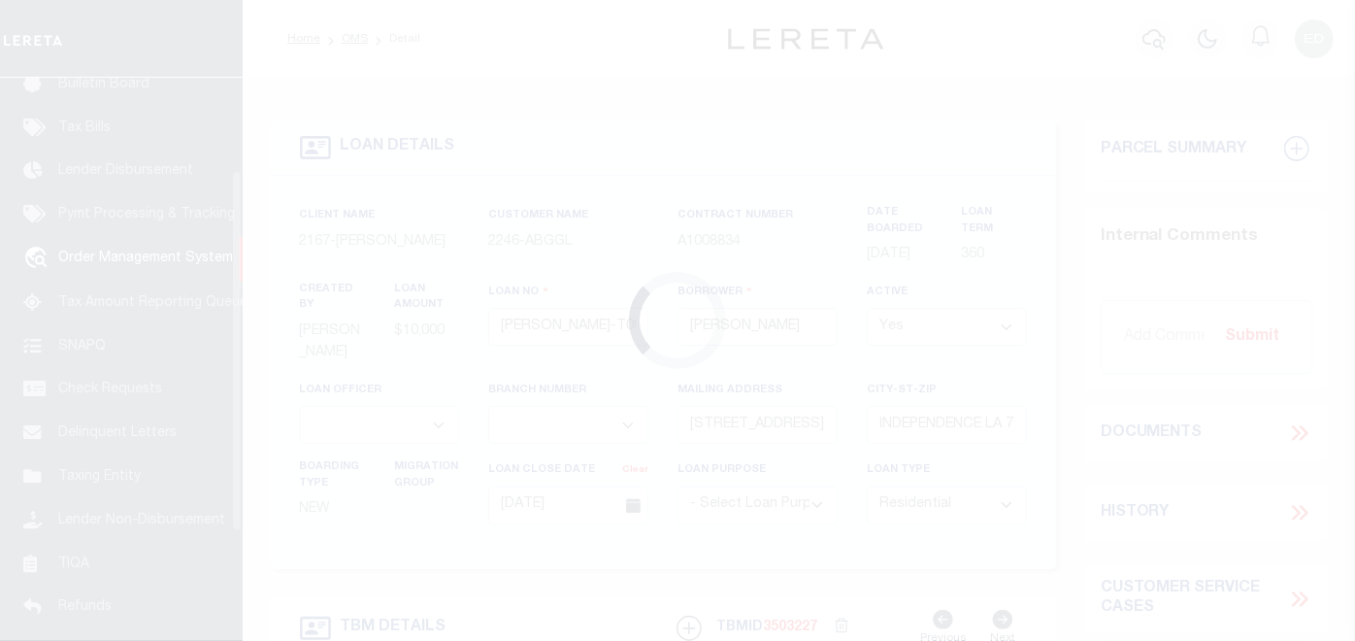
scroll to position [144, 0]
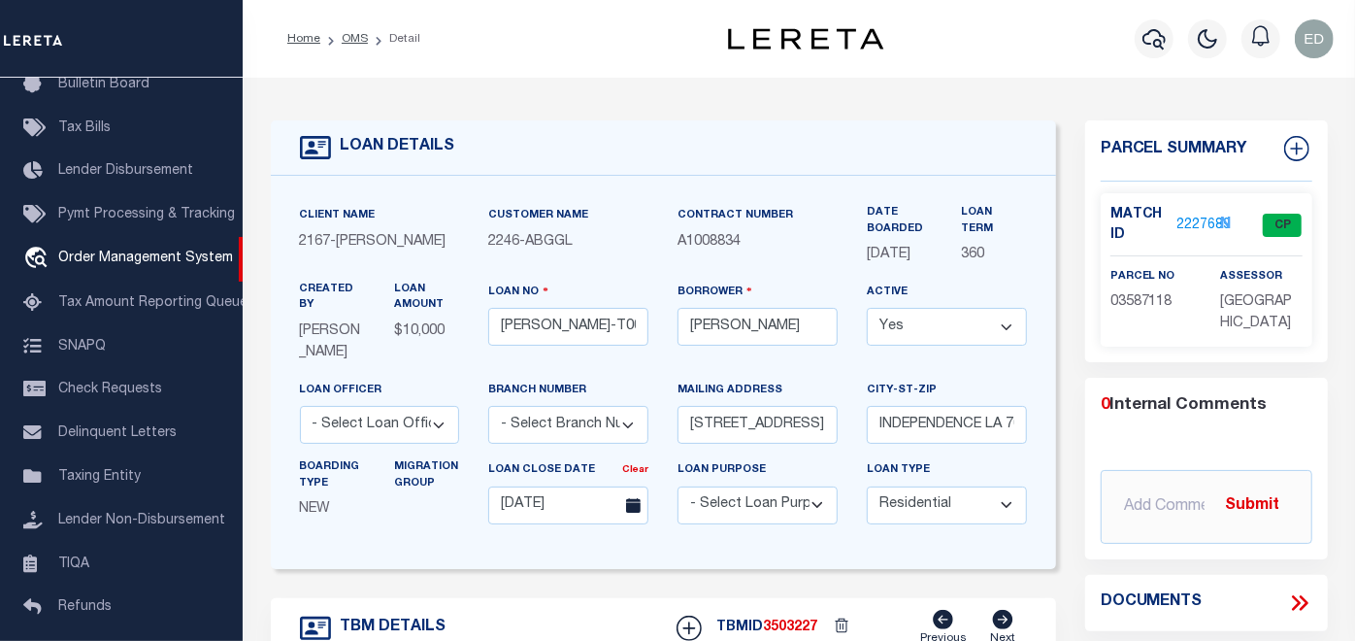
type input "[STREET_ADDRESS]"
select select
type input "INDEPENDENCE LA 70443-2708"
type input "LA"
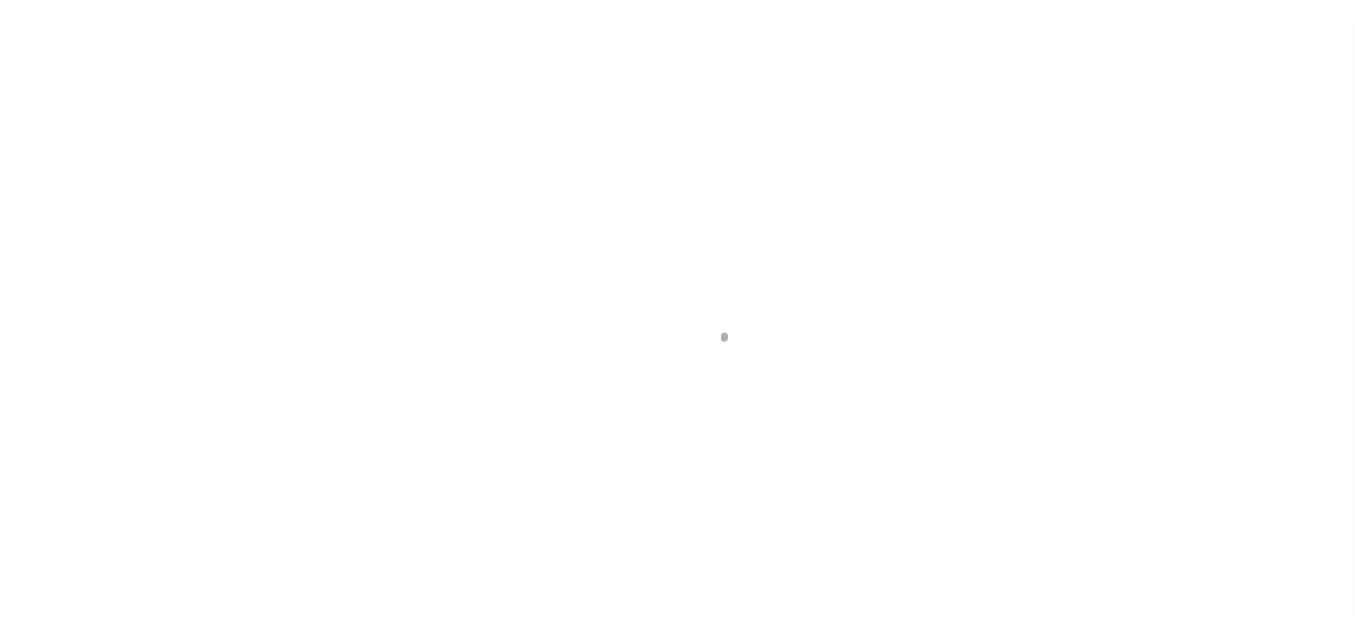
select select "10"
select select "Escrow"
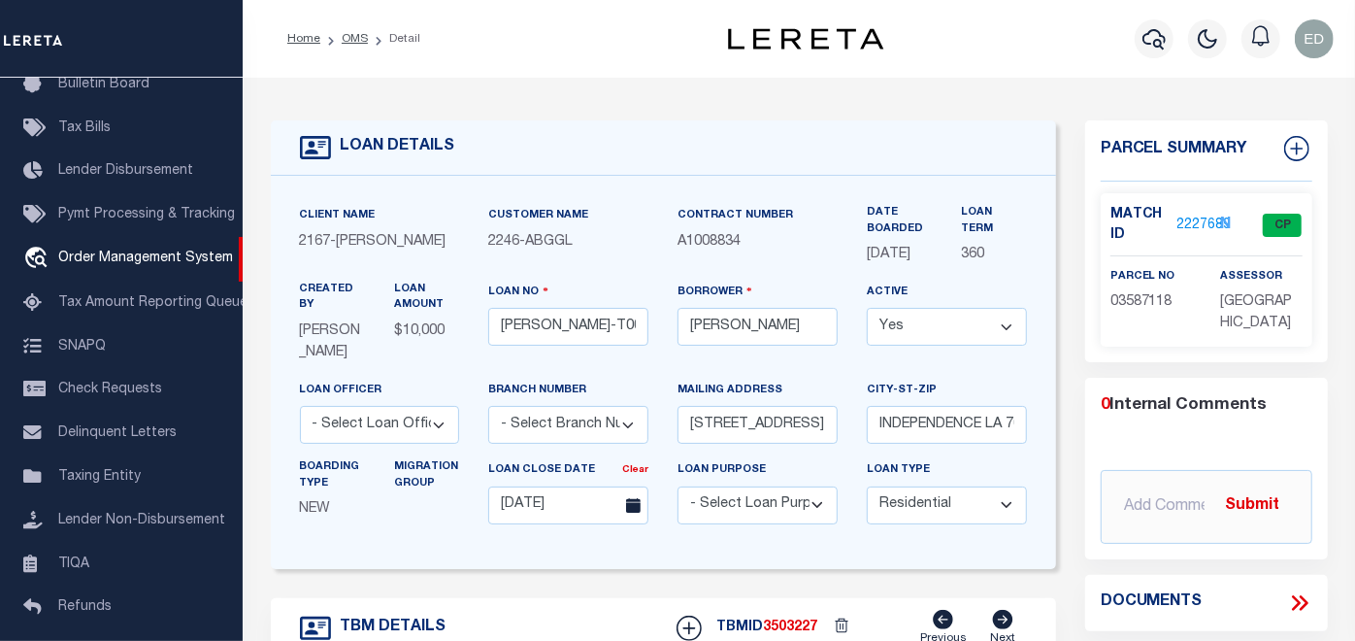
type input "[STREET_ADDRESS]"
select select
type input "INDEPENDENCE LA 70443-2708"
type input "LA"
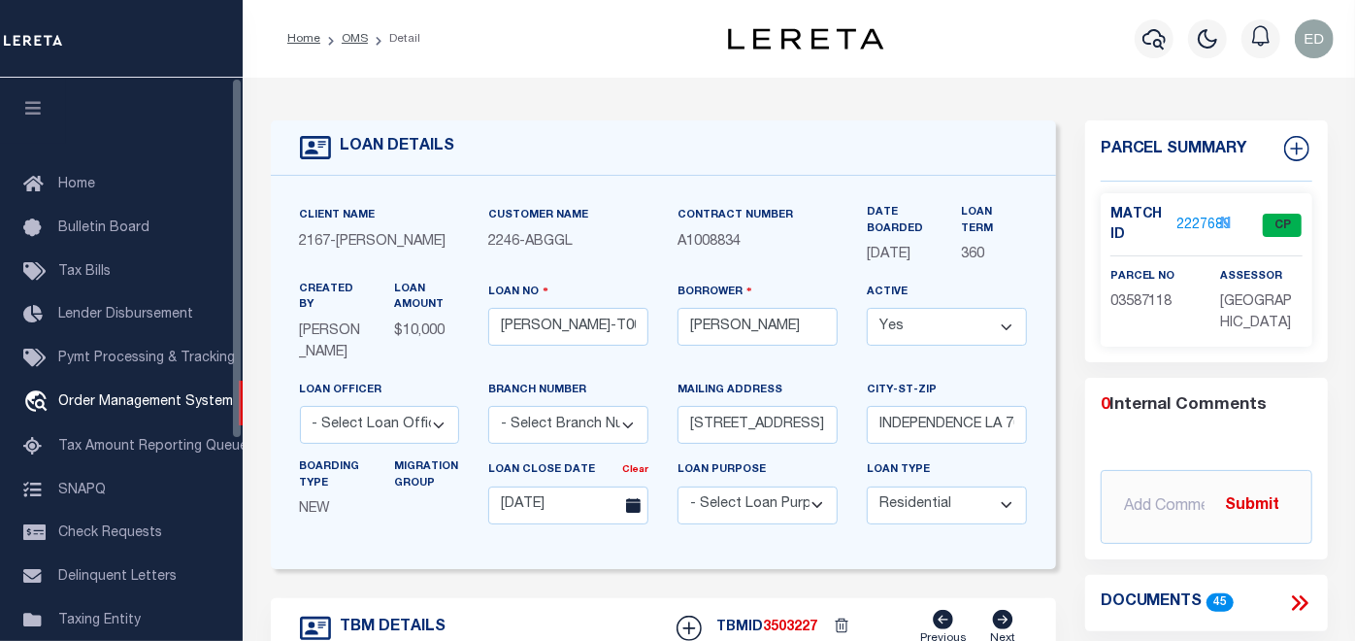
click at [40, 102] on icon "button" at bounding box center [33, 107] width 22 height 17
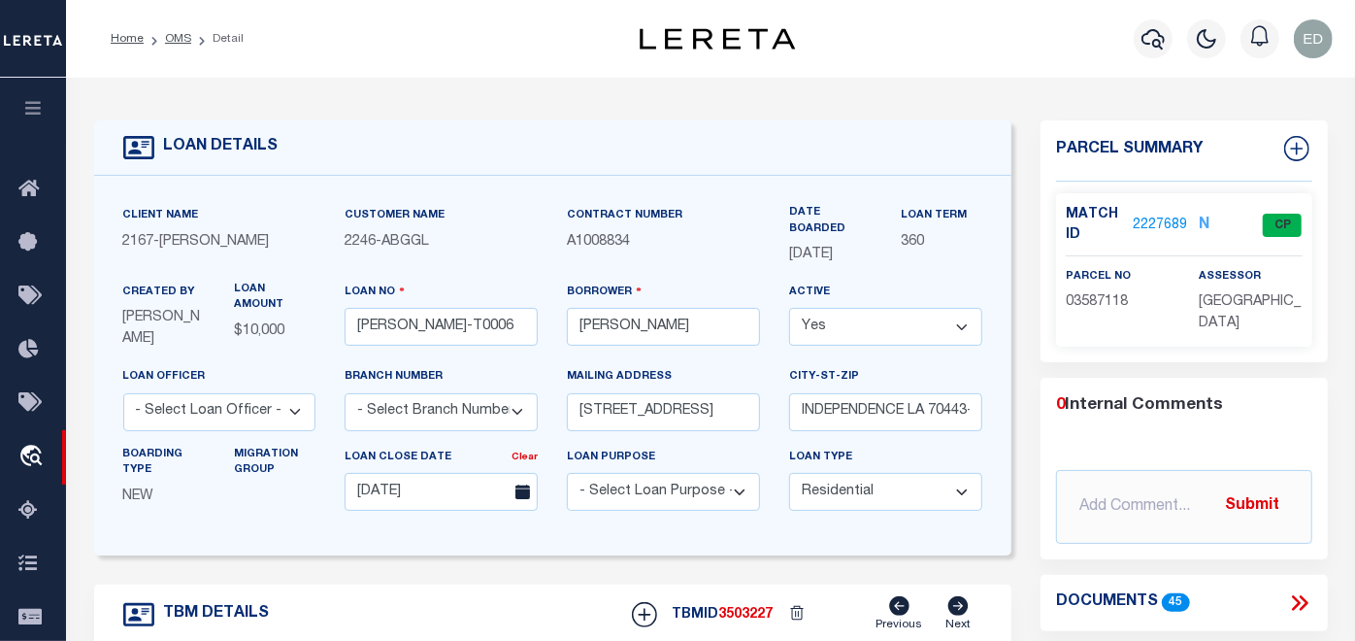
scroll to position [108, 0]
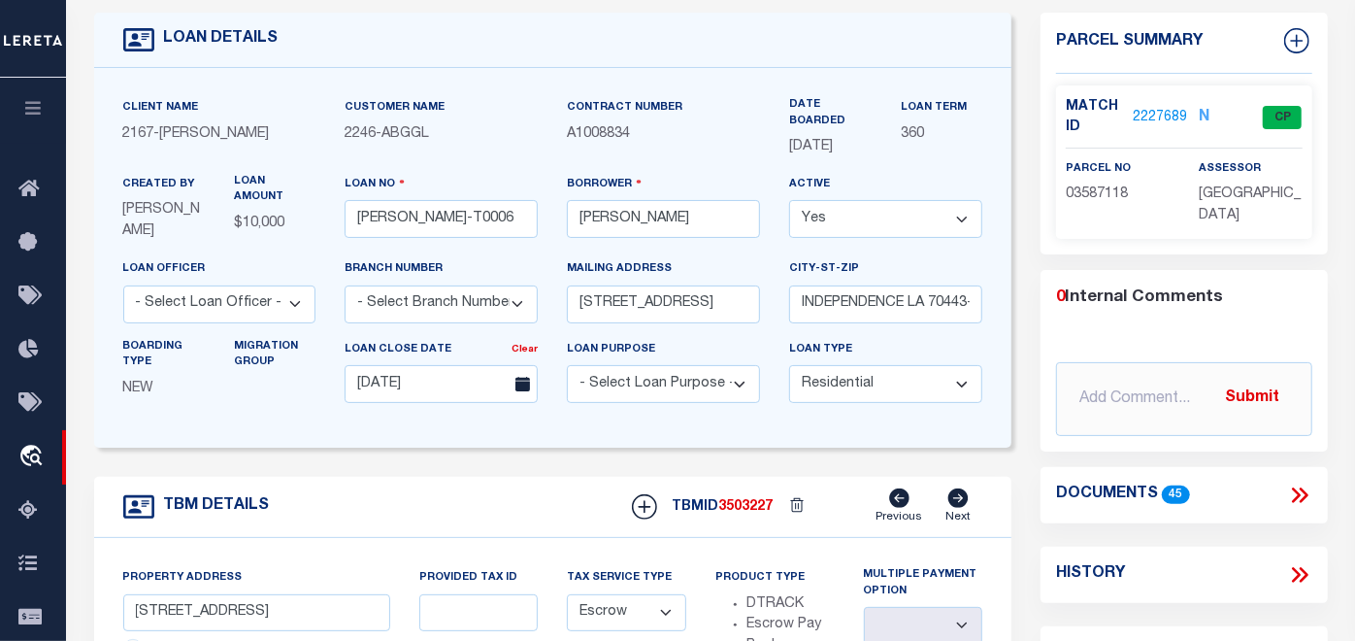
click at [1295, 490] on icon at bounding box center [1296, 495] width 9 height 16
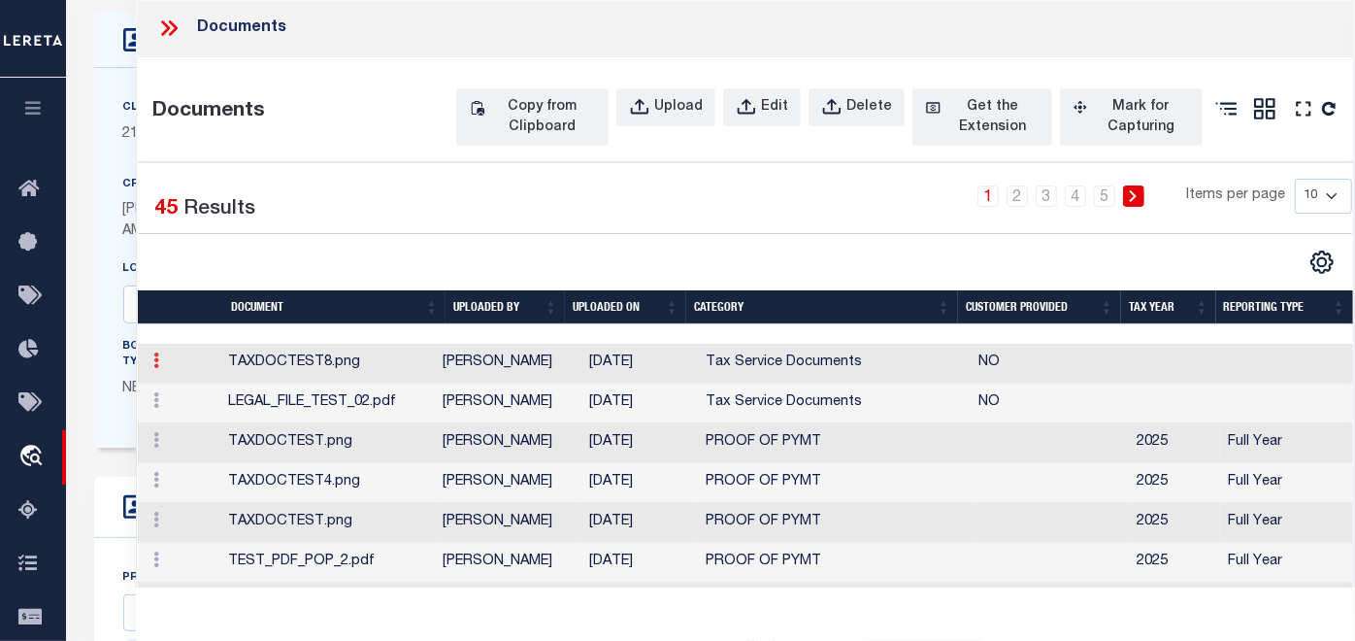
click at [154, 368] on icon at bounding box center [156, 360] width 6 height 16
click at [153, 368] on icon at bounding box center [156, 360] width 6 height 16
click at [156, 368] on icon at bounding box center [156, 360] width 6 height 16
click at [180, 408] on link "Edit" at bounding box center [183, 392] width 72 height 32
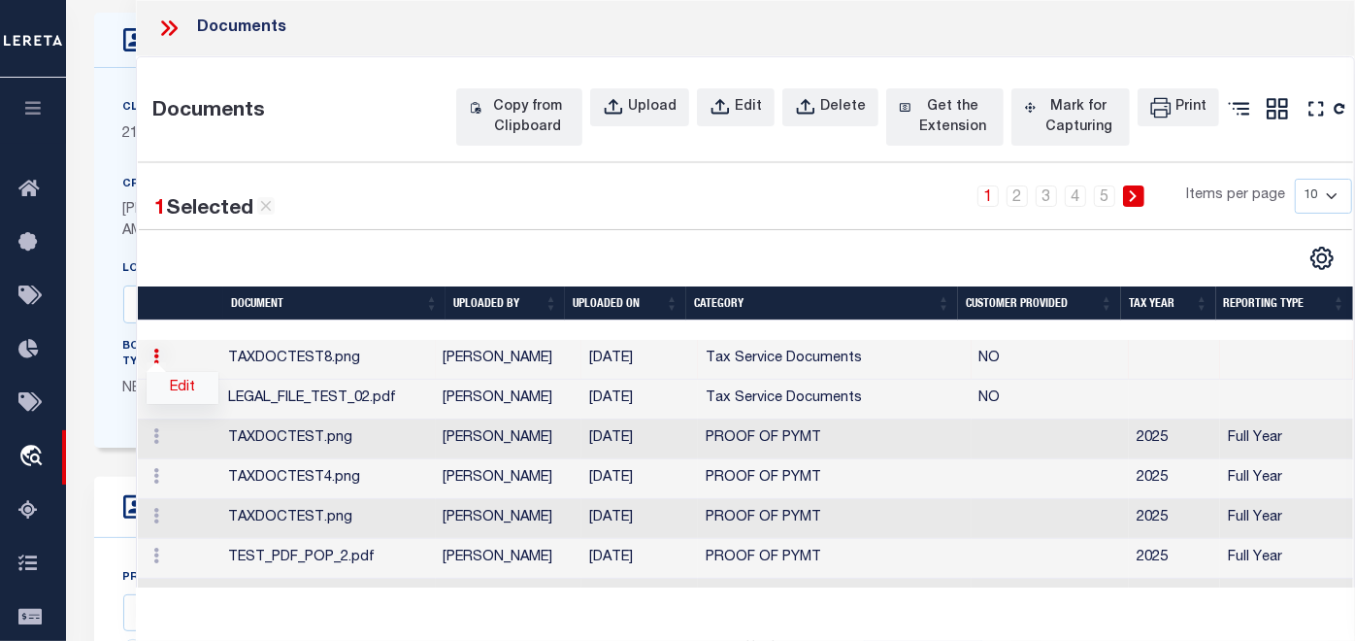
click at [177, 404] on link "Edit" at bounding box center [183, 388] width 72 height 32
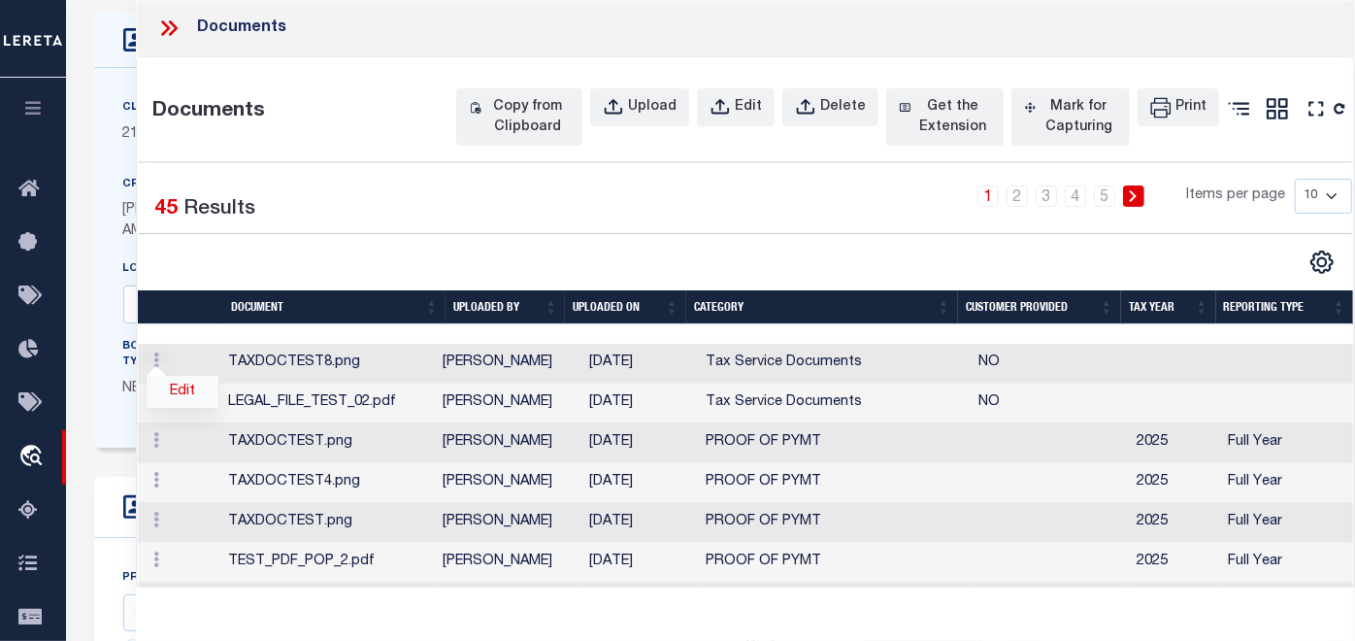
click at [182, 408] on link "Edit" at bounding box center [183, 392] width 72 height 32
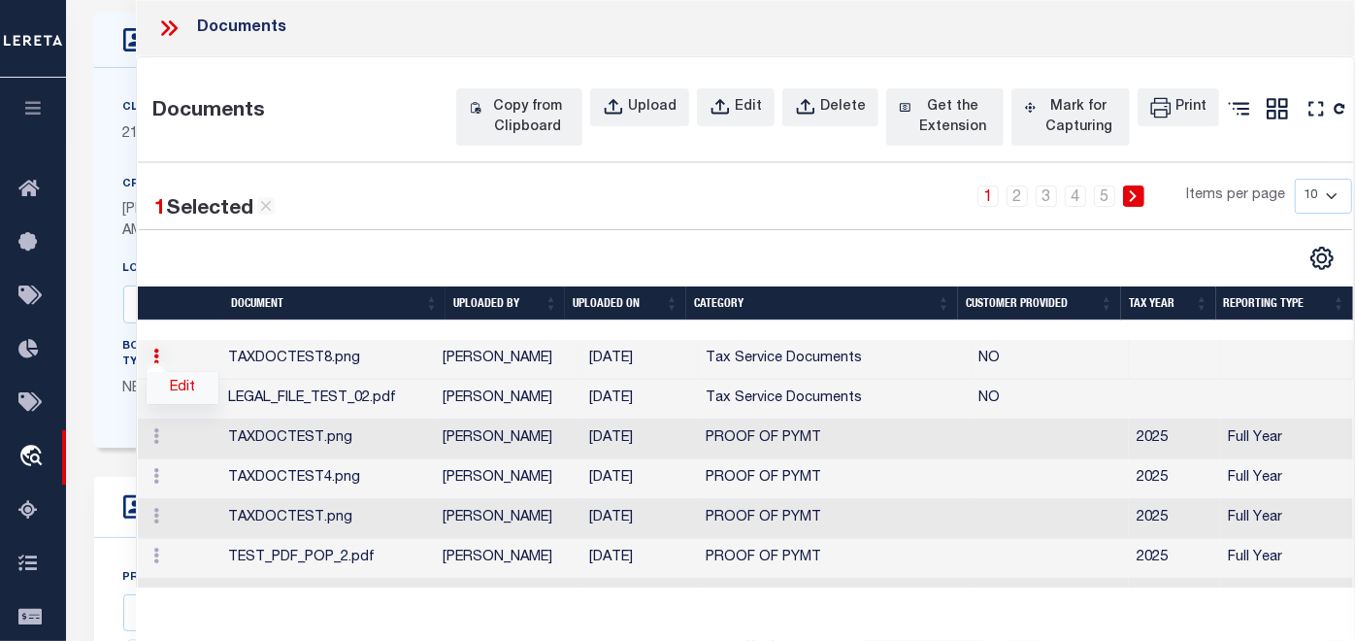
click at [181, 404] on link "Edit" at bounding box center [183, 388] width 72 height 32
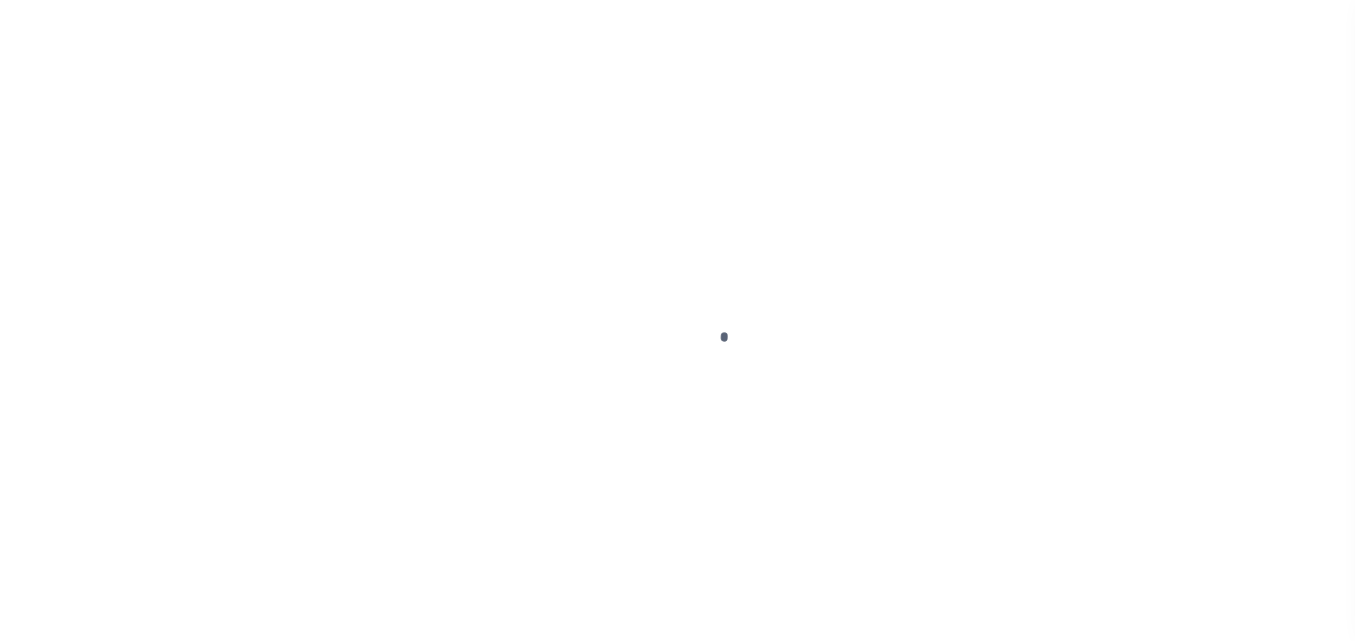
type input "[PERSON_NAME]-T0006"
type input "[PERSON_NAME]"
select select
type input "[STREET_ADDRESS]"
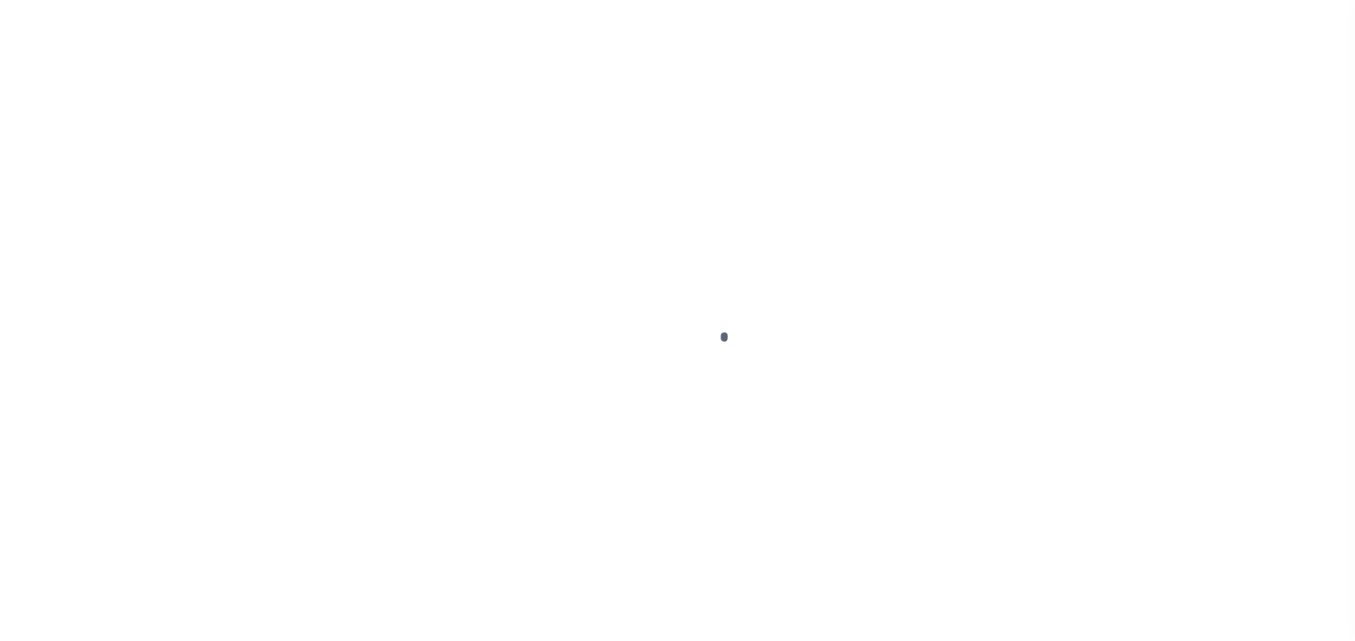
type input "INDEPENDENCE LA 70443-2708"
type input "[DATE]"
select select "10"
select select "Escrow"
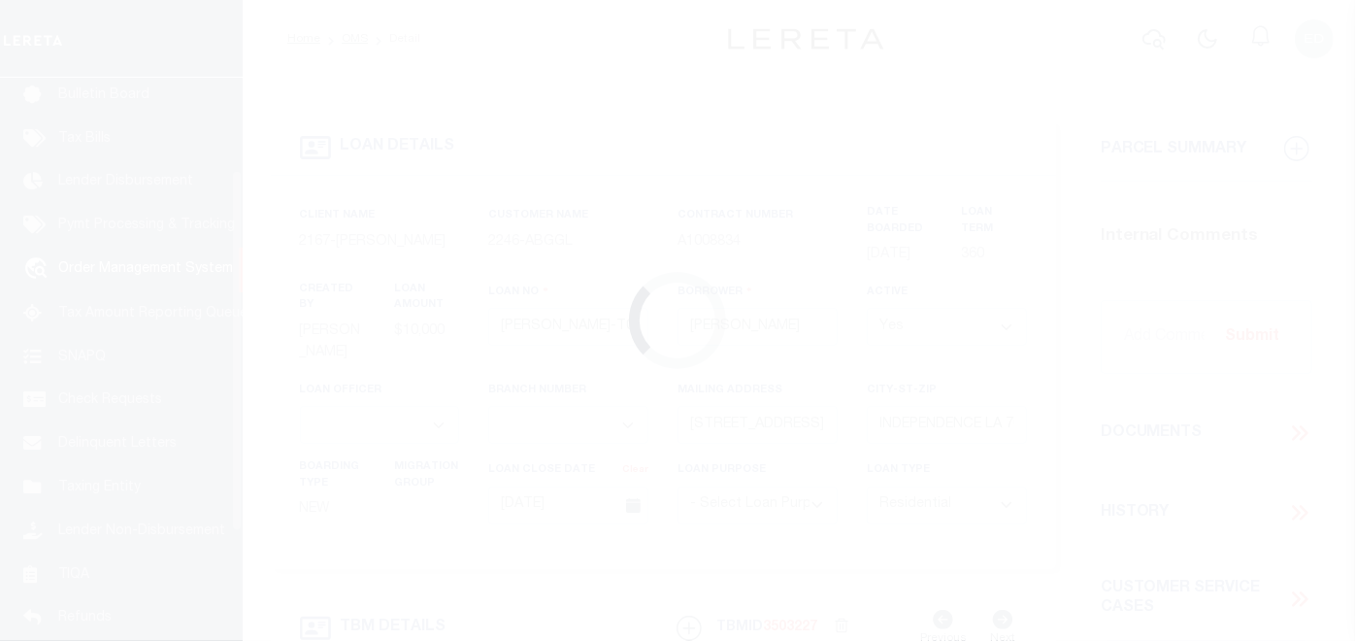
scroll to position [144, 0]
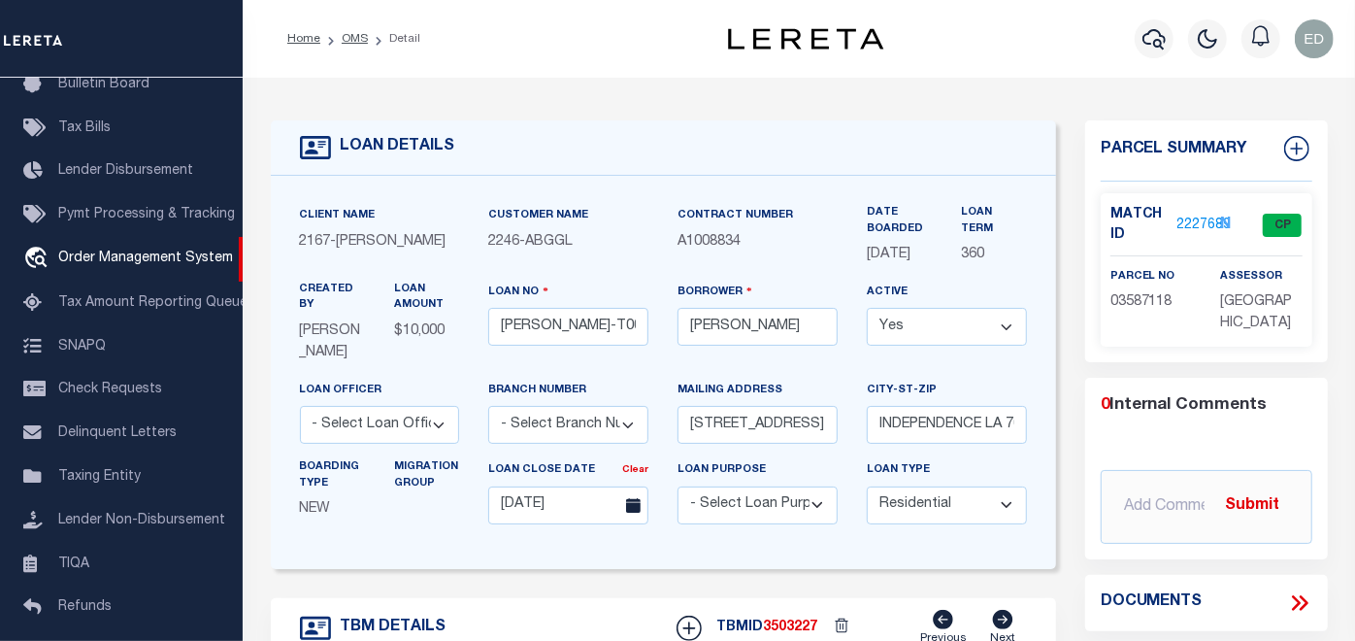
type input "[STREET_ADDRESS]"
select select
type input "INDEPENDENCE LA 70443-2708"
type input "LA"
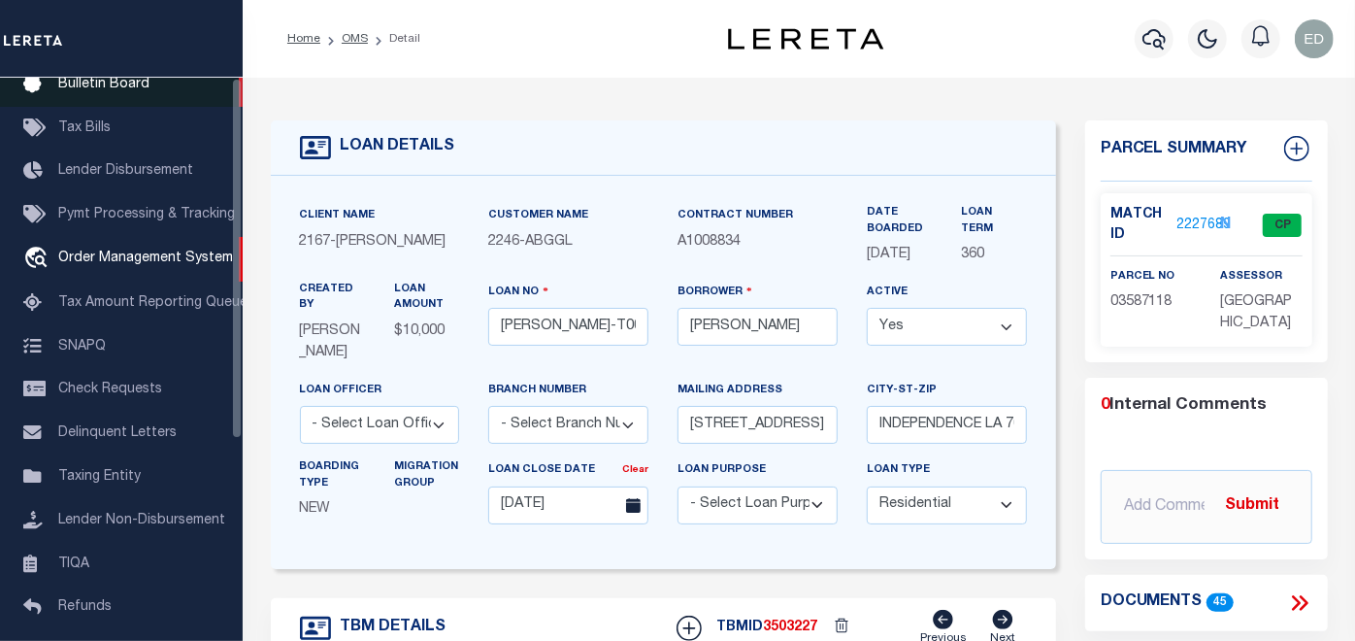
scroll to position [0, 0]
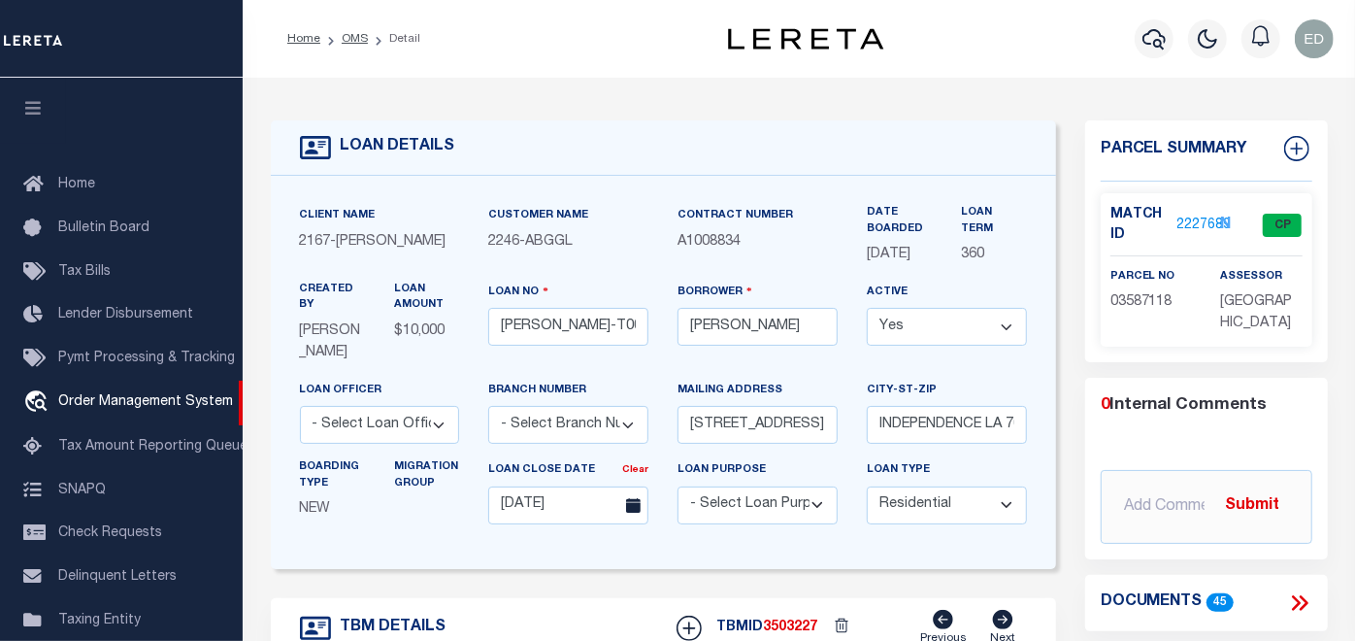
click at [39, 107] on icon "button" at bounding box center [33, 107] width 22 height 17
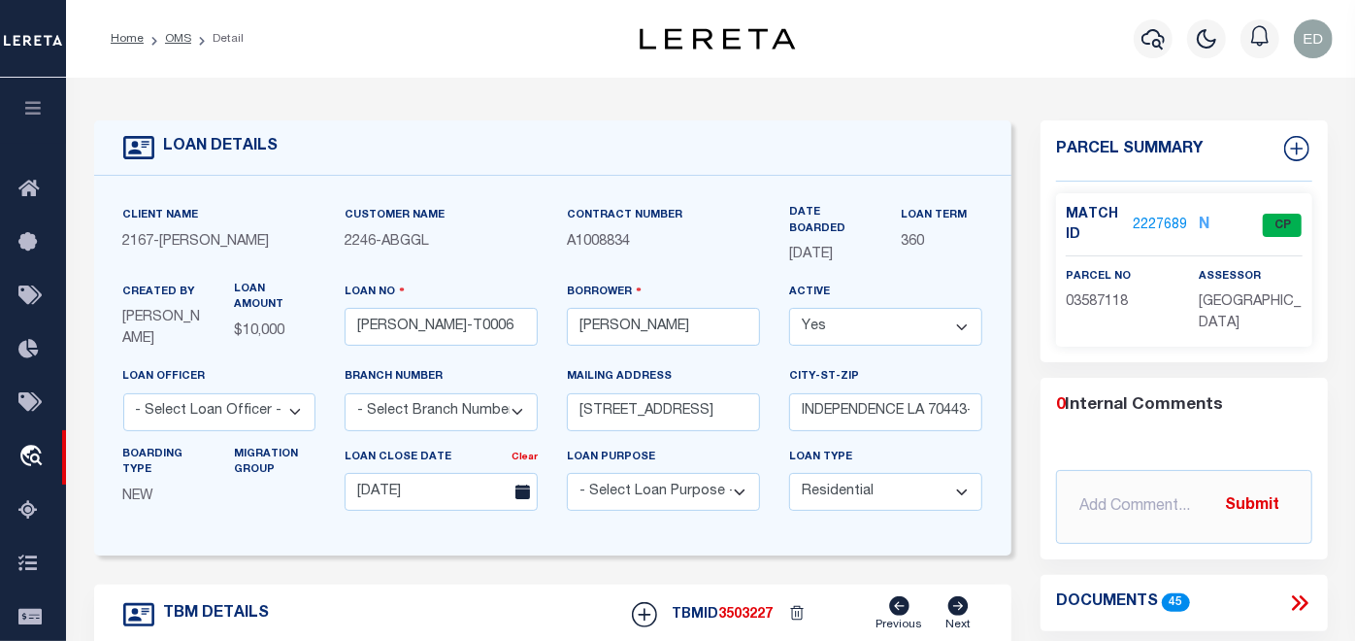
scroll to position [215, 0]
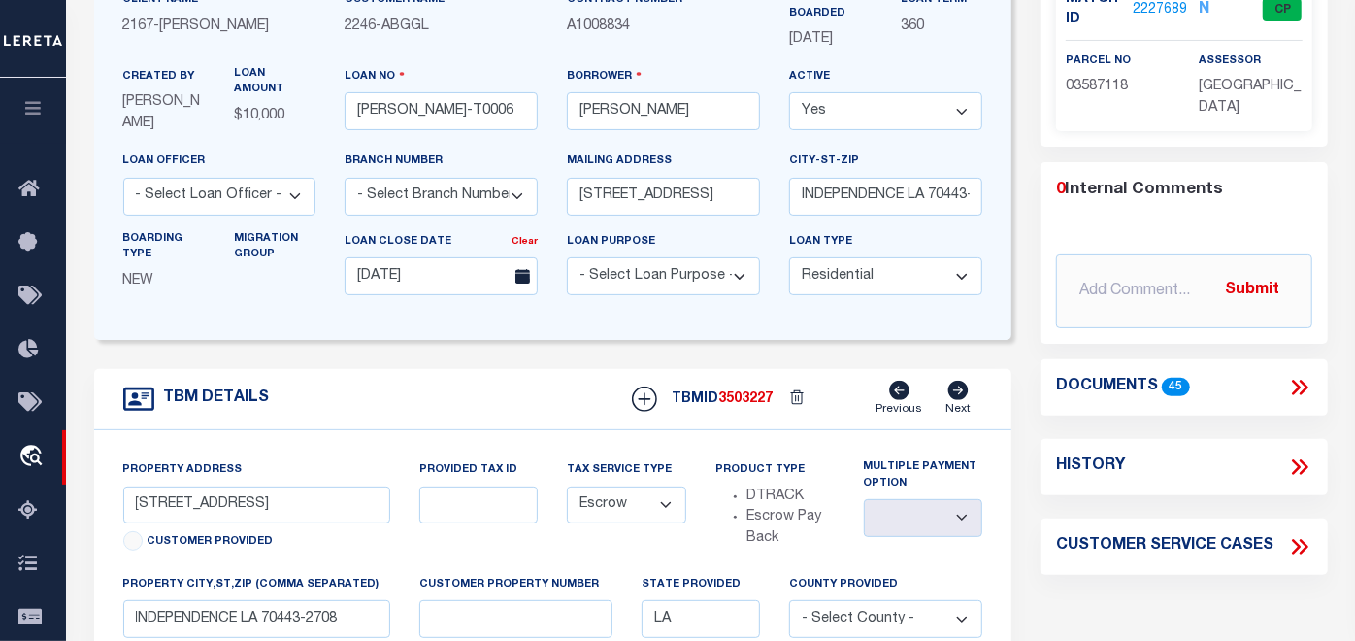
click at [1293, 380] on icon at bounding box center [1296, 388] width 9 height 16
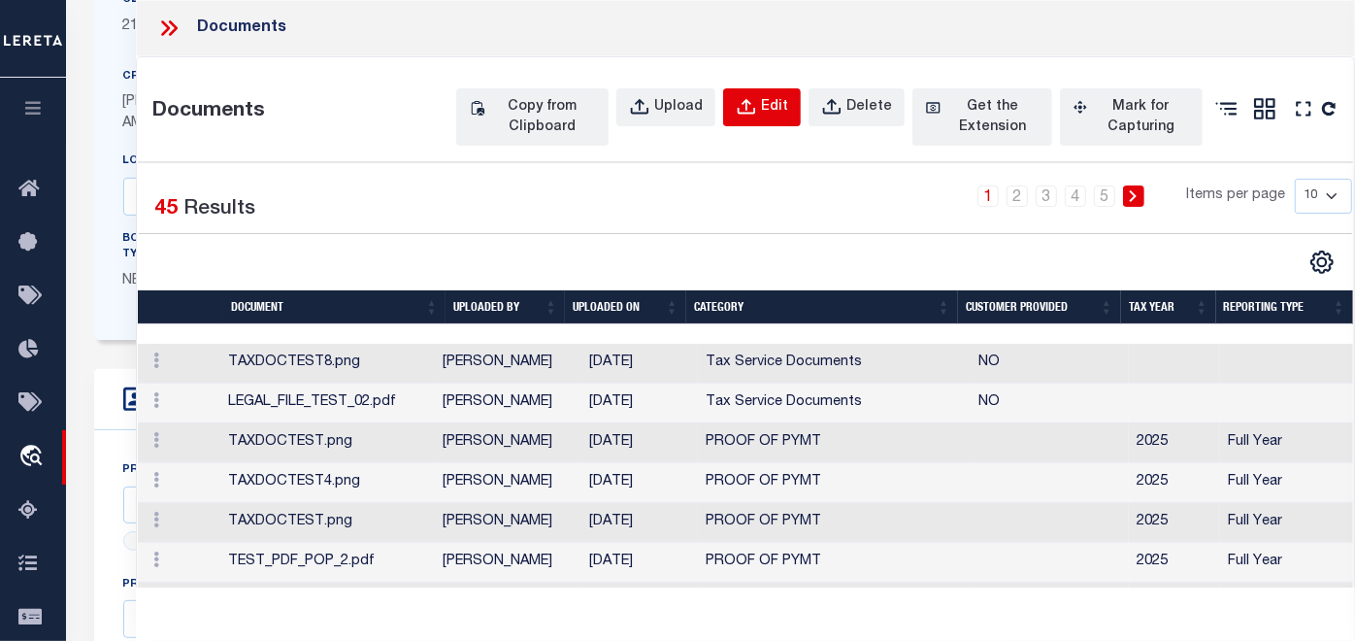
click at [768, 106] on div "Edit" at bounding box center [774, 107] width 27 height 21
click at [850, 107] on div "Delete" at bounding box center [869, 107] width 46 height 21
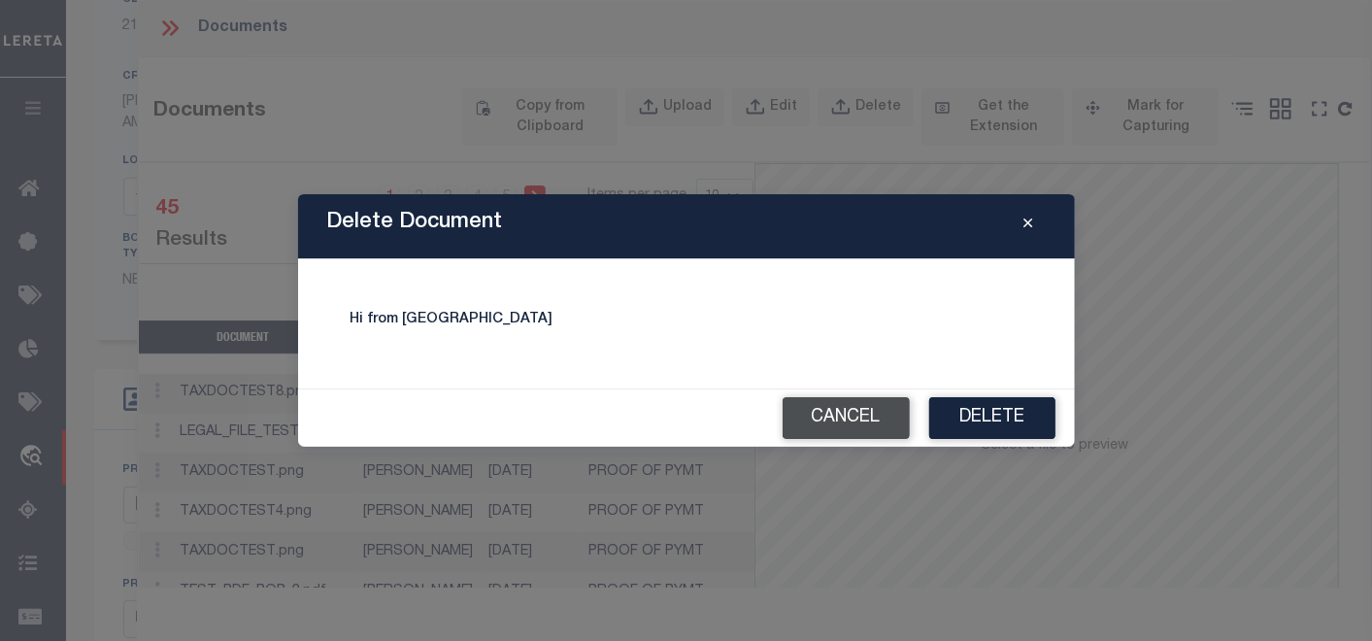
click at [848, 418] on button "Cancel" at bounding box center [845, 418] width 127 height 42
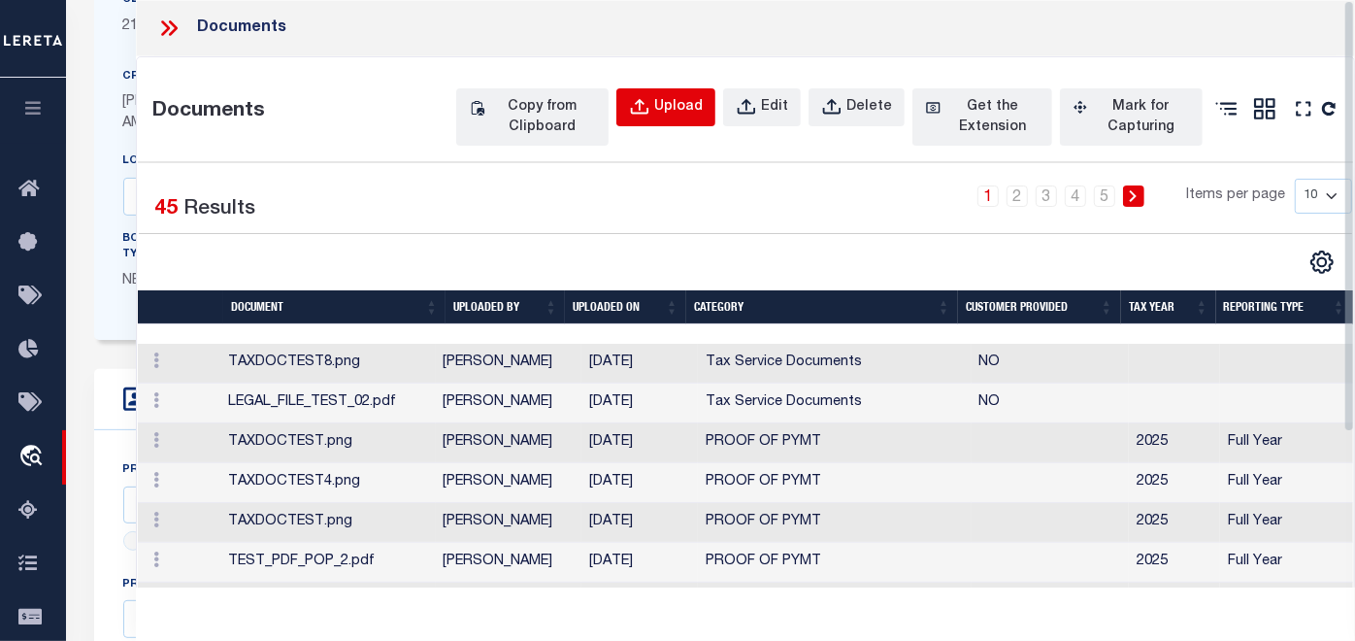
click at [655, 111] on button "Upload" at bounding box center [665, 107] width 99 height 38
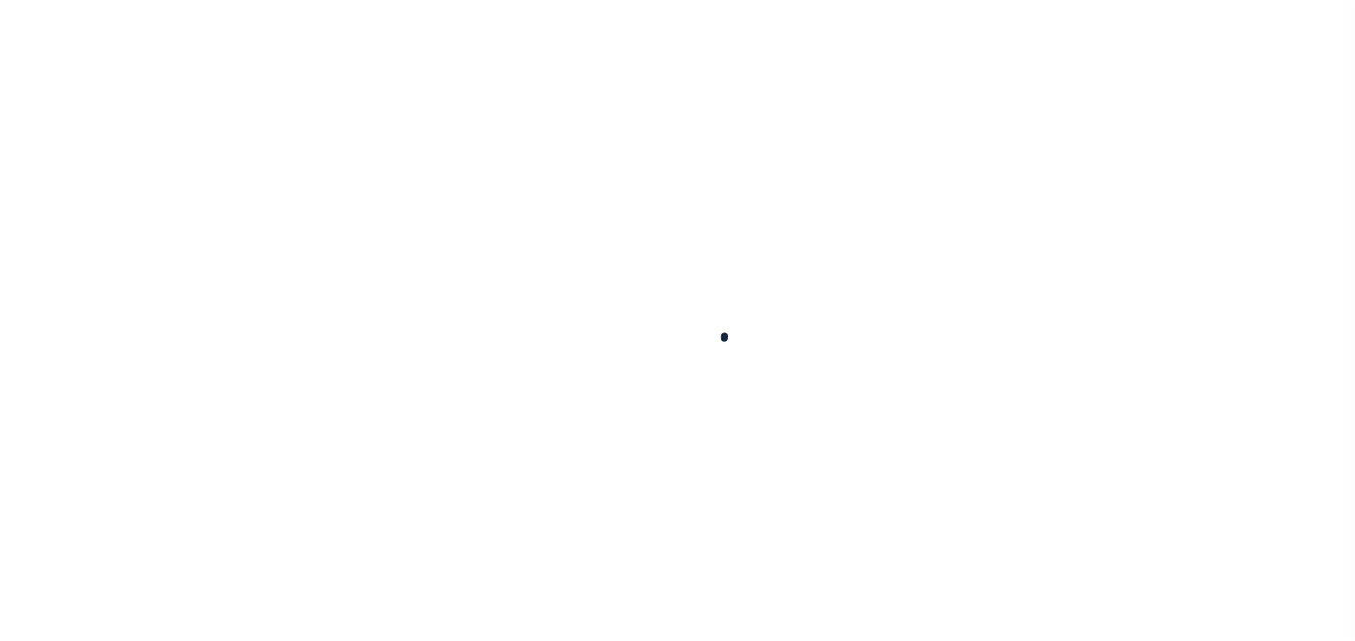
scroll to position [215, 0]
type input "[PERSON_NAME]-T0006"
type input "[PERSON_NAME]"
select select
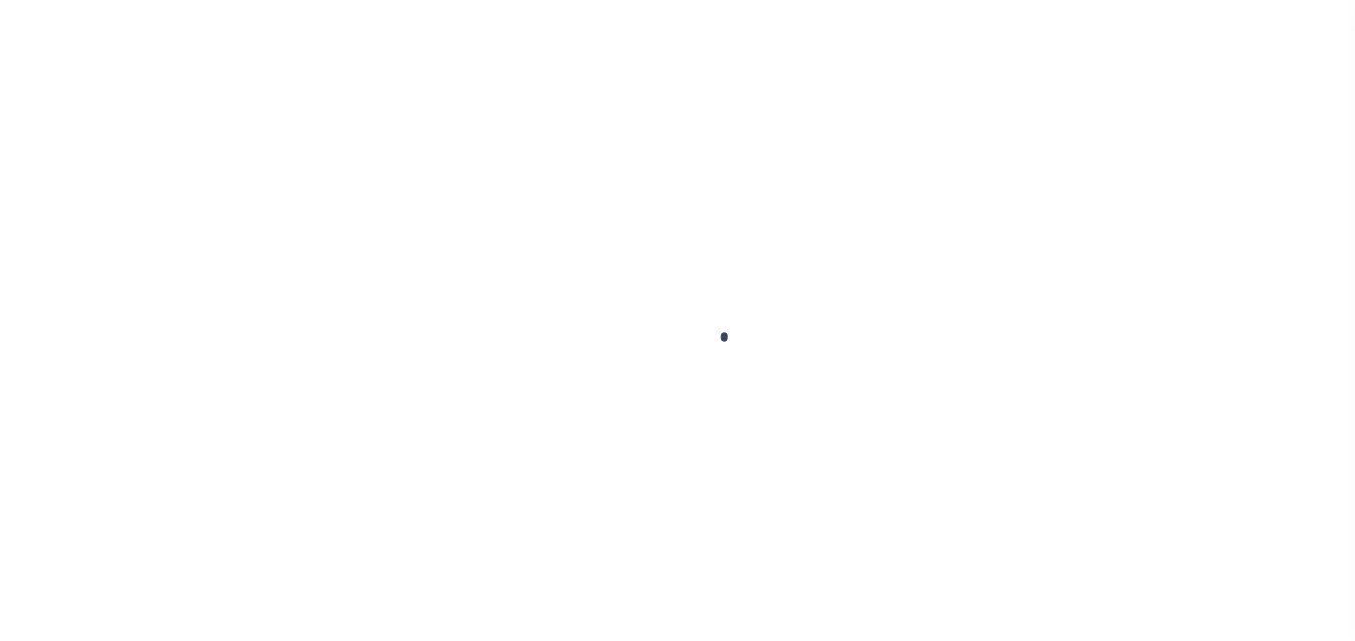
type input "[STREET_ADDRESS]"
type input "INDEPENDENCE LA 70443-2708"
type input "[DATE]"
select select "10"
select select "Escrow"
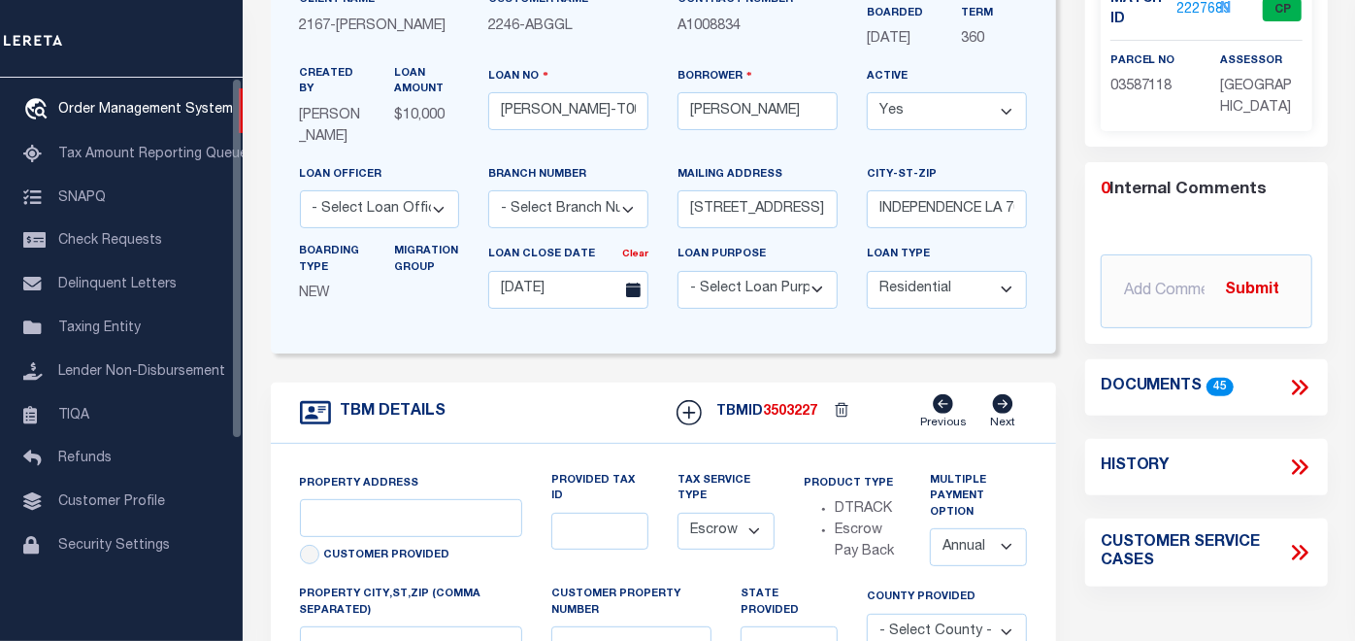
scroll to position [0, 0]
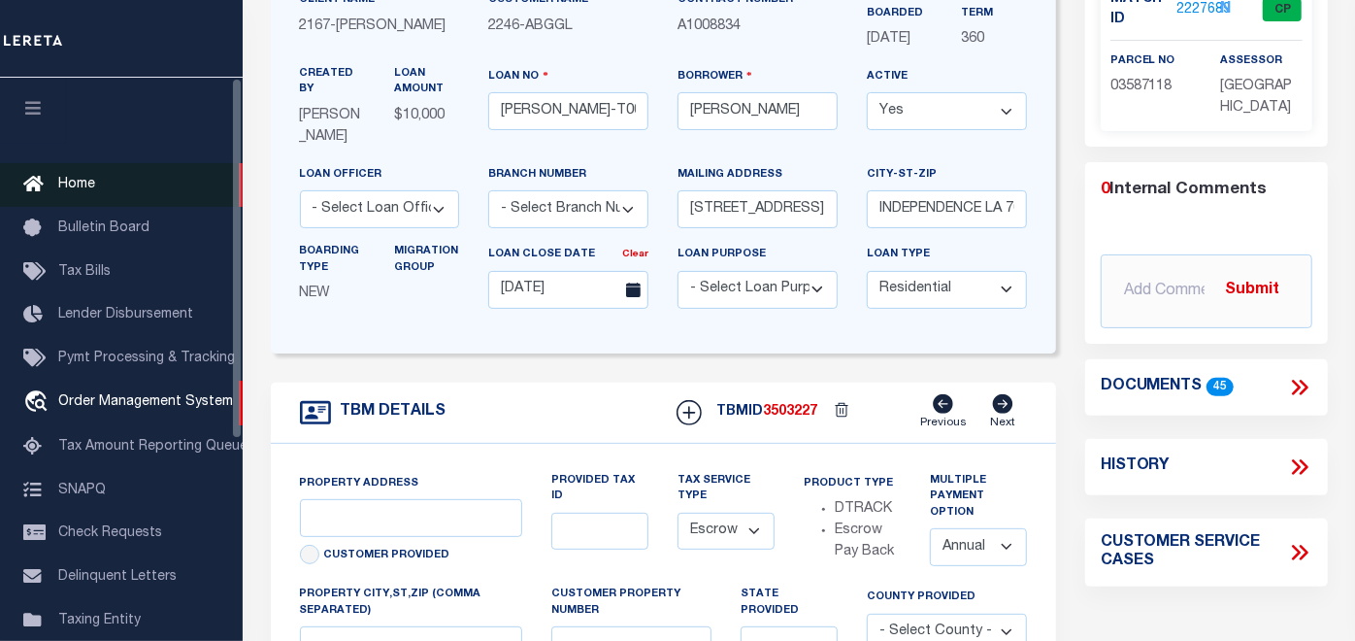
type input "[STREET_ADDRESS]"
select select
type input "INDEPENDENCE LA 70443-2708"
type input "LA"
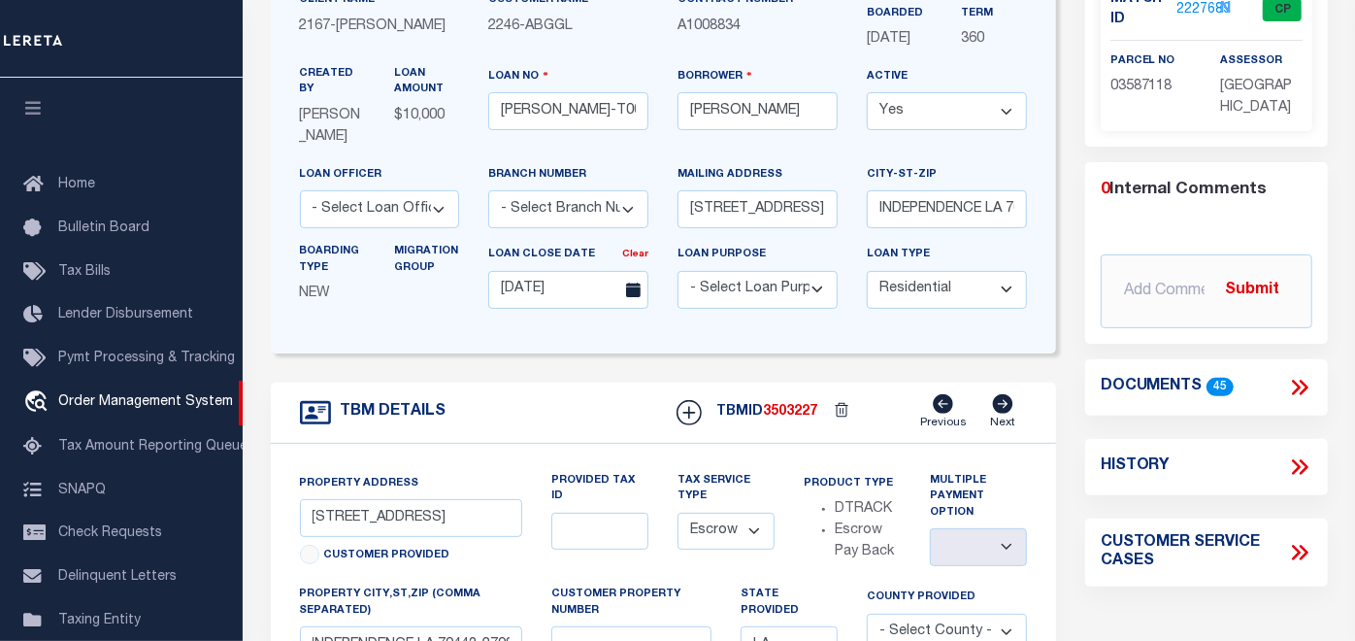
click at [43, 109] on icon "button" at bounding box center [33, 107] width 22 height 17
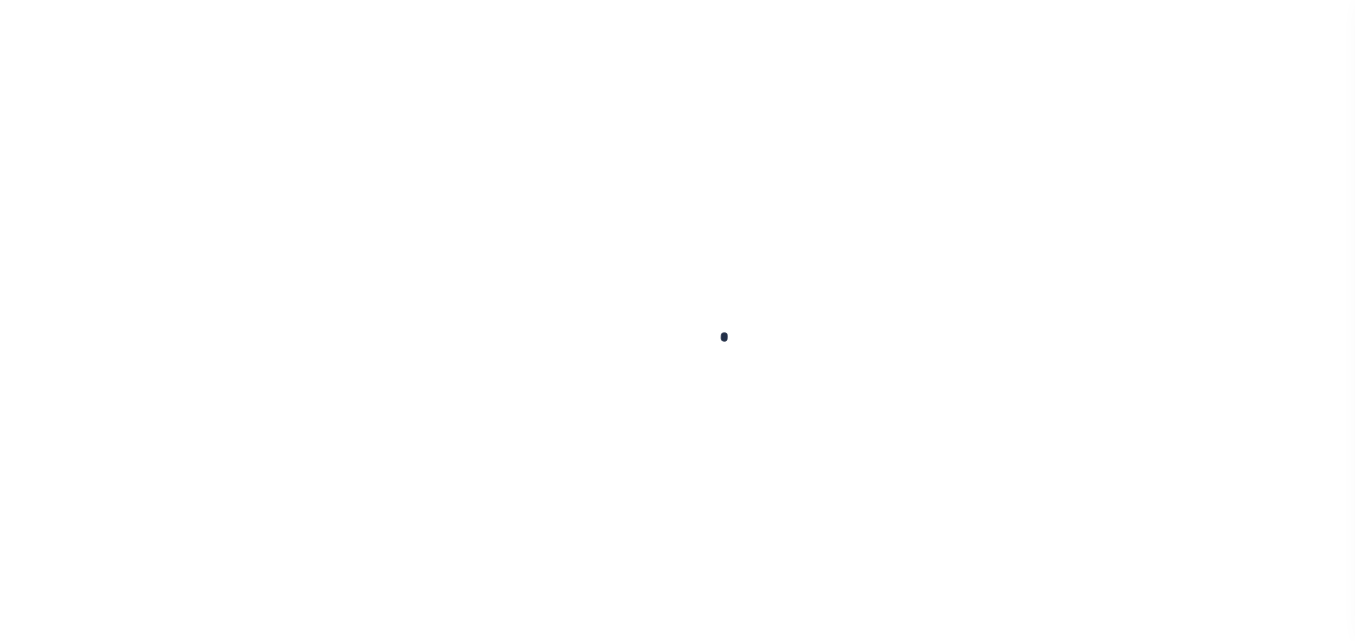
scroll to position [215, 0]
type input "[PERSON_NAME]-T0006"
type input "[PERSON_NAME]"
select select
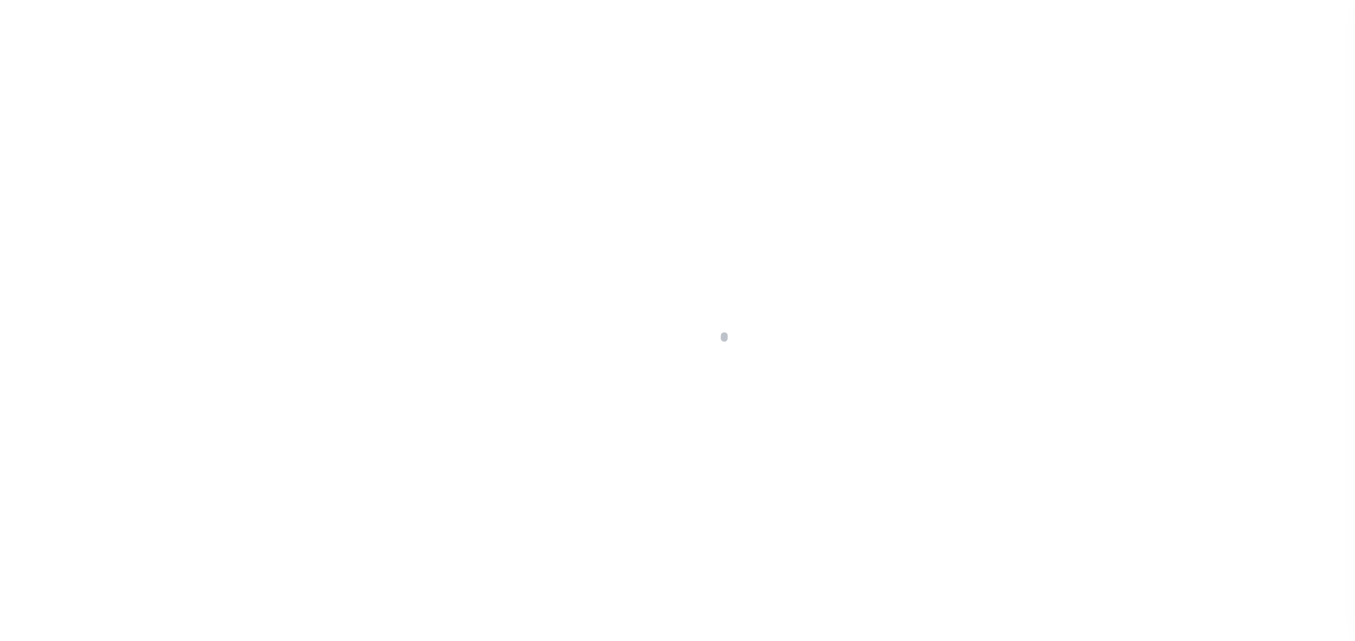
type input "[STREET_ADDRESS]"
type input "INDEPENDENCE LA 70443-2708"
type input "[DATE]"
select select "10"
select select "Escrow"
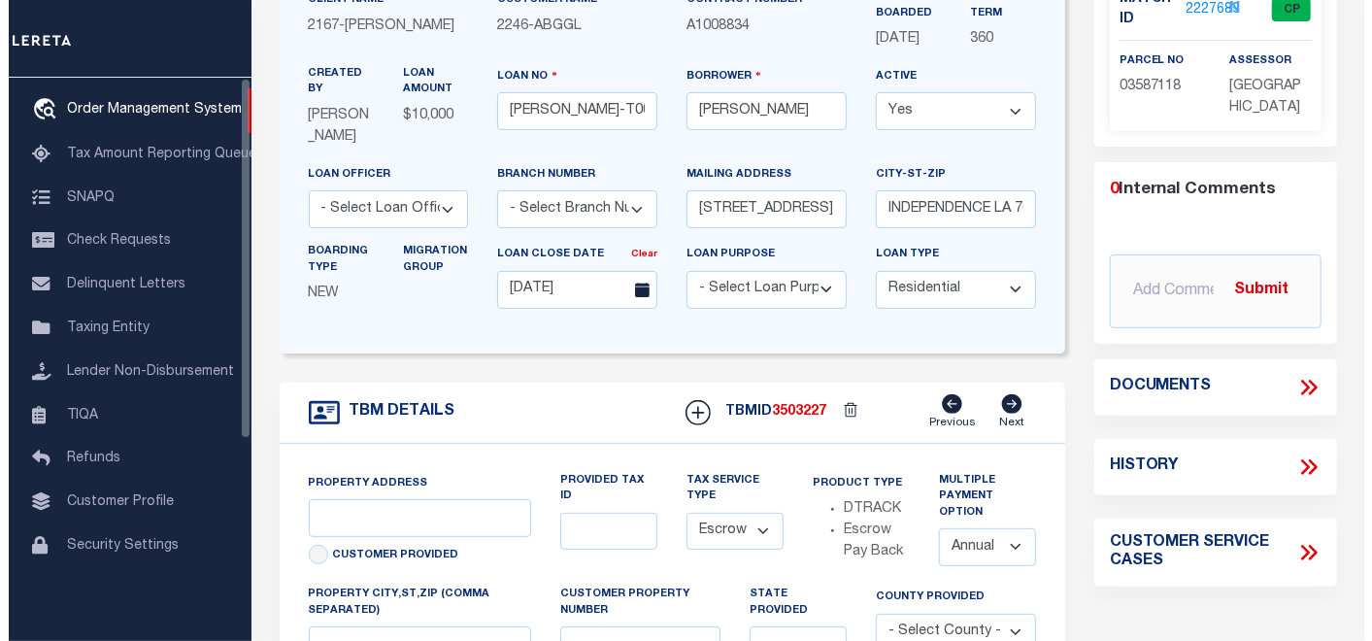
scroll to position [0, 0]
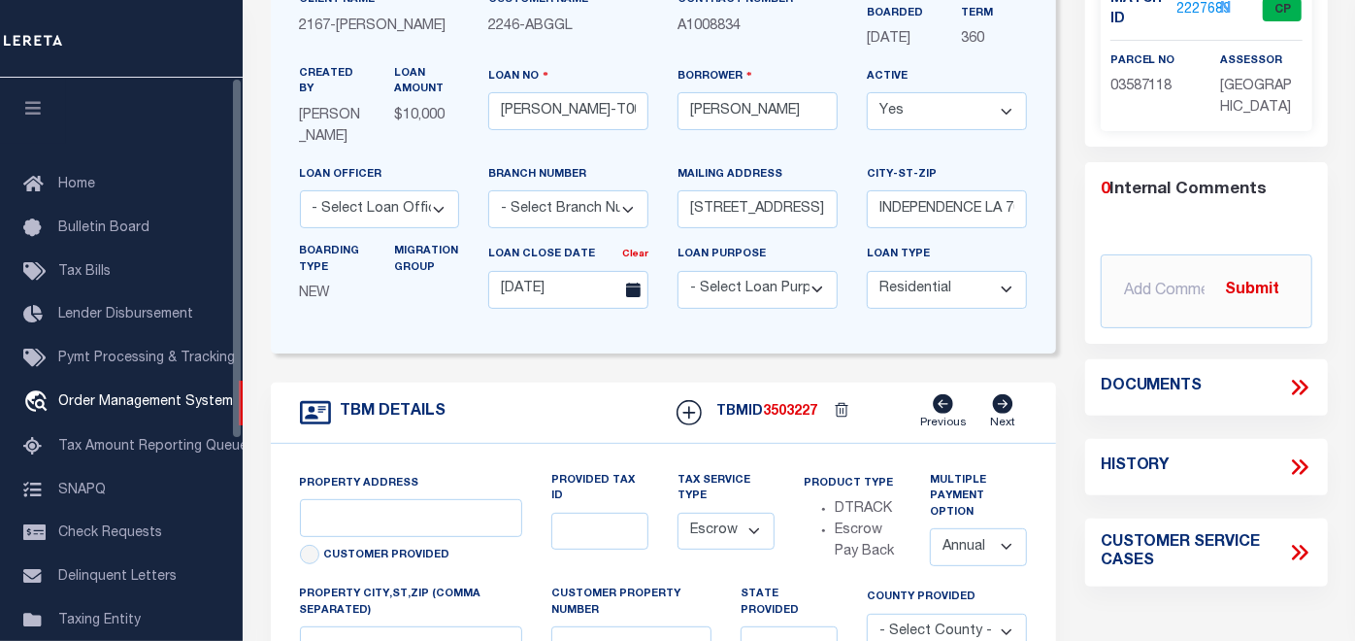
type input "[STREET_ADDRESS]"
select select
type input "INDEPENDENCE LA 70443-2708"
type input "LA"
click at [39, 103] on icon "button" at bounding box center [33, 107] width 22 height 17
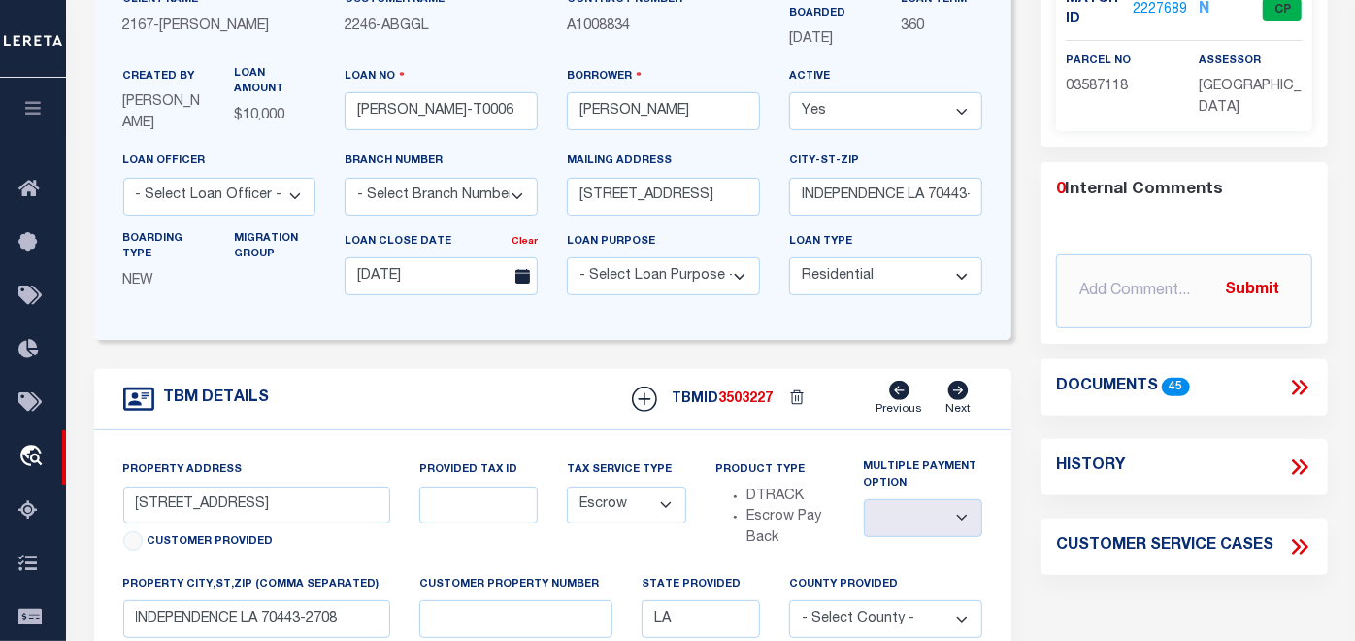
click at [1029, 246] on div "Parcel Summary Match ID 2227689 N parcel no 03587118 assessor 0" at bounding box center [1183, 459] width 315 height 1108
click at [1304, 388] on icon at bounding box center [1303, 388] width 9 height 16
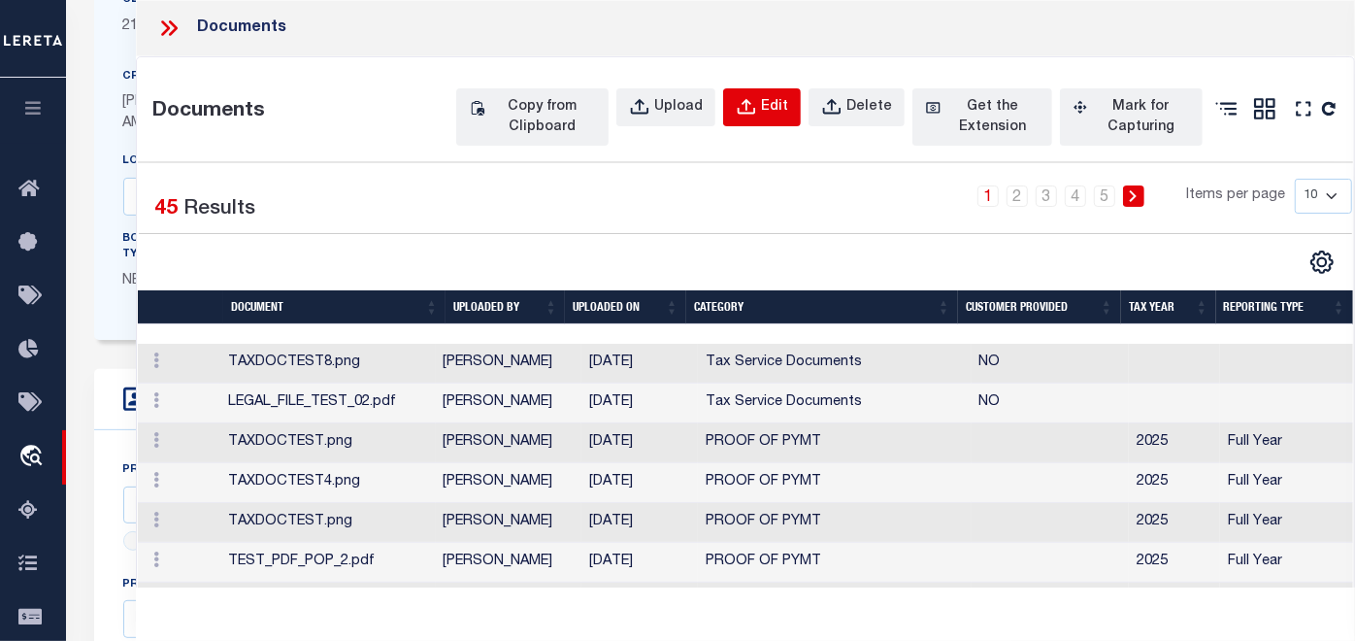
click at [765, 116] on div "Edit" at bounding box center [774, 107] width 27 height 21
click at [829, 111] on icon "button" at bounding box center [831, 106] width 17 height 16
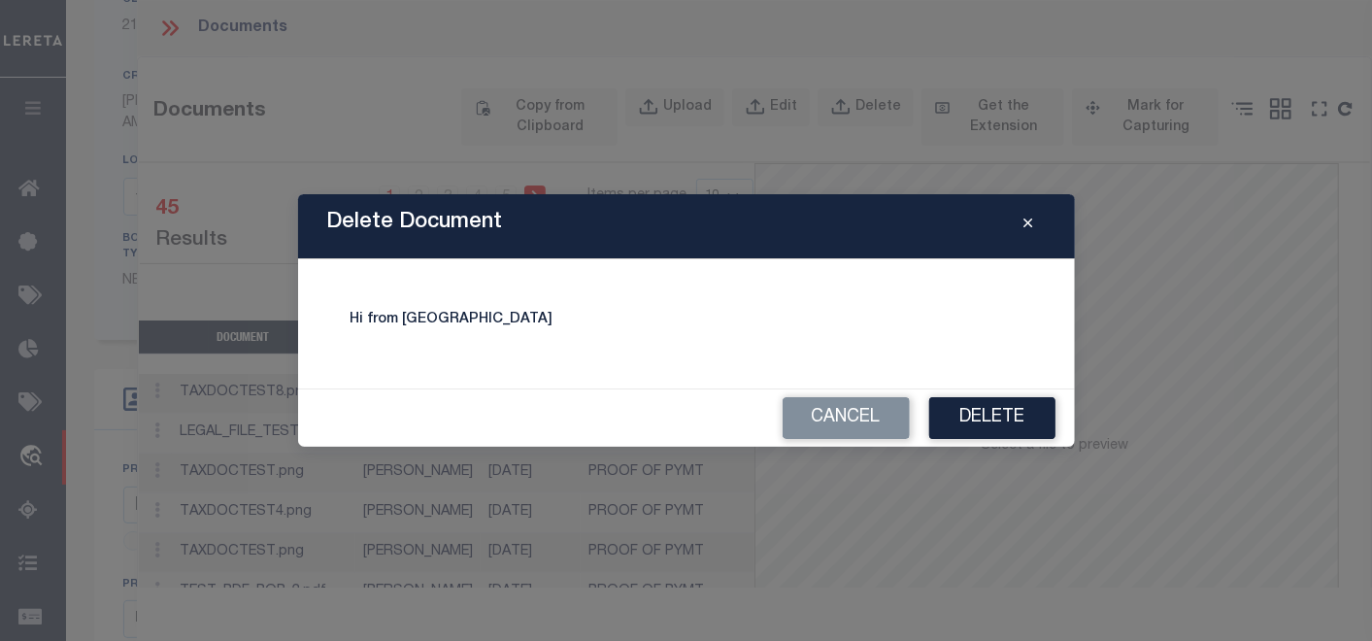
click at [1037, 226] on button "Close" at bounding box center [1028, 226] width 34 height 23
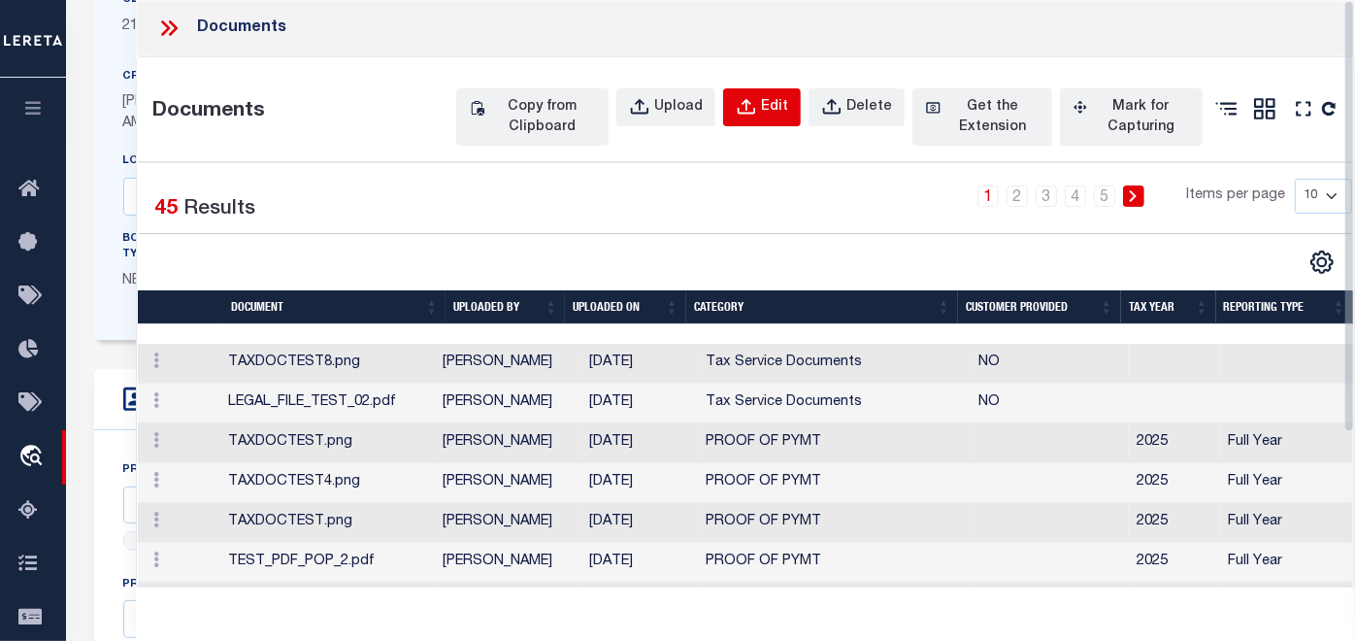
click at [757, 91] on button "Edit" at bounding box center [762, 107] width 78 height 38
click at [765, 98] on div "Edit" at bounding box center [774, 107] width 27 height 21
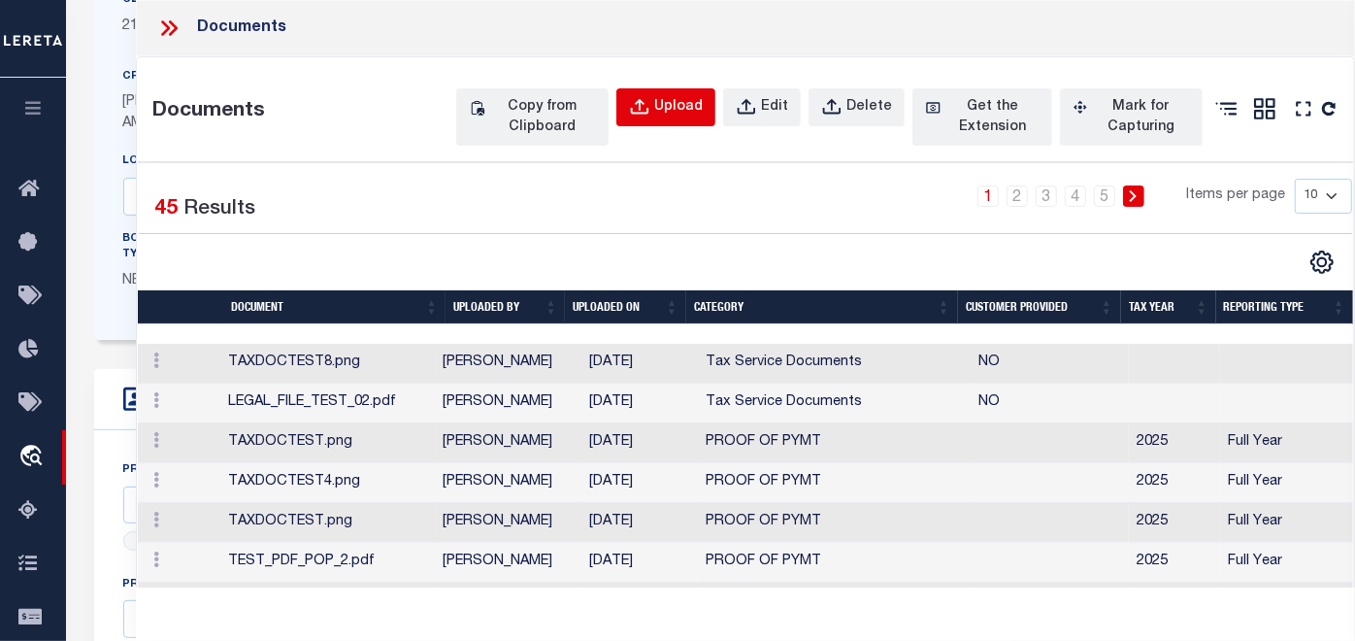
click at [657, 114] on button "Upload" at bounding box center [665, 107] width 99 height 38
click at [837, 108] on icon "button" at bounding box center [831, 106] width 17 height 16
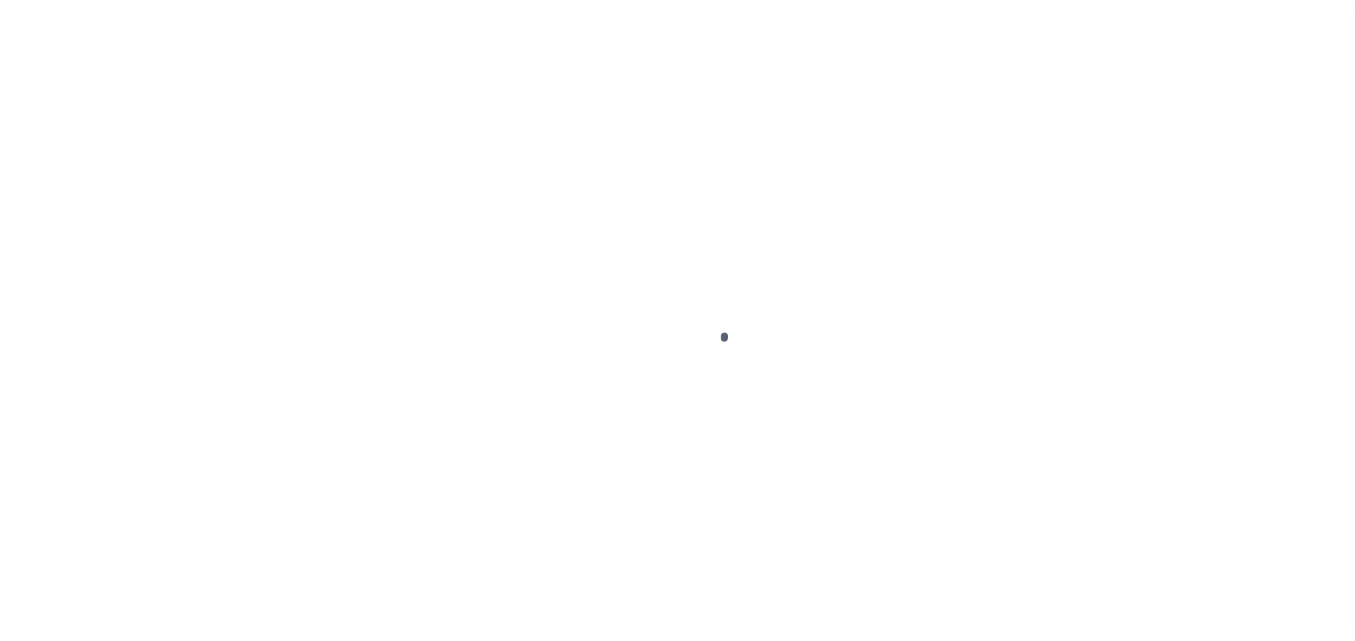
scroll to position [837, 0]
type input "[PERSON_NAME]-T0006"
type input "[PERSON_NAME]"
select select
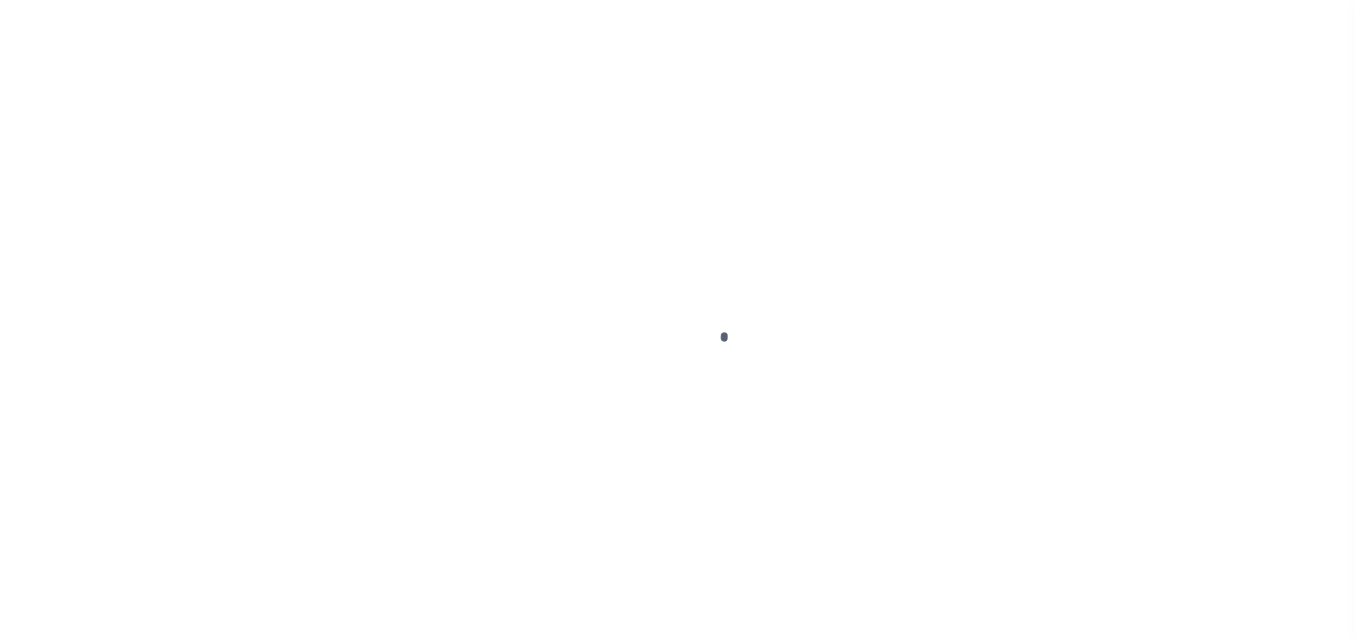
type input "[STREET_ADDRESS]"
type input "INDEPENDENCE LA 70443-2708"
type input "[DATE]"
select select "10"
select select "Escrow"
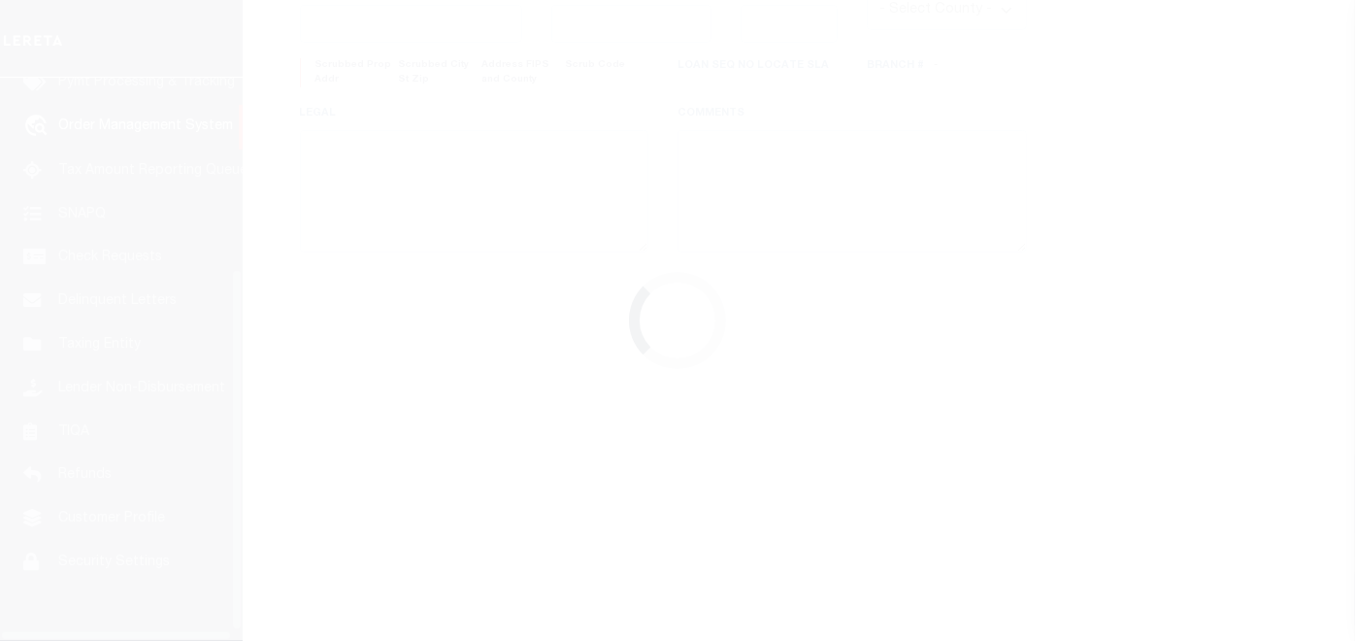
scroll to position [313, 0]
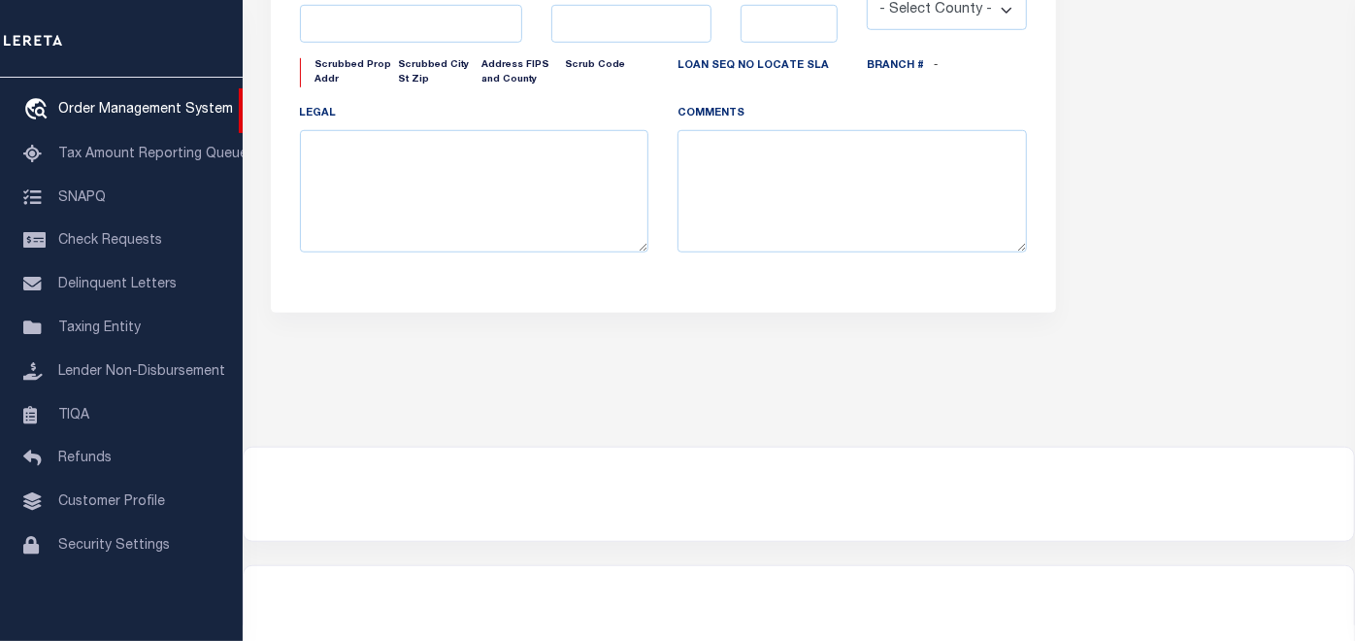
type input "[STREET_ADDRESS]"
select select
type input "INDEPENDENCE LA 70443-2708"
type input "LA"
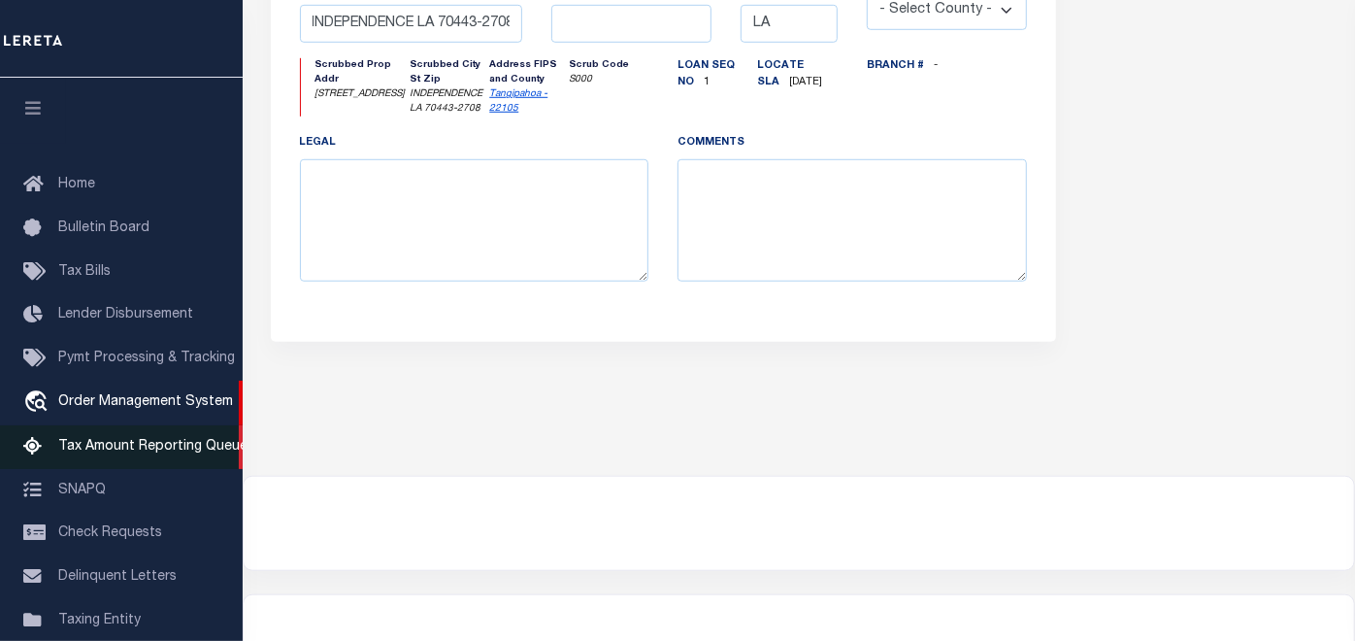
scroll to position [513, 0]
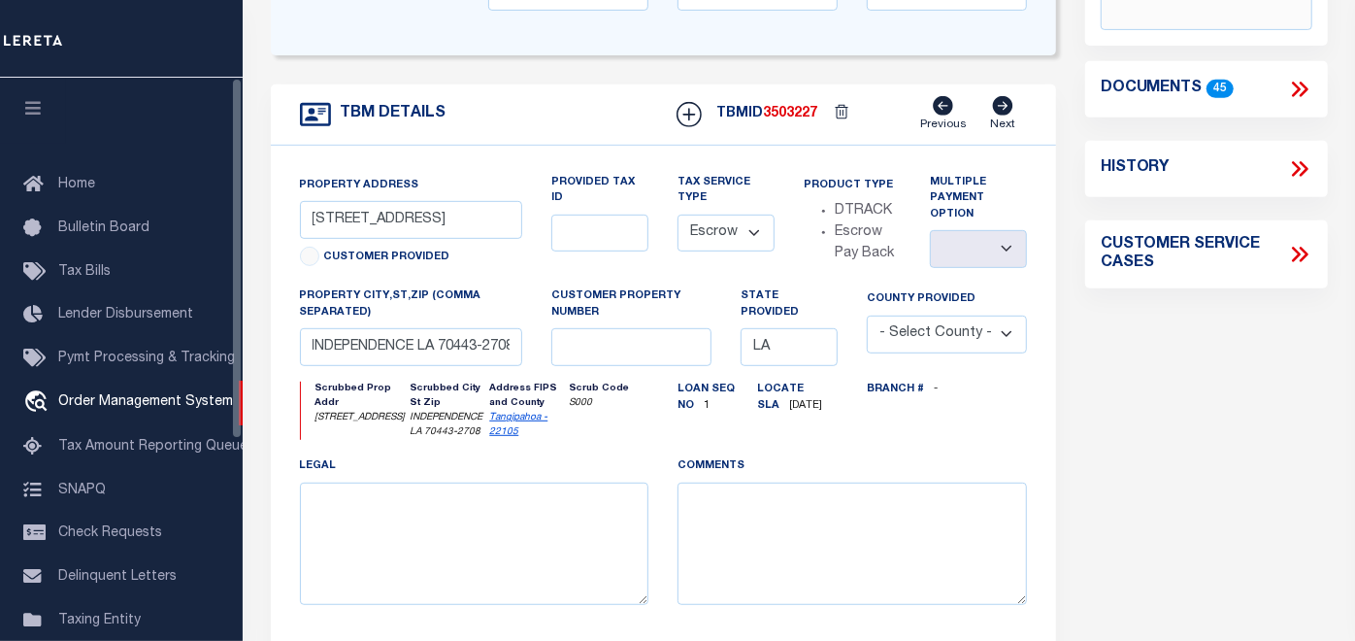
click at [33, 112] on icon "button" at bounding box center [33, 107] width 22 height 17
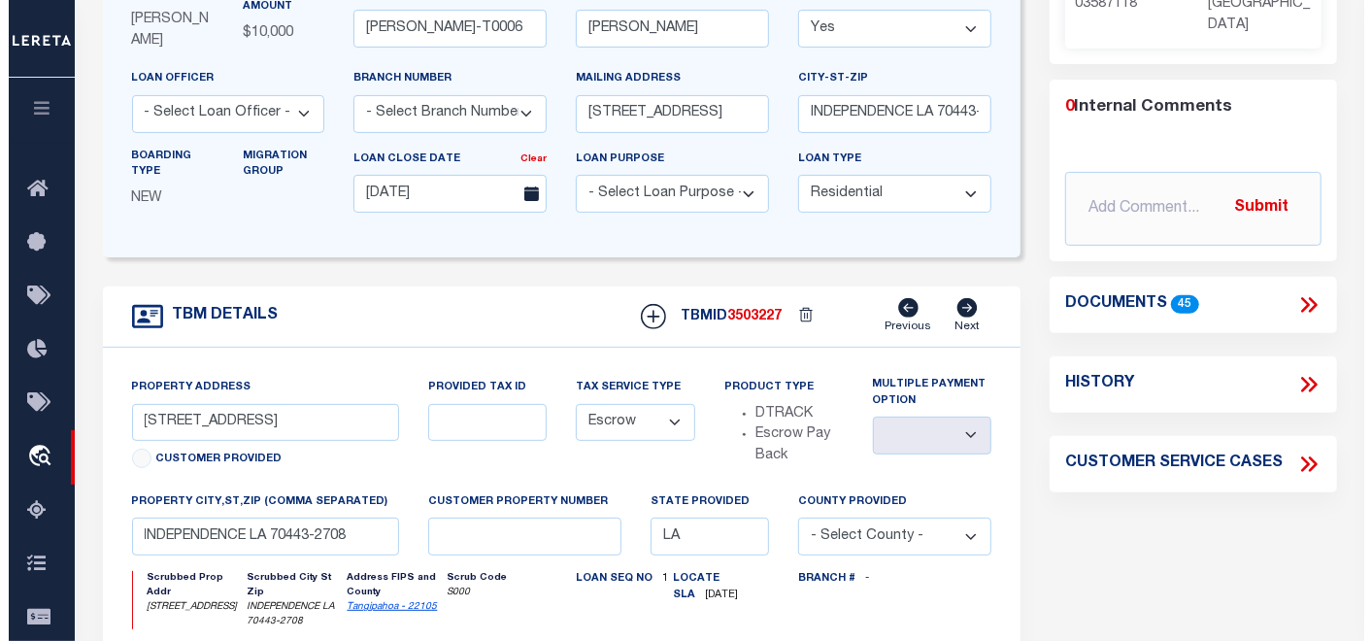
scroll to position [190, 0]
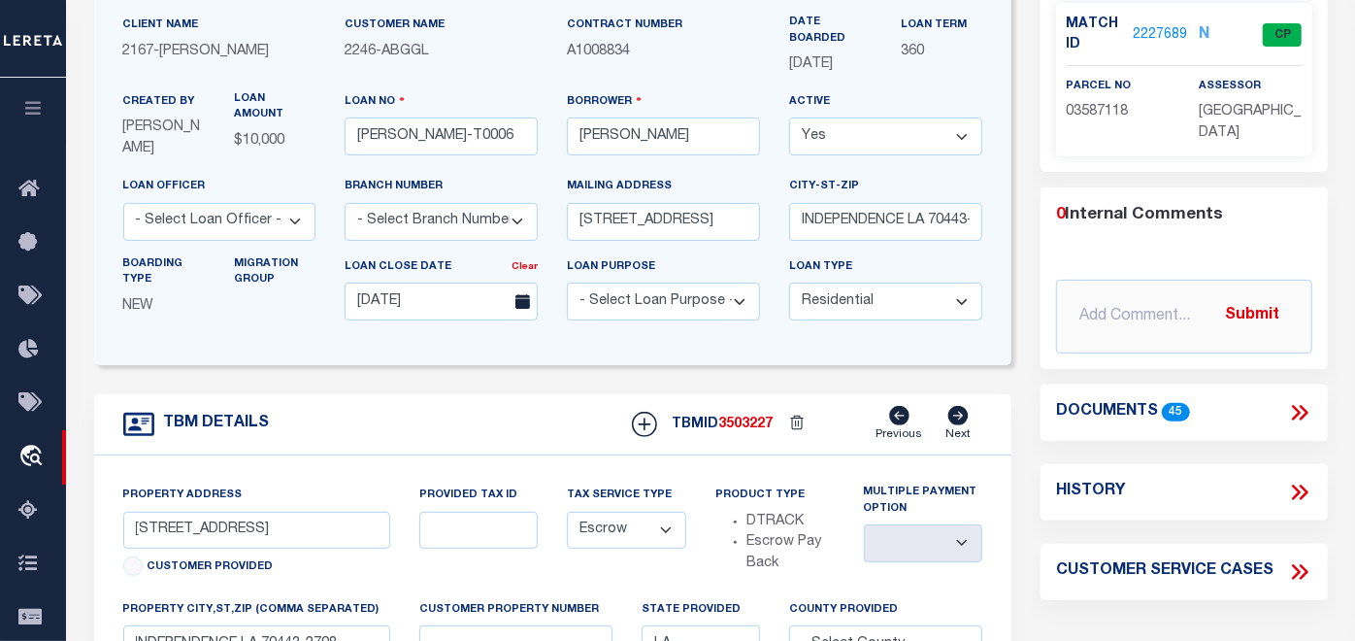
click at [1304, 415] on icon at bounding box center [1299, 412] width 25 height 25
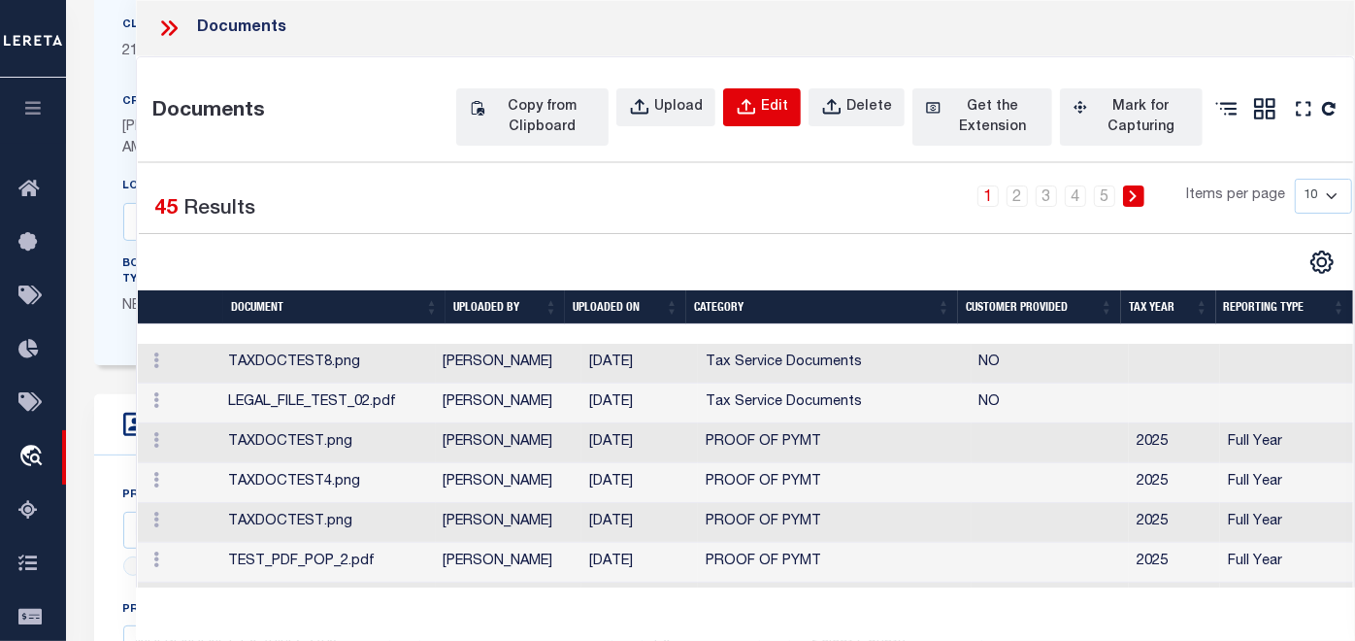
click at [754, 108] on icon "button" at bounding box center [746, 107] width 21 height 21
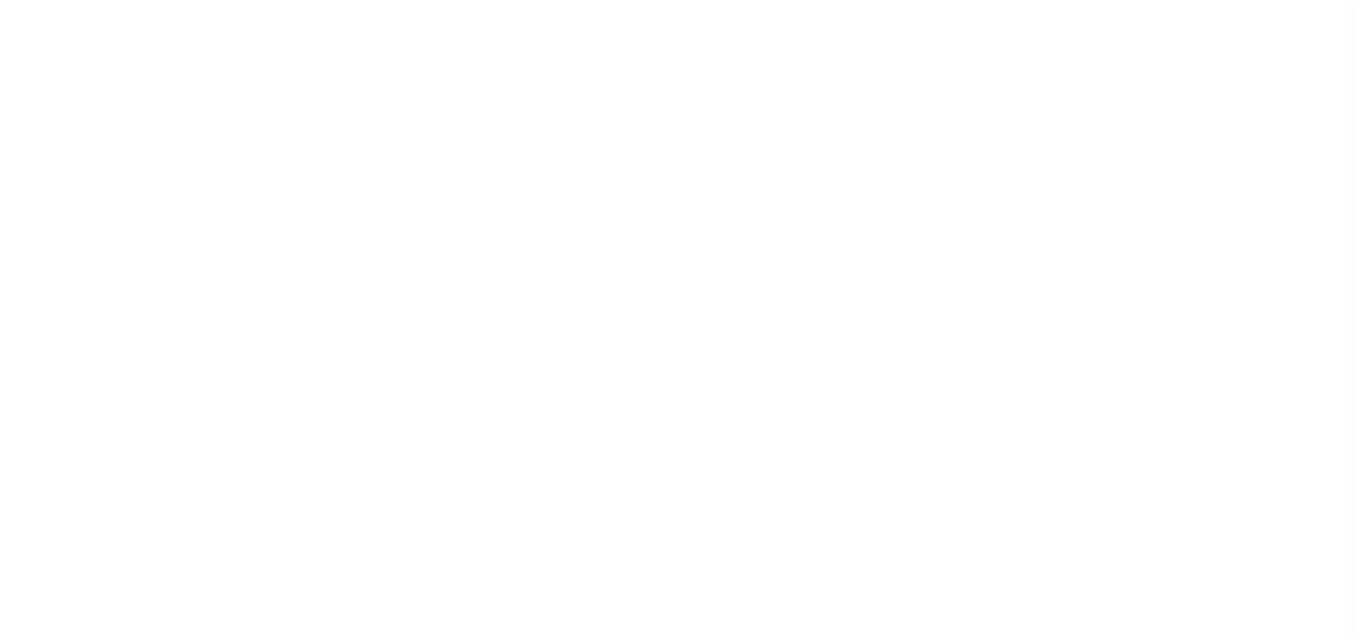
select select "10"
select select "Escrow"
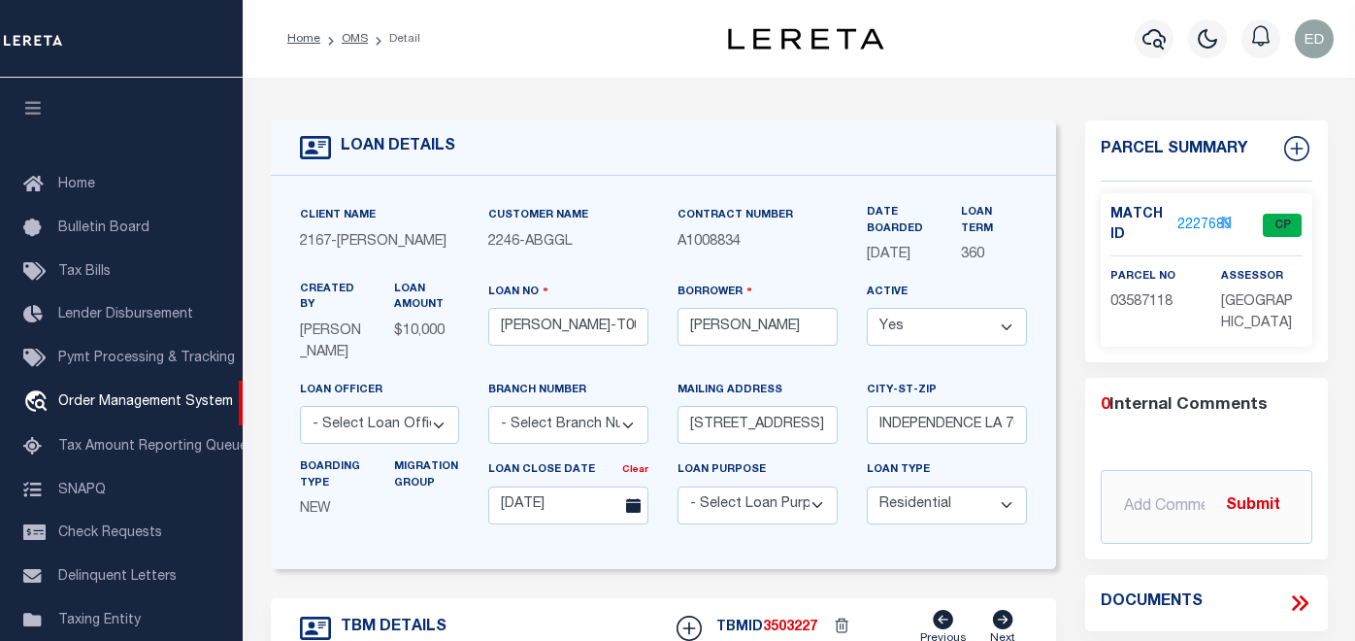
type input "[STREET_ADDRESS]"
select select
type input "INDEPENDENCE LA 70443-2708"
type input "LA"
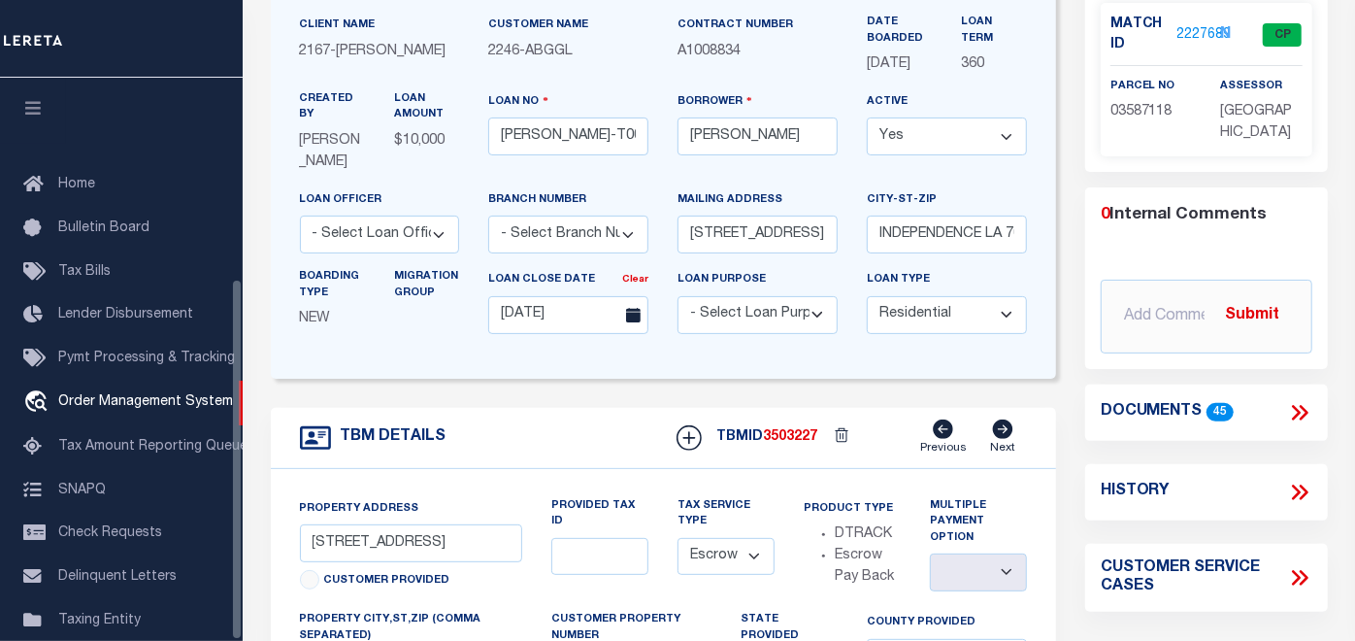
scroll to position [313, 0]
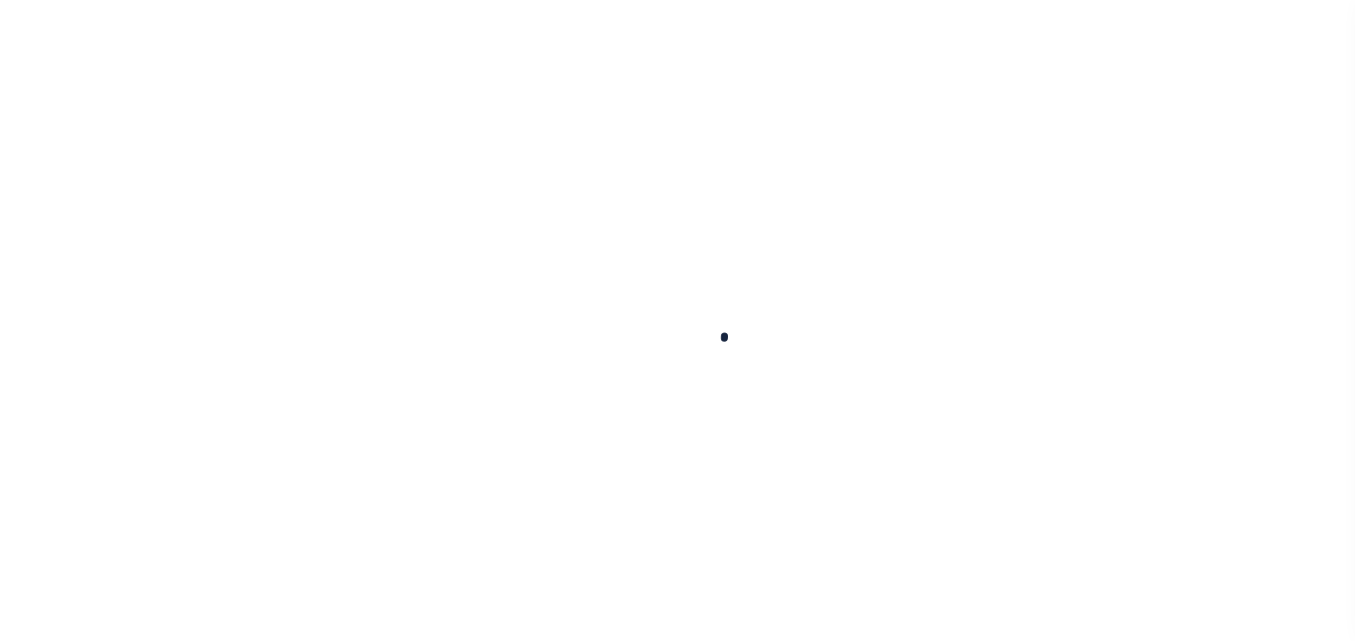
scroll to position [190, 0]
type input "[PERSON_NAME]-T0006"
type input "[PERSON_NAME]"
select select
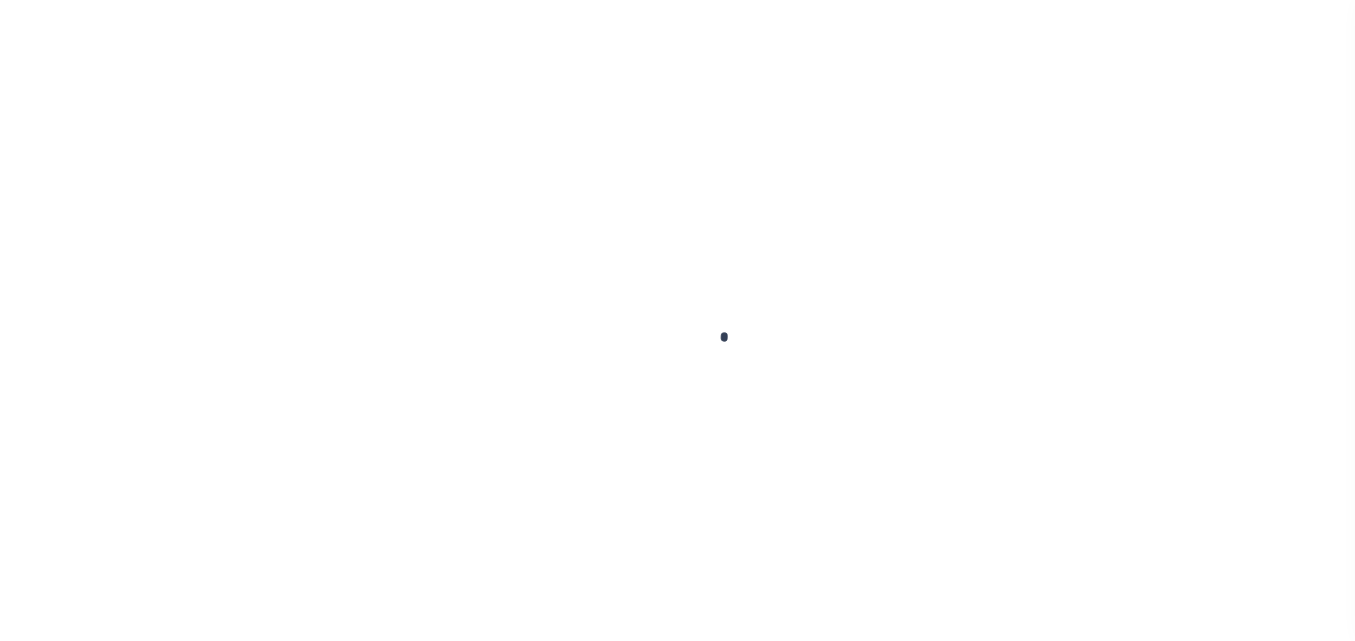
type input "[STREET_ADDRESS]"
type input "INDEPENDENCE LA 70443-2708"
type input "[DATE]"
select select "10"
select select "Escrow"
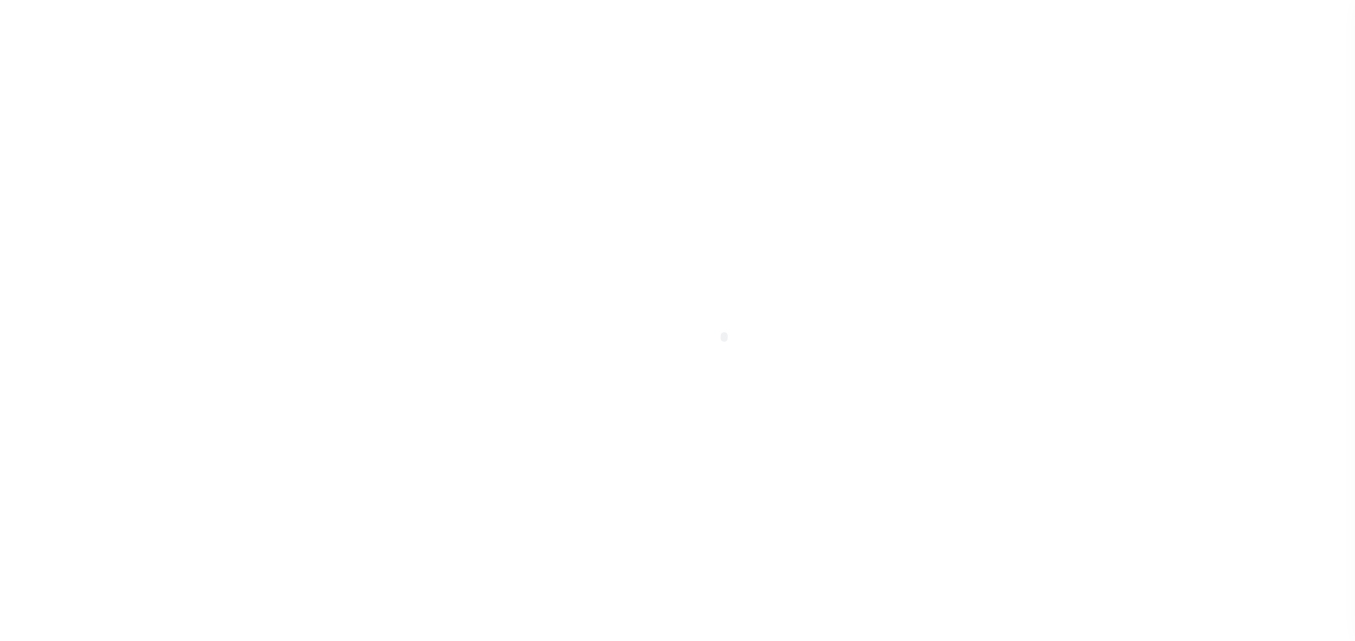
scroll to position [313, 0]
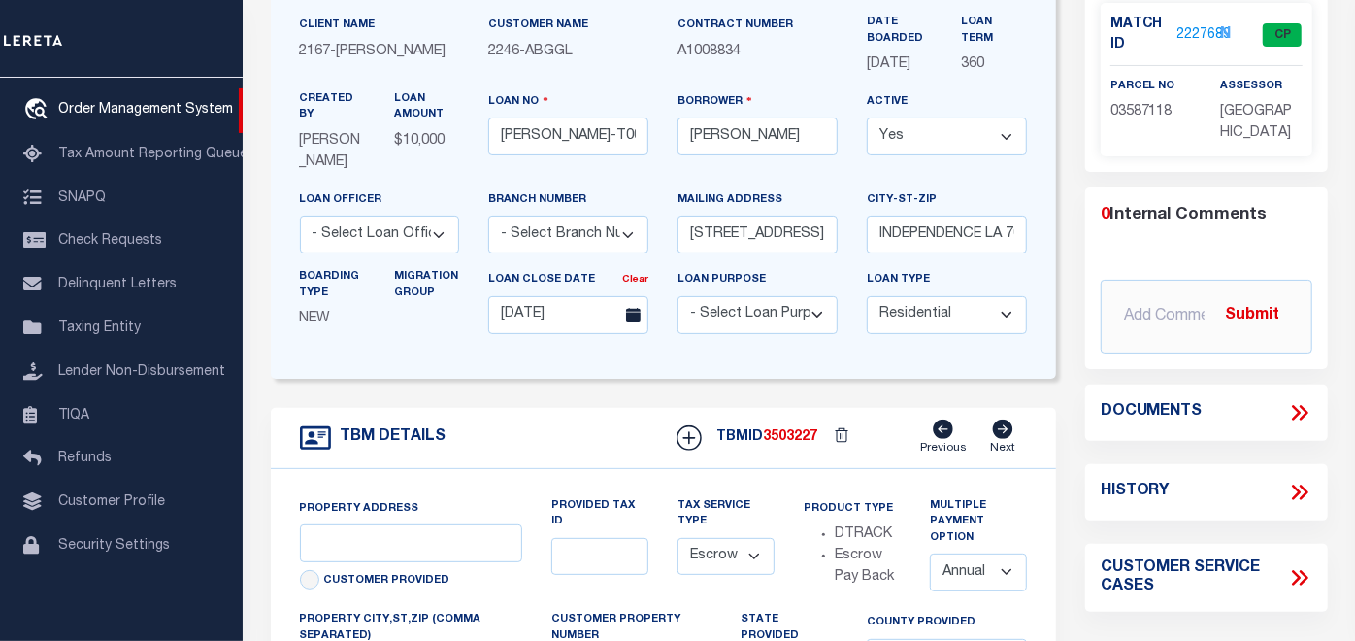
type input "[STREET_ADDRESS]"
select select
type input "INDEPENDENCE LA 70443-2708"
type input "LA"
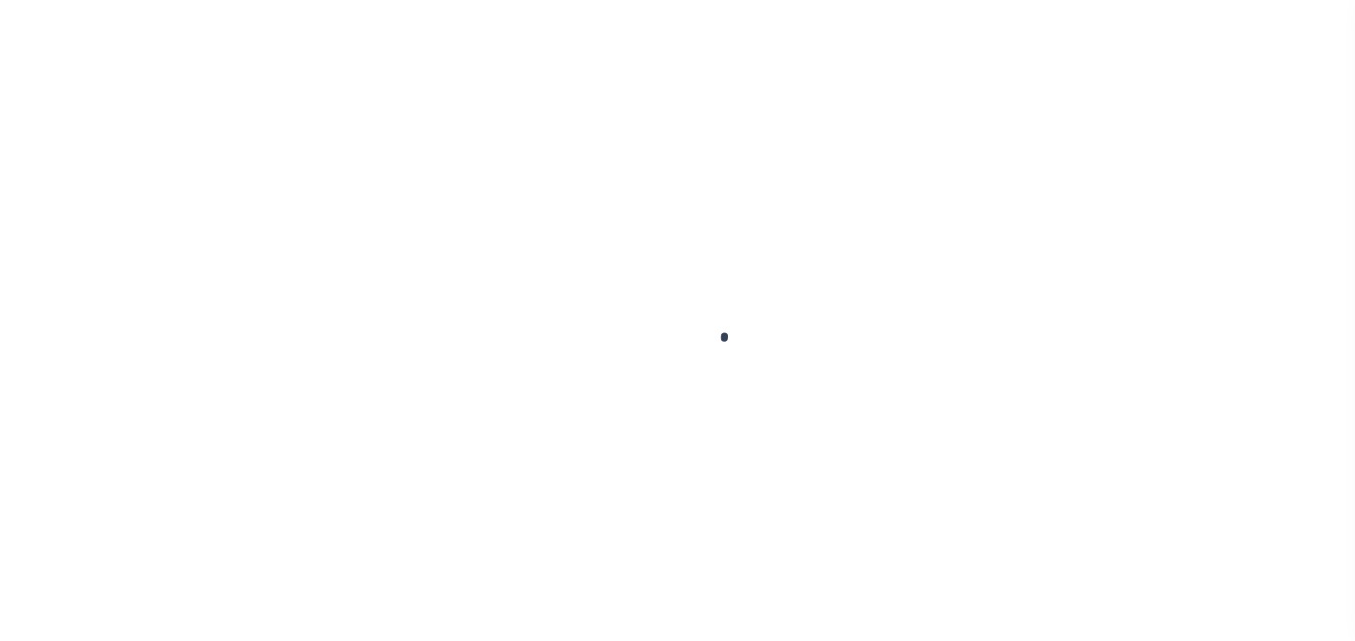
scroll to position [837, 0]
type input "[PERSON_NAME]-T0006"
type input "[PERSON_NAME]"
select select
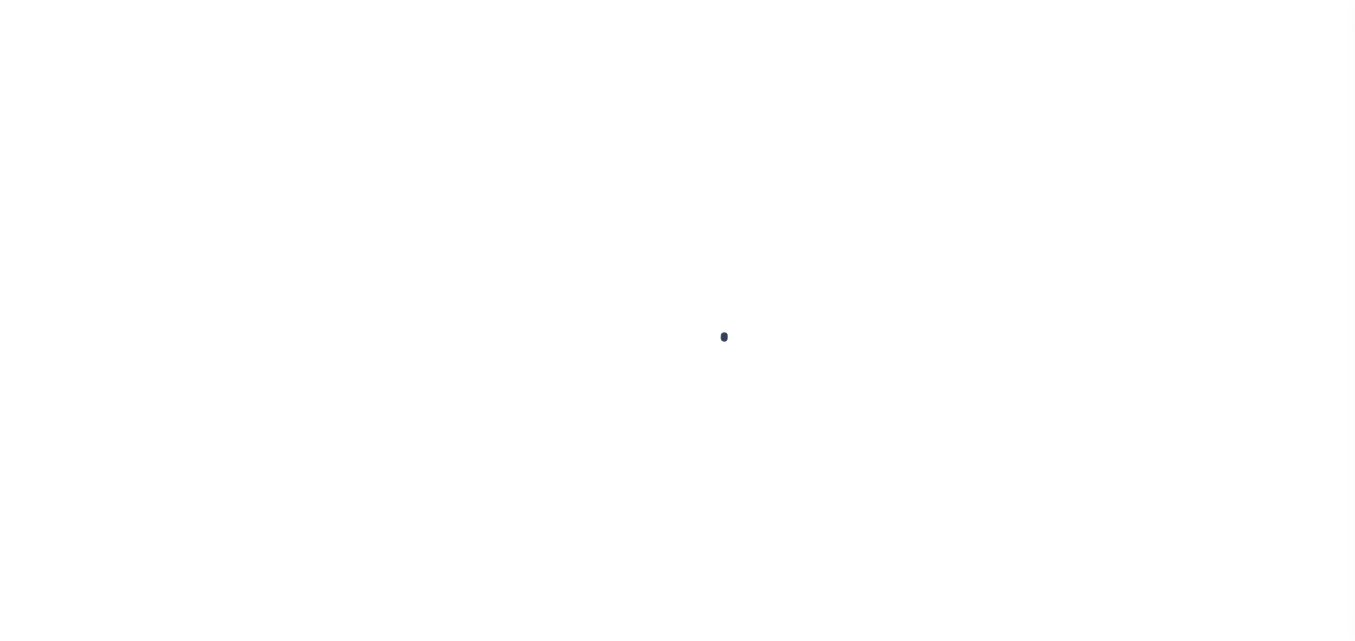
type input "[STREET_ADDRESS]"
type input "INDEPENDENCE LA 70443-2708"
type input "[DATE]"
select select "10"
select select "Escrow"
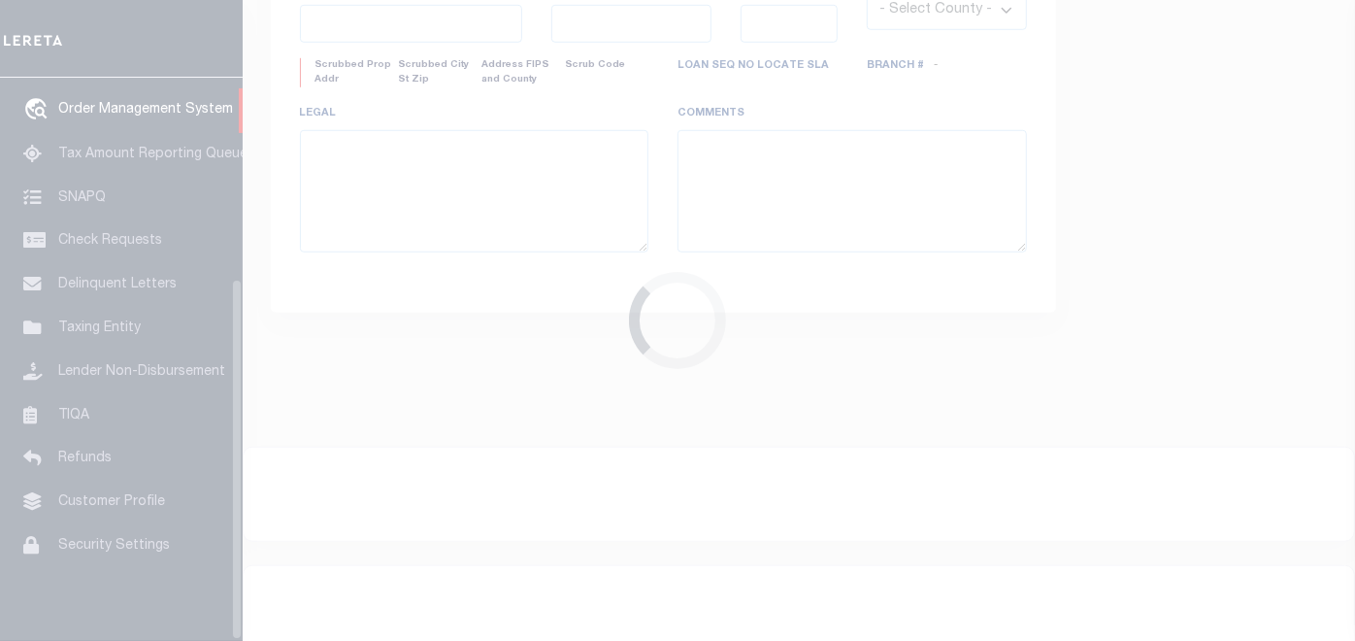
scroll to position [313, 0]
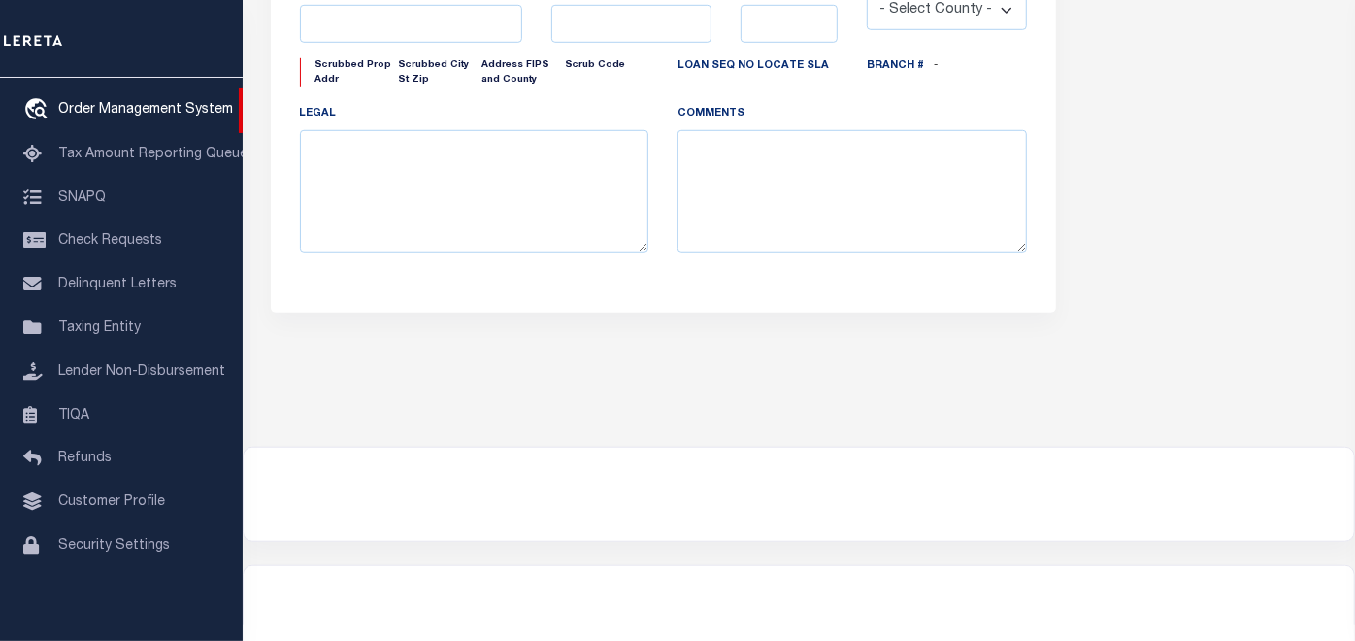
type input "[STREET_ADDRESS]"
select select
type input "INDEPENDENCE LA 70443-2708"
type input "LA"
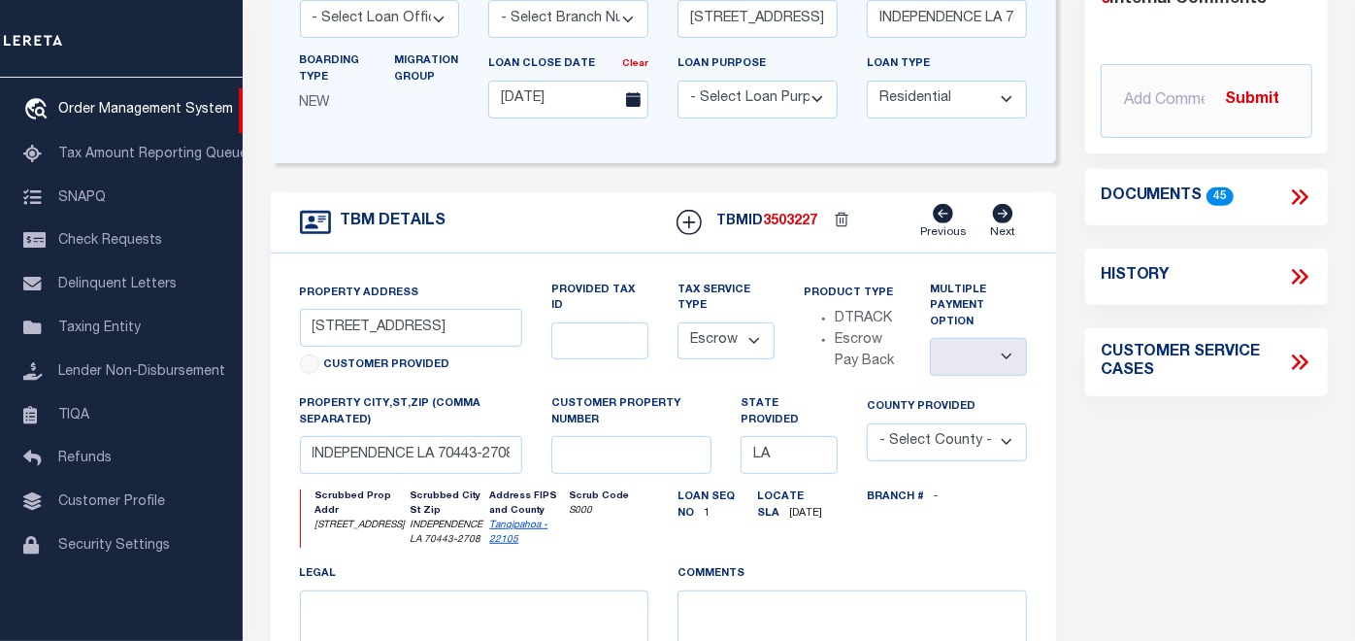
scroll to position [0, 0]
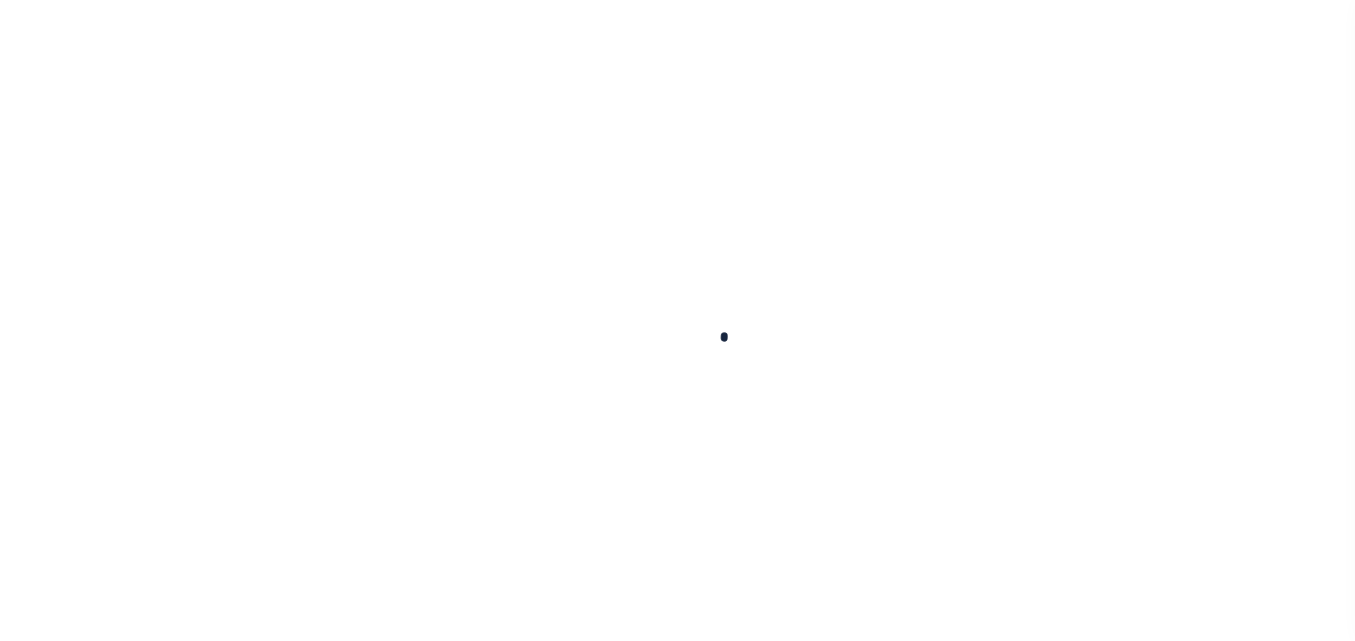
type input "[PERSON_NAME]-T0006"
type input "[PERSON_NAME]"
select select
type input "[STREET_ADDRESS]"
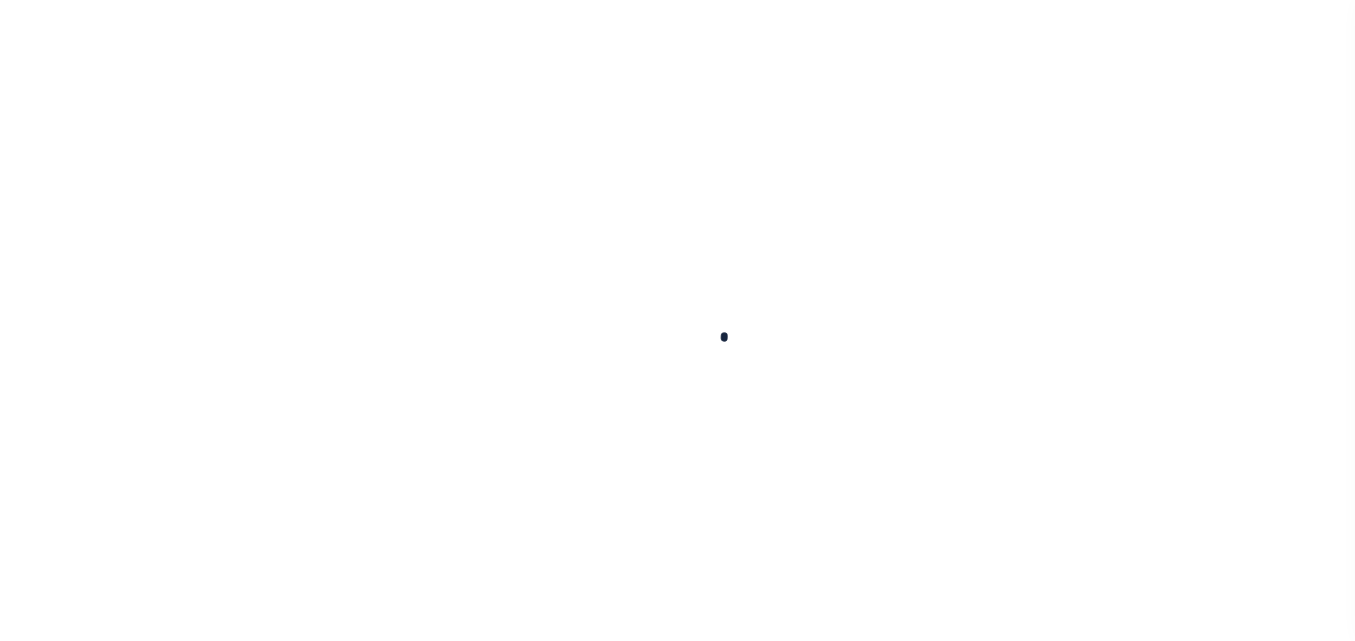
type input "INDEPENDENCE LA 70443-2708"
type input "[DATE]"
select select "10"
select select "Escrow"
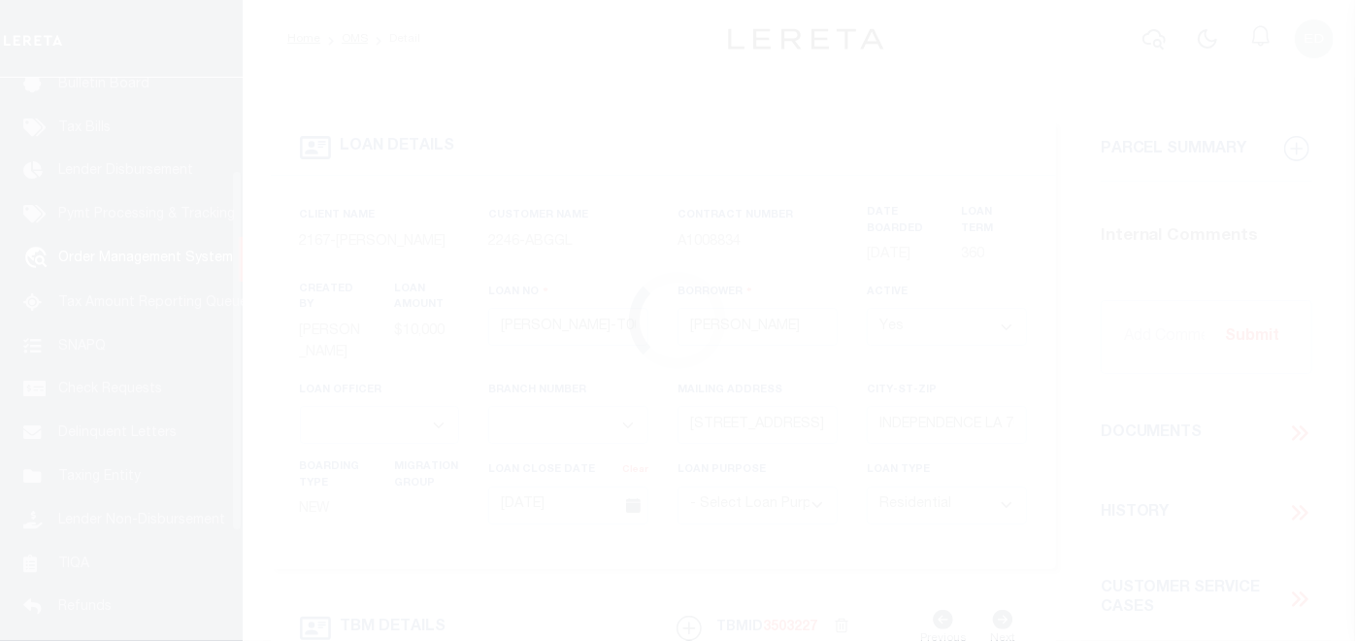
scroll to position [144, 0]
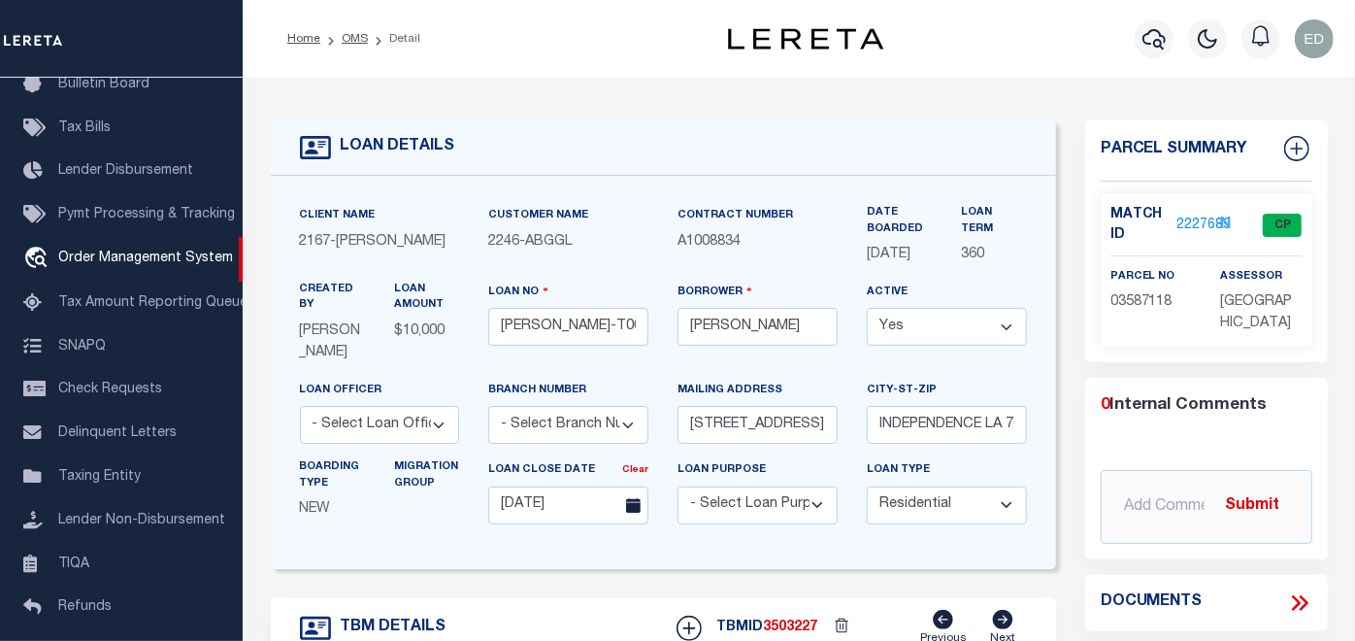
type input "[STREET_ADDRESS]"
select select
type input "INDEPENDENCE LA 70443-2708"
type input "LA"
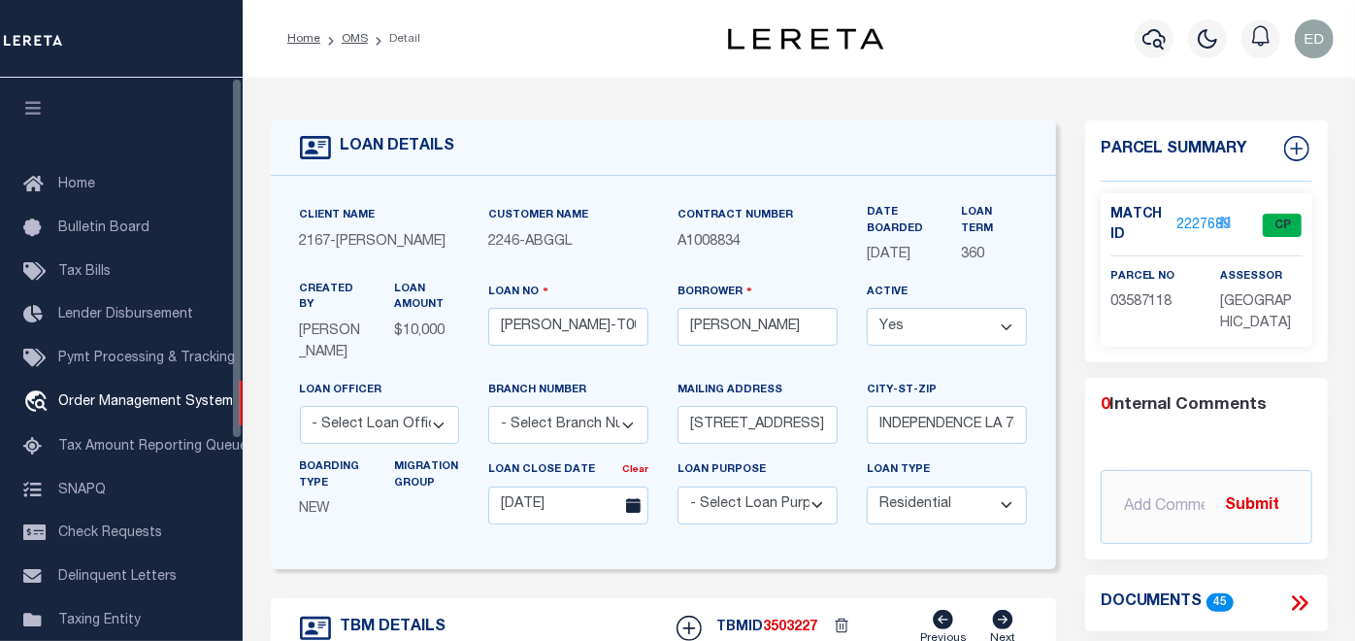
click at [30, 112] on icon "button" at bounding box center [33, 107] width 22 height 17
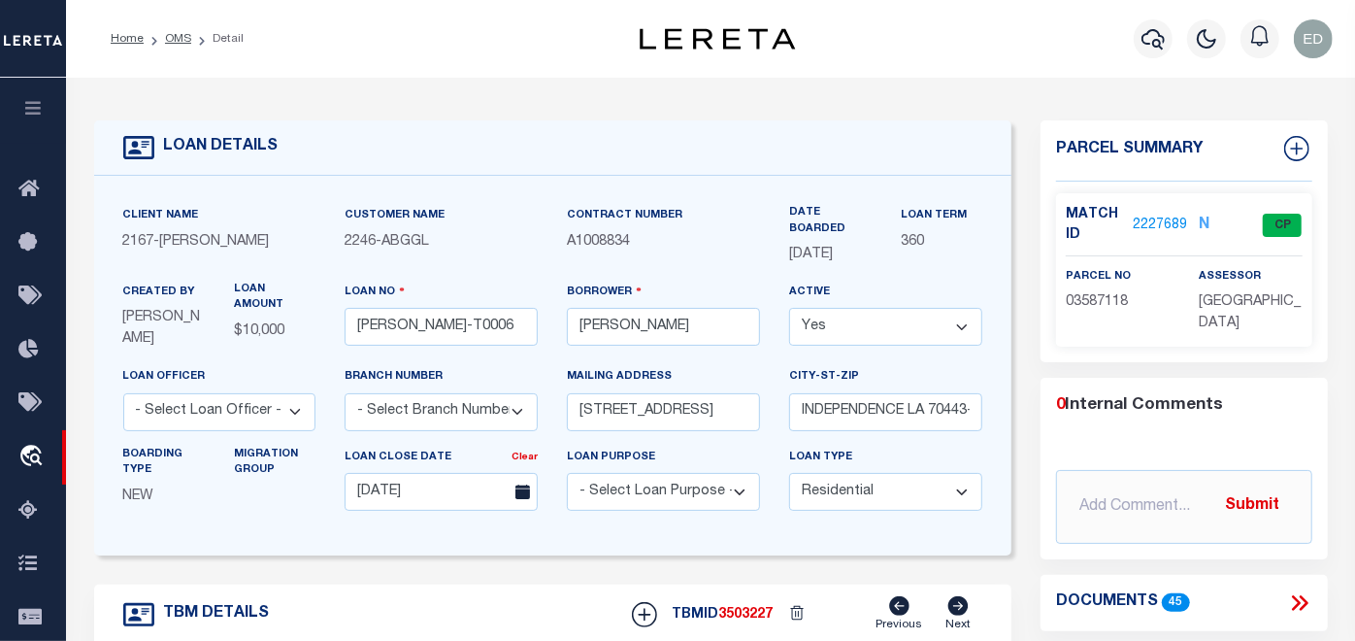
scroll to position [215, 0]
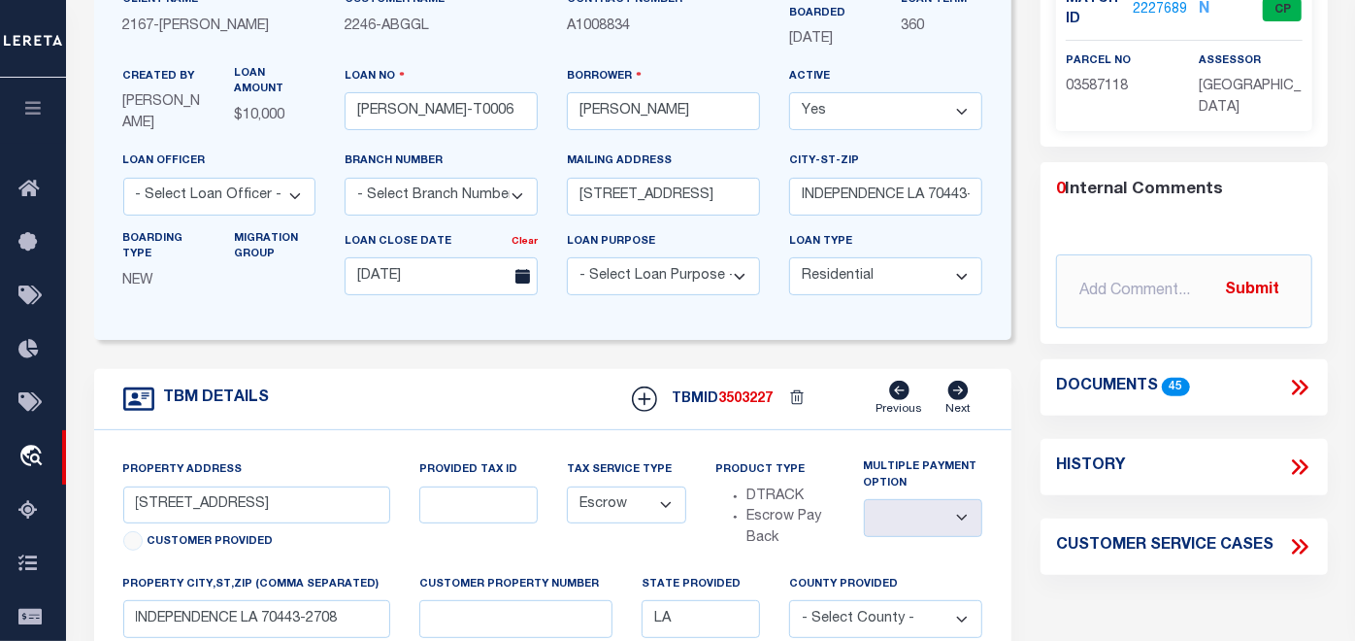
click at [1292, 377] on icon at bounding box center [1299, 387] width 25 height 25
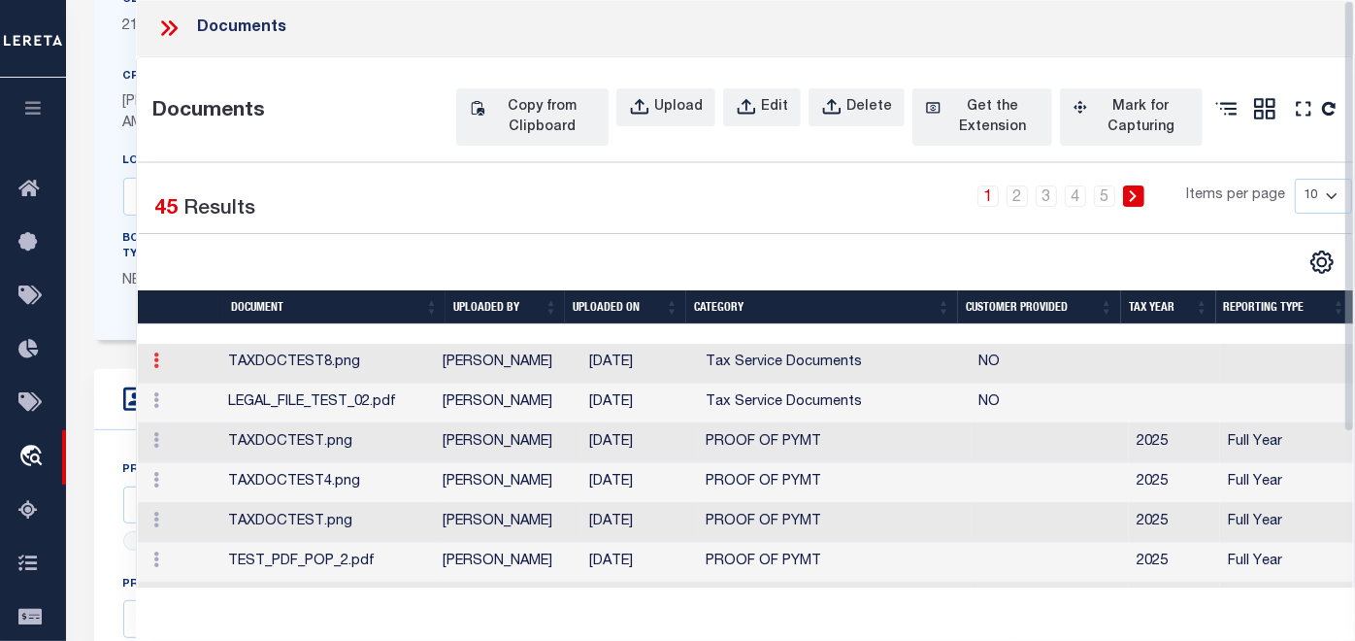
click at [155, 368] on icon at bounding box center [156, 360] width 6 height 16
click at [180, 408] on link "Edit" at bounding box center [183, 392] width 72 height 32
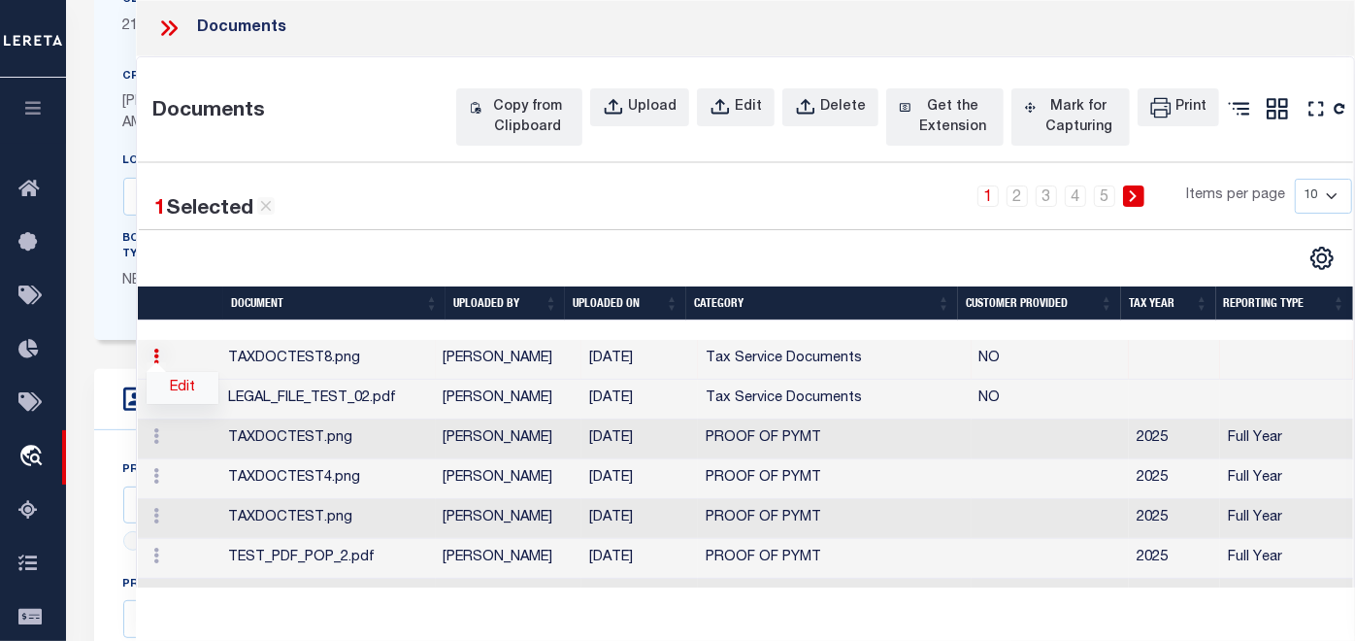
click at [179, 404] on link "Edit" at bounding box center [183, 388] width 72 height 32
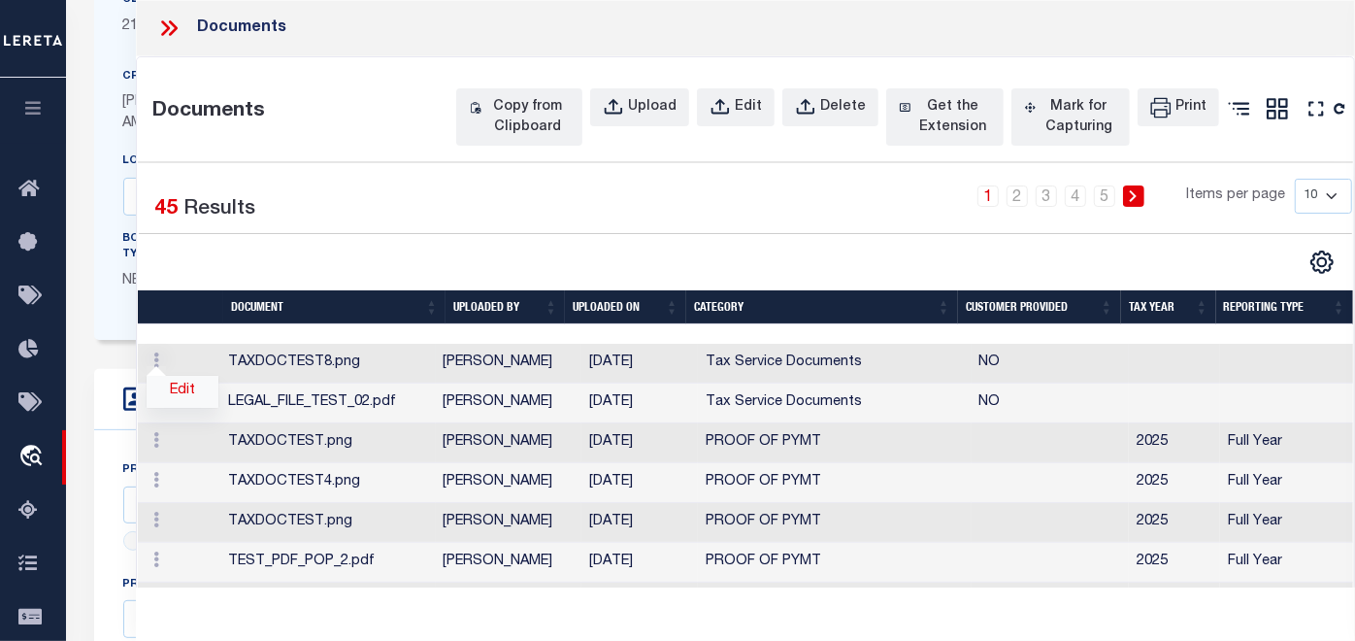
click at [179, 408] on link "Edit" at bounding box center [183, 392] width 72 height 32
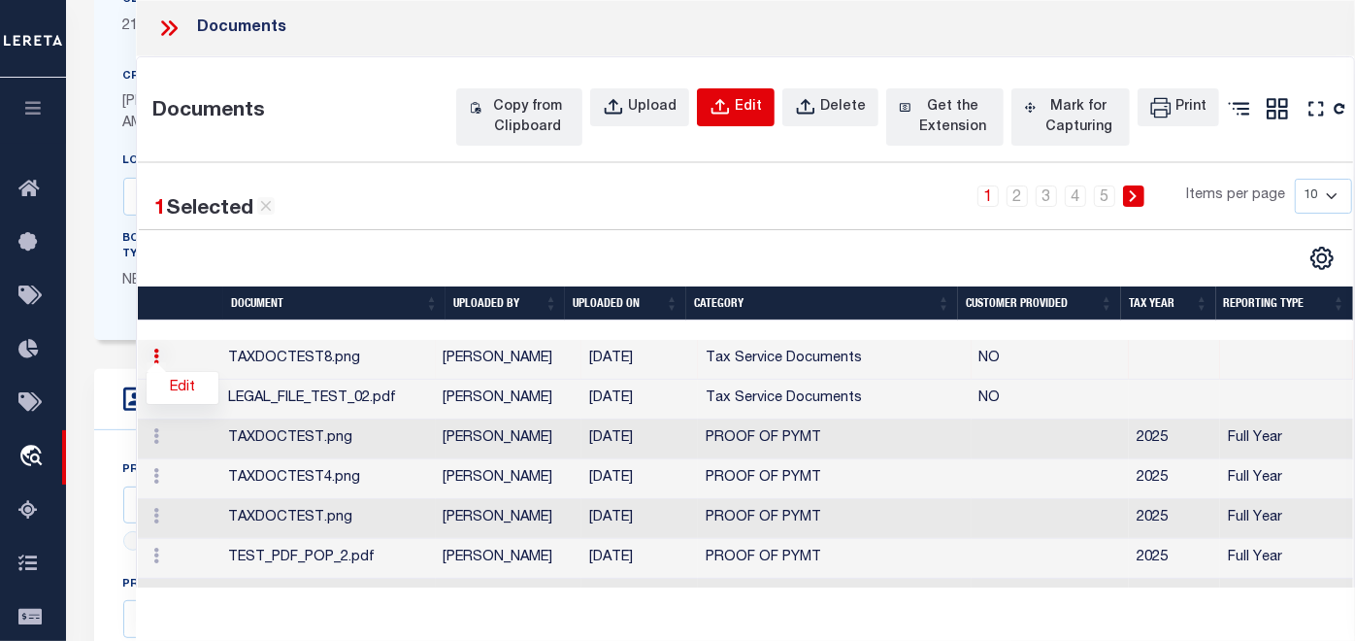
click at [740, 102] on div "Edit" at bounding box center [748, 107] width 27 height 21
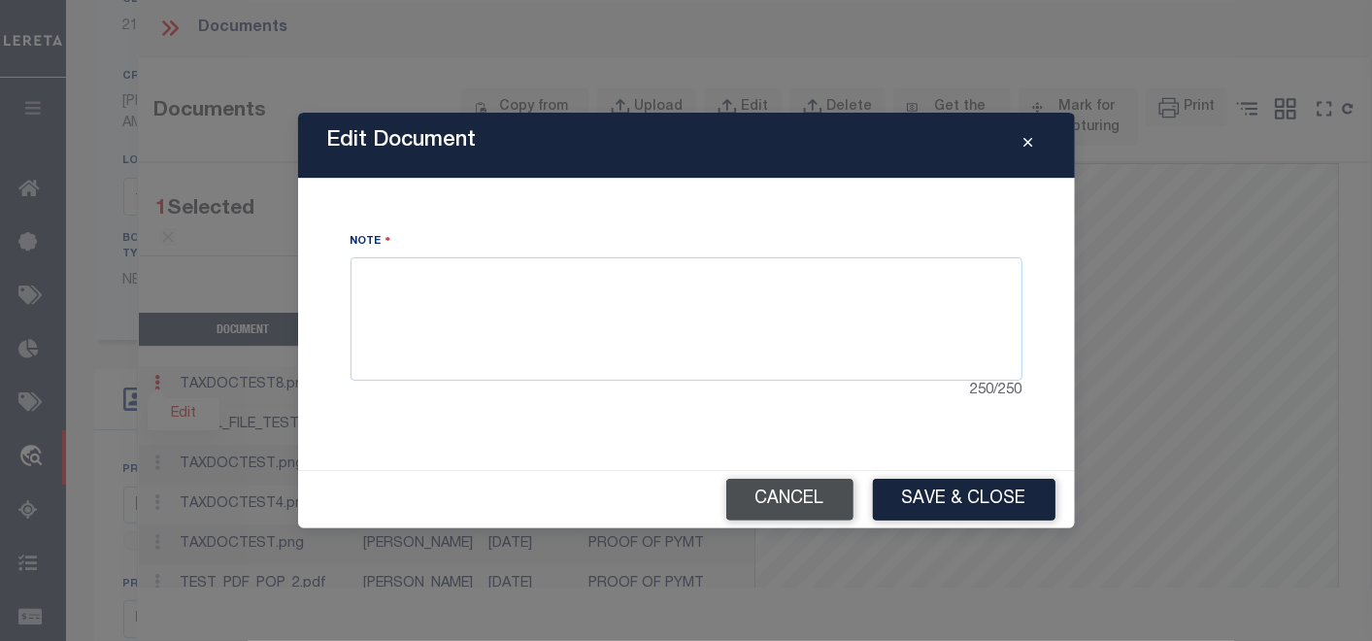
click at [777, 505] on button "Cancel" at bounding box center [789, 500] width 127 height 42
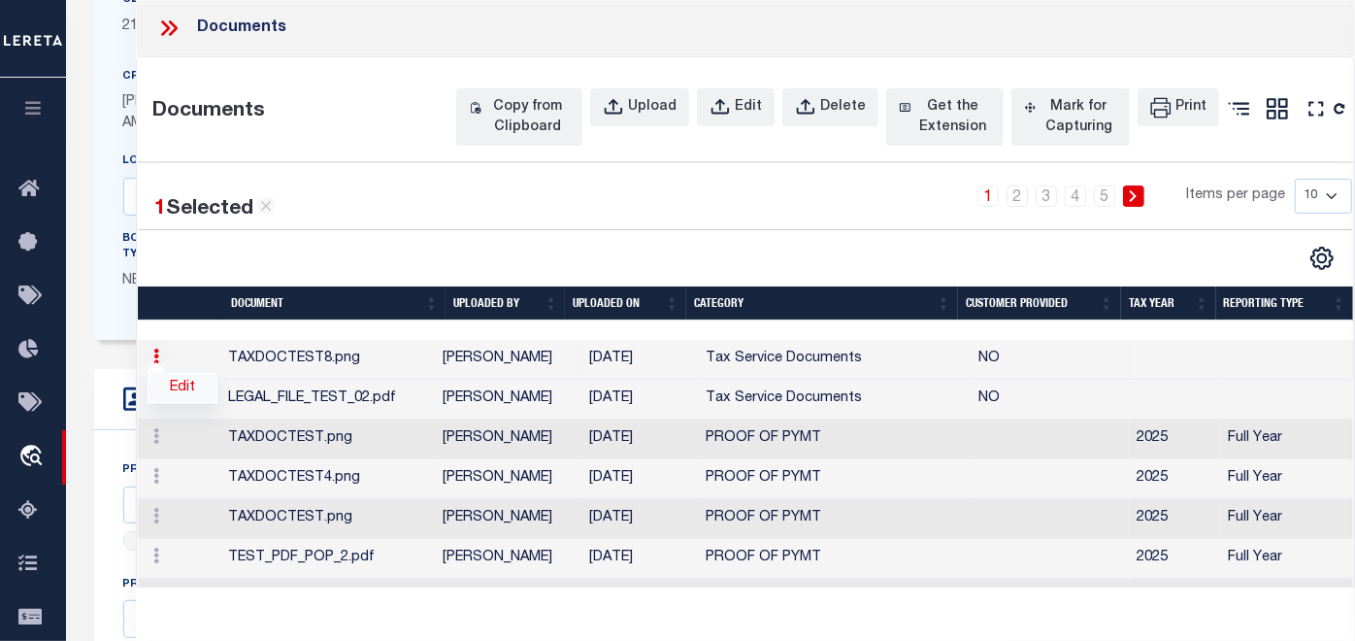
click at [185, 404] on link "Edit" at bounding box center [183, 388] width 72 height 32
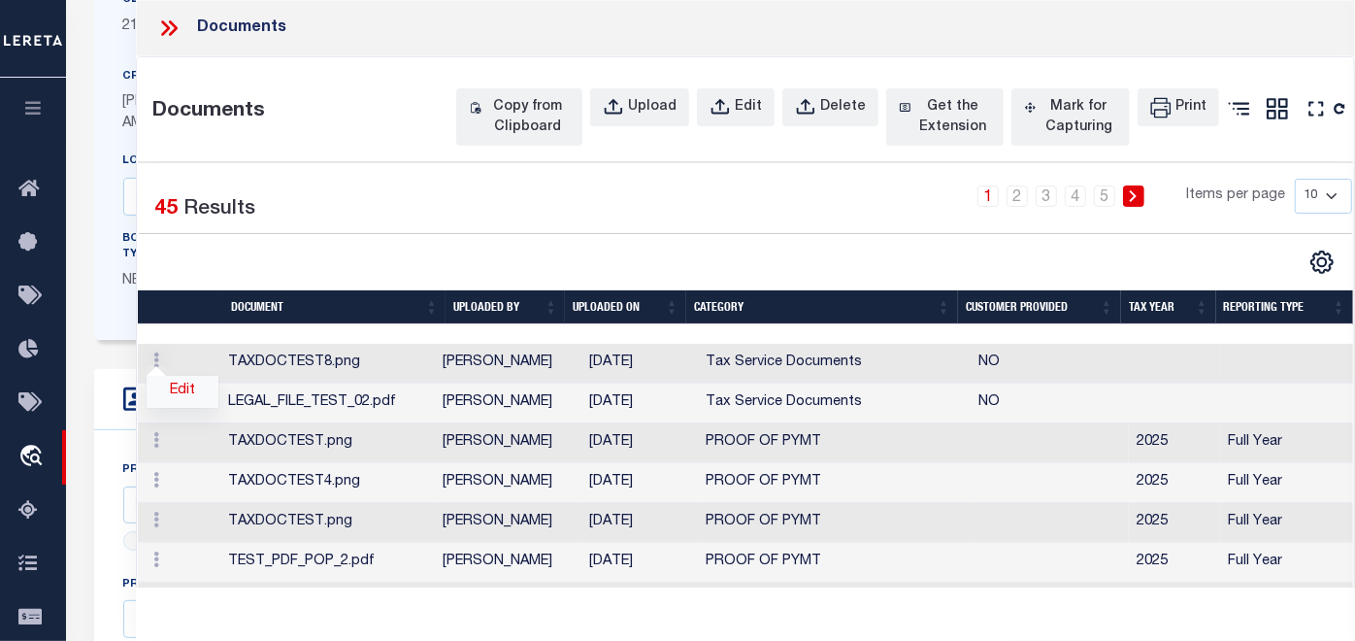
click at [184, 408] on link "Edit" at bounding box center [183, 392] width 72 height 32
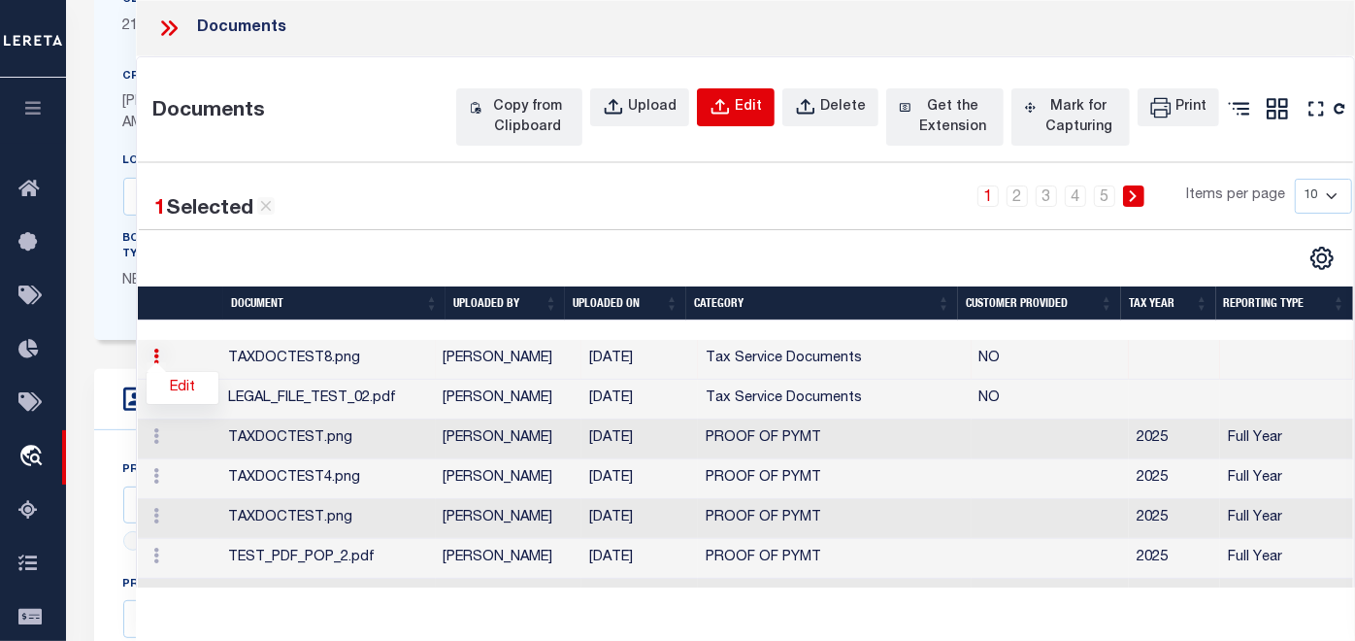
click at [728, 100] on icon "button" at bounding box center [720, 107] width 21 height 21
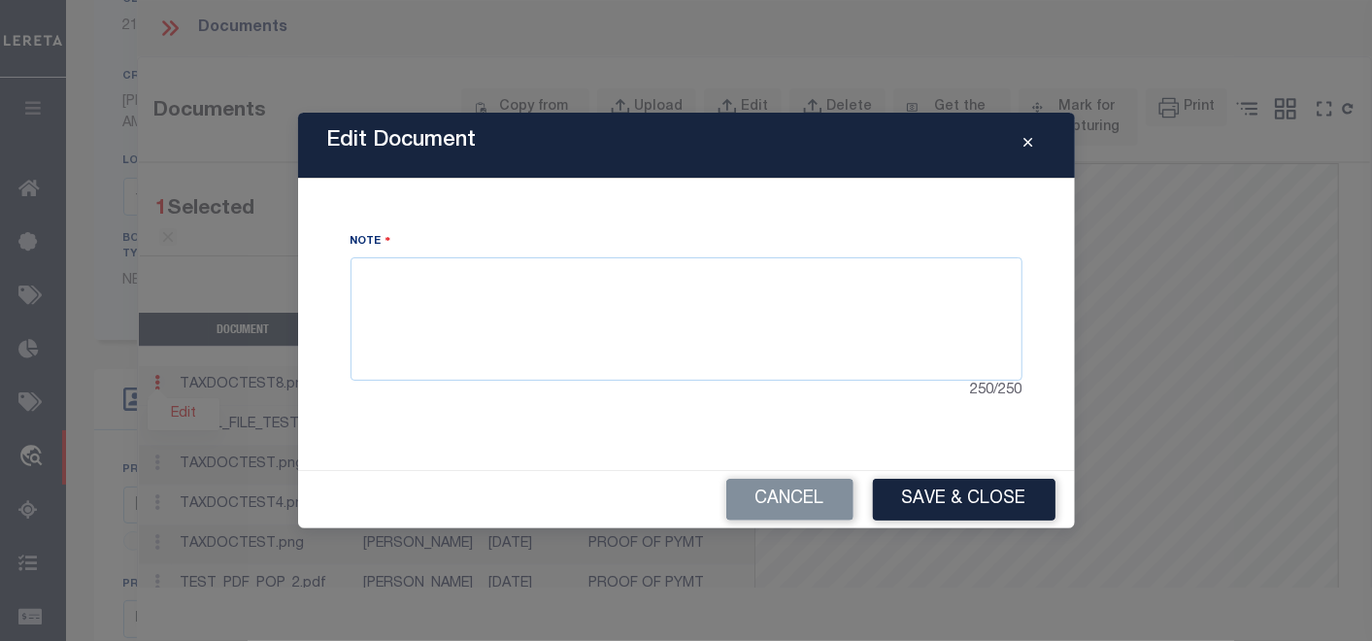
click at [1029, 139] on icon "Close" at bounding box center [1028, 143] width 9 height 15
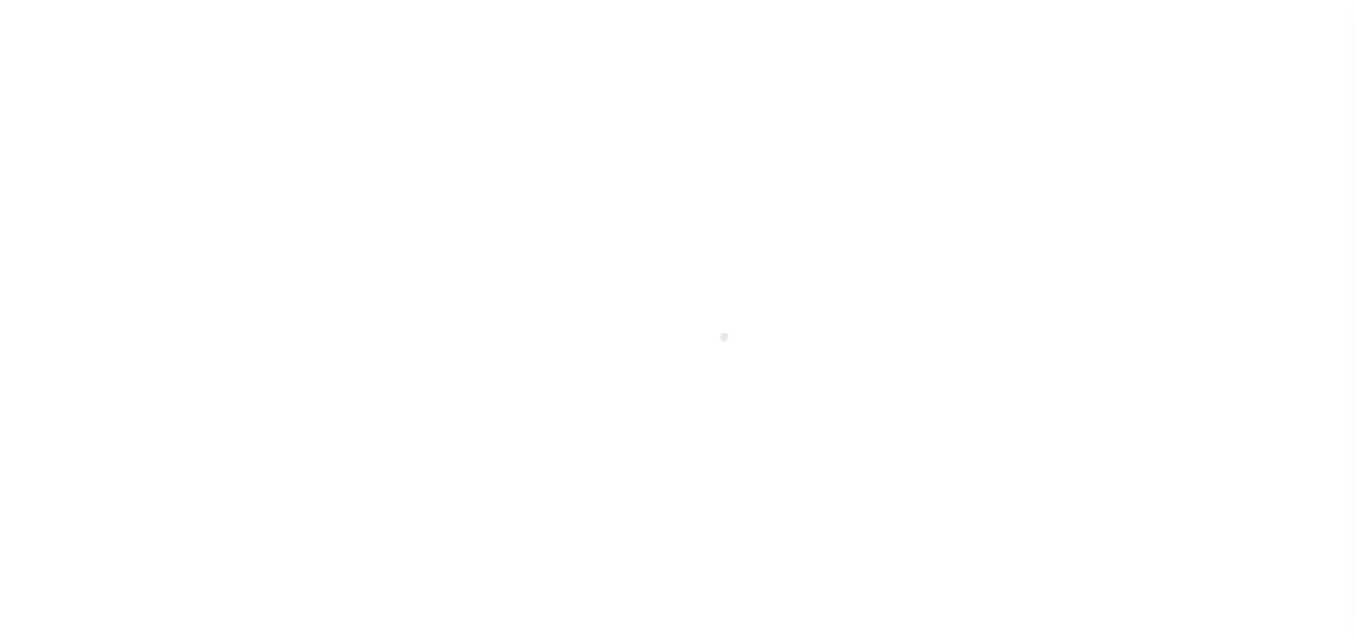
type input "[PERSON_NAME]-T0006"
type input "[PERSON_NAME]"
select select
type input "[STREET_ADDRESS]"
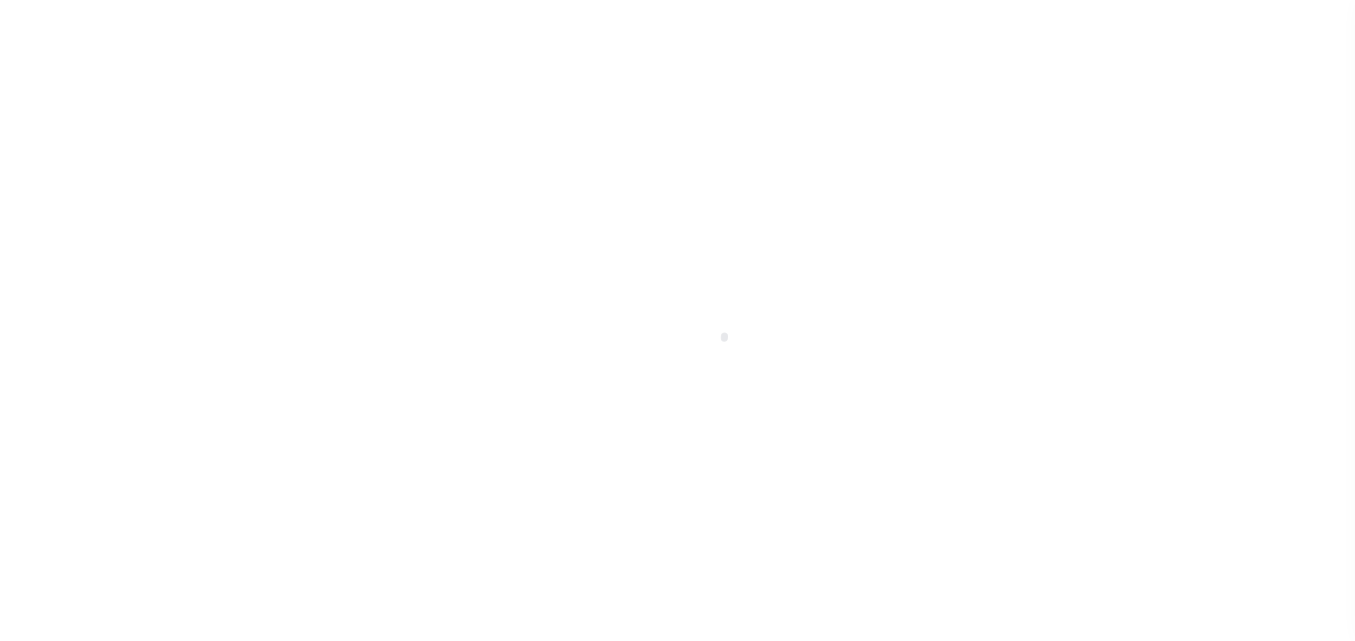
type input "INDEPENDENCE LA 70443-2708"
type input "[DATE]"
select select "10"
select select "Escrow"
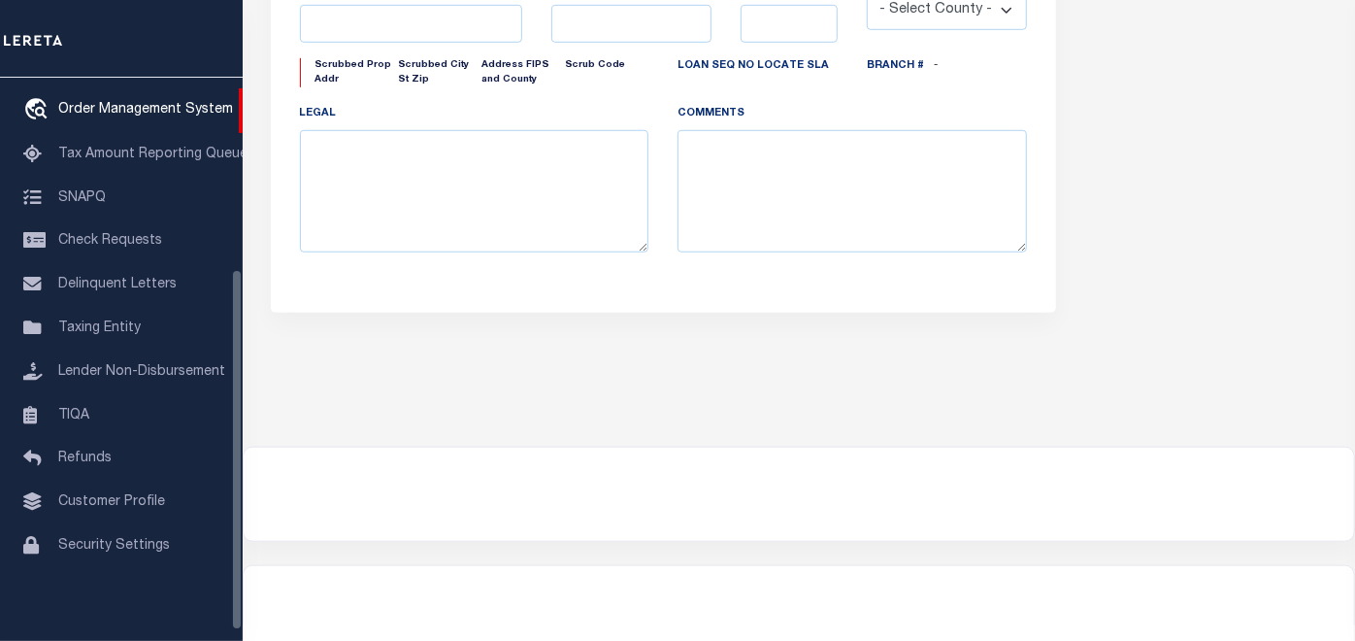
scroll to position [296, 0]
type input "[STREET_ADDRESS]"
select select
type input "INDEPENDENCE LA 70443-2708"
type input "LA"
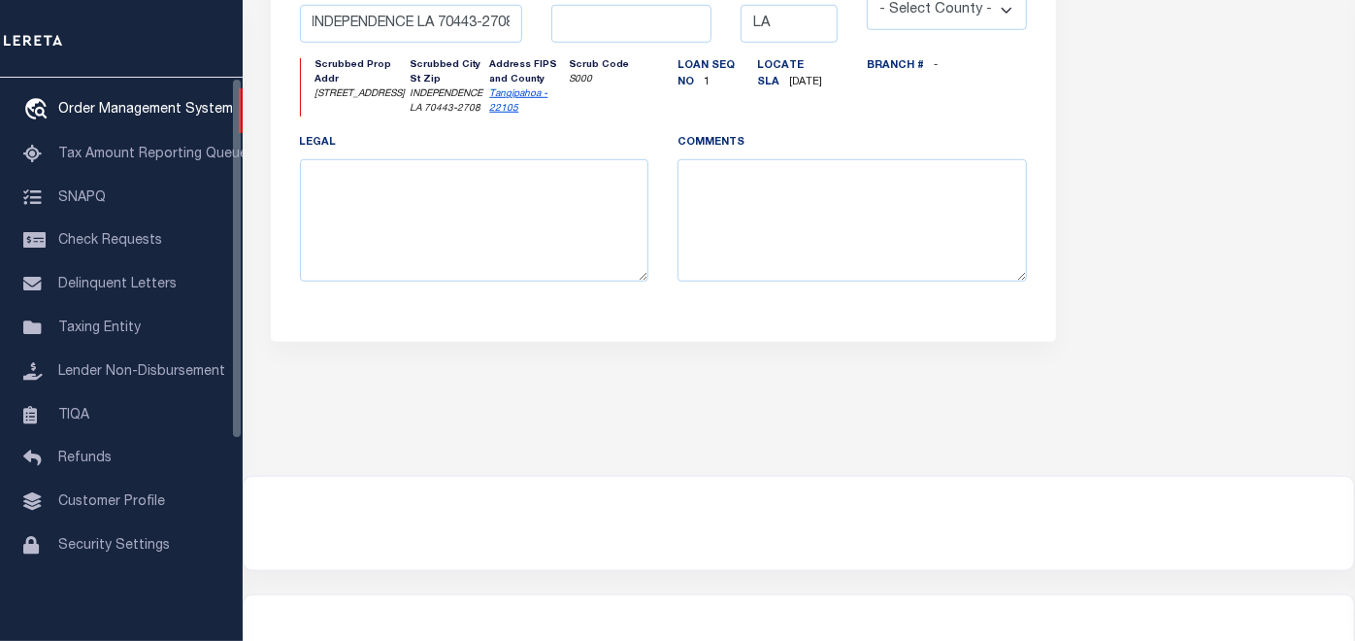
scroll to position [0, 0]
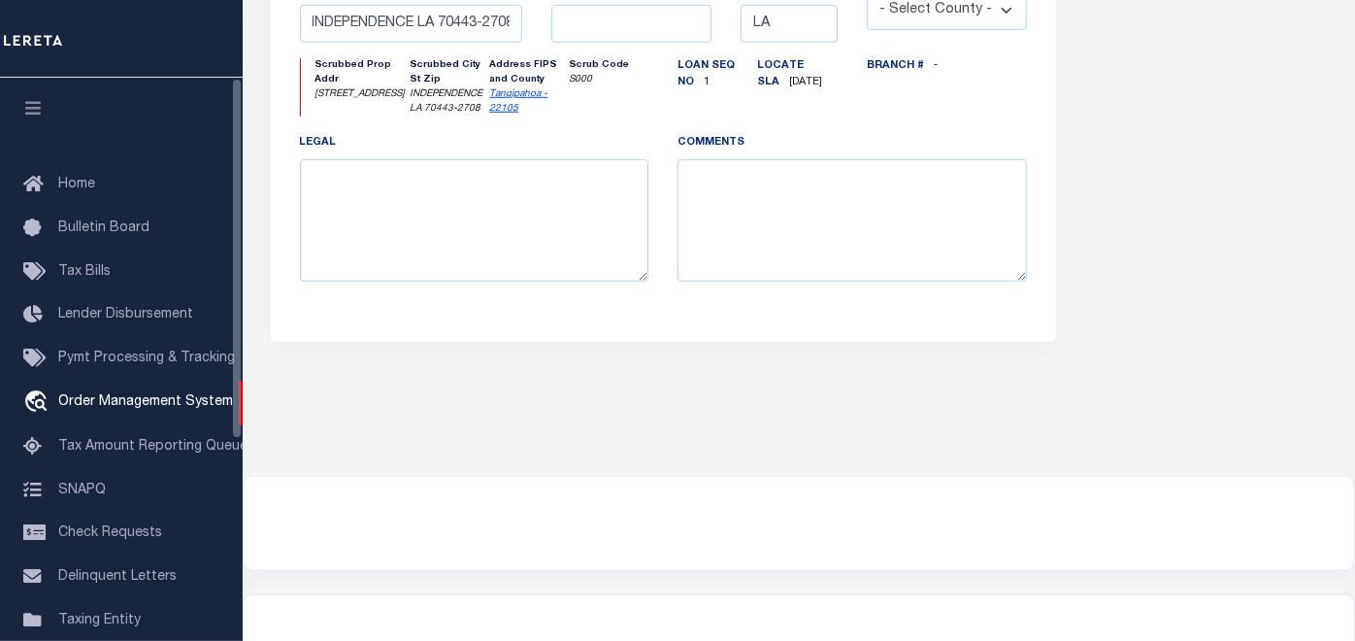
click at [36, 100] on button "button" at bounding box center [33, 111] width 66 height 66
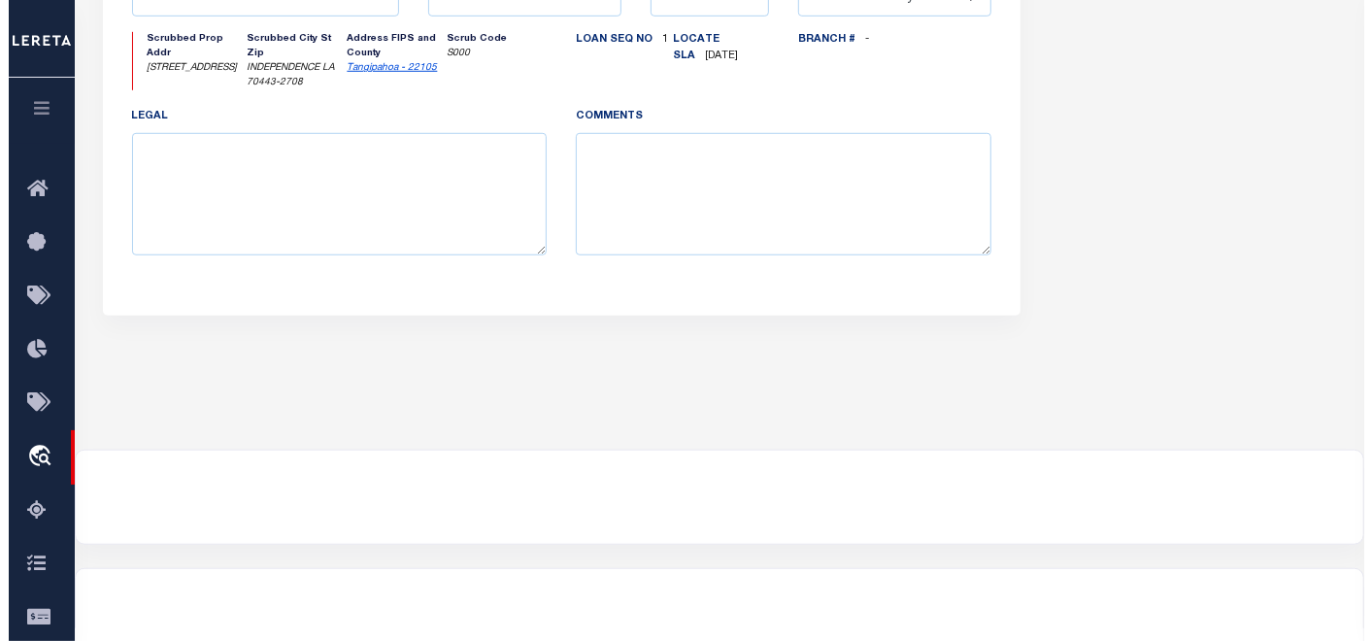
scroll to position [190, 0]
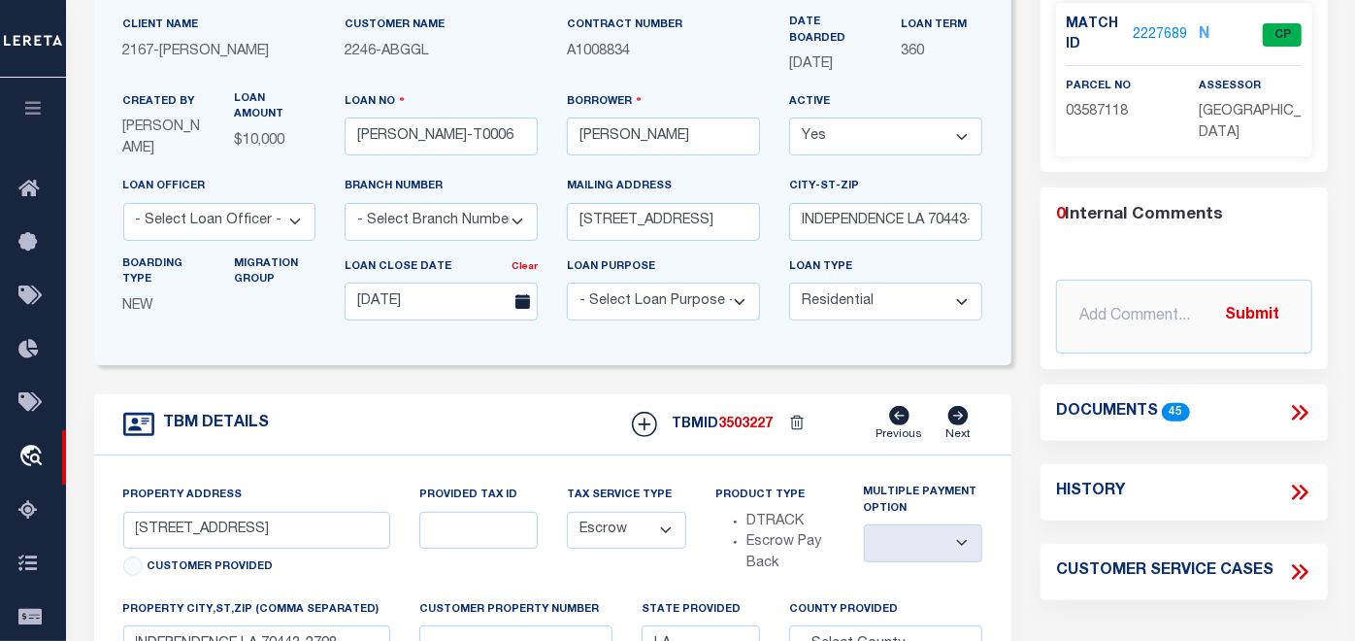
click at [1300, 400] on icon at bounding box center [1299, 412] width 25 height 25
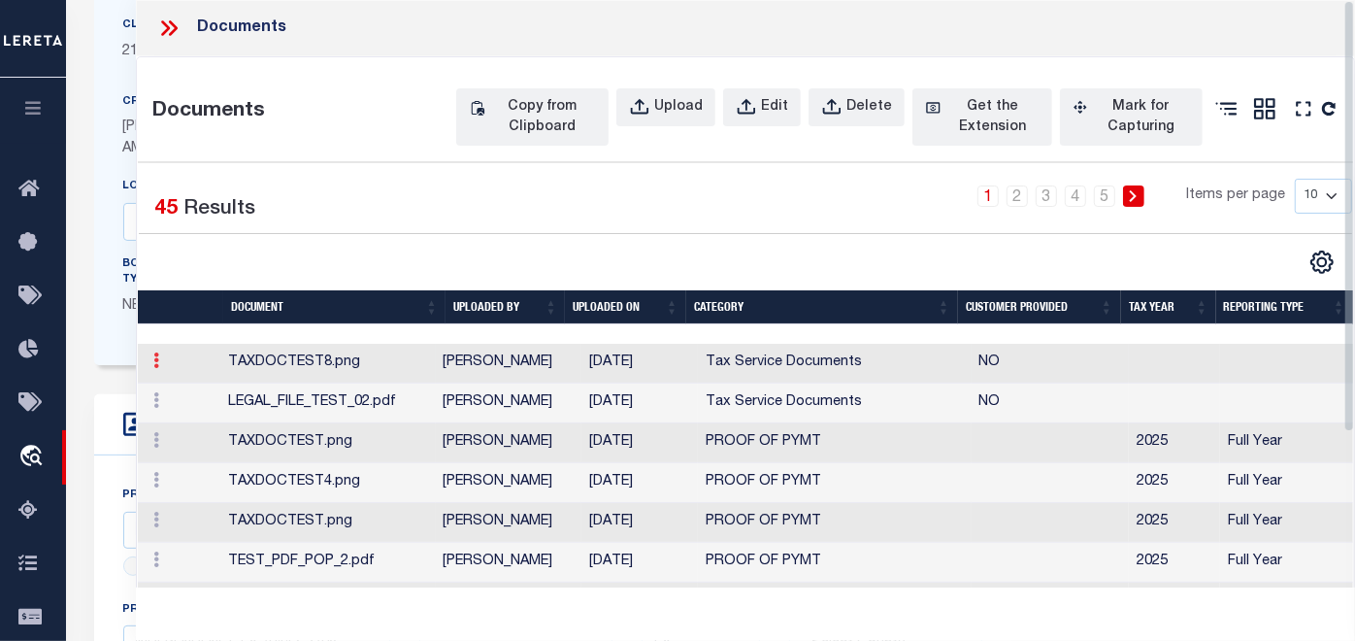
click at [149, 371] on link at bounding box center [156, 363] width 21 height 16
click at [180, 408] on link "Edit" at bounding box center [183, 392] width 72 height 32
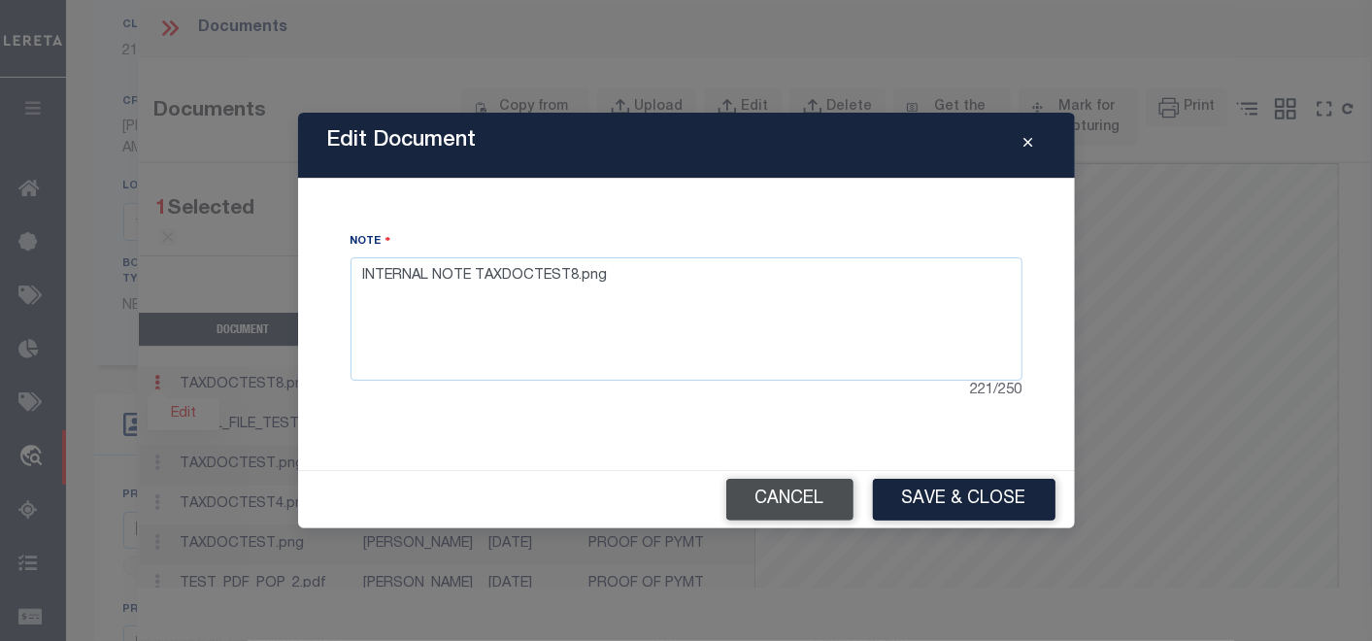
click at [778, 485] on button "Cancel" at bounding box center [789, 500] width 127 height 42
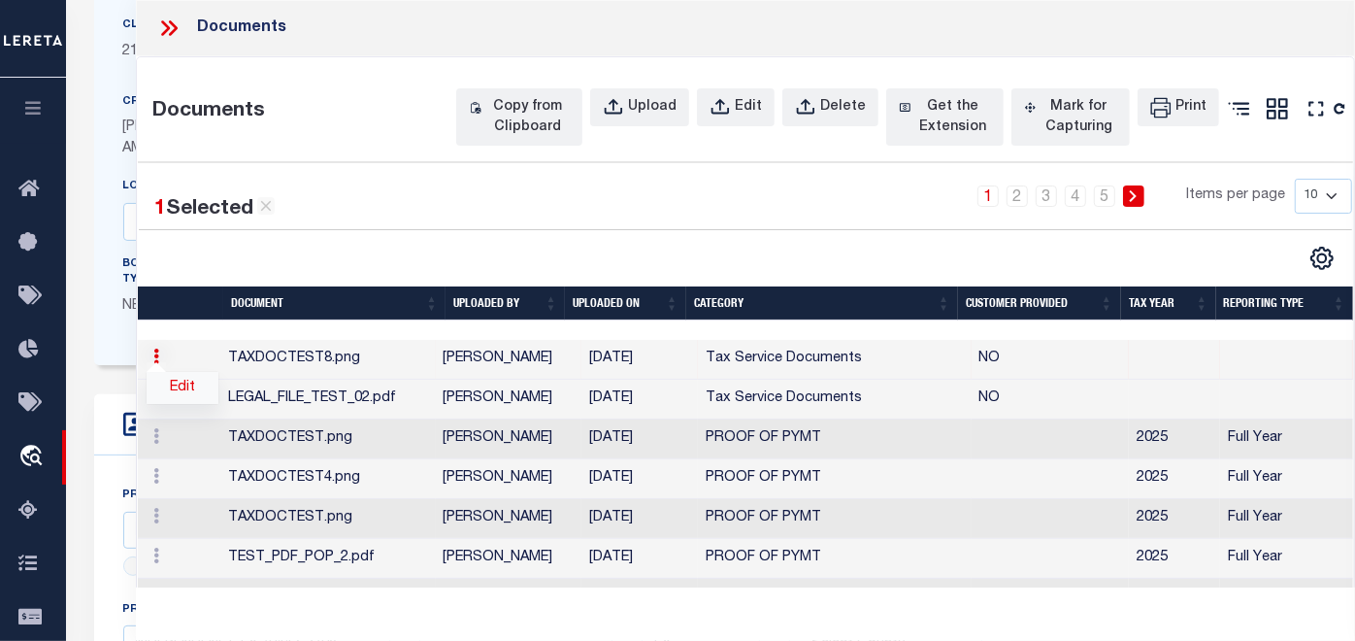
click at [182, 404] on link "Edit" at bounding box center [183, 388] width 72 height 32
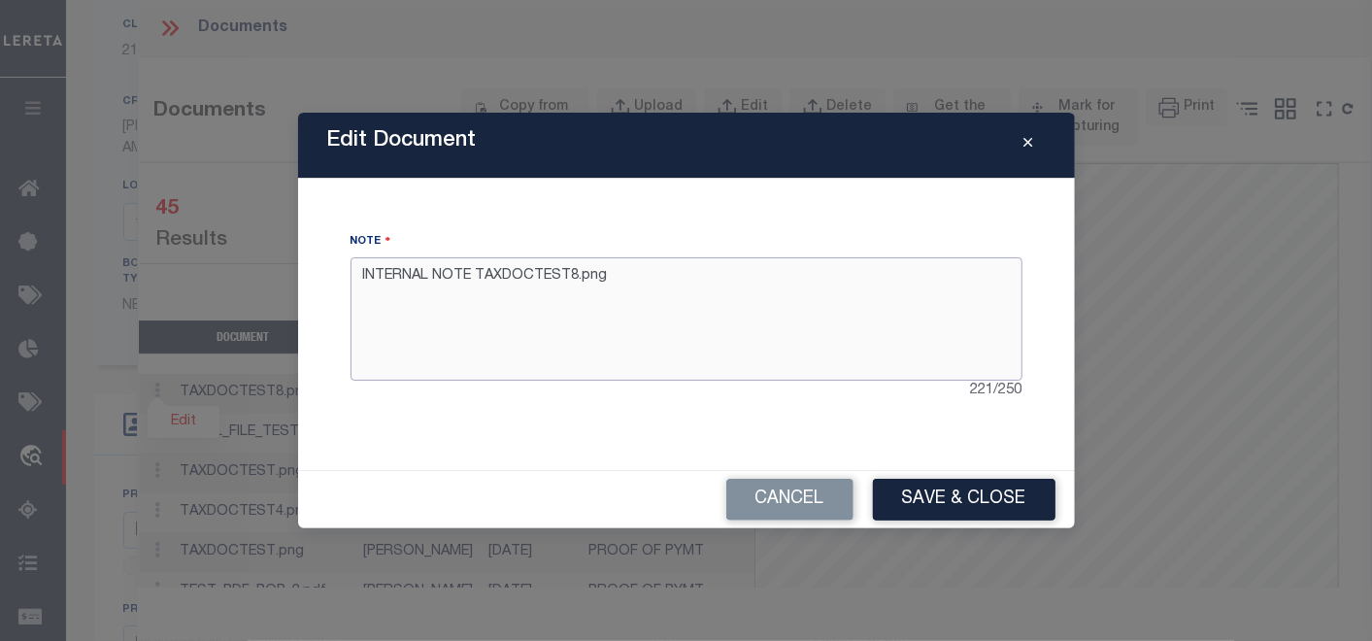
click at [692, 315] on textarea "INTERNAL NOTE TAXDOCTEST8.png" at bounding box center [686, 318] width 672 height 122
click at [643, 291] on textarea "INTERNAL NOTE TAXDOCTEST8.png" at bounding box center [686, 318] width 672 height 122
click at [686, 284] on textarea "INTERNAL NOTE TAXDOCTEST8.png" at bounding box center [686, 318] width 672 height 122
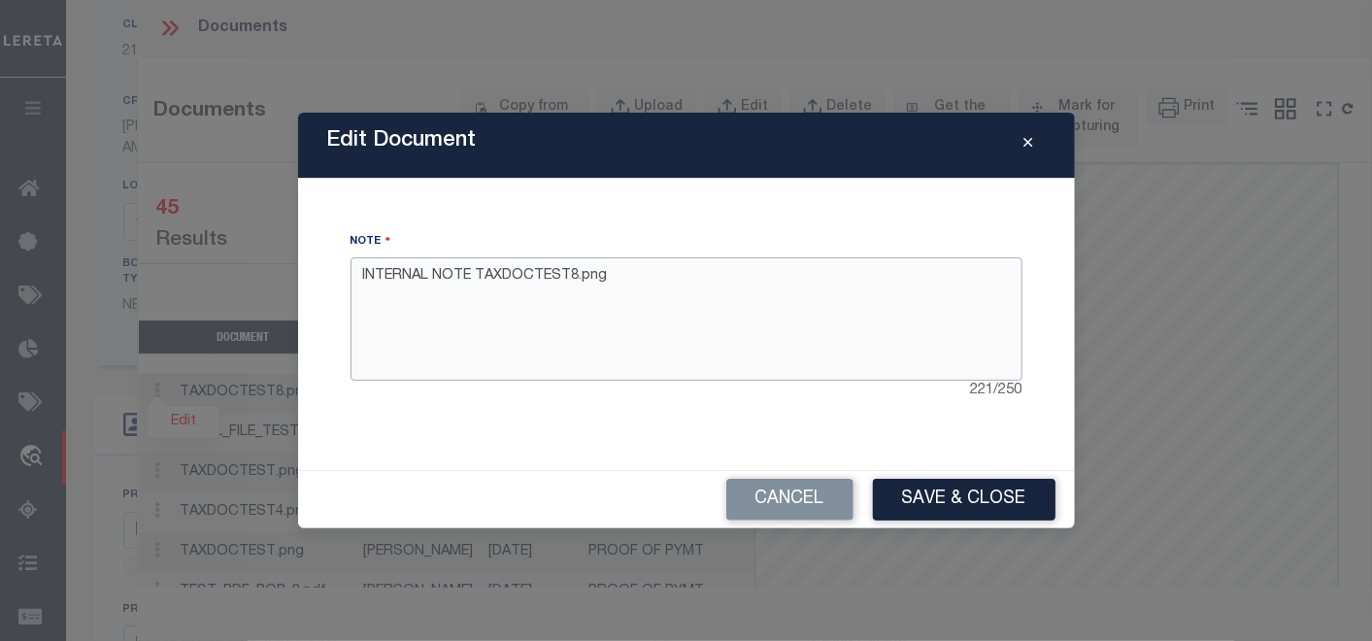
click at [686, 284] on textarea "INTERNAL NOTE TAXDOCTEST8.png" at bounding box center [686, 318] width 672 height 122
click at [660, 282] on textarea "INTERNAL NOTE TAXDOCTEST8.png" at bounding box center [686, 318] width 672 height 122
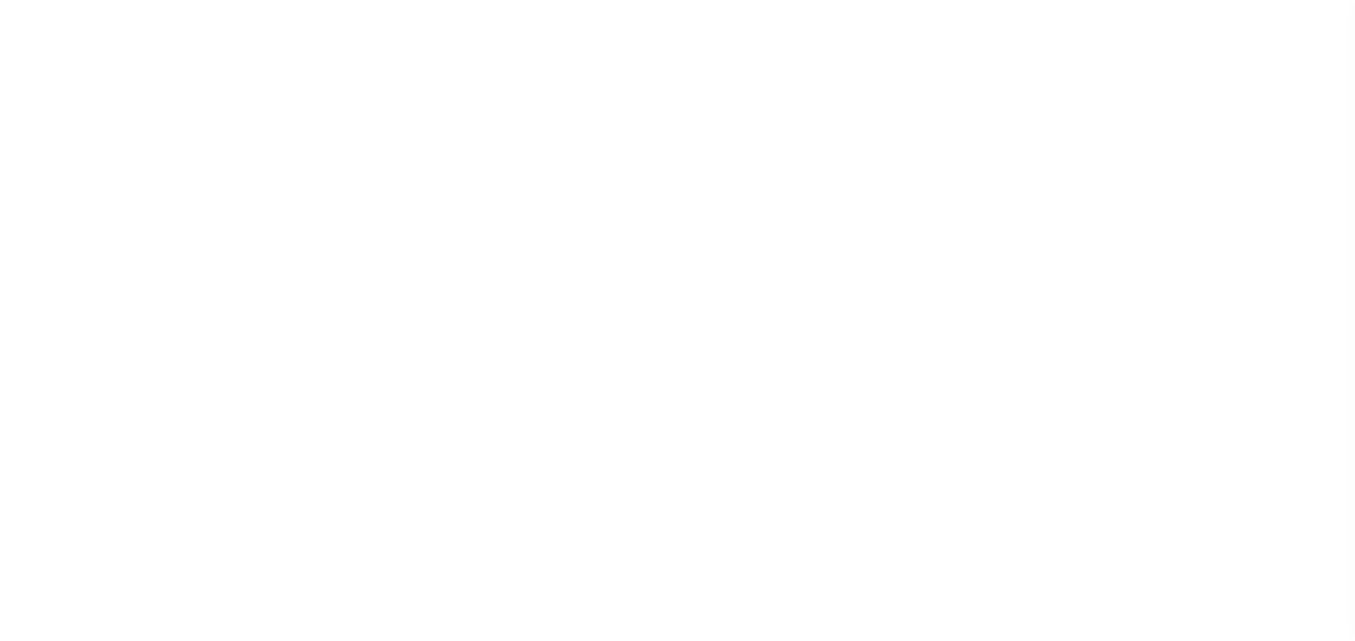
select select "10"
select select "Escrow"
type input "[STREET_ADDRESS]"
select select
type input "INDEPENDENCE LA 70443-2708"
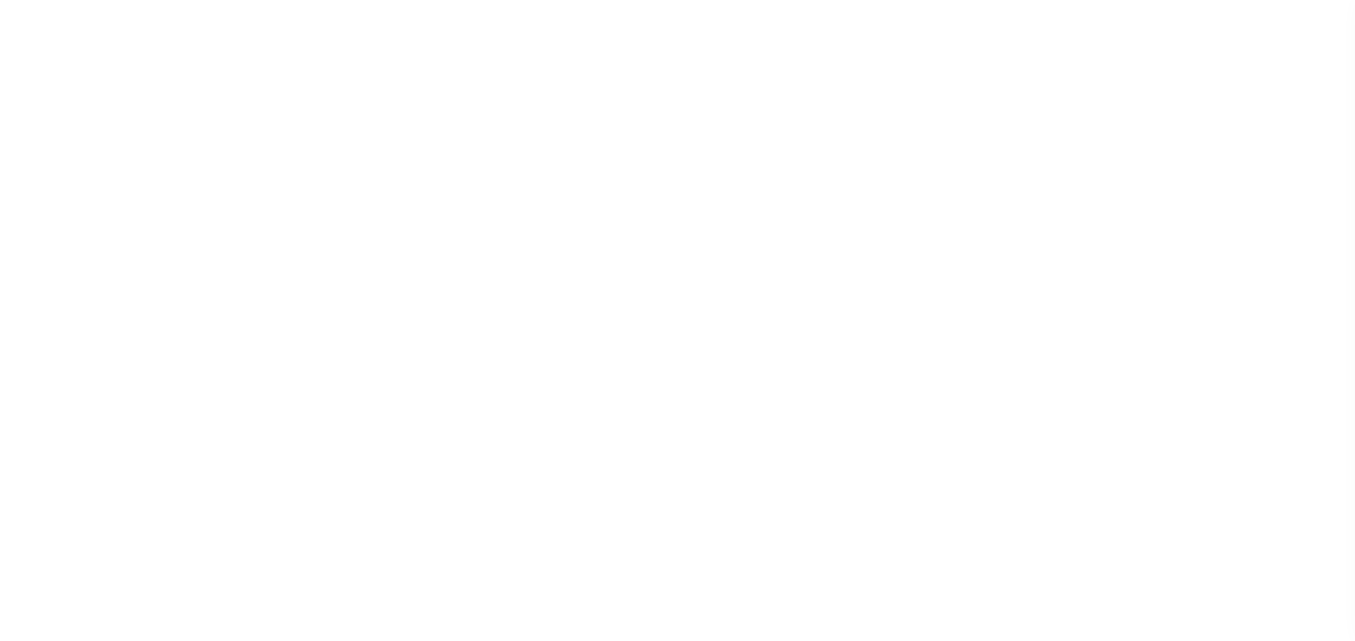
type input "LA"
type input "[PERSON_NAME]-T0006"
type input "[PERSON_NAME]"
select select
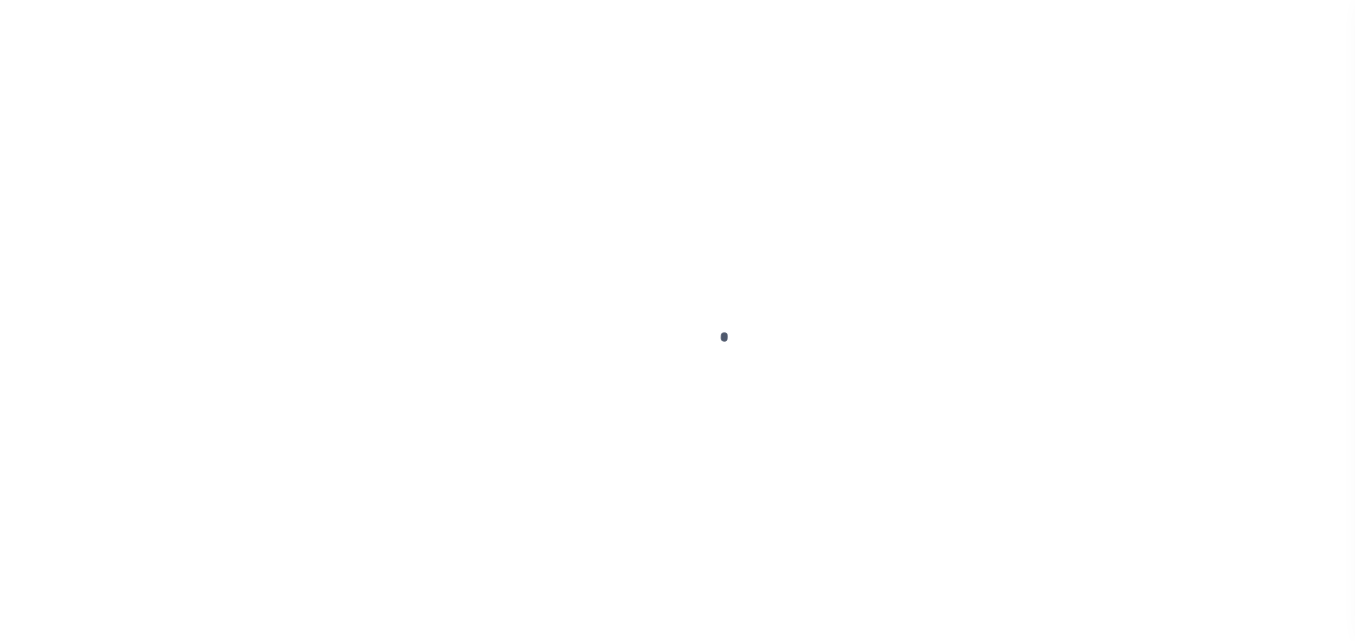
select select
type input "[STREET_ADDRESS]"
type input "INDEPENDENCE LA 70443-2708"
type input "[DATE]"
select select "10"
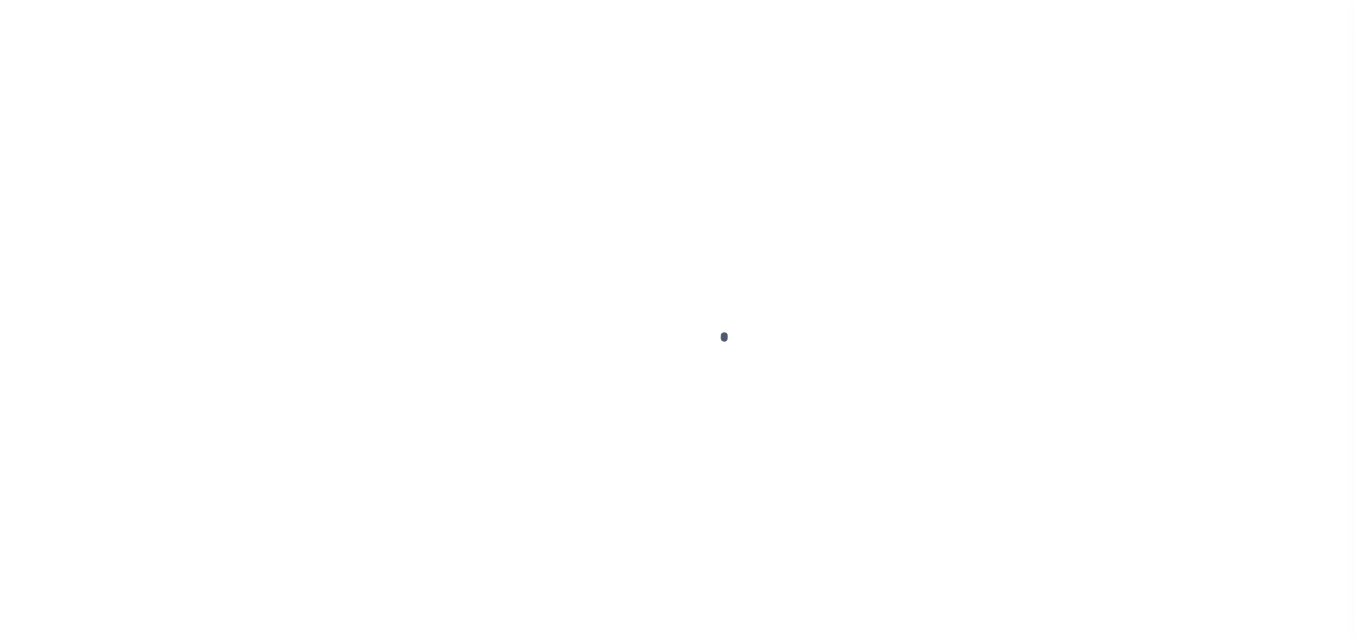
select select "Escrow"
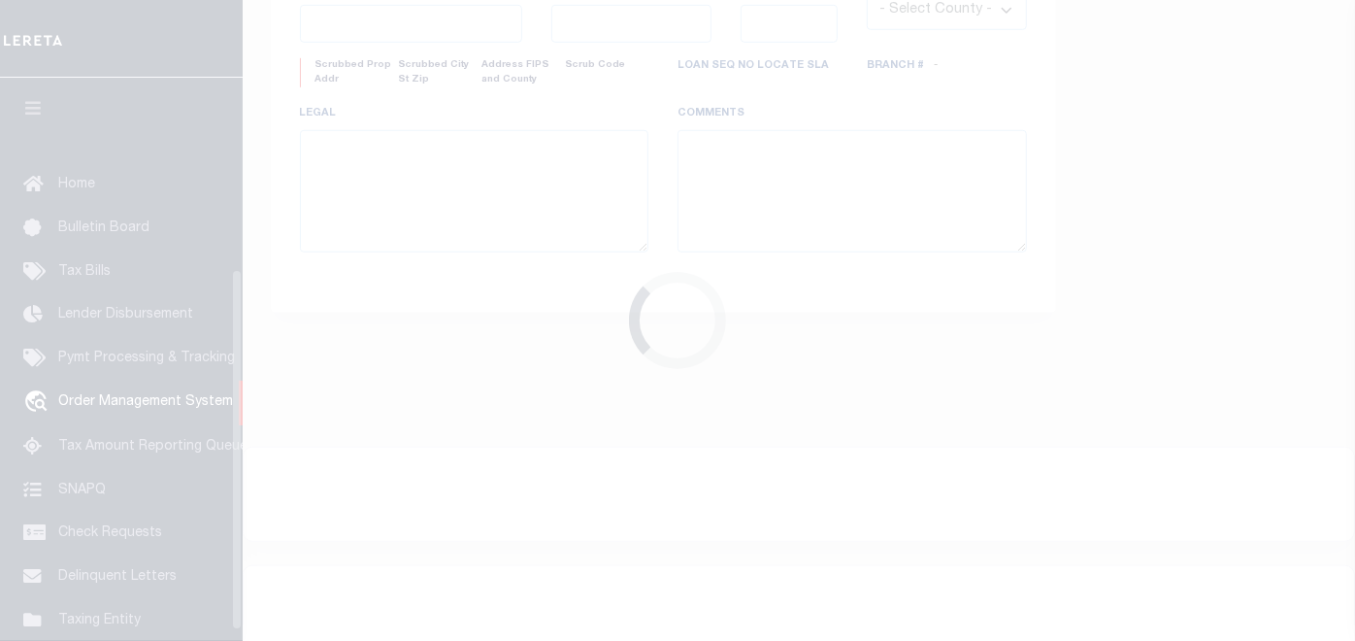
scroll to position [853, 0]
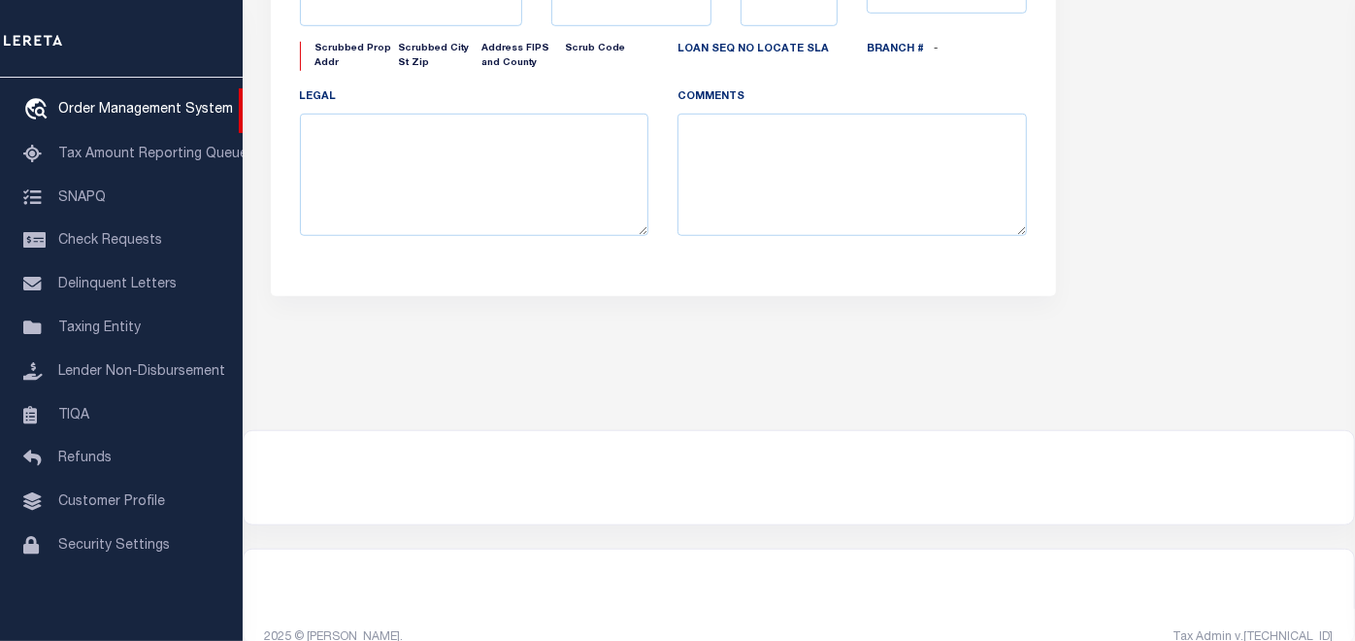
type input "[STREET_ADDRESS]"
select select
type input "INDEPENDENCE LA 70443-2708"
type input "LA"
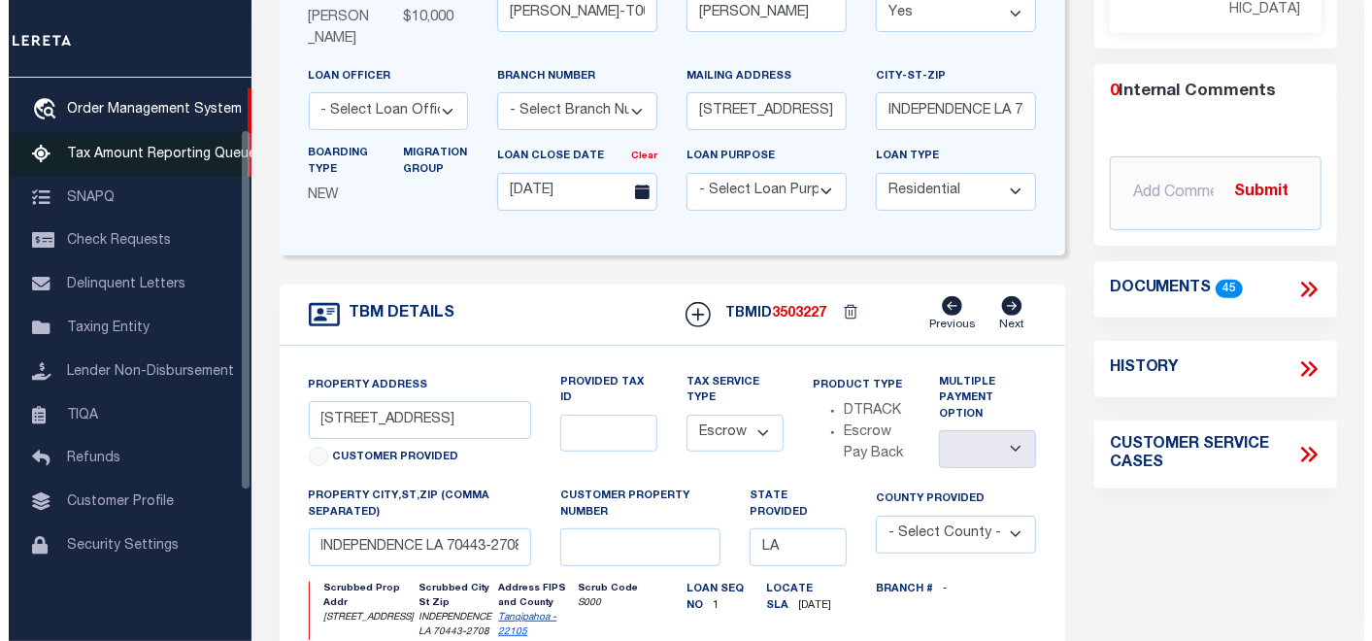
scroll to position [0, 0]
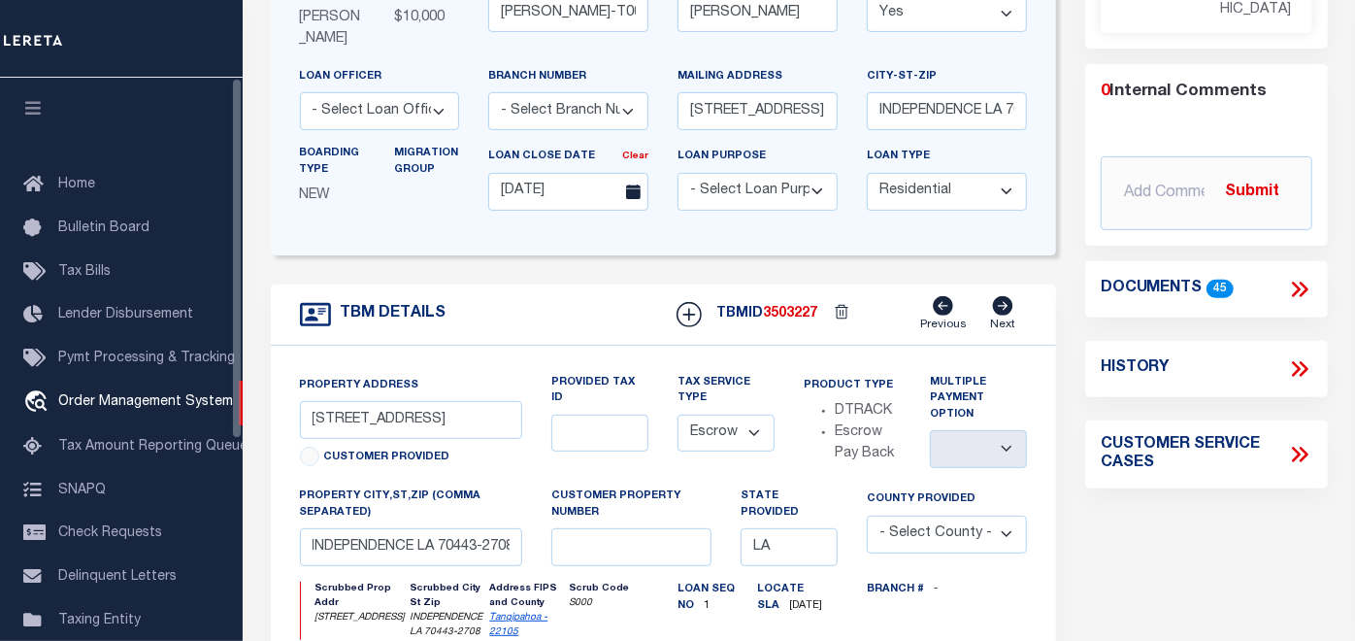
click at [40, 115] on icon "button" at bounding box center [33, 107] width 22 height 17
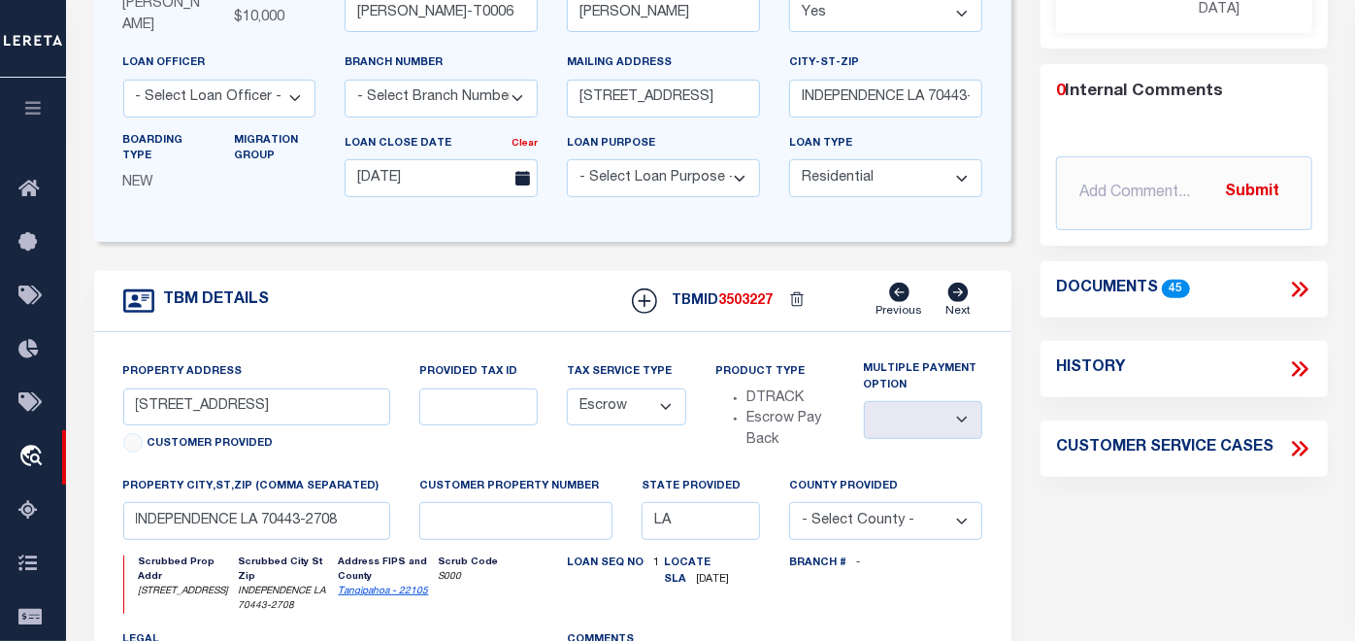
click at [1299, 282] on icon at bounding box center [1299, 289] width 25 height 25
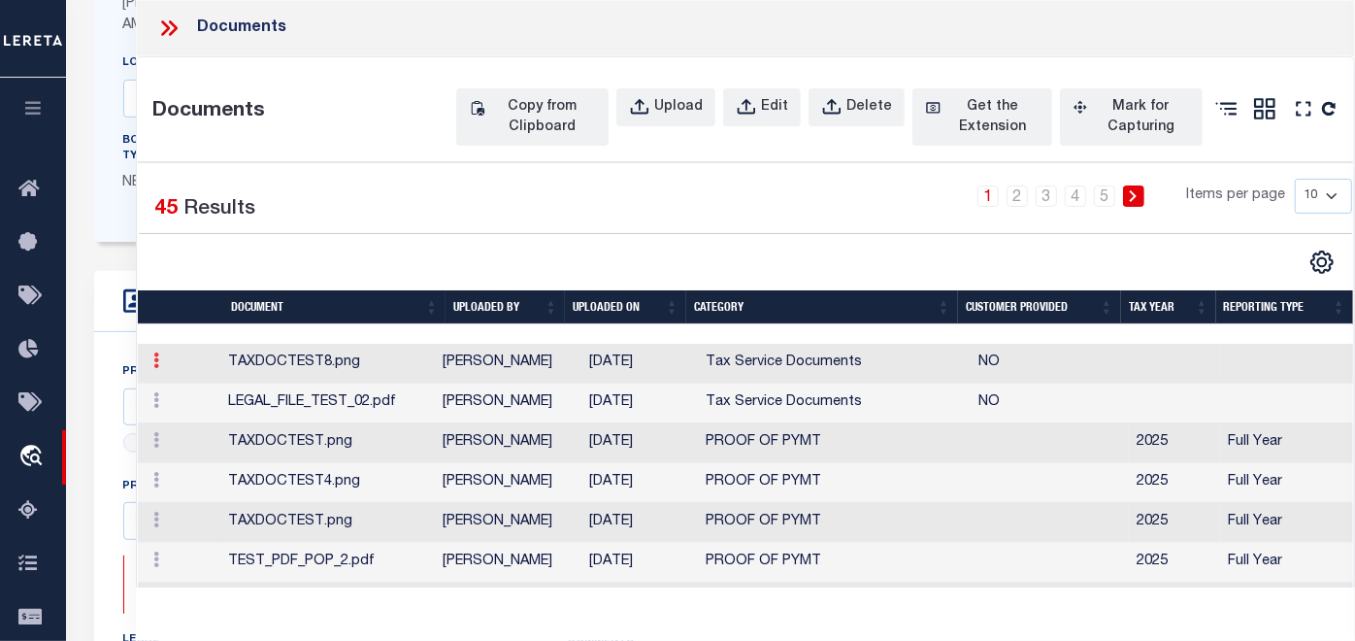
click at [149, 371] on link at bounding box center [156, 363] width 21 height 16
click at [158, 371] on link at bounding box center [156, 363] width 21 height 16
click at [180, 408] on link "Edit" at bounding box center [183, 392] width 72 height 32
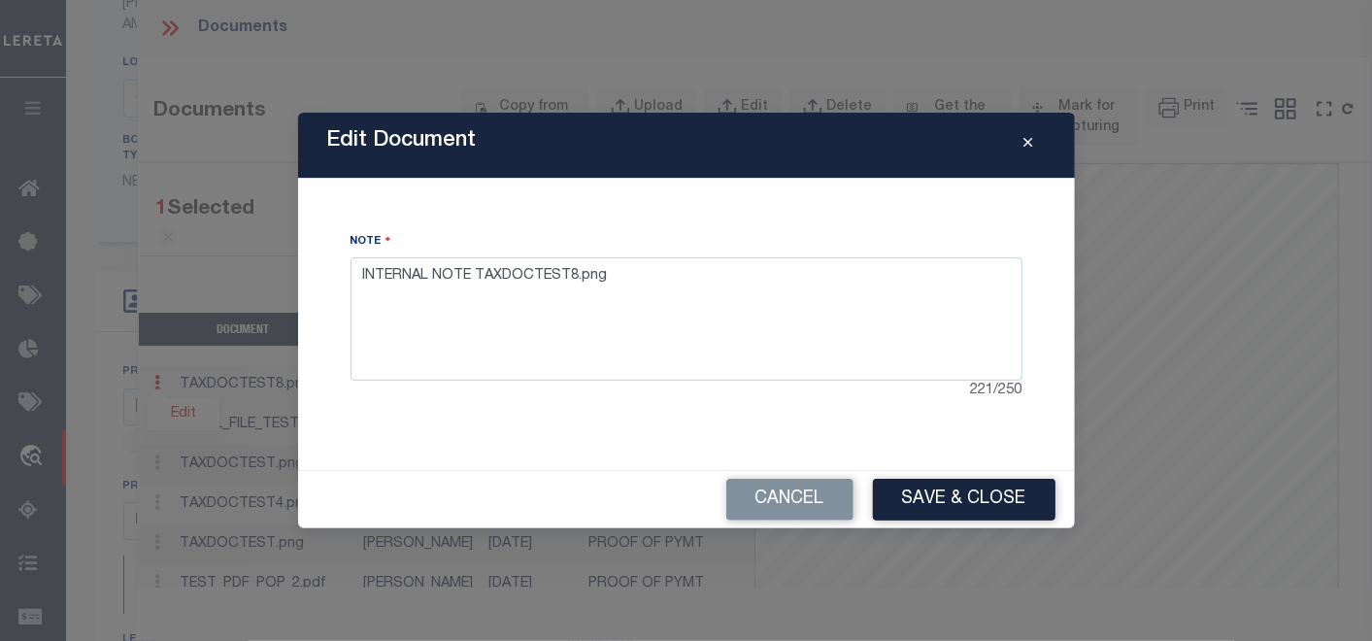
click at [835, 437] on div at bounding box center [686, 320] width 1372 height 641
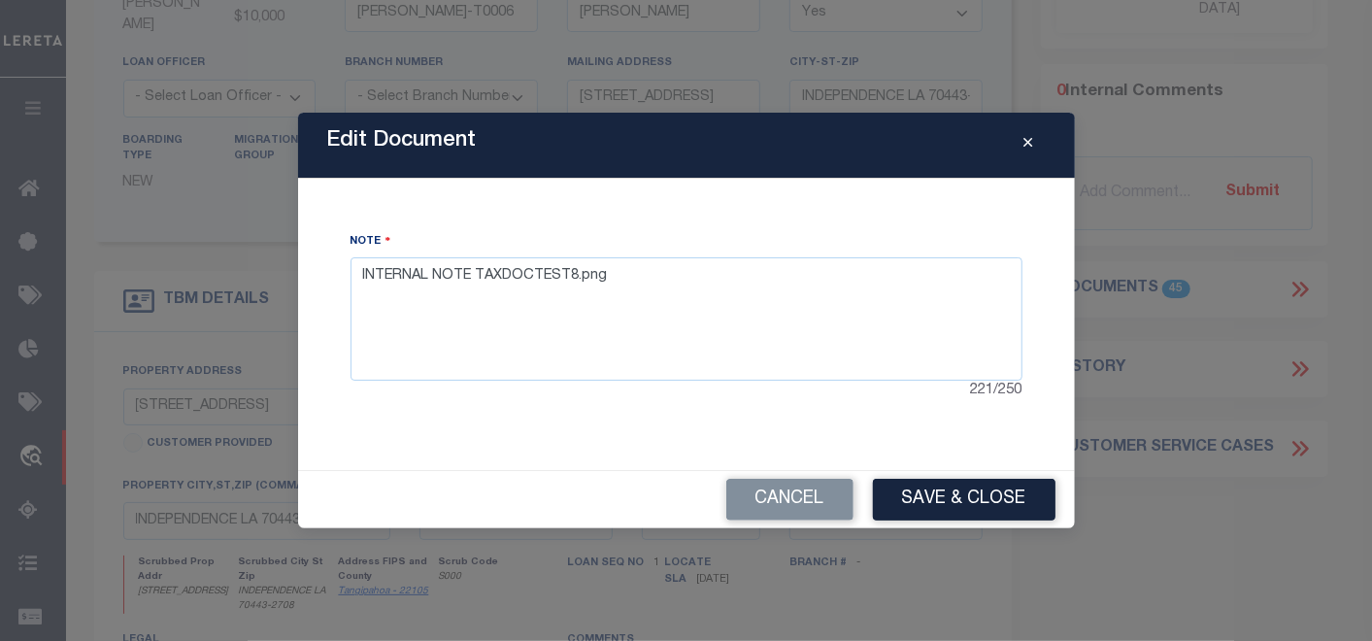
click at [811, 499] on div at bounding box center [686, 320] width 1372 height 641
click at [807, 498] on div at bounding box center [686, 320] width 1372 height 641
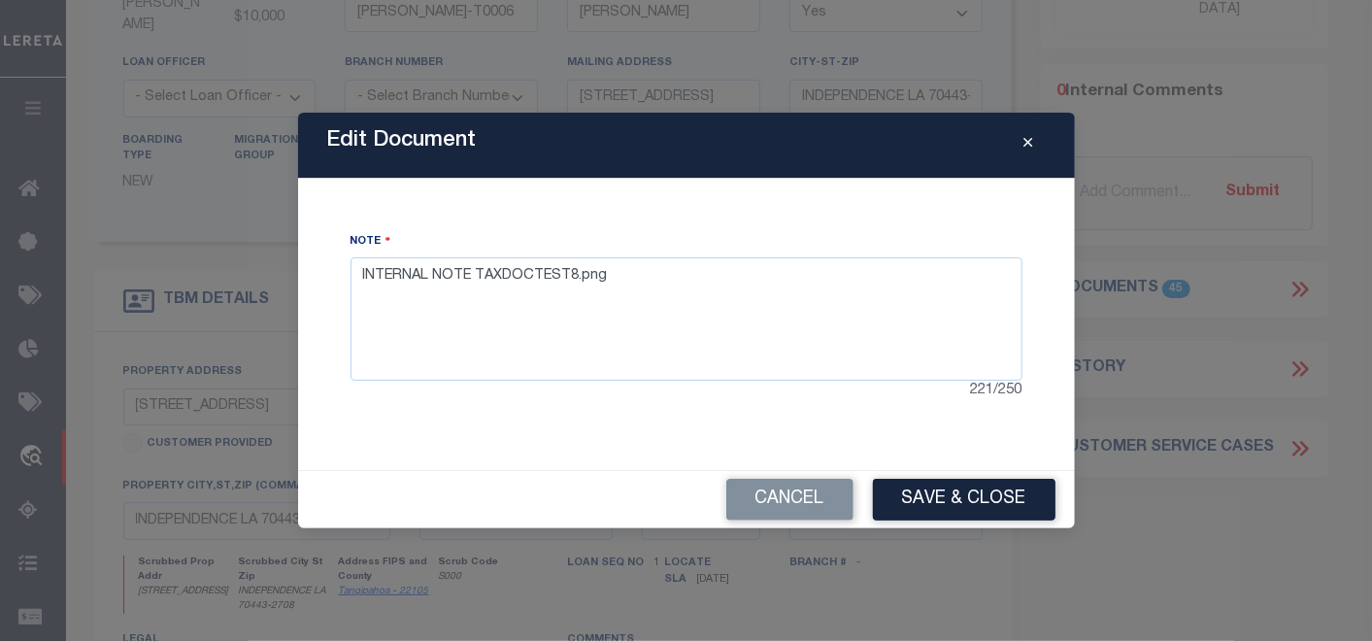
click at [807, 498] on div at bounding box center [686, 320] width 1372 height 641
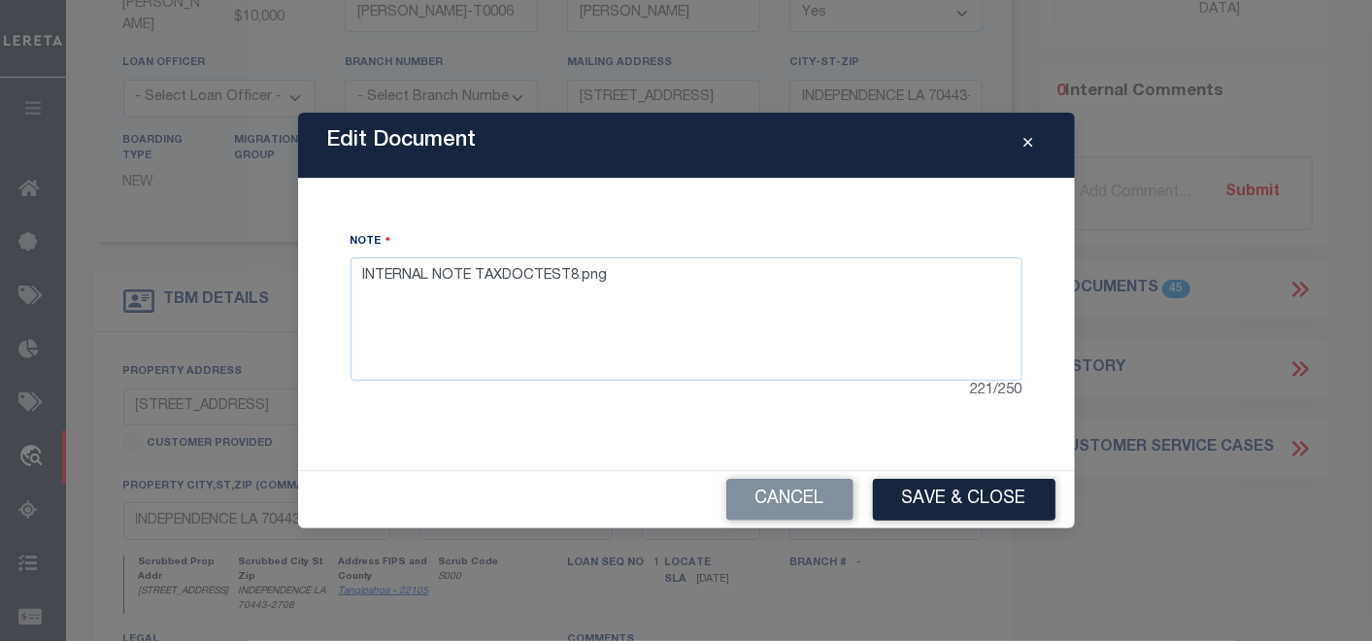
click at [807, 498] on div at bounding box center [686, 320] width 1372 height 641
click at [805, 499] on div at bounding box center [686, 320] width 1372 height 641
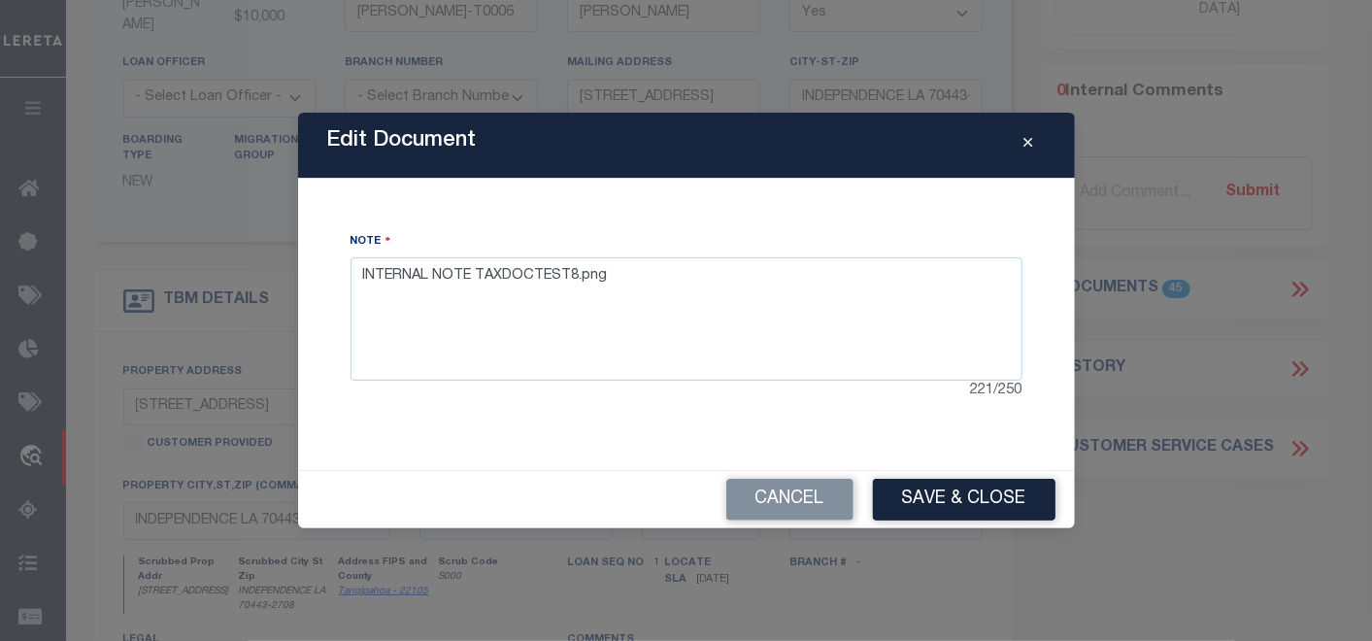
click at [805, 499] on div at bounding box center [686, 320] width 1372 height 641
click at [805, 498] on div at bounding box center [686, 320] width 1372 height 641
drag, startPoint x: 805, startPoint y: 498, endPoint x: 901, endPoint y: 487, distance: 96.7
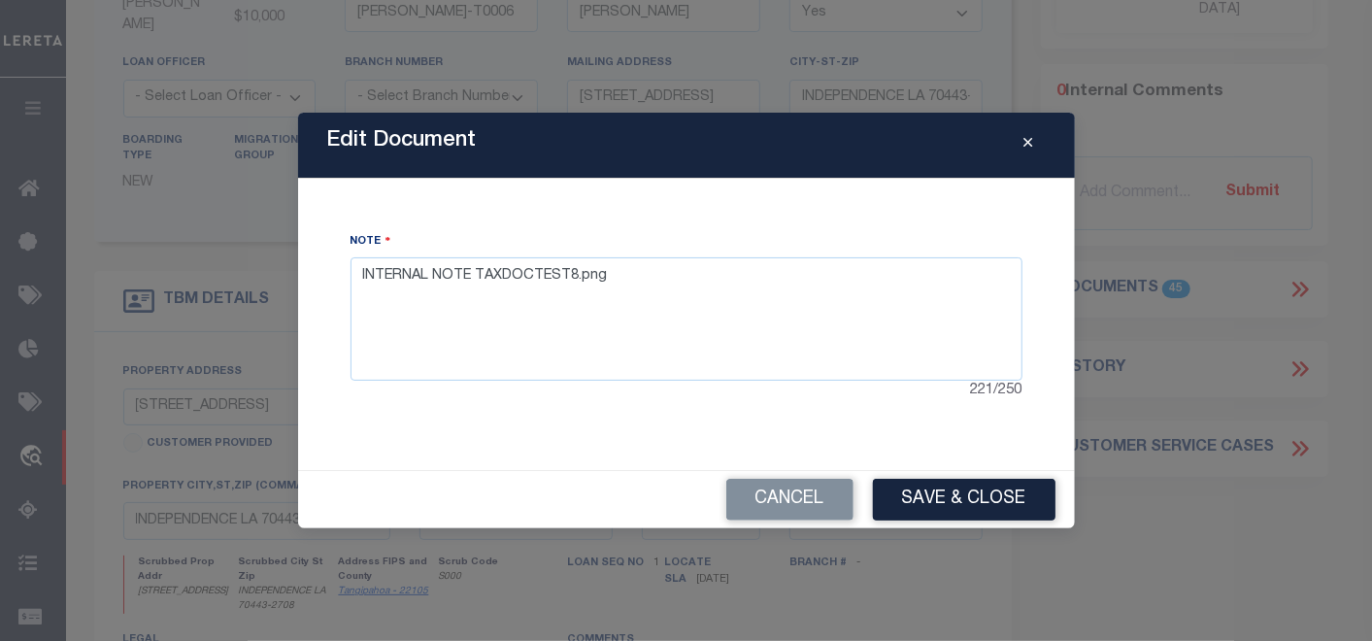
click at [805, 497] on div at bounding box center [686, 320] width 1372 height 641
click at [865, 415] on div at bounding box center [686, 320] width 1372 height 641
drag, startPoint x: 865, startPoint y: 415, endPoint x: 945, endPoint y: 305, distance: 136.9
click at [868, 411] on div at bounding box center [686, 320] width 1372 height 641
click at [1029, 142] on div at bounding box center [686, 320] width 1372 height 641
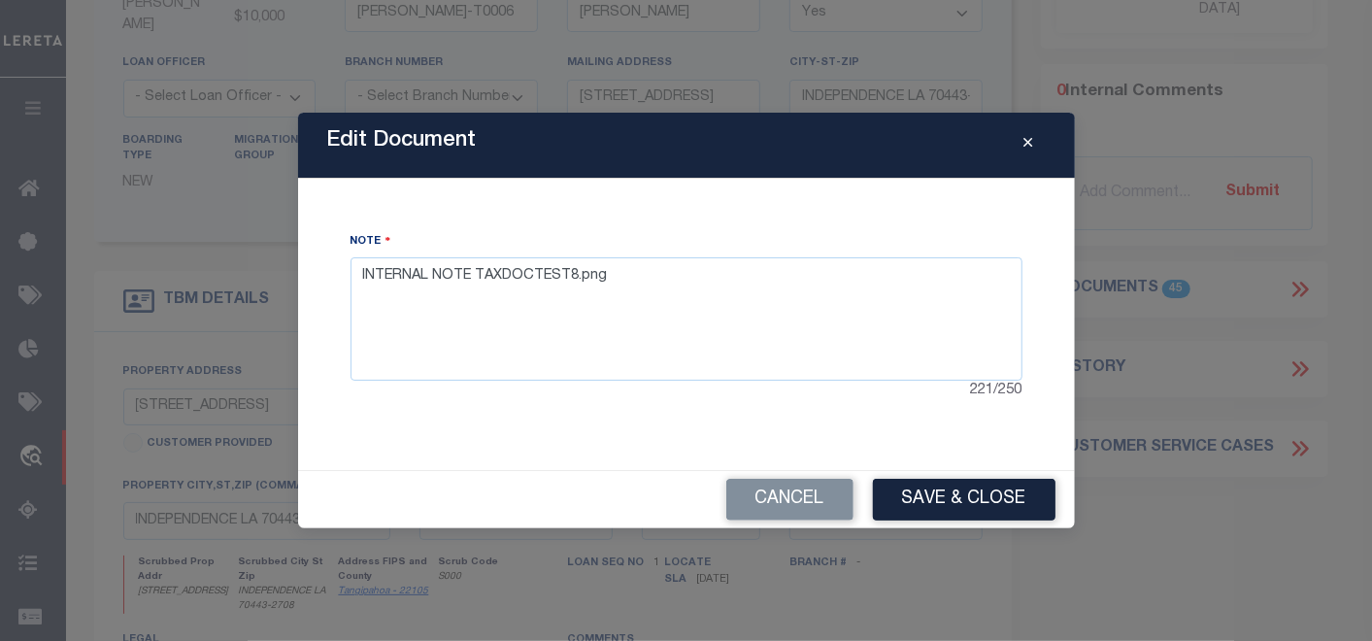
click at [1028, 142] on div at bounding box center [686, 320] width 1372 height 641
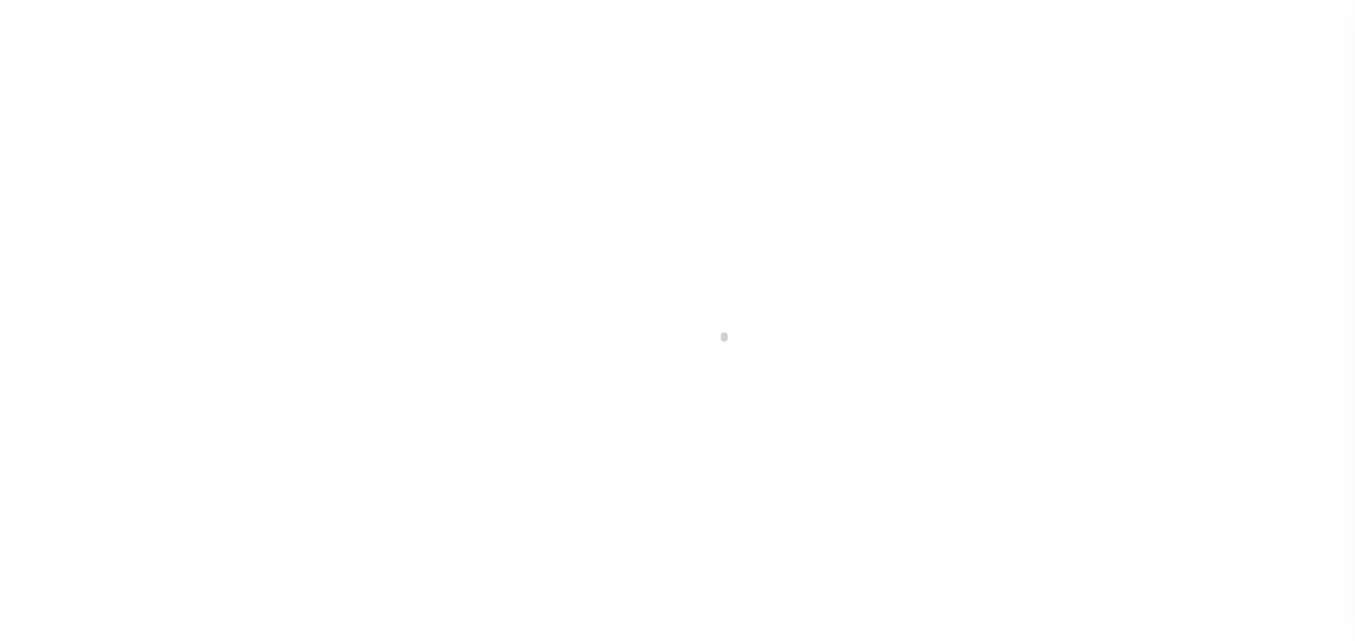
scroll to position [307, 0]
type input "[PERSON_NAME]-T0006"
type input "[PERSON_NAME]"
select select
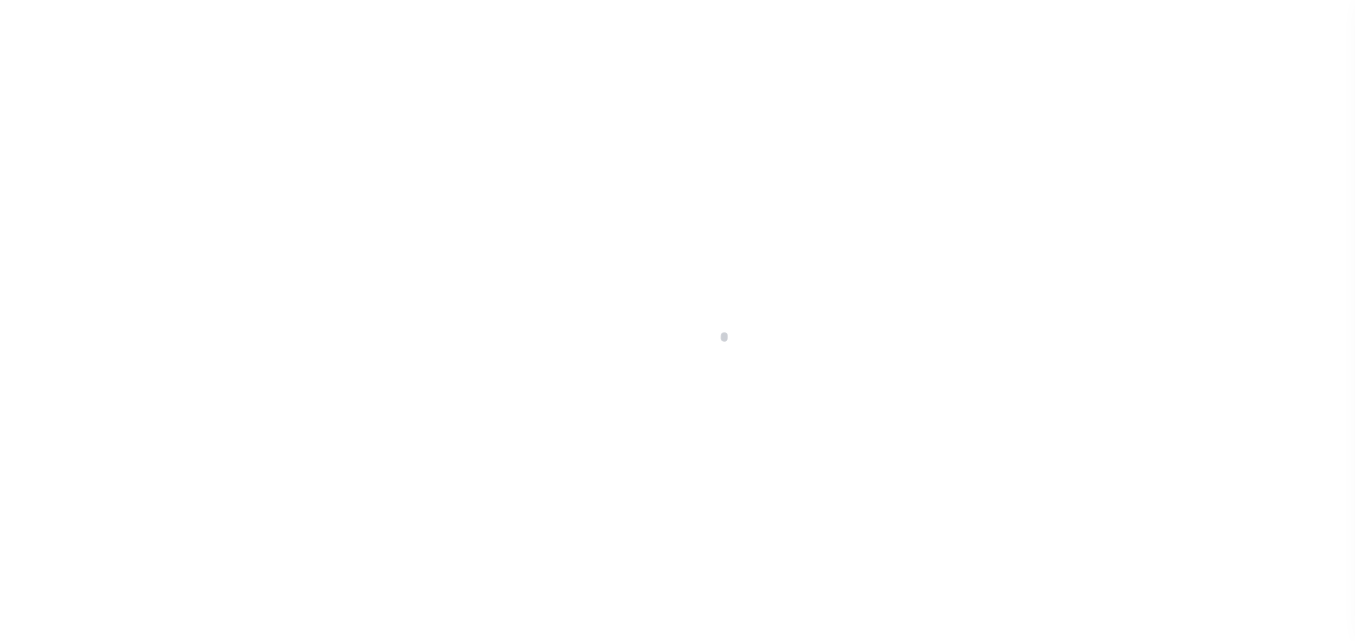
type input "[STREET_ADDRESS]"
type input "INDEPENDENCE LA 70443-2708"
type input "[DATE]"
select select "10"
select select "Escrow"
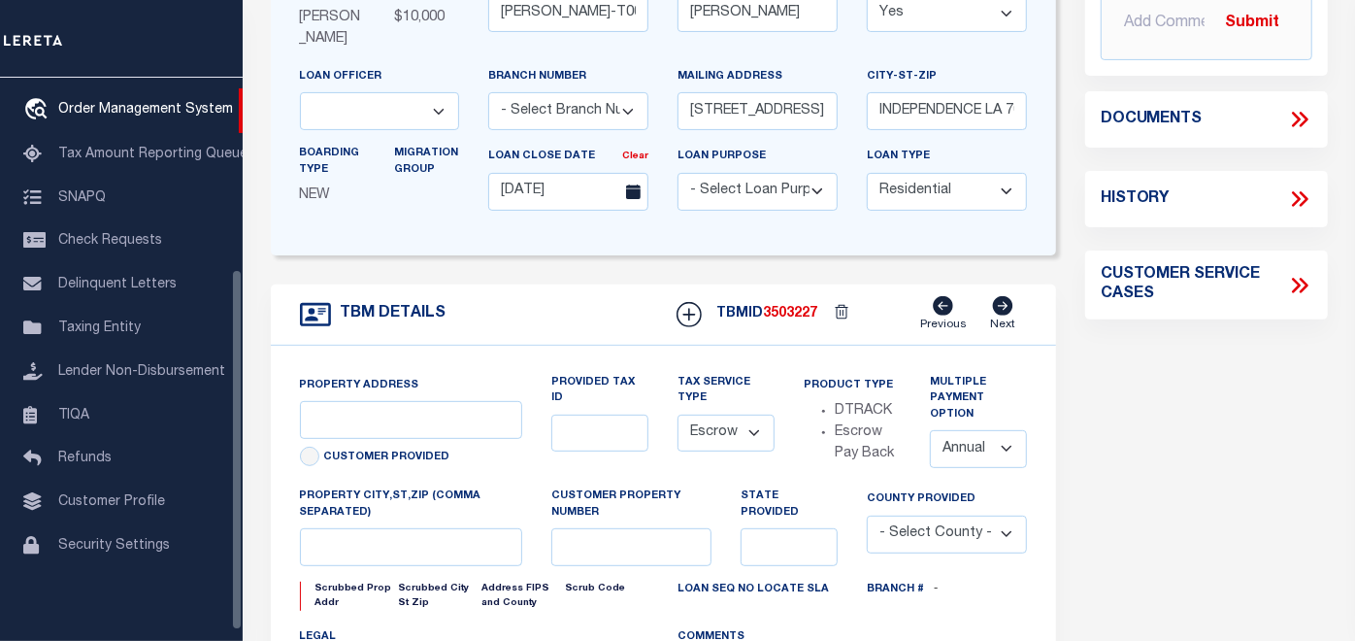
scroll to position [0, 0]
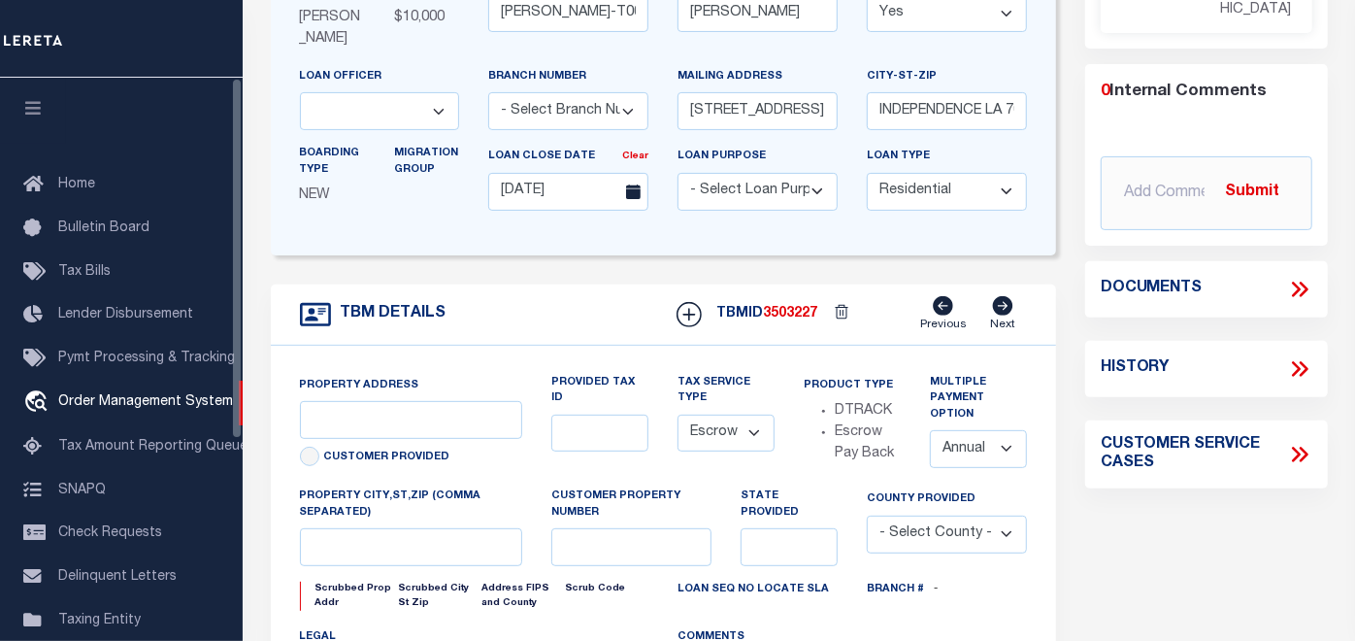
click at [34, 106] on icon "button" at bounding box center [33, 107] width 22 height 17
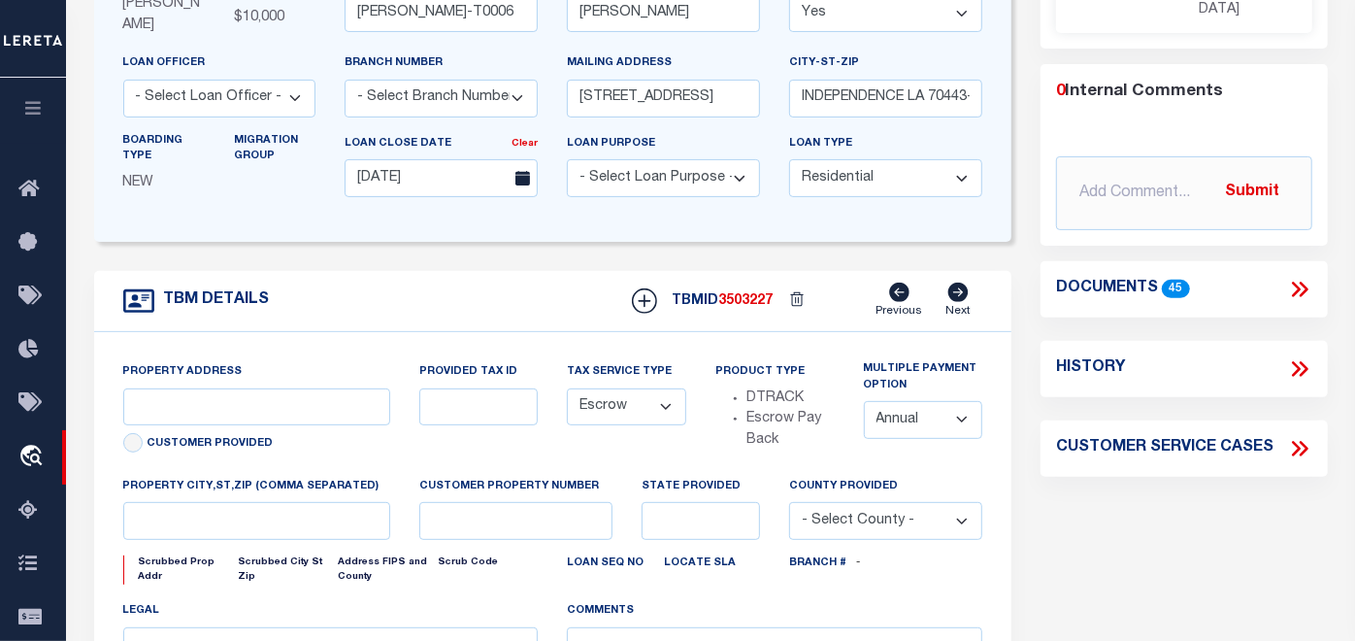
type input "[STREET_ADDRESS]"
select select
type input "INDEPENDENCE LA 70443-2708"
type input "LA"
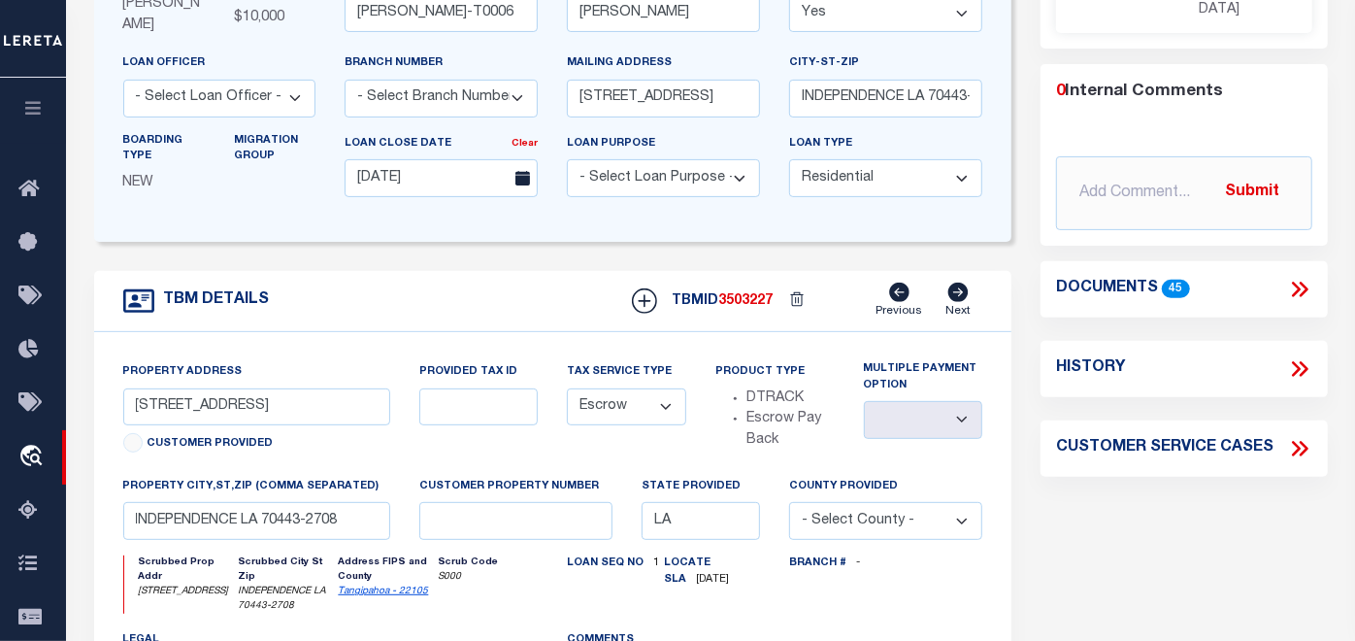
click at [1292, 291] on icon at bounding box center [1299, 289] width 25 height 25
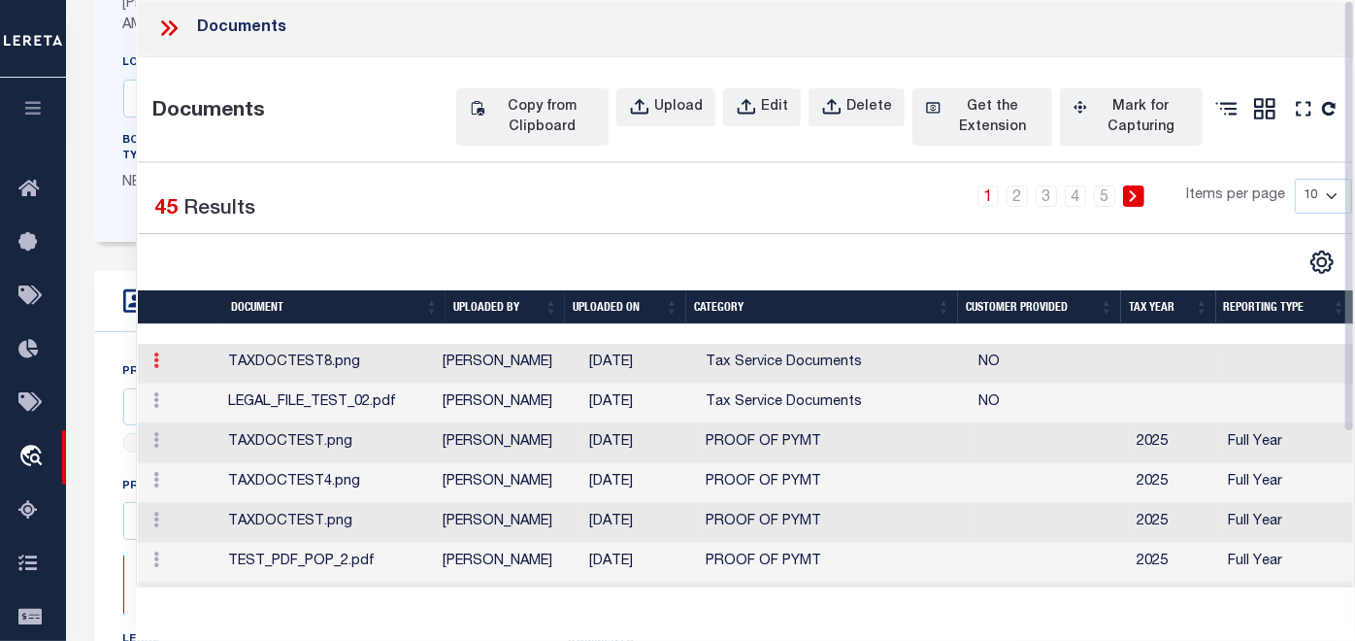
click at [148, 371] on link at bounding box center [156, 363] width 21 height 16
click at [180, 408] on link "Edit" at bounding box center [183, 392] width 72 height 32
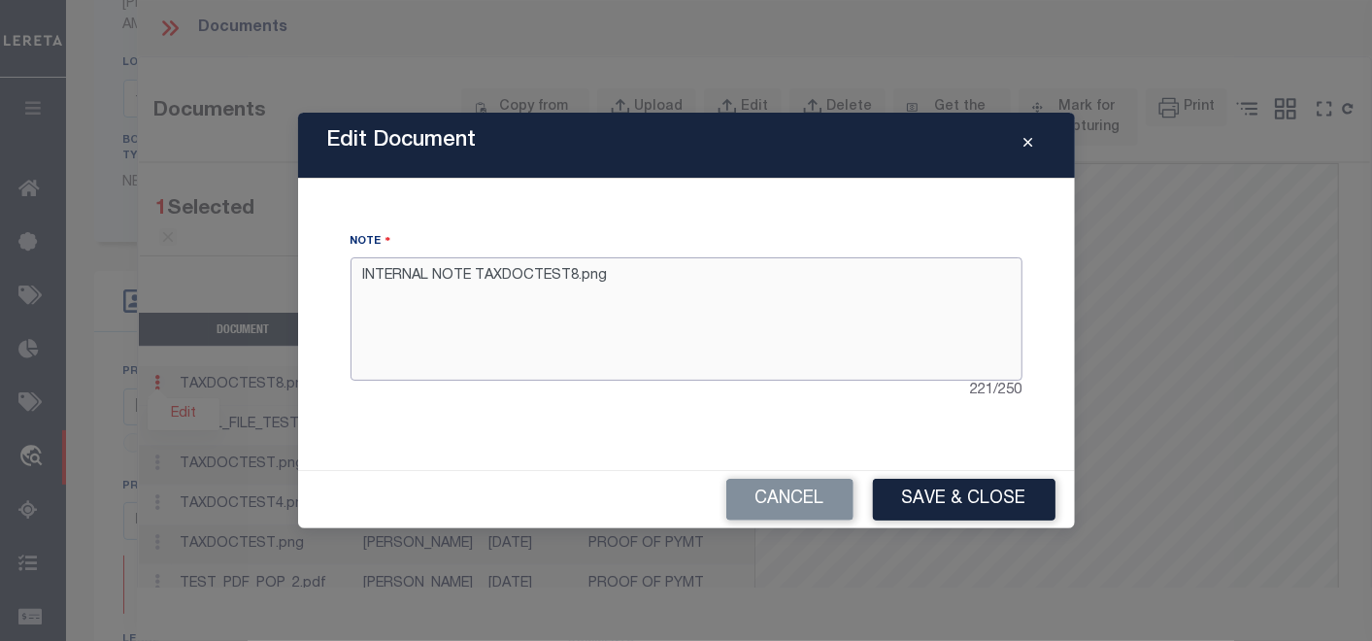
drag, startPoint x: 638, startPoint y: 342, endPoint x: 640, endPoint y: 325, distance: 16.6
click at [638, 341] on textarea "INTERNAL NOTE TAXDOCTEST8.png" at bounding box center [686, 318] width 672 height 122
click at [781, 487] on button "Cancel" at bounding box center [789, 500] width 127 height 42
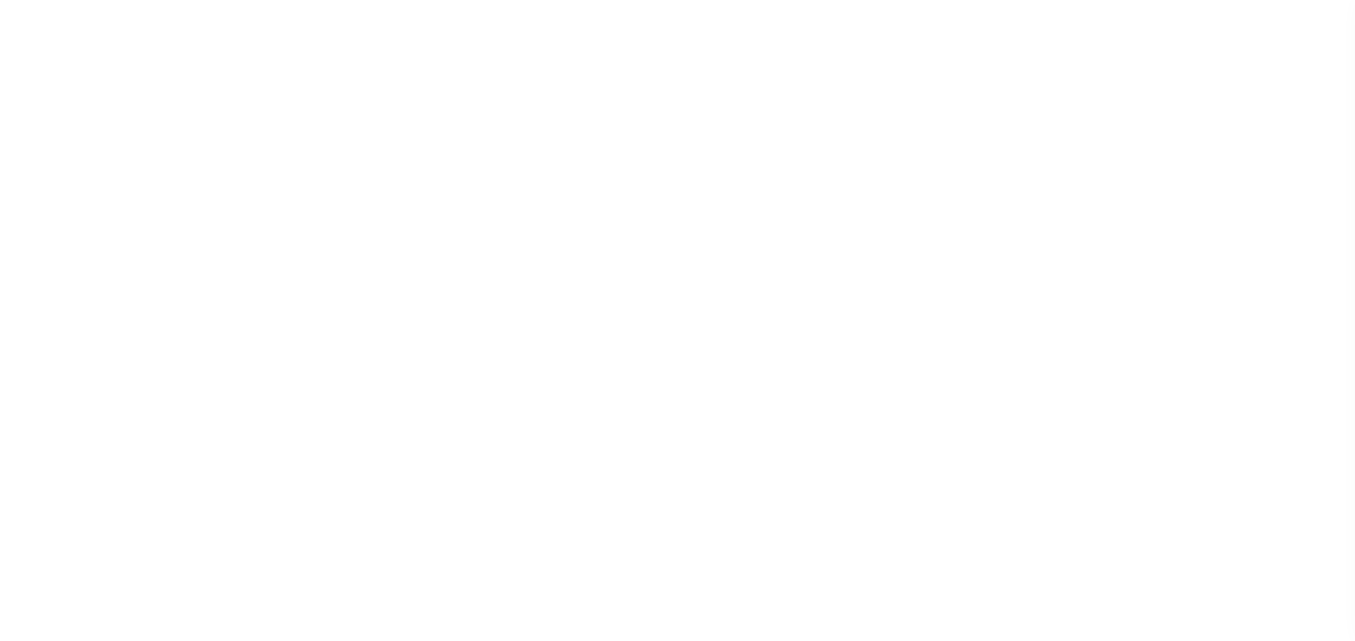
select select "10"
select select "Escrow"
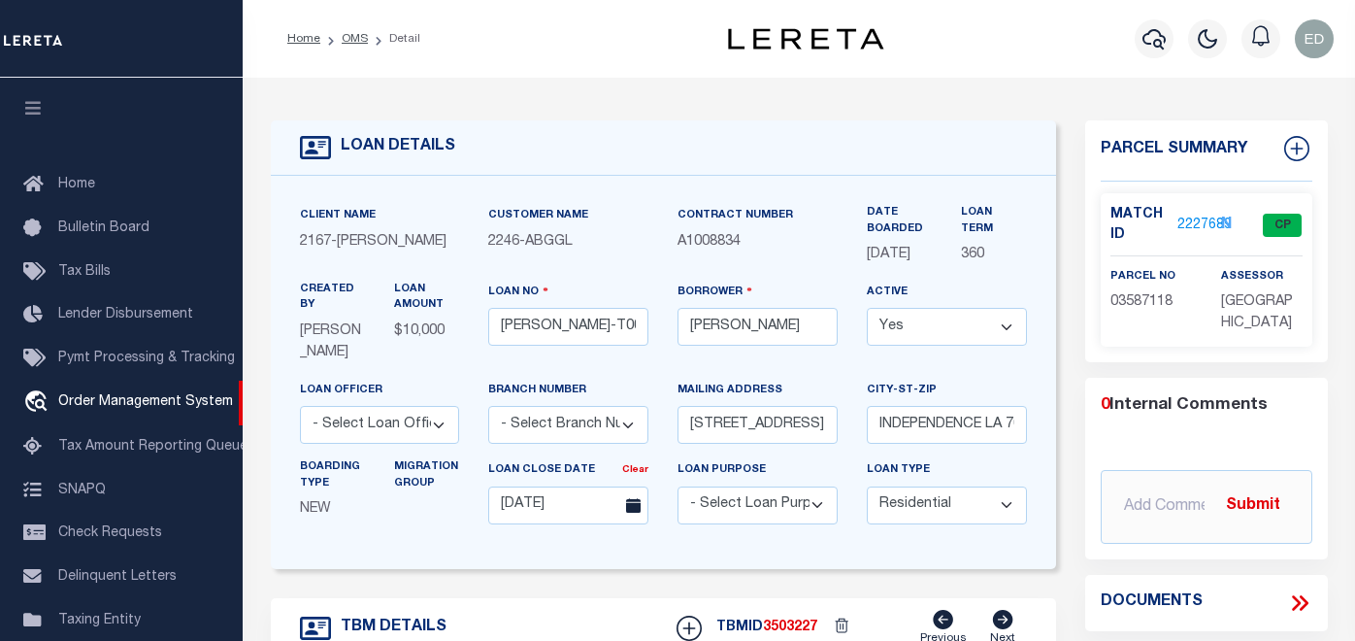
type input "[STREET_ADDRESS]"
select select
type input "INDEPENDENCE LA 70443-2708"
type input "LA"
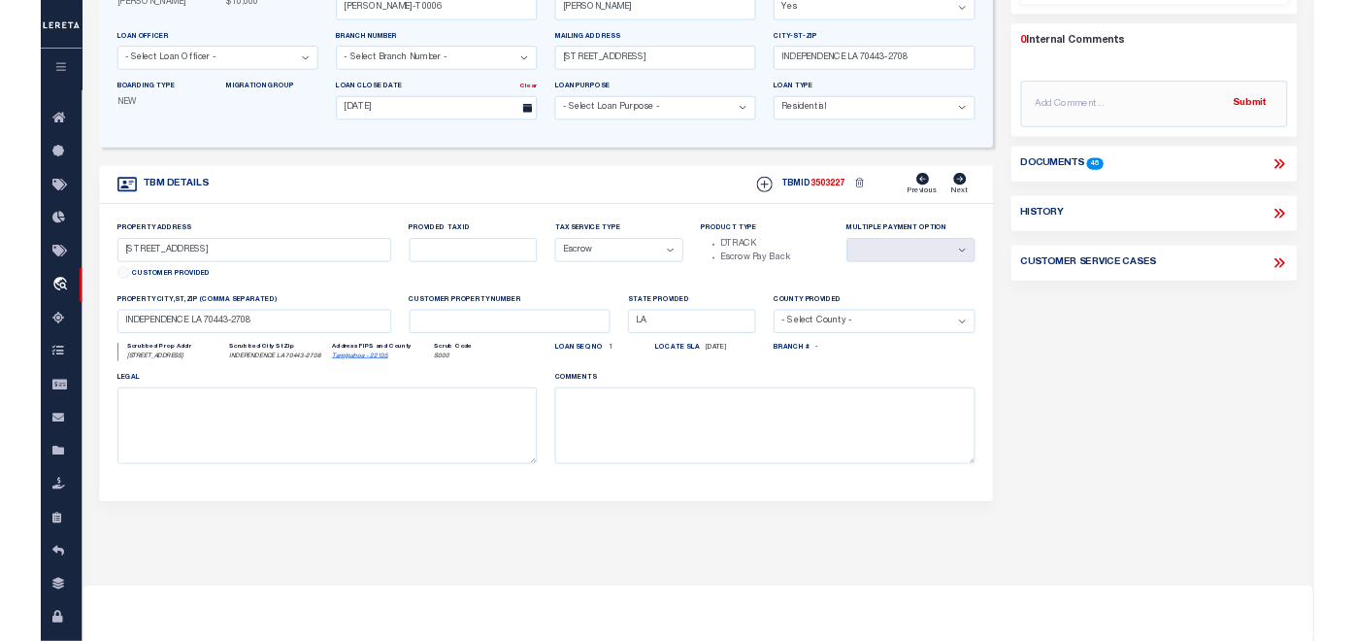
scroll to position [313, 0]
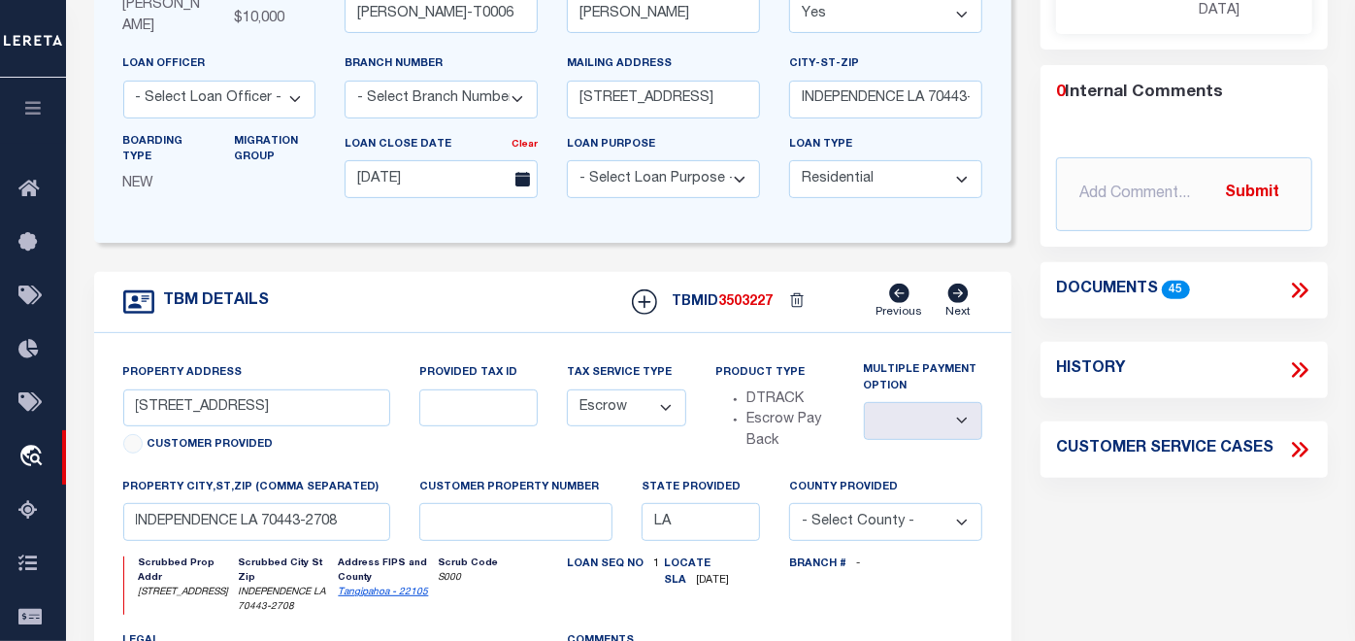
click at [1301, 285] on icon at bounding box center [1299, 290] width 25 height 25
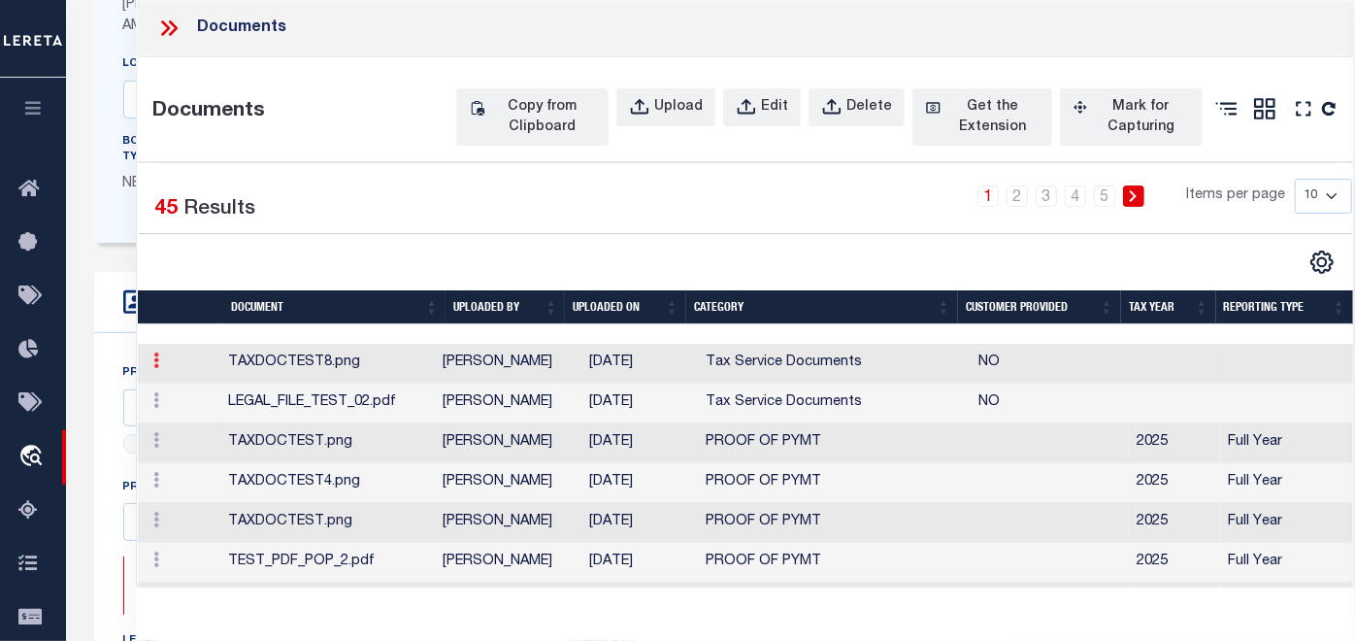
click at [153, 368] on icon at bounding box center [156, 360] width 6 height 16
click at [180, 408] on link "Edit" at bounding box center [183, 392] width 72 height 32
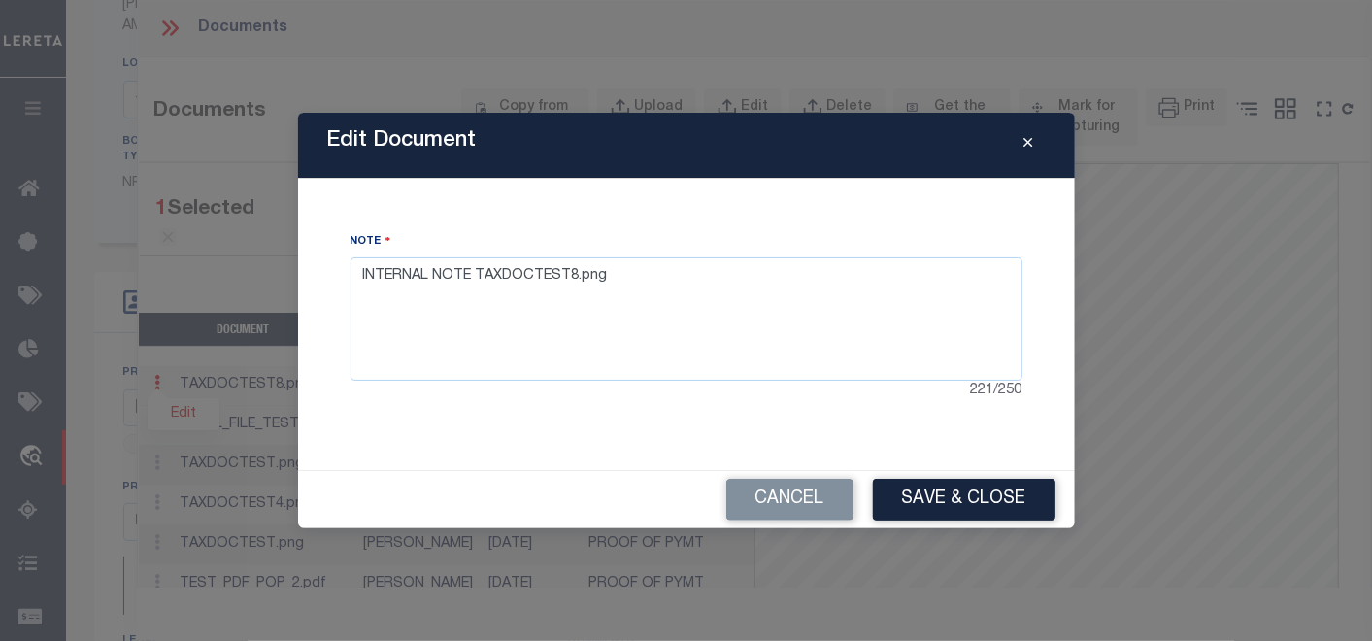
click at [1035, 145] on button "Close" at bounding box center [1028, 145] width 34 height 23
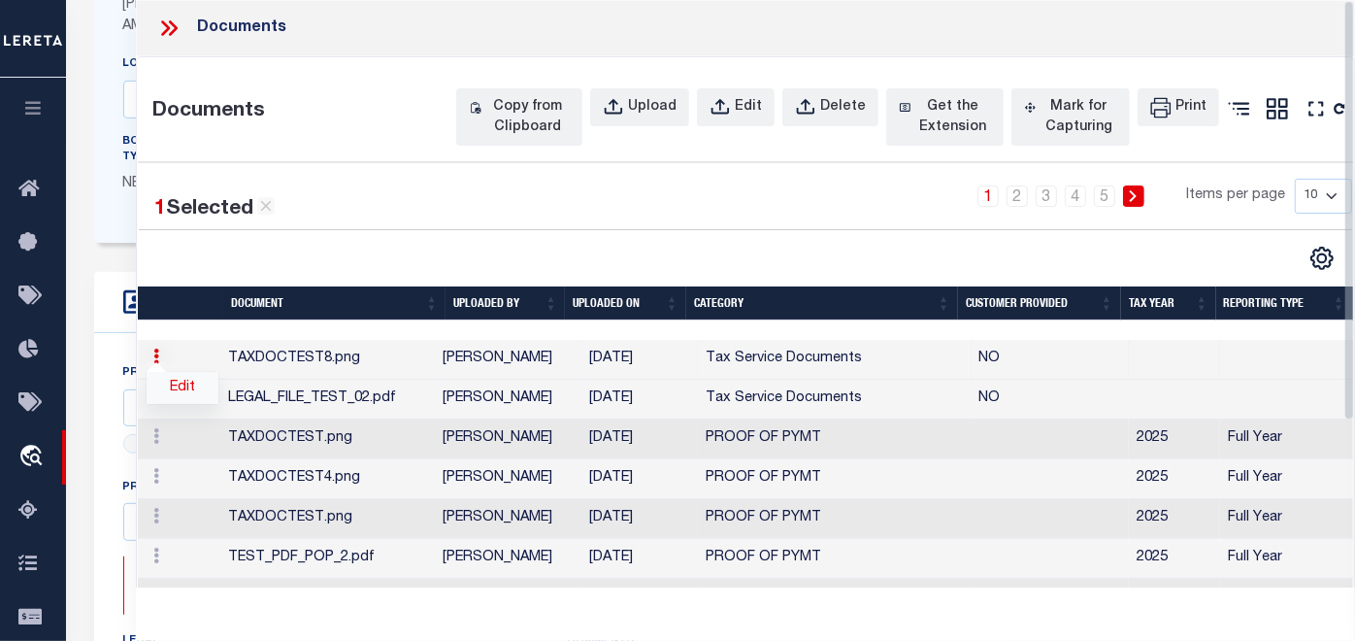
click at [186, 404] on link "Edit" at bounding box center [183, 388] width 72 height 32
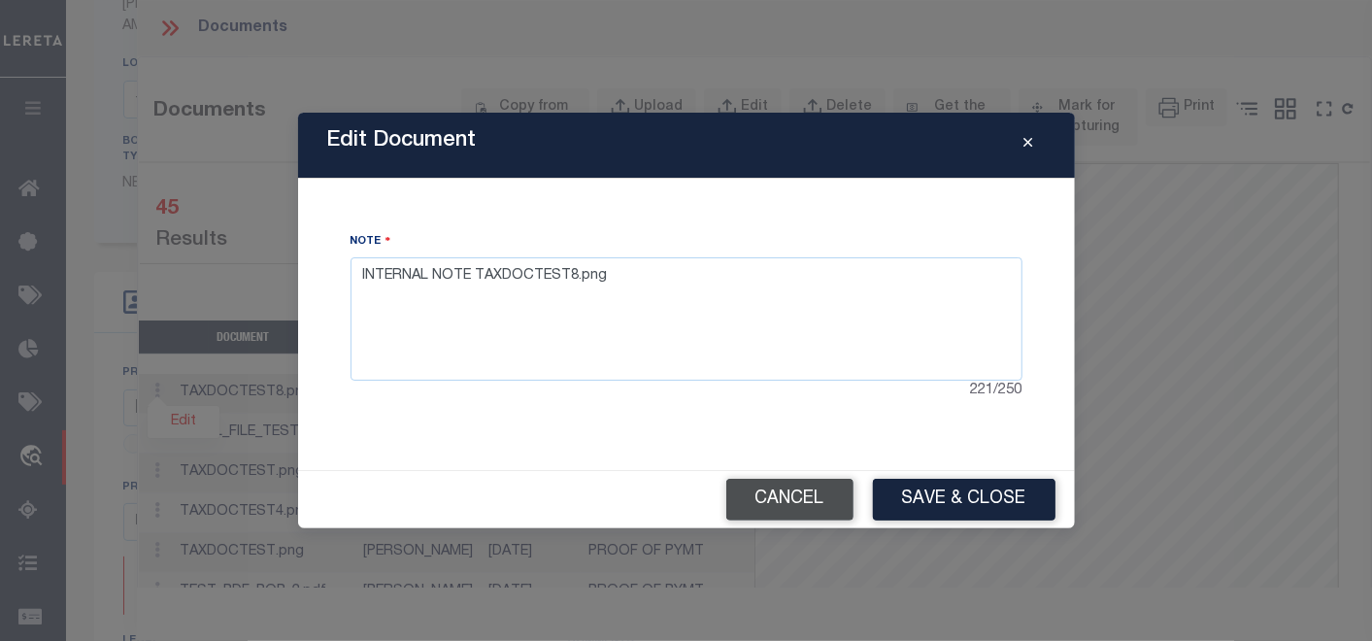
click at [784, 493] on button "Cancel" at bounding box center [789, 500] width 127 height 42
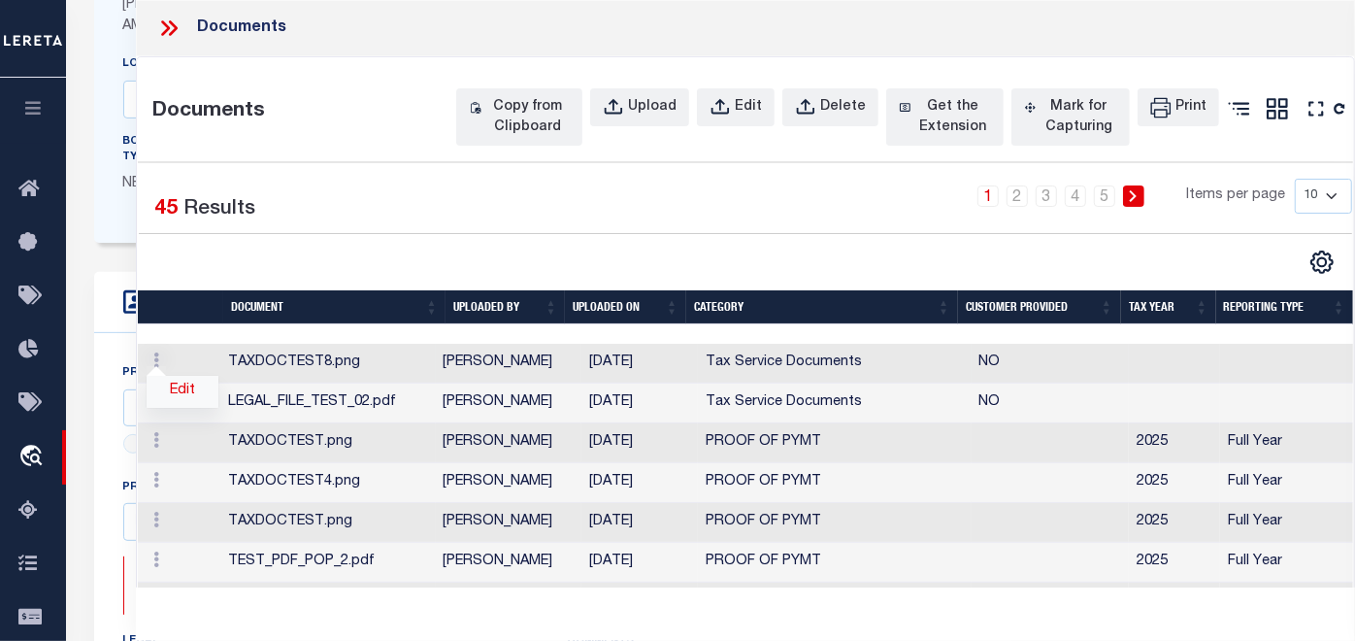
click at [182, 408] on link "Edit" at bounding box center [183, 392] width 72 height 32
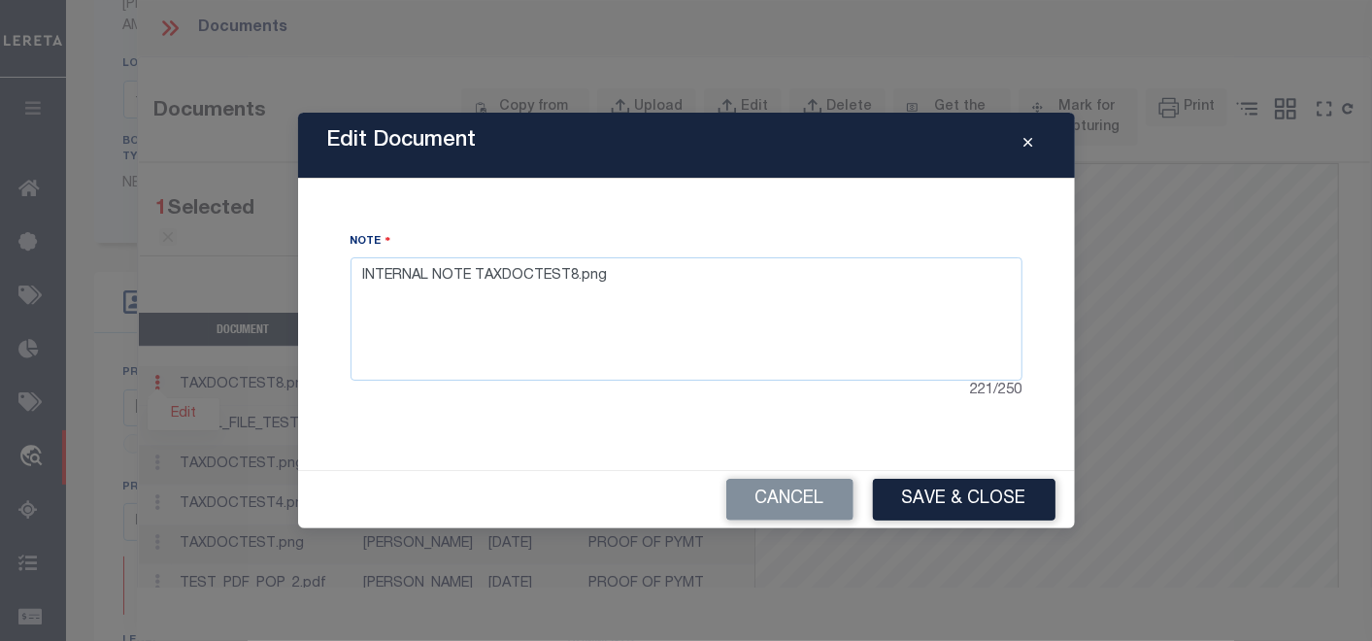
click at [1027, 138] on icon "Close" at bounding box center [1028, 143] width 9 height 15
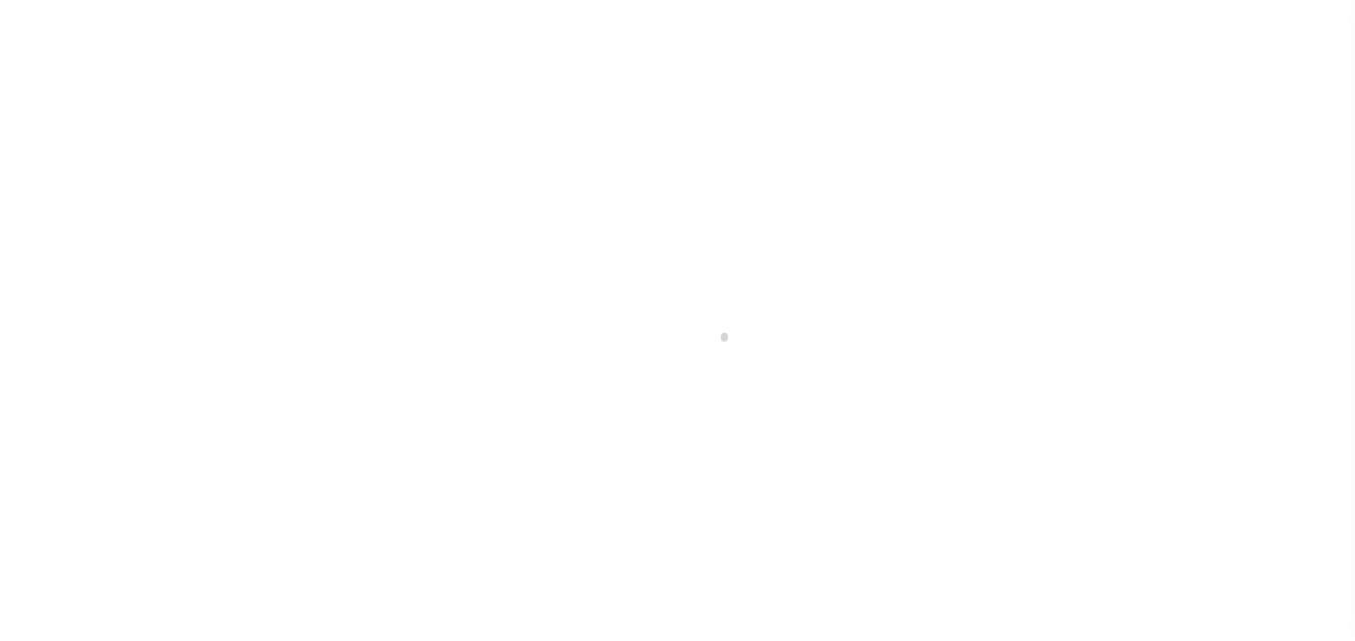
type input "[PERSON_NAME]-T0006"
type input "[PERSON_NAME]"
select select
type input "[STREET_ADDRESS]"
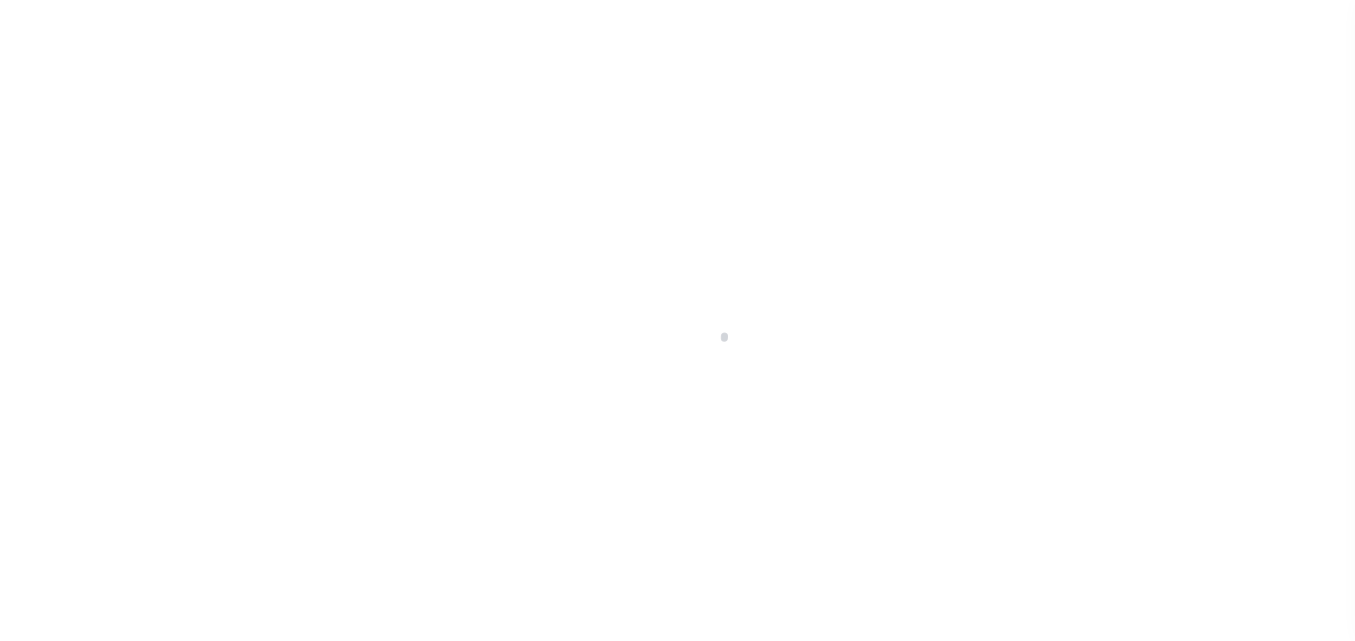
type input "INDEPENDENCE LA 70443-2708"
type input "[DATE]"
select select "10"
select select "Escrow"
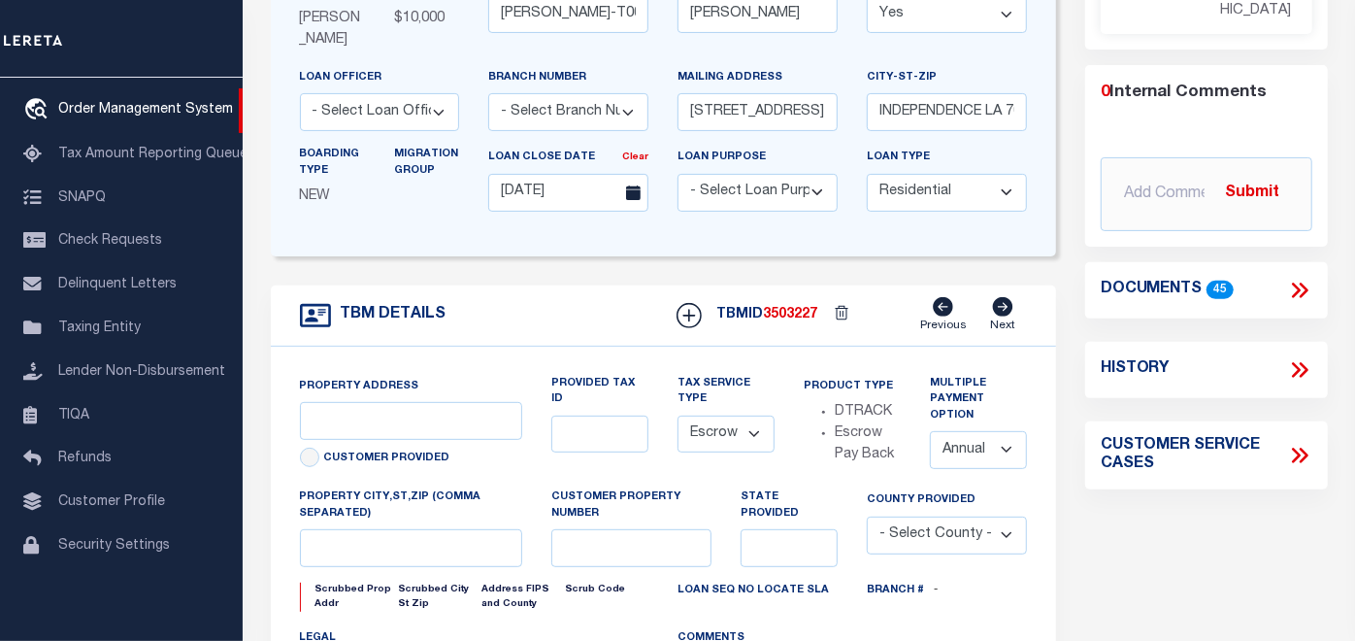
type input "[STREET_ADDRESS]"
select select
type input "INDEPENDENCE LA 70443-2708"
type input "LA"
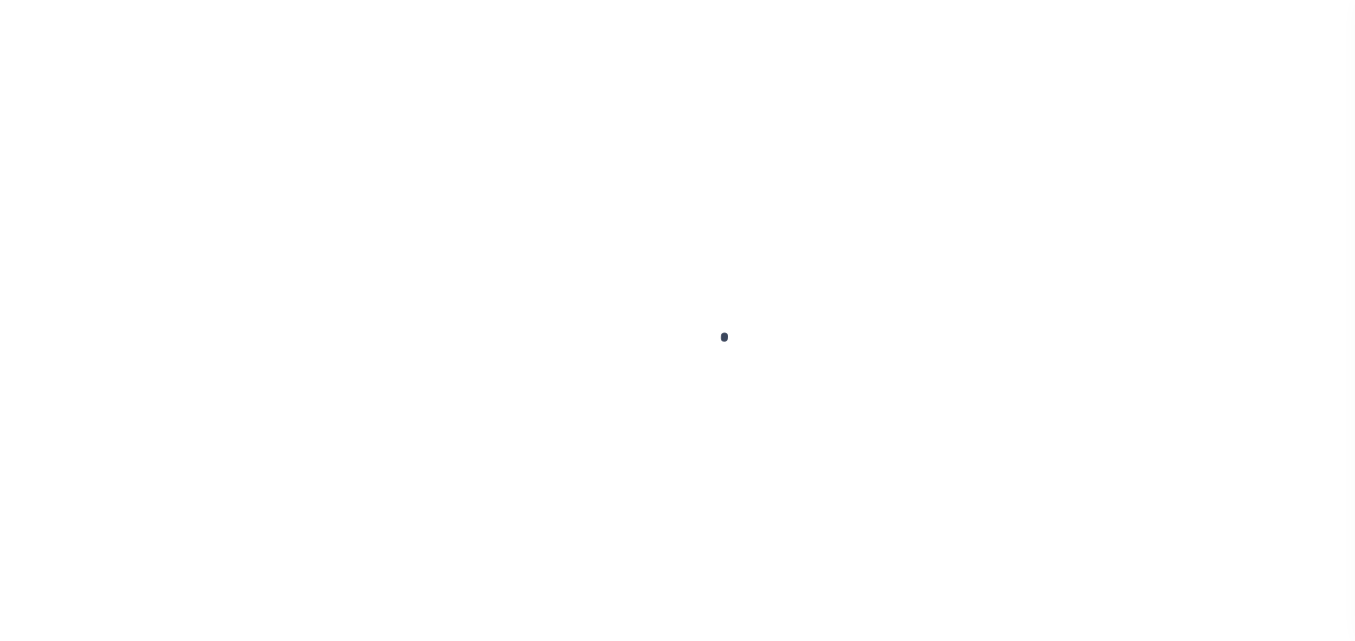
scroll to position [837, 0]
type input "[PERSON_NAME]-T0006"
type input "[PERSON_NAME]"
select select
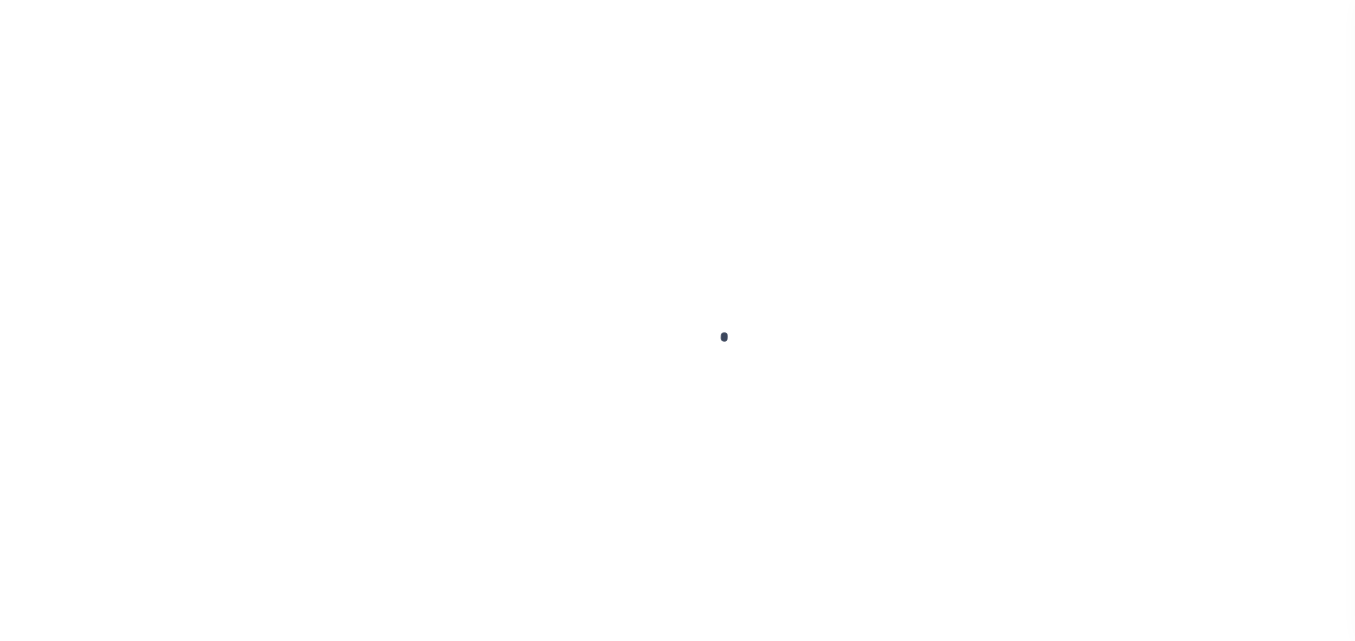
type input "[STREET_ADDRESS]"
type input "INDEPENDENCE LA 70443-2708"
type input "[DATE]"
select select "10"
select select "Escrow"
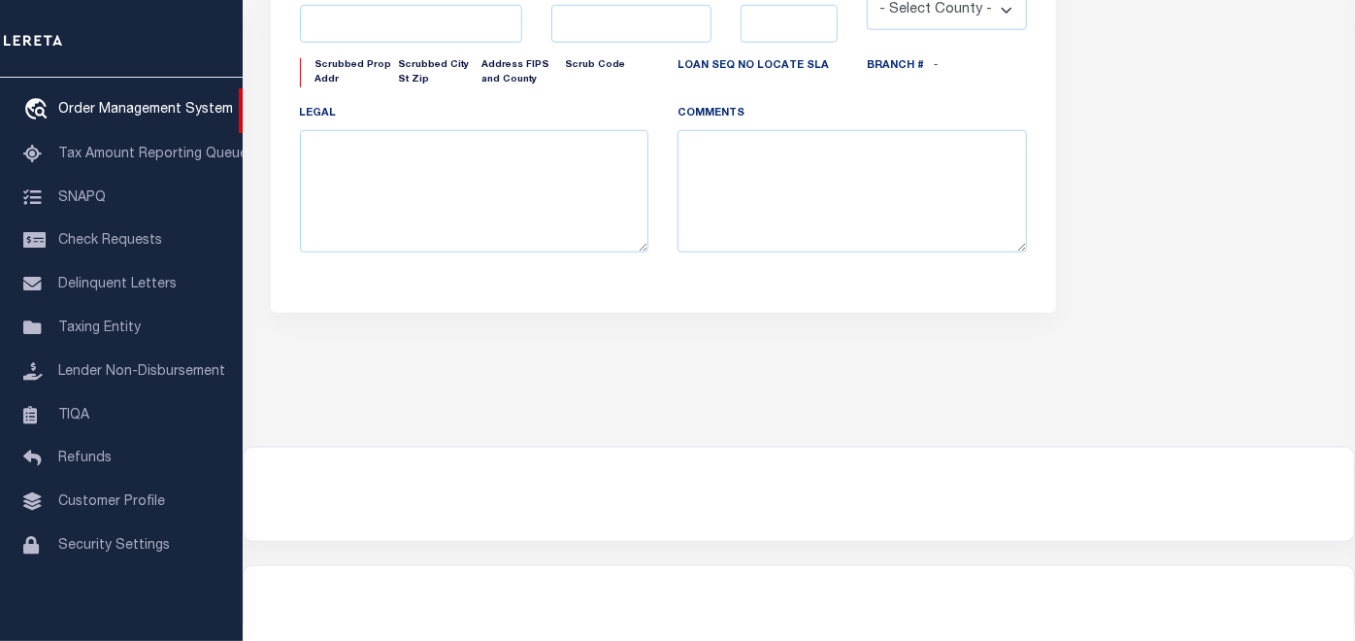
type input "[STREET_ADDRESS]"
select select
type input "INDEPENDENCE LA 70443-2708"
type input "LA"
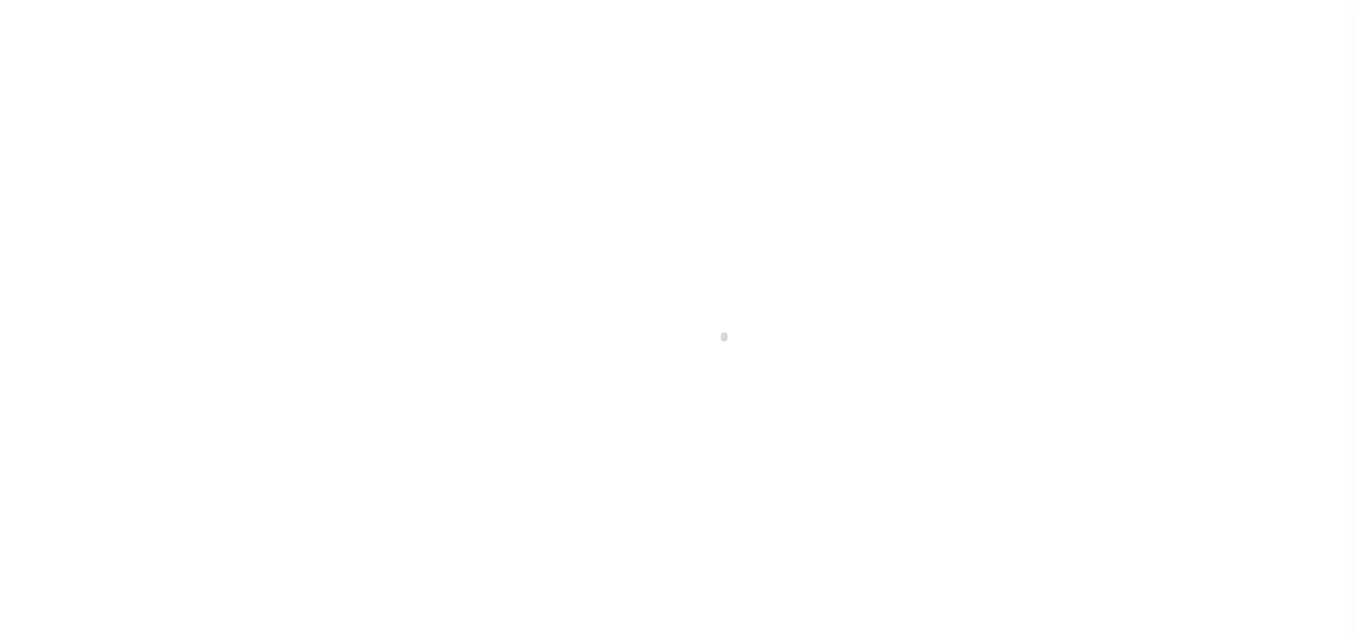
scroll to position [313, 0]
select select "10"
select select "Escrow"
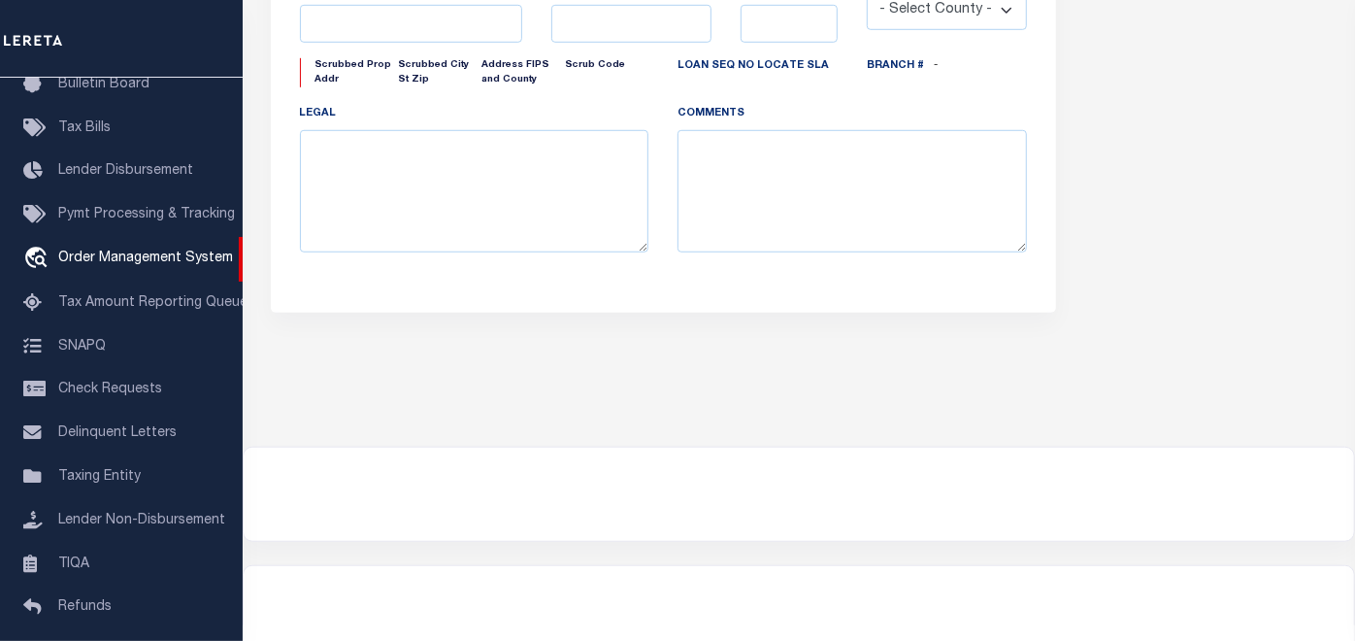
type input "[STREET_ADDRESS]"
select select
type input "INDEPENDENCE LA 70443-2708"
type input "LA"
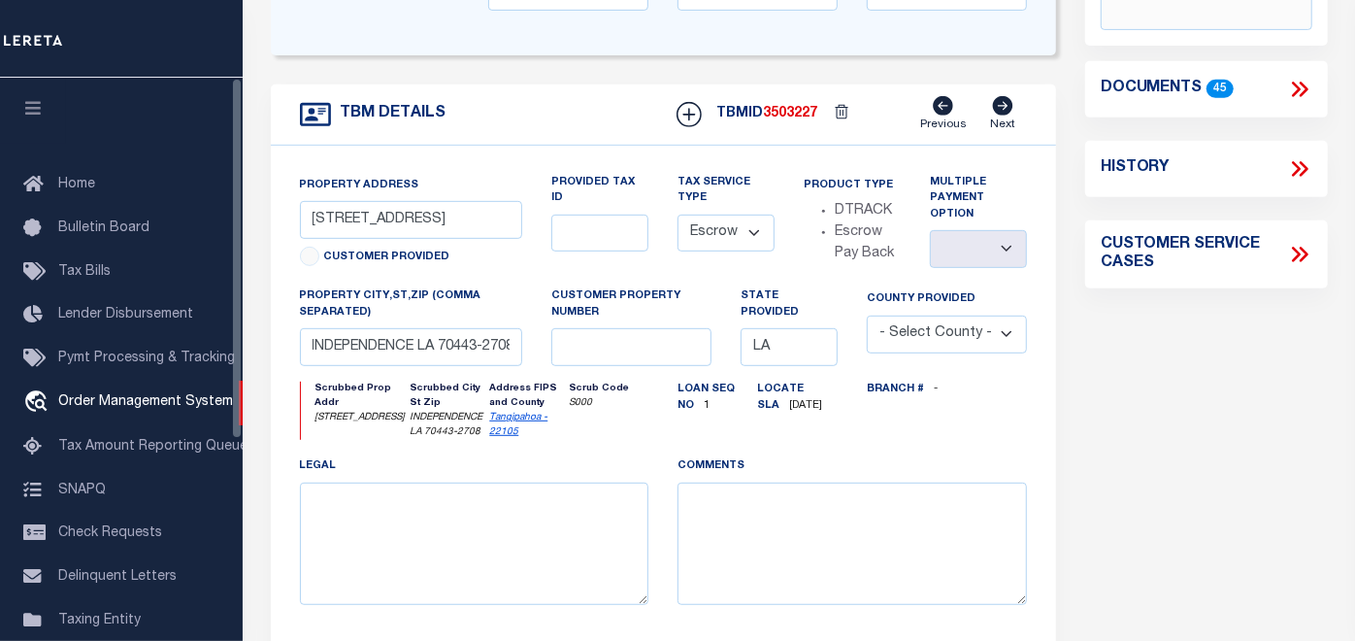
scroll to position [406, 0]
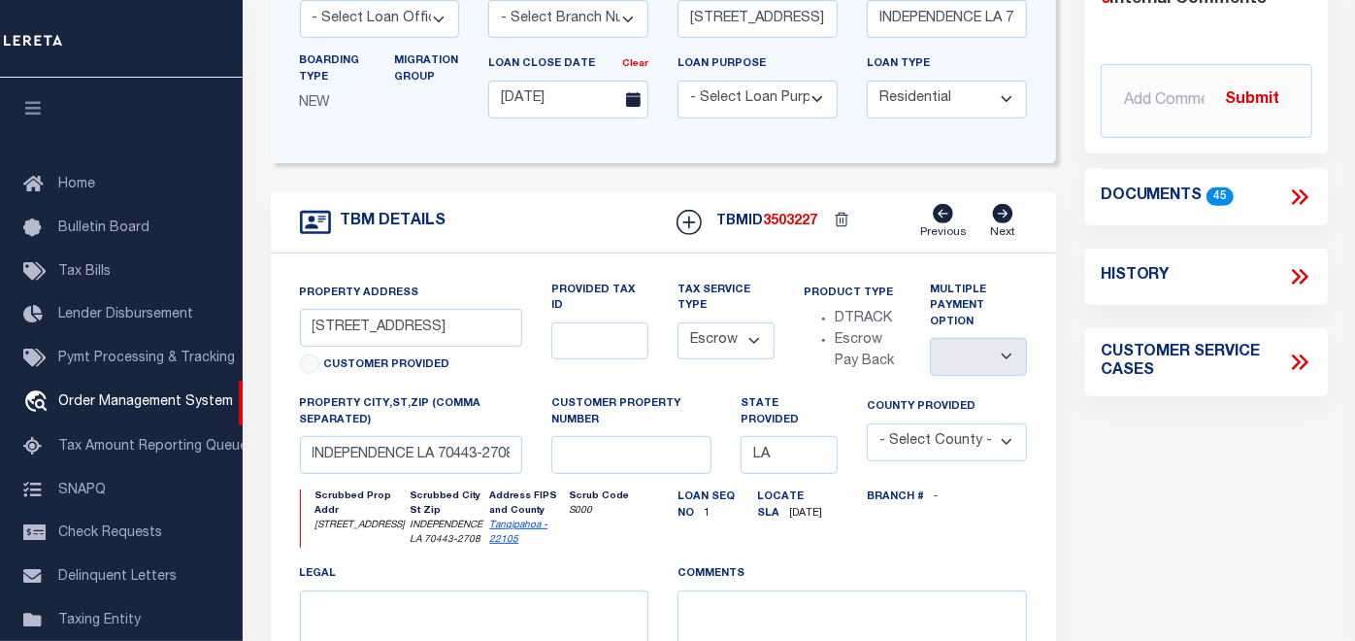
click at [1295, 193] on icon at bounding box center [1299, 196] width 25 height 25
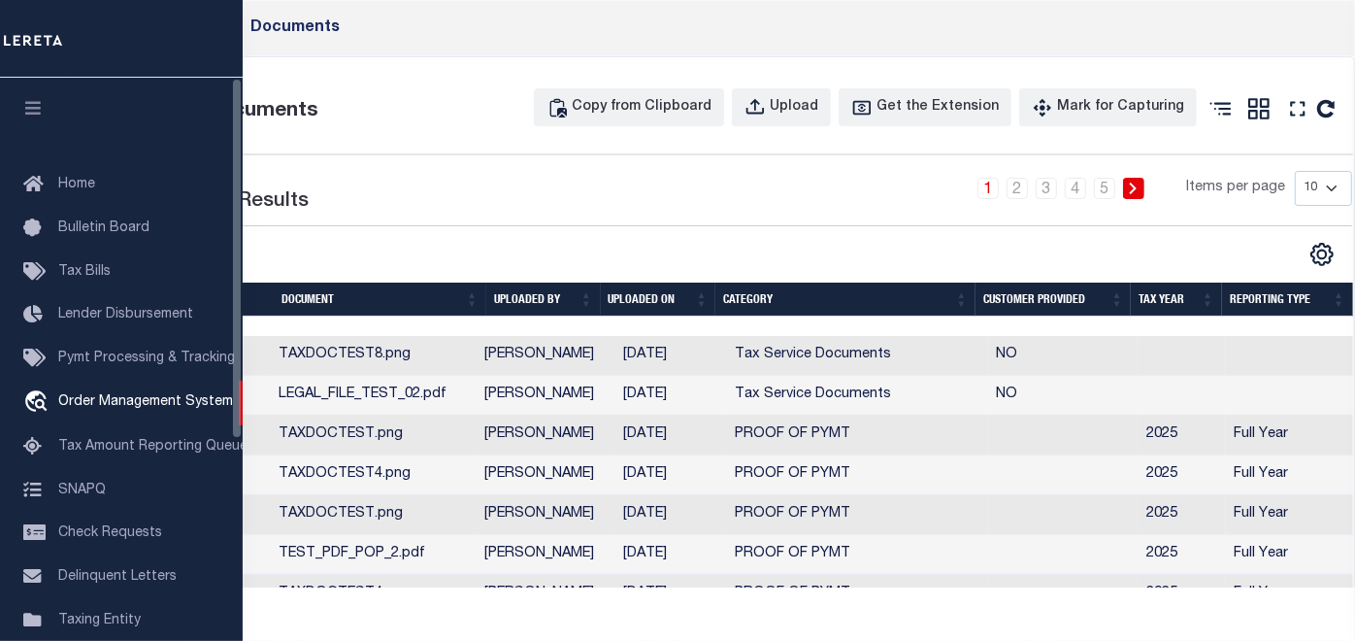
click at [41, 114] on icon "button" at bounding box center [33, 107] width 22 height 17
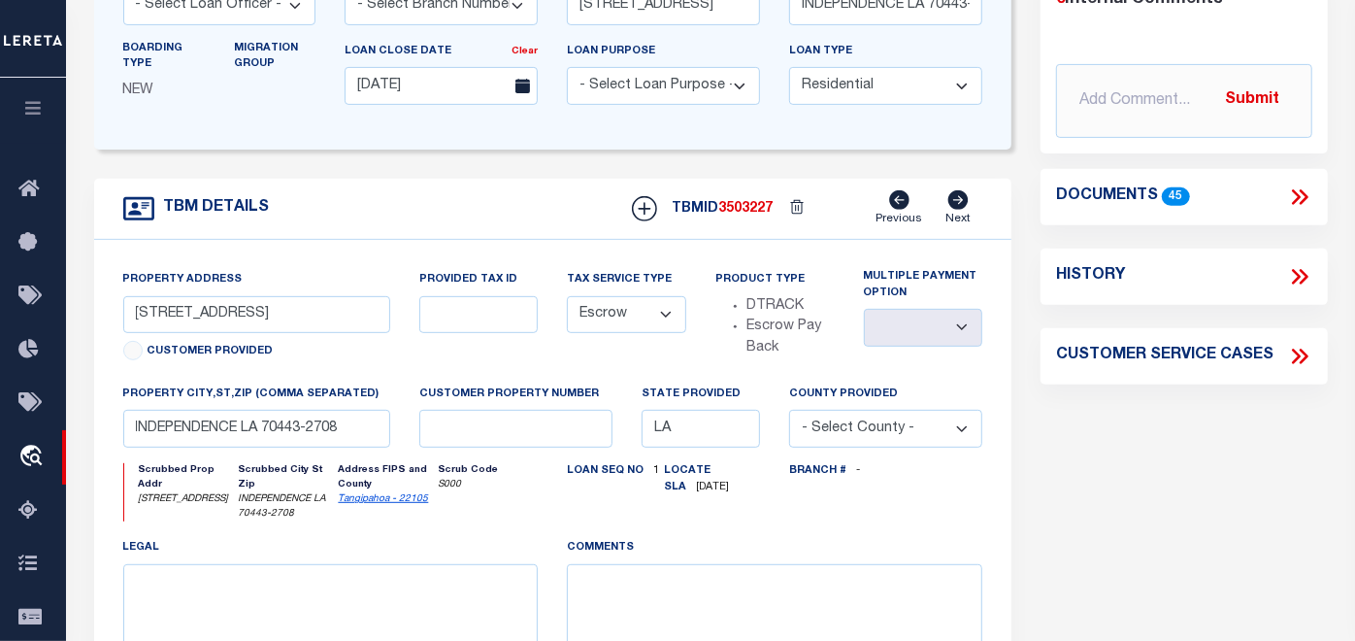
click at [1295, 205] on icon at bounding box center [1299, 196] width 25 height 25
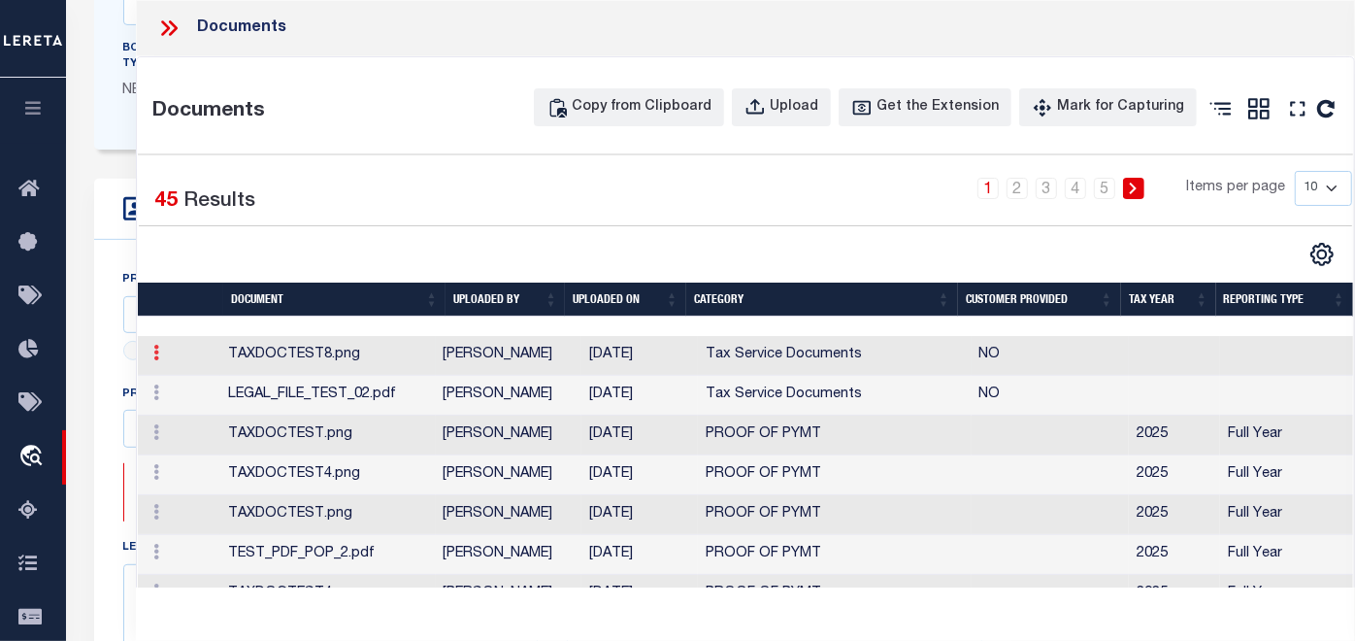
click at [154, 360] on icon at bounding box center [156, 353] width 6 height 16
click at [156, 360] on icon at bounding box center [156, 353] width 6 height 16
click at [172, 400] on link "Edit" at bounding box center [183, 384] width 72 height 32
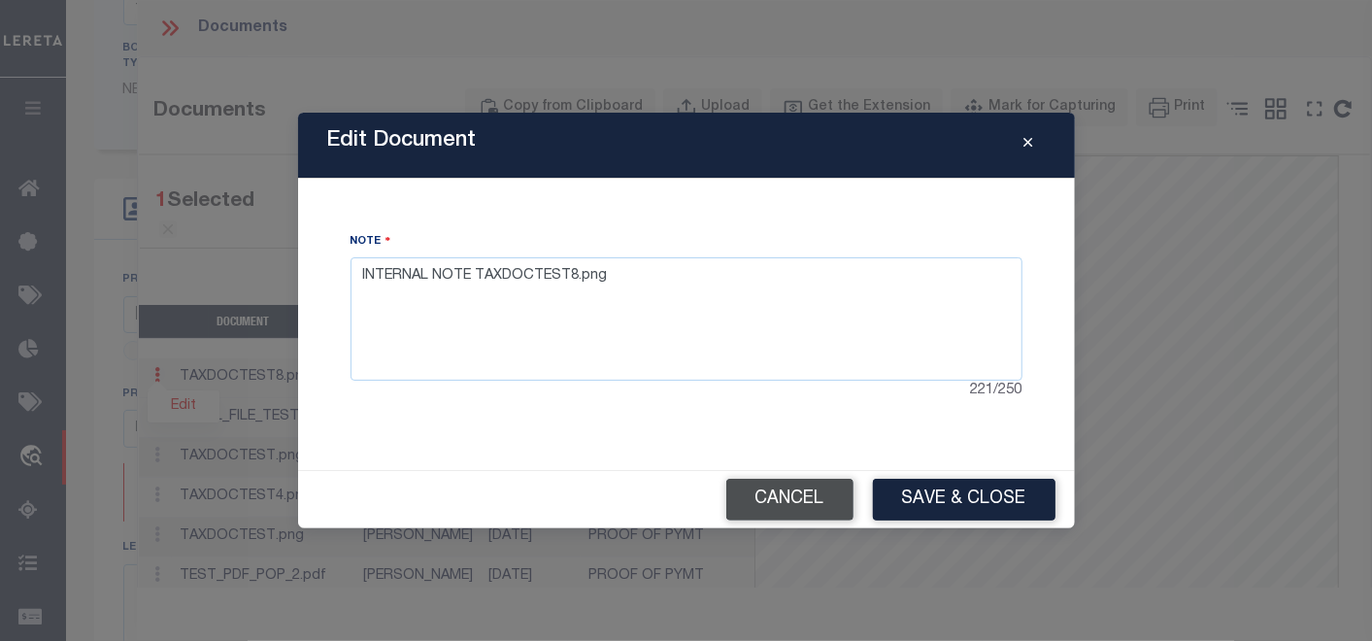
click at [790, 496] on button "Cancel" at bounding box center [789, 500] width 127 height 42
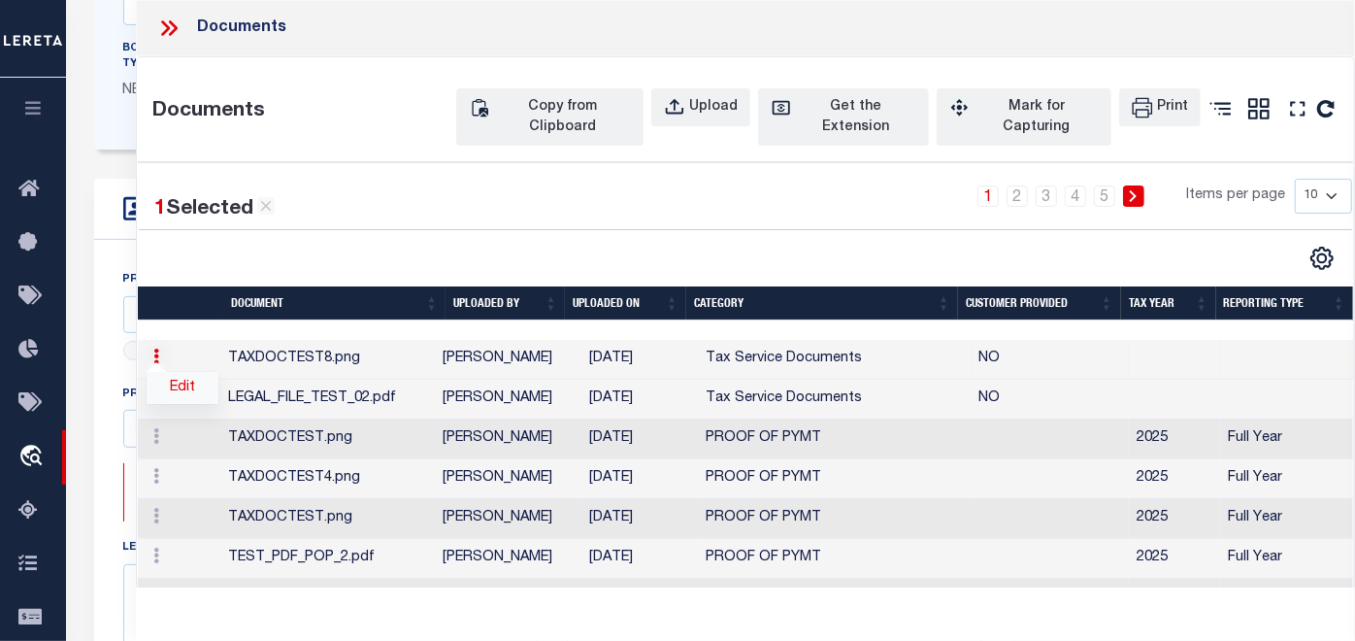
click at [180, 404] on link "Edit" at bounding box center [183, 388] width 72 height 32
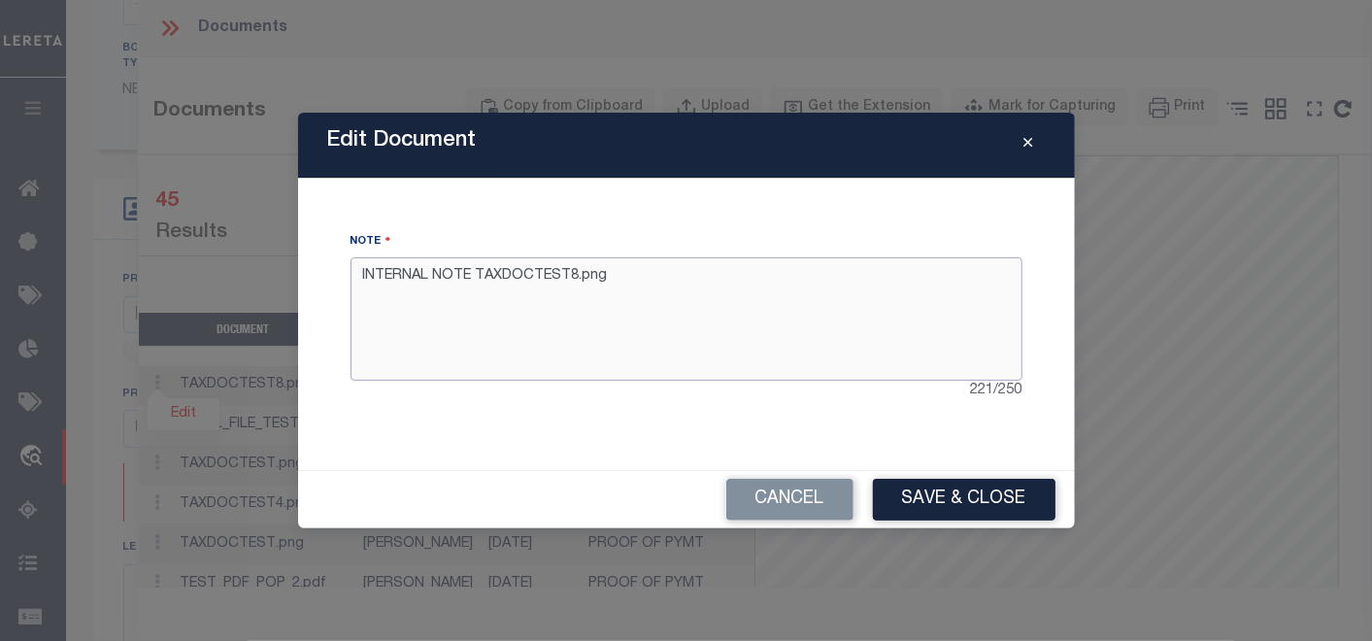
click at [566, 270] on textarea "INTERNAL NOTE TAXDOCTEST8.png" at bounding box center [686, 318] width 672 height 122
click at [621, 280] on textarea "INTERNAL NOTE TAXDOCTEST8.png" at bounding box center [686, 318] width 672 height 122
click at [621, 281] on textarea "INTERNAL NOTE TAXDOCTEST8.png" at bounding box center [686, 318] width 672 height 122
drag, startPoint x: 621, startPoint y: 280, endPoint x: 685, endPoint y: 281, distance: 64.1
click at [625, 281] on textarea "INTERNAL NOTE TAXDOCTEST8.png" at bounding box center [686, 318] width 672 height 122
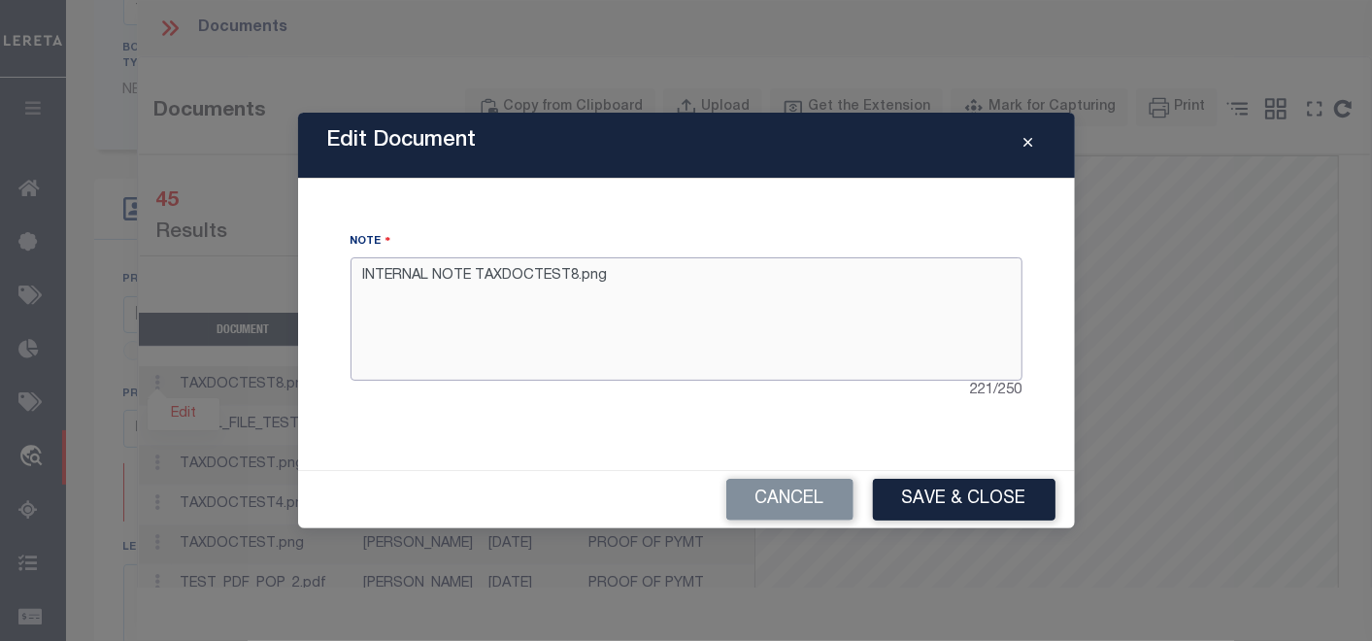
click at [699, 281] on textarea "INTERNAL NOTE TAXDOCTEST8.png" at bounding box center [686, 318] width 672 height 122
click at [1026, 139] on icon "Close" at bounding box center [1028, 143] width 9 height 15
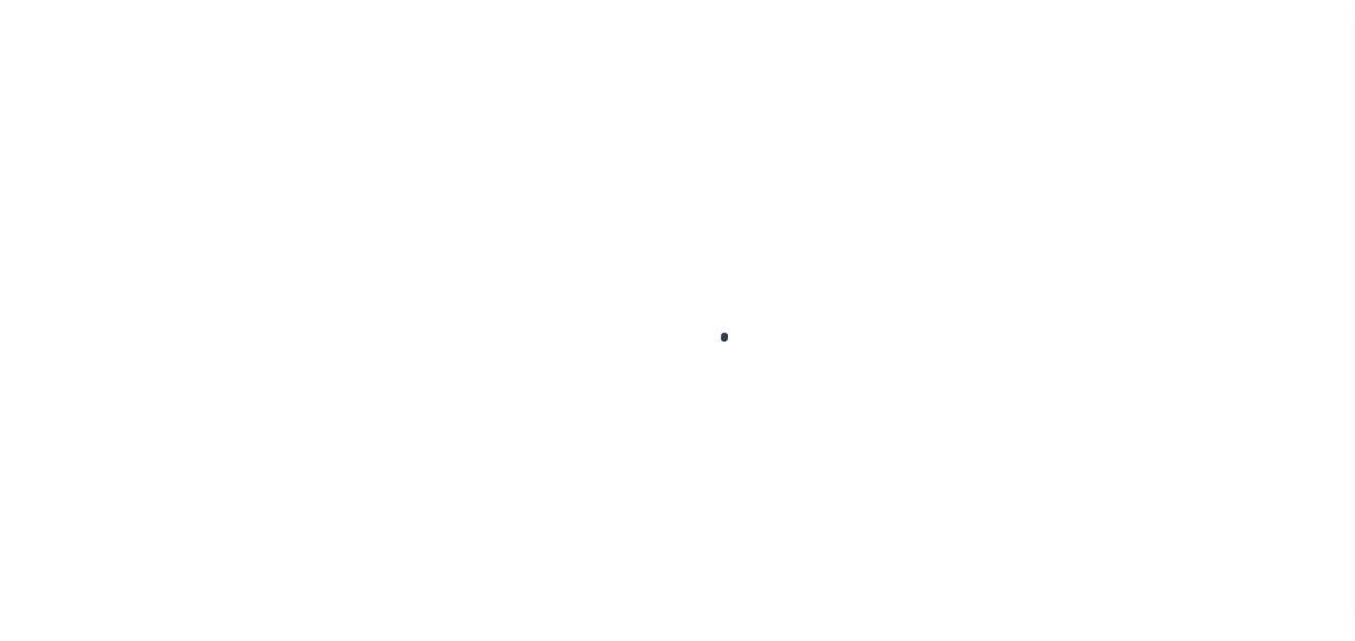
type input "[PERSON_NAME]-T0006"
type input "[PERSON_NAME]"
select select
type input "[STREET_ADDRESS]"
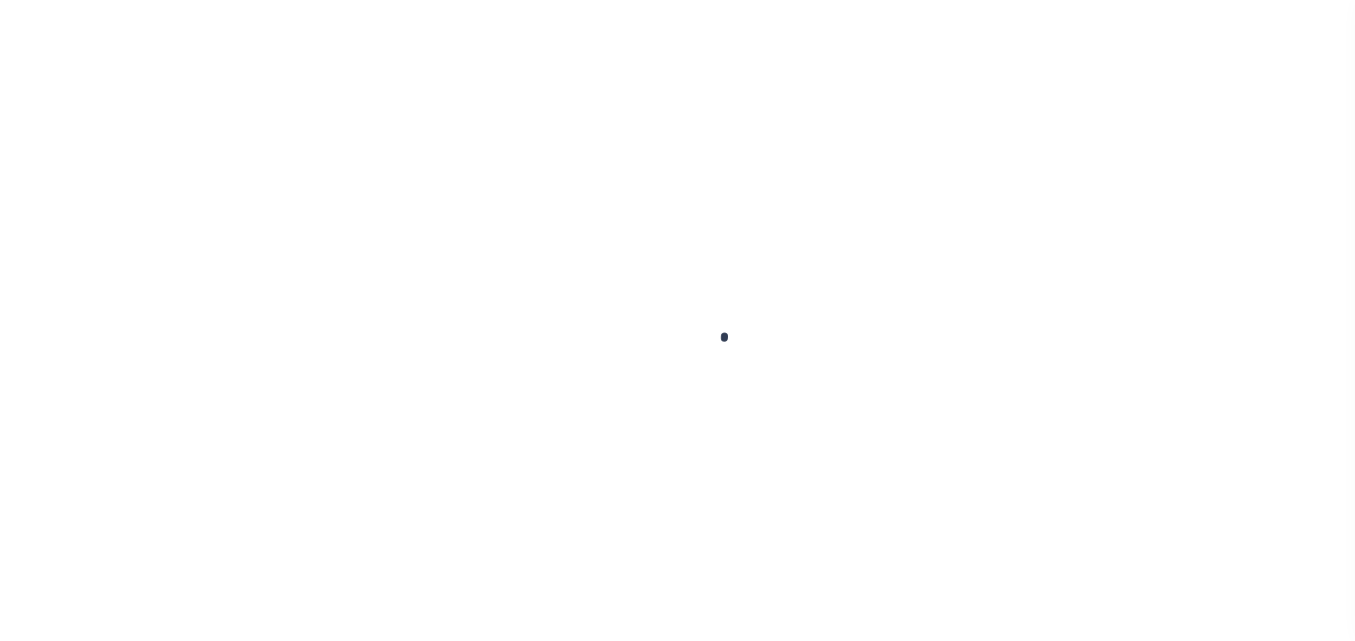
type input "INDEPENDENCE LA 70443-2708"
type input "[DATE]"
select select "10"
select select "Escrow"
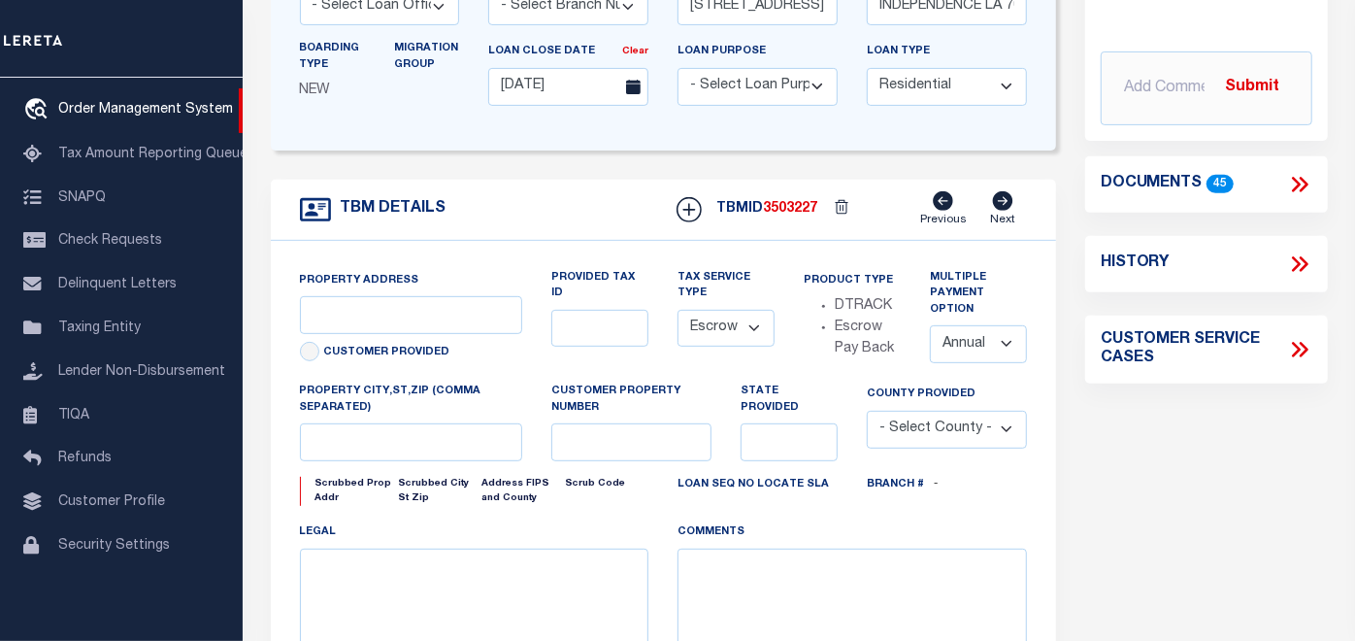
type input "[STREET_ADDRESS]"
select select
type input "INDEPENDENCE LA 70443-2708"
type input "LA"
